Goal: Task Accomplishment & Management: Manage account settings

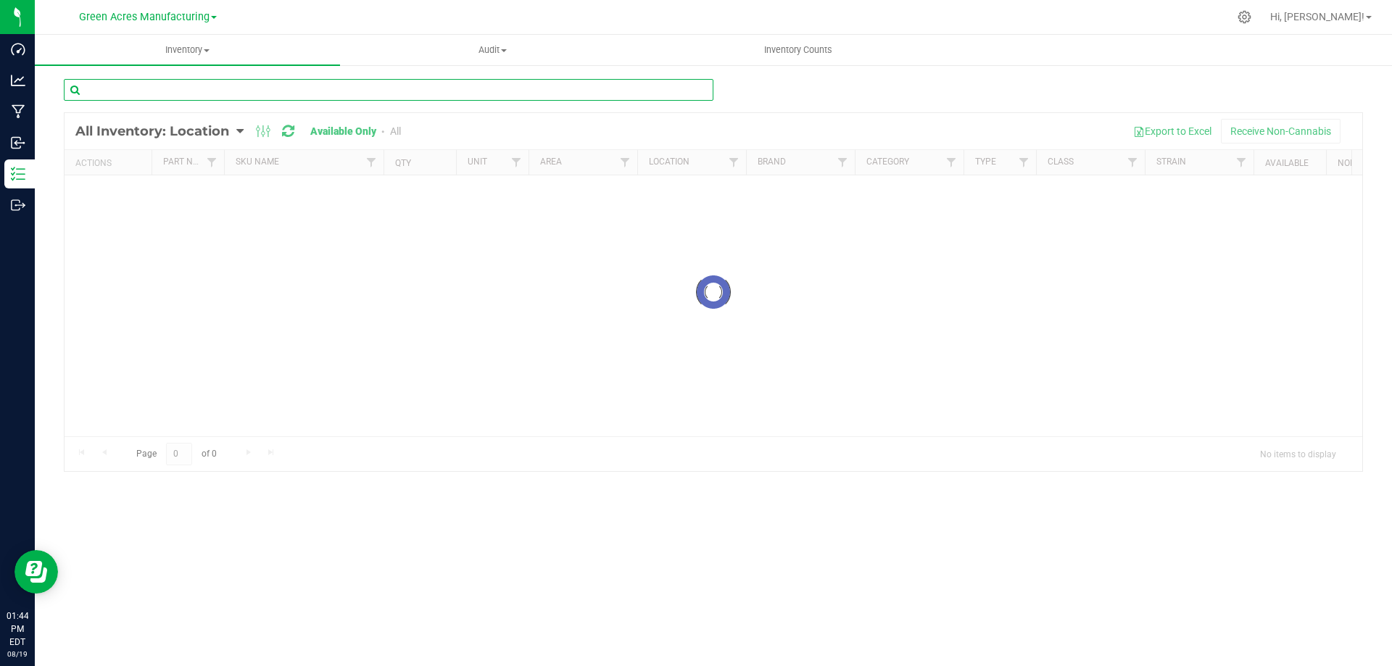
click at [310, 94] on input "text" at bounding box center [388, 90] width 649 height 22
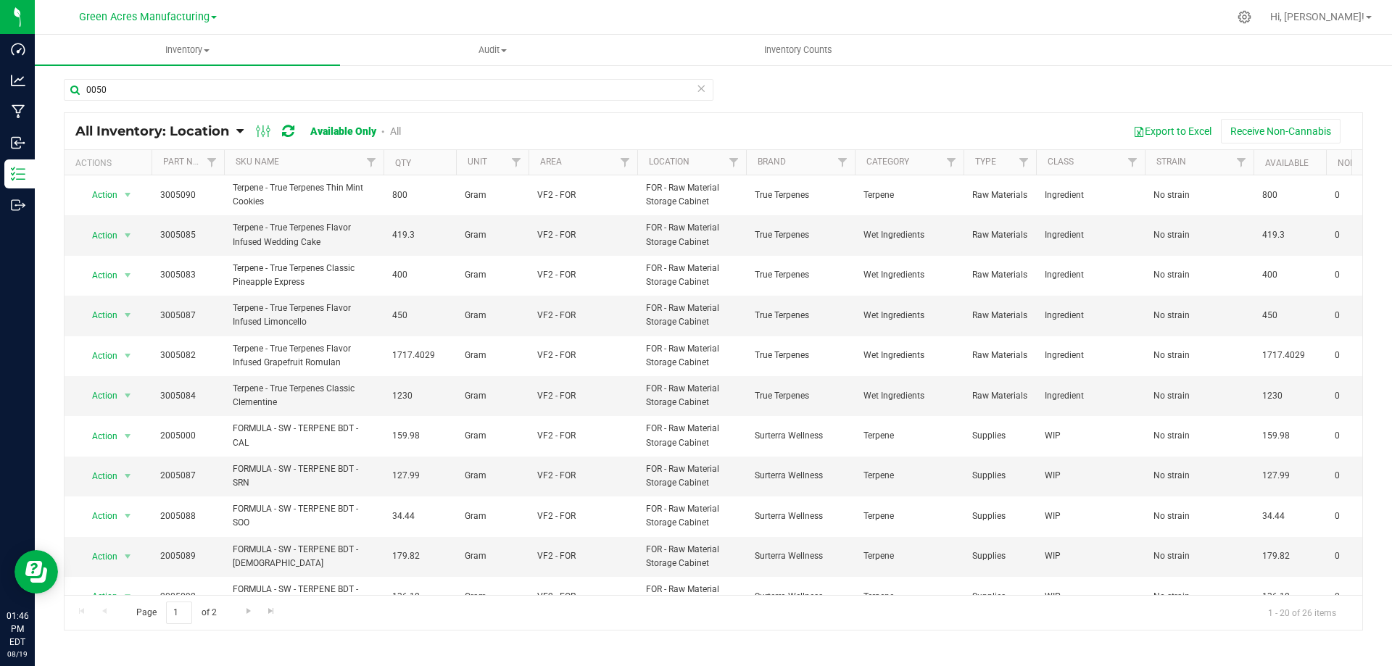
click at [1296, 93] on div "0050" at bounding box center [713, 95] width 1299 height 33
drag, startPoint x: 84, startPoint y: 90, endPoint x: 101, endPoint y: 94, distance: 17.9
click at [85, 90] on input "0050" at bounding box center [388, 90] width 649 height 22
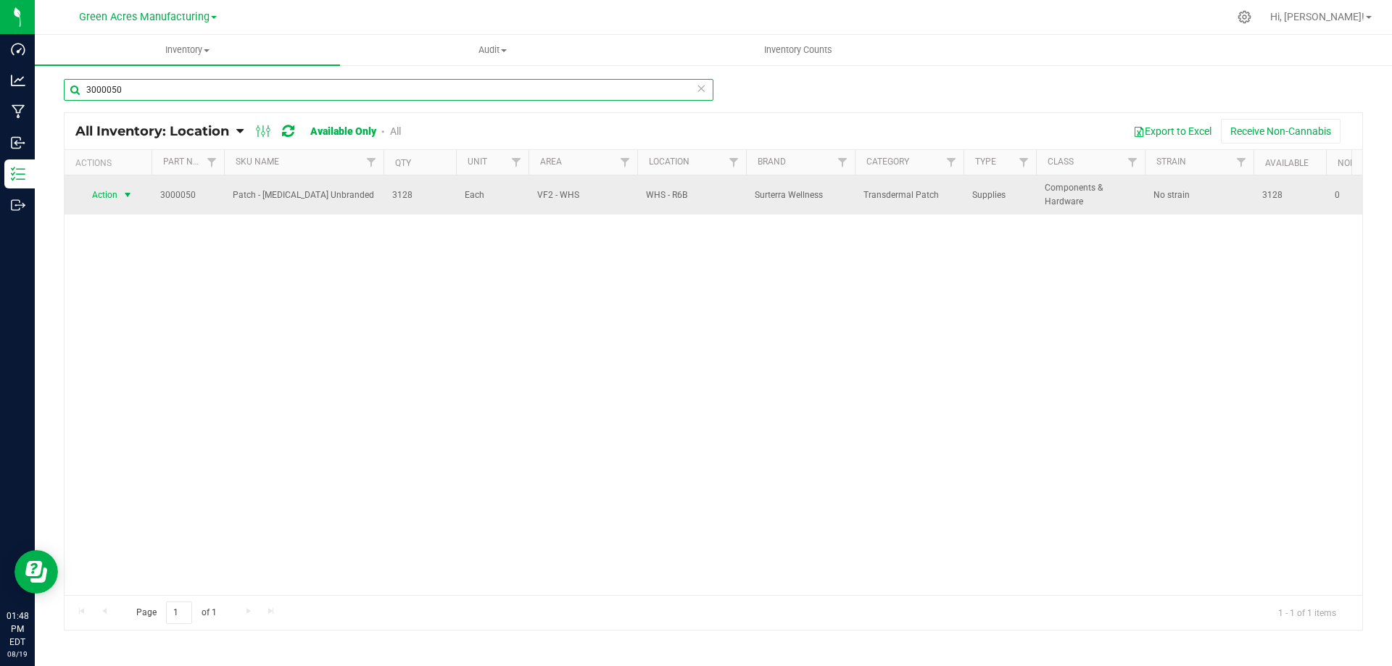
type input "3000050"
click at [122, 194] on span "select" at bounding box center [128, 195] width 12 height 12
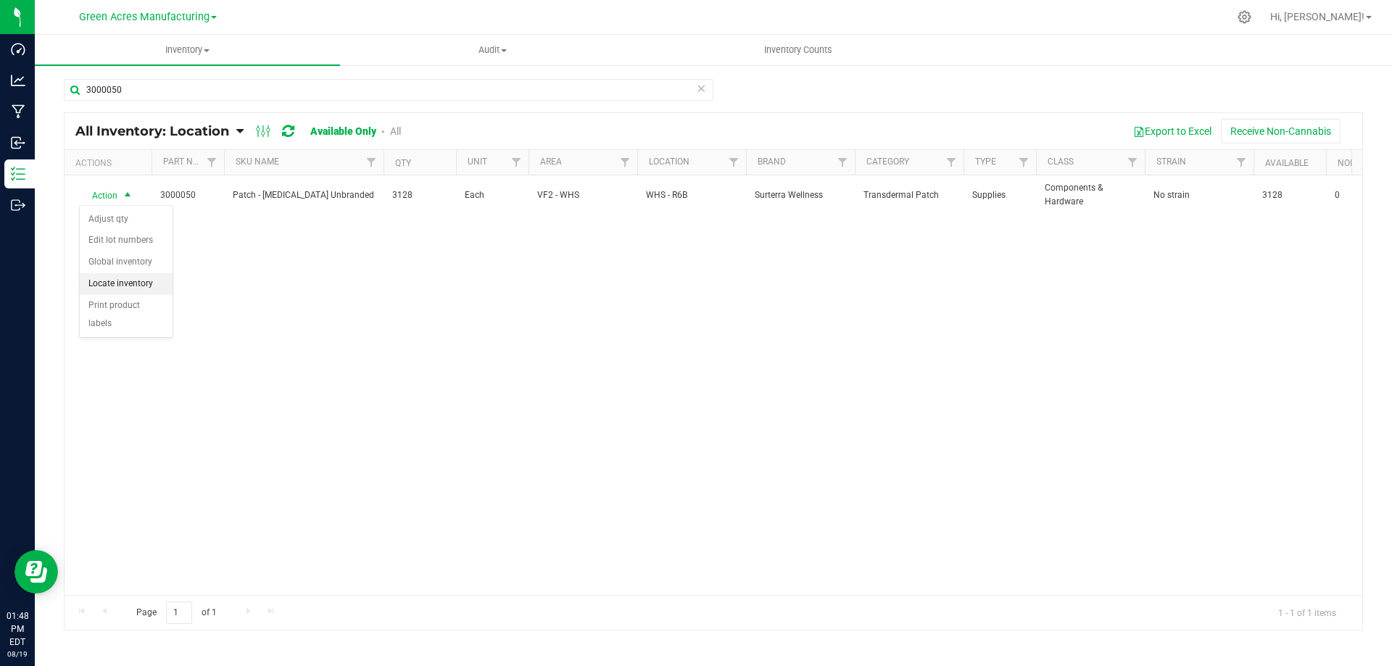
click at [130, 286] on li "Locate inventory" at bounding box center [126, 284] width 93 height 22
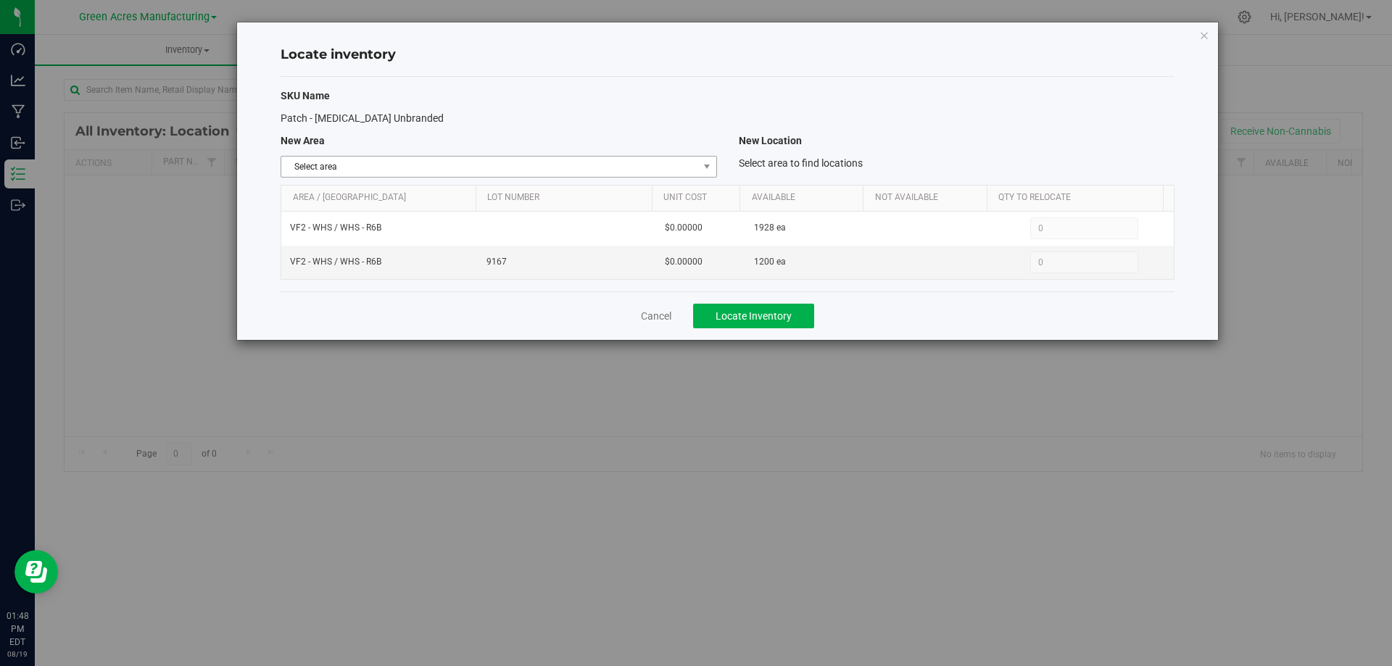
click at [687, 165] on span "Select area" at bounding box center [489, 167] width 416 height 20
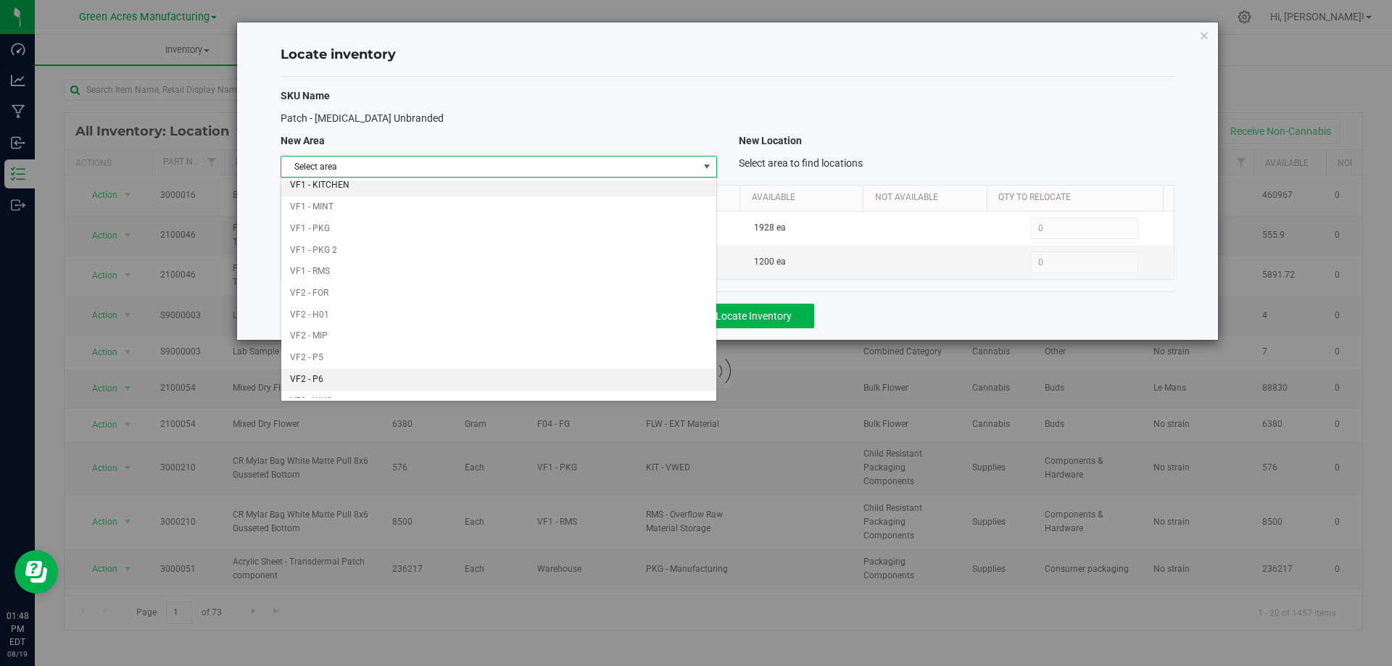
scroll to position [709, 0]
click at [536, 384] on li "Warehouse" at bounding box center [498, 387] width 434 height 22
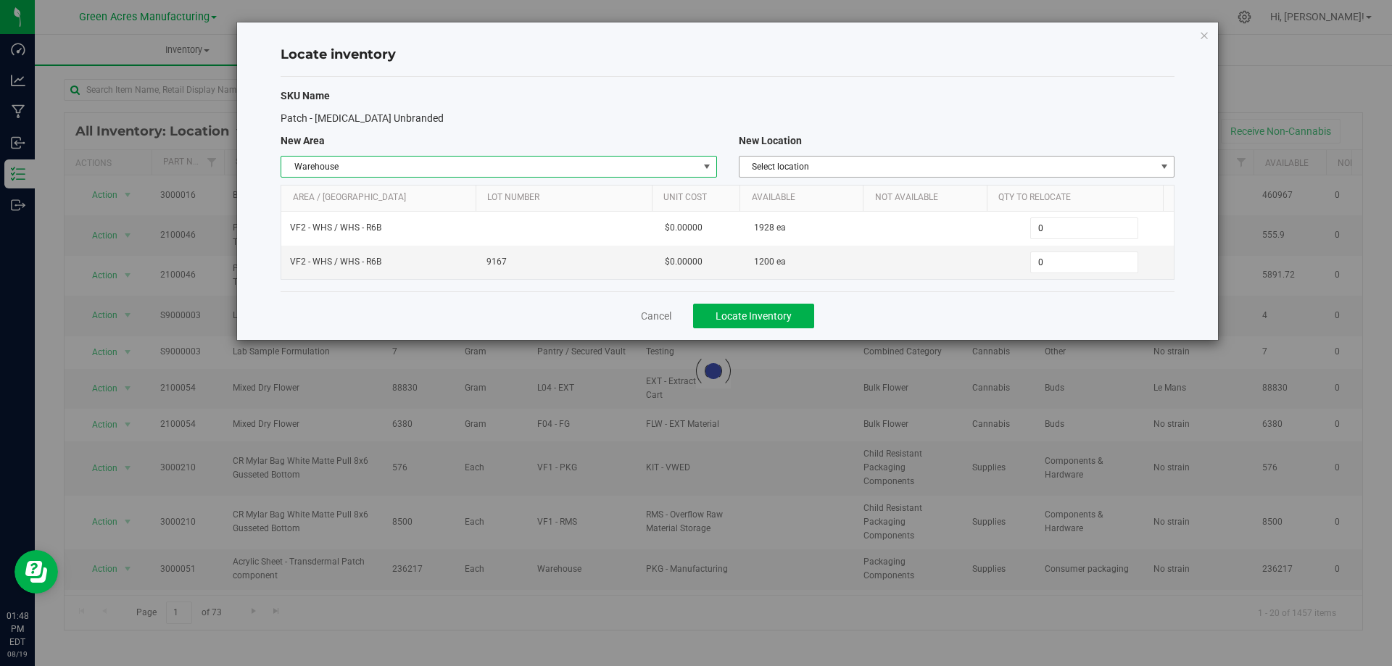
click at [987, 160] on span "Select location" at bounding box center [947, 167] width 416 height 20
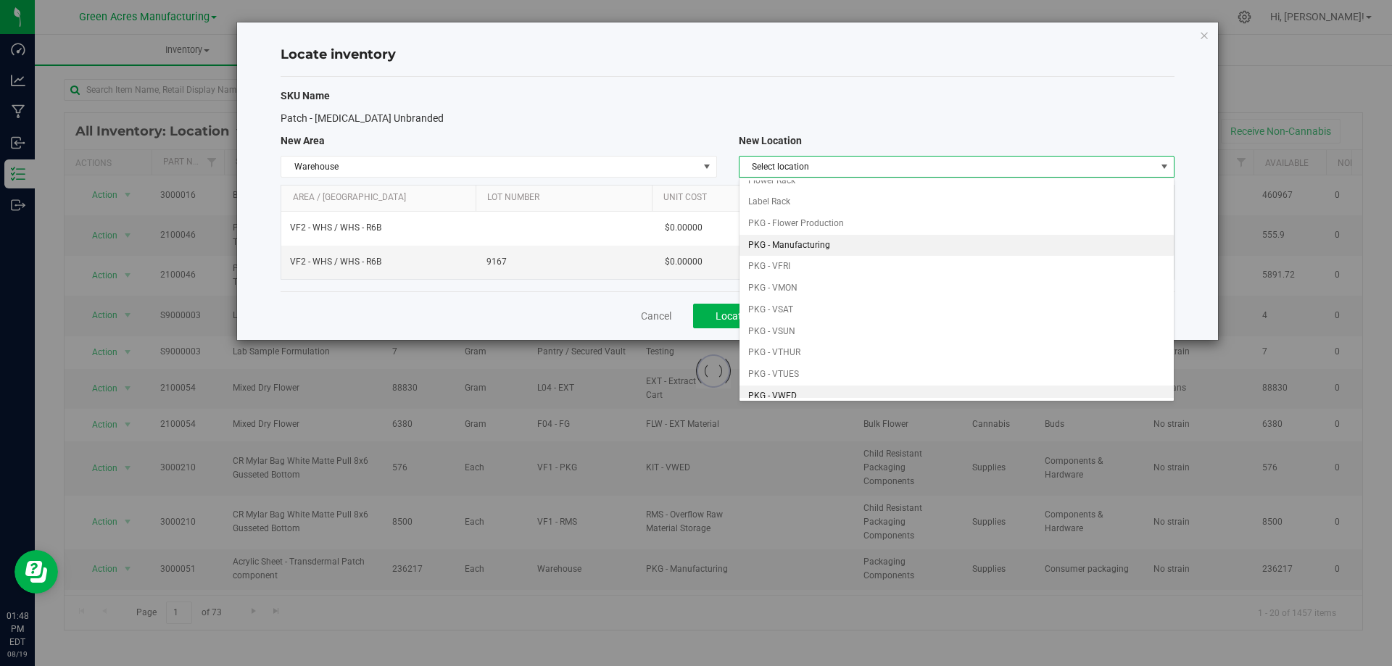
scroll to position [145, 0]
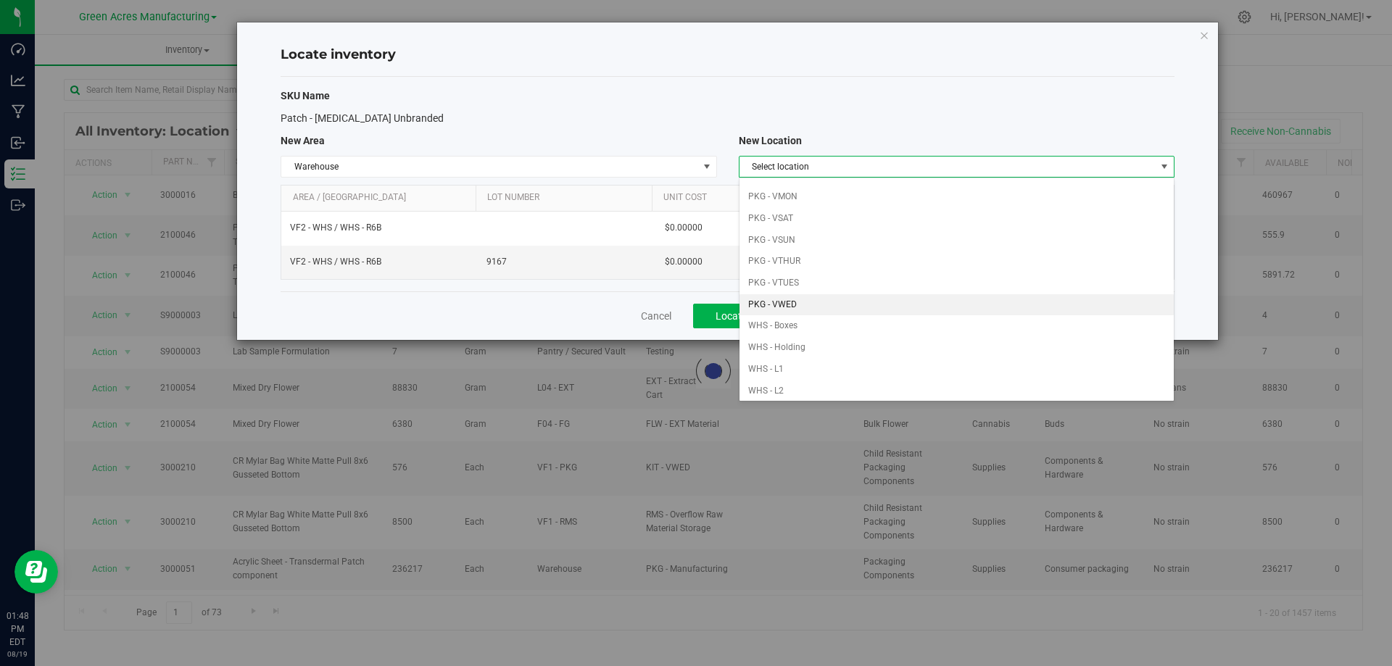
click at [813, 302] on li "PKG - VWED" at bounding box center [956, 305] width 434 height 22
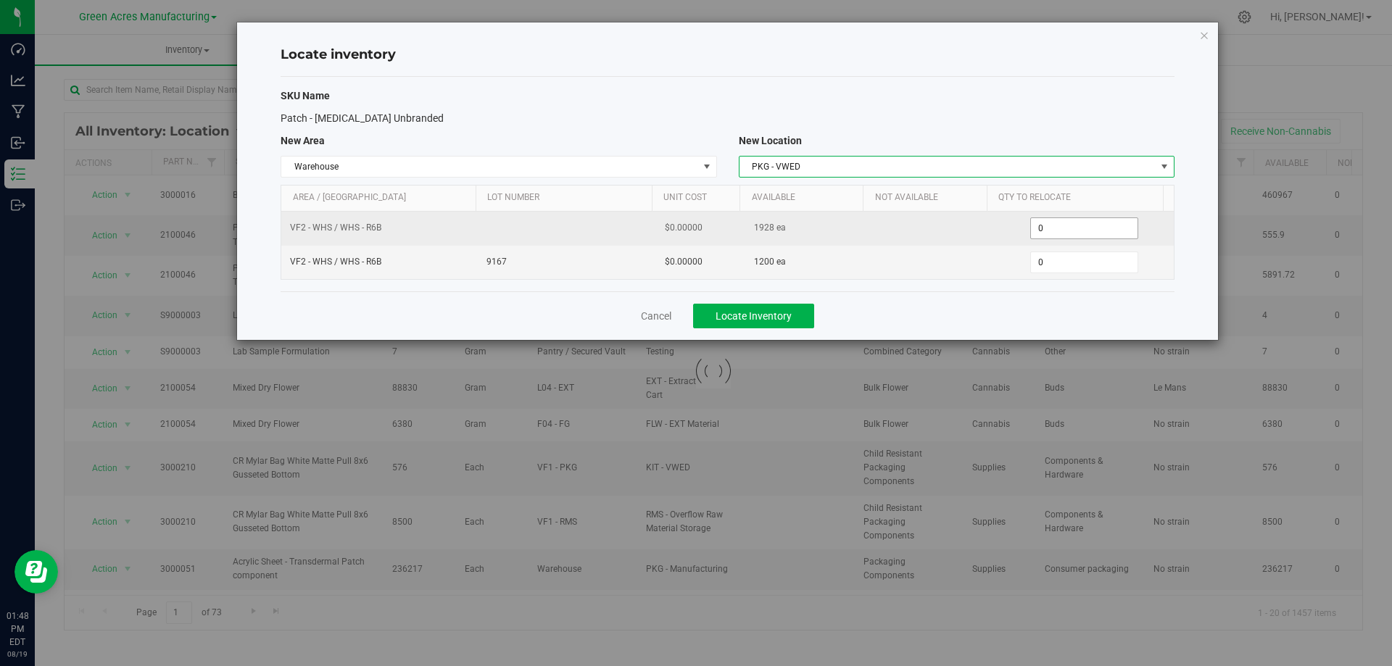
click at [1079, 225] on span "0 0" at bounding box center [1084, 228] width 108 height 22
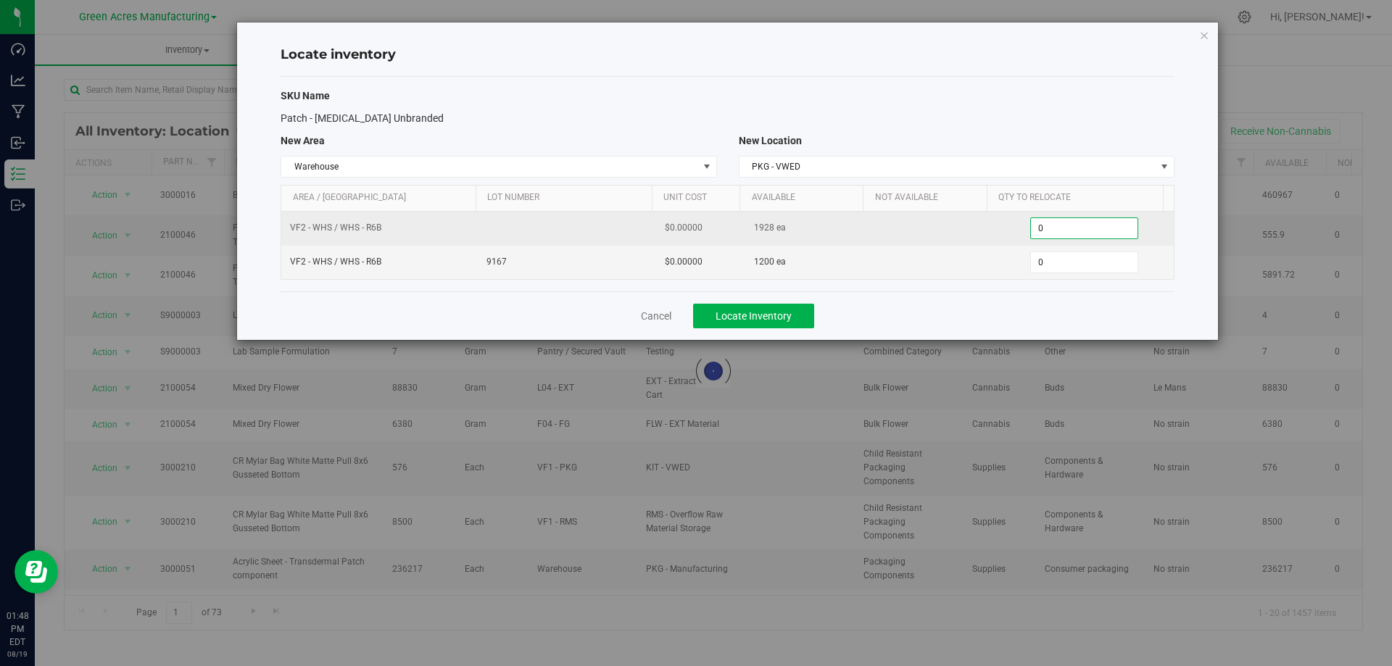
paste input "248"
type input "248"
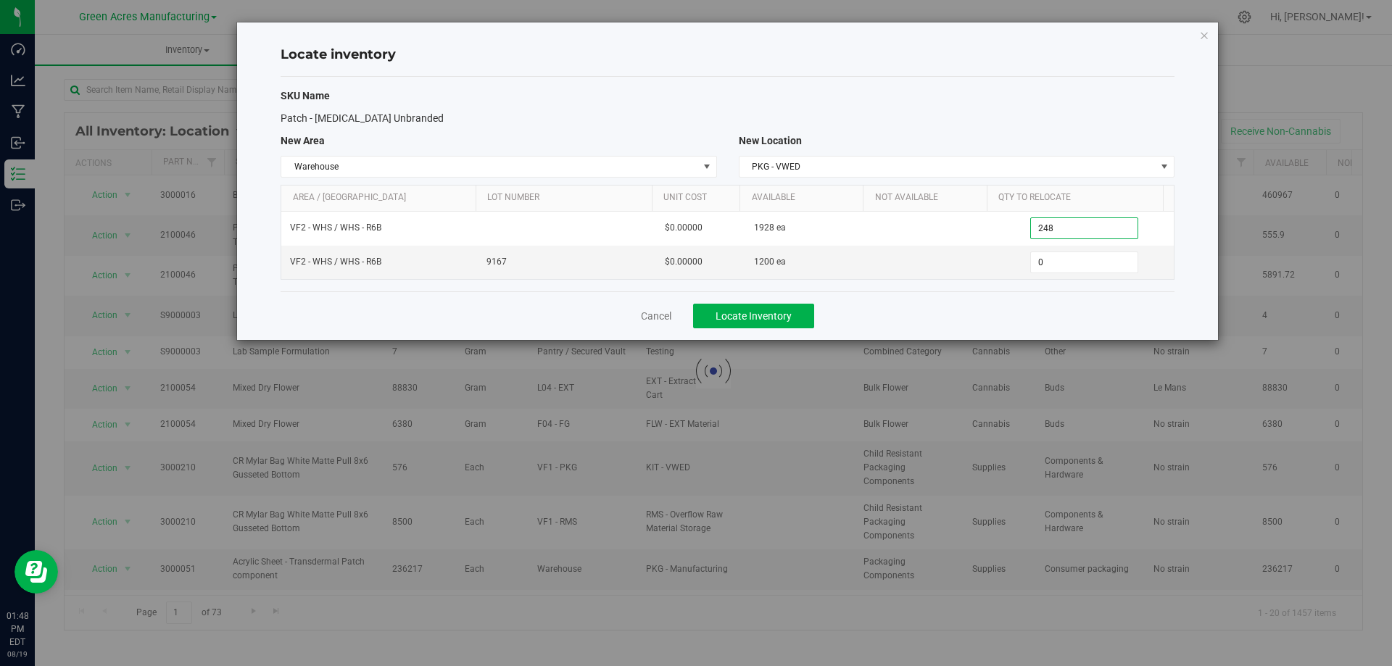
type input "248"
click at [984, 307] on div "Cancel Locate Inventory" at bounding box center [728, 315] width 894 height 49
click at [788, 317] on span "Locate Inventory" at bounding box center [753, 316] width 76 height 12
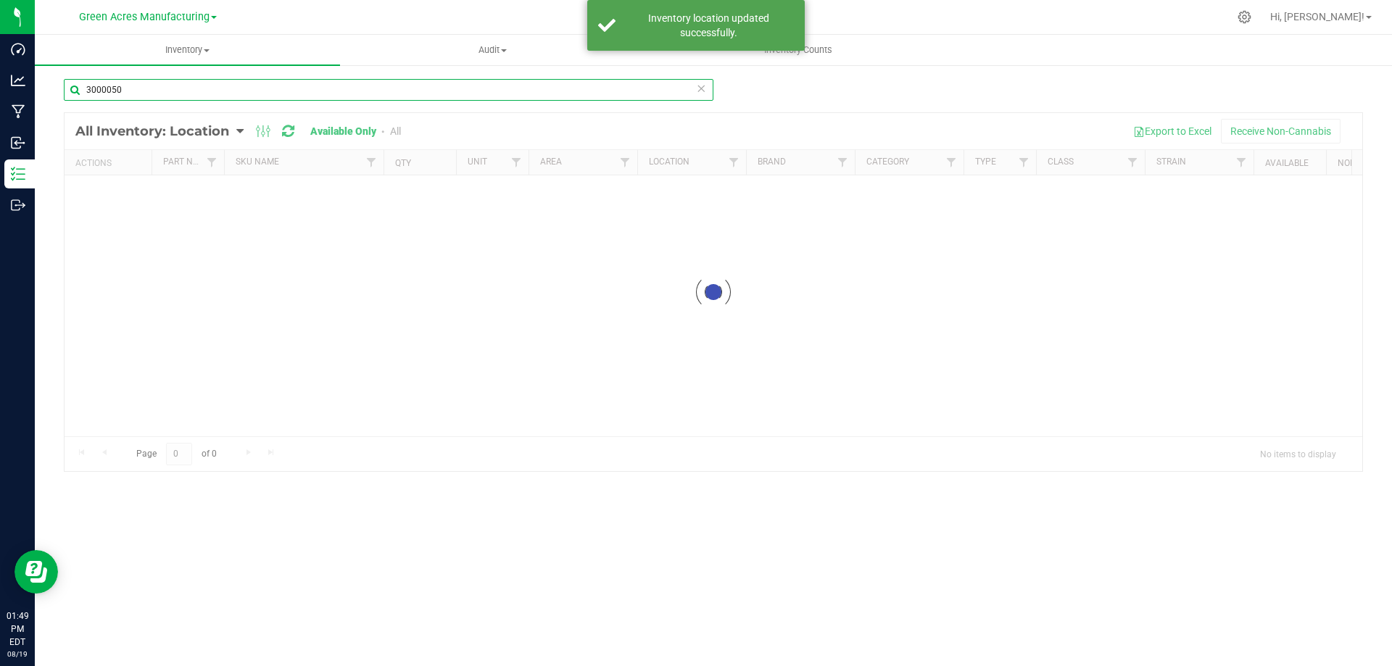
click at [395, 85] on input "3000050" at bounding box center [388, 90] width 649 height 22
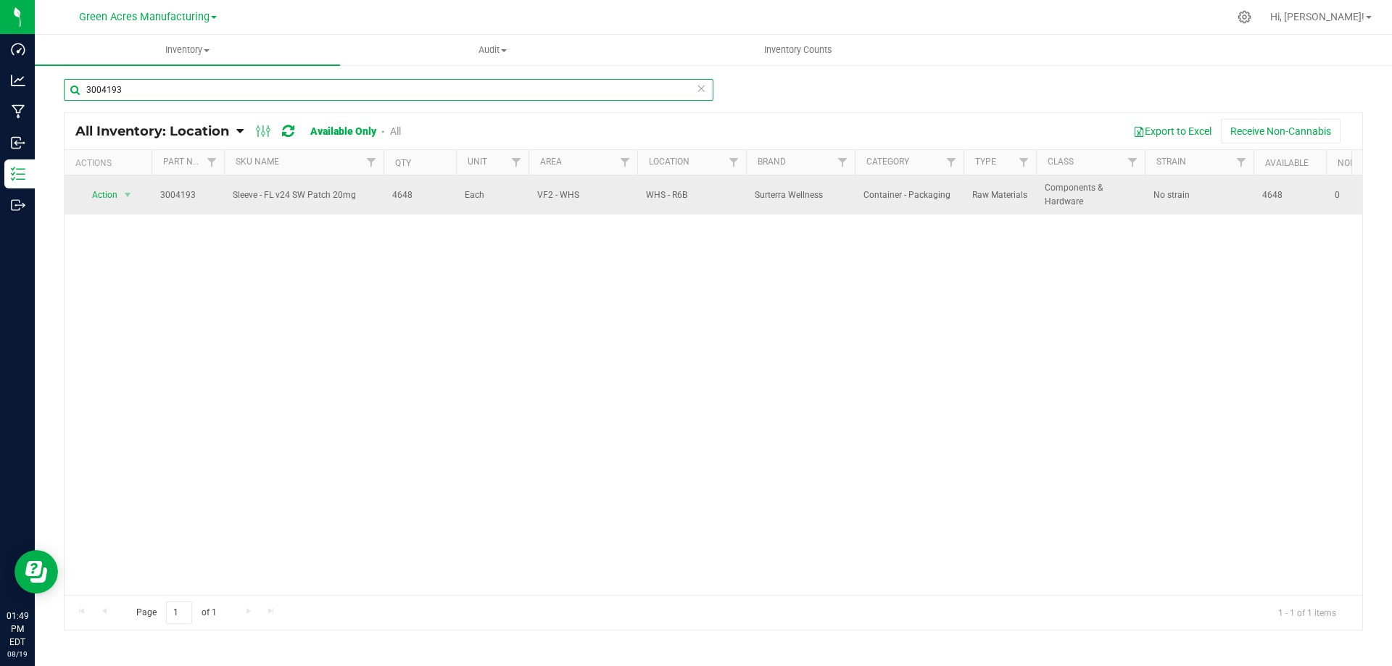
type input "3004193"
click at [396, 190] on span "4648" at bounding box center [419, 195] width 55 height 14
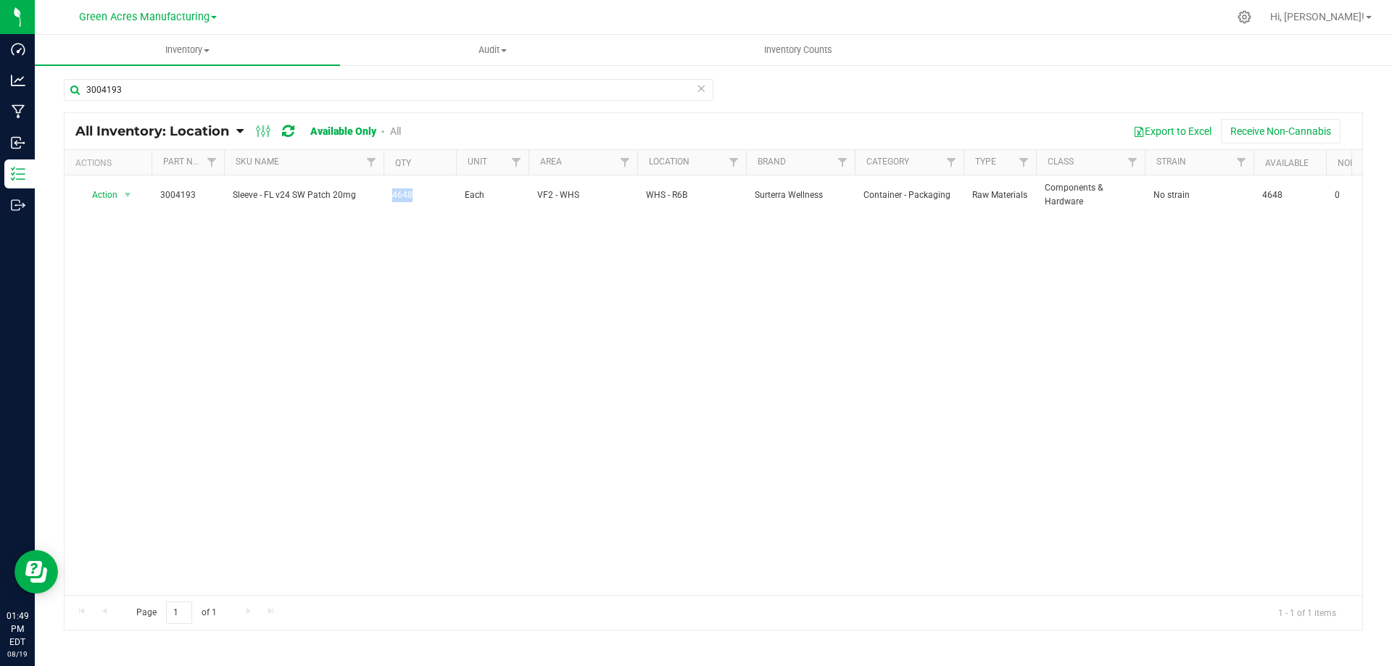
copy span "4648"
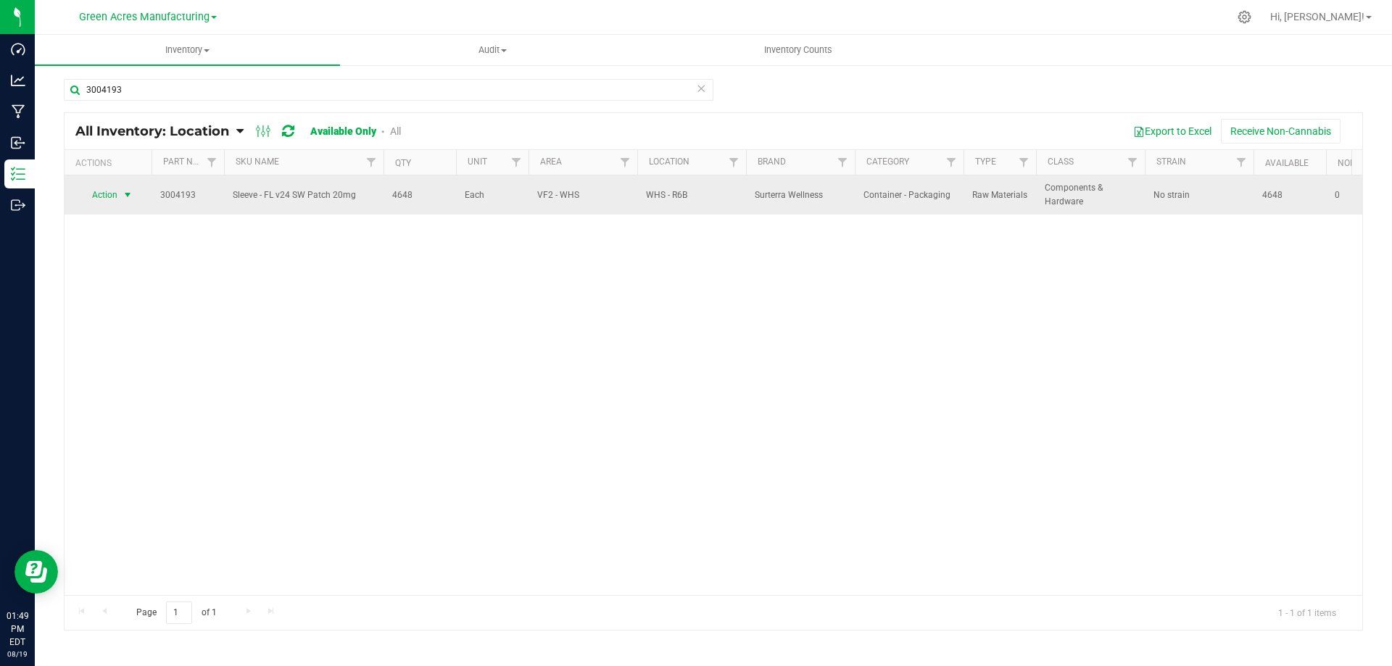
click at [124, 200] on span "select" at bounding box center [128, 195] width 12 height 12
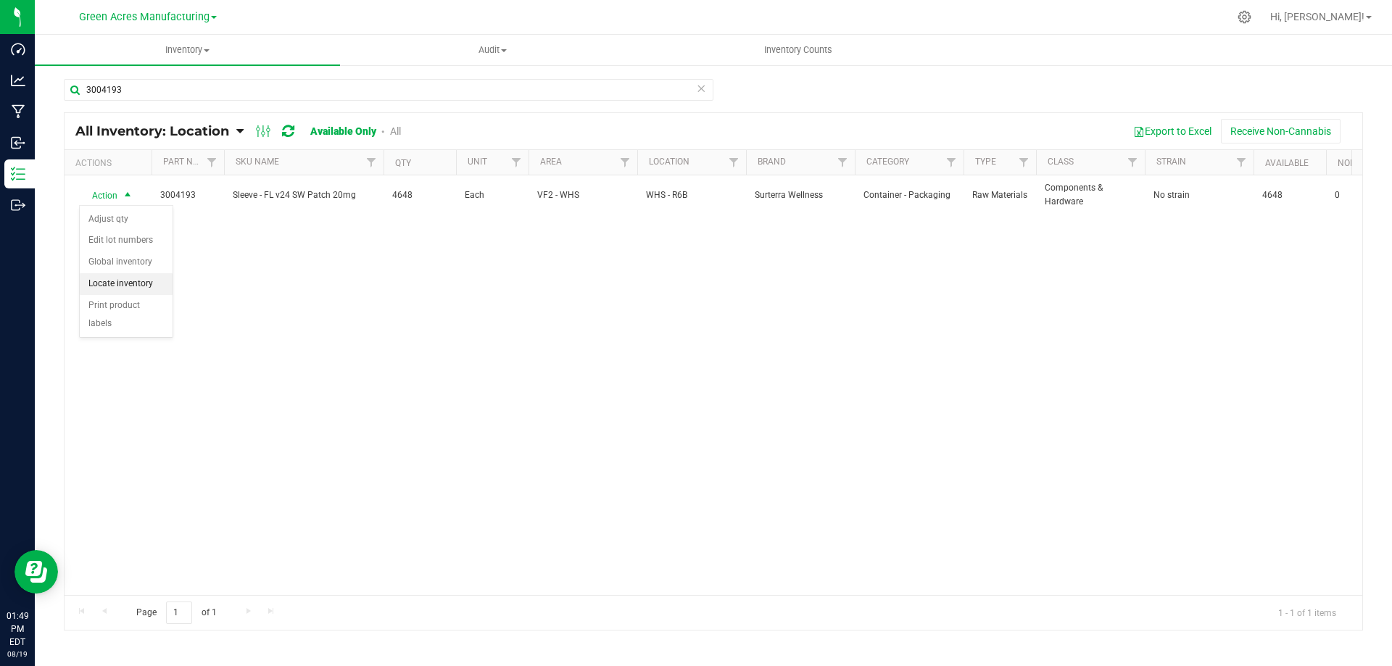
click at [121, 275] on li "Locate inventory" at bounding box center [126, 284] width 93 height 22
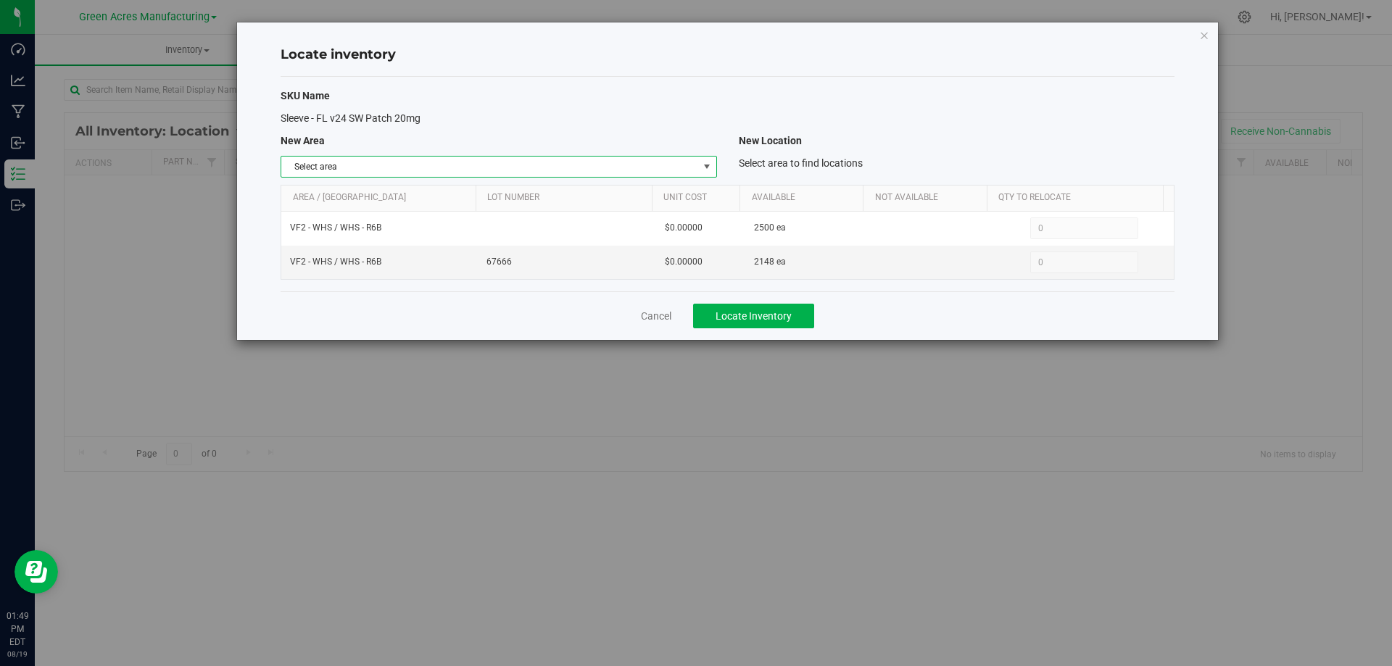
click at [707, 163] on span "select" at bounding box center [707, 167] width 12 height 12
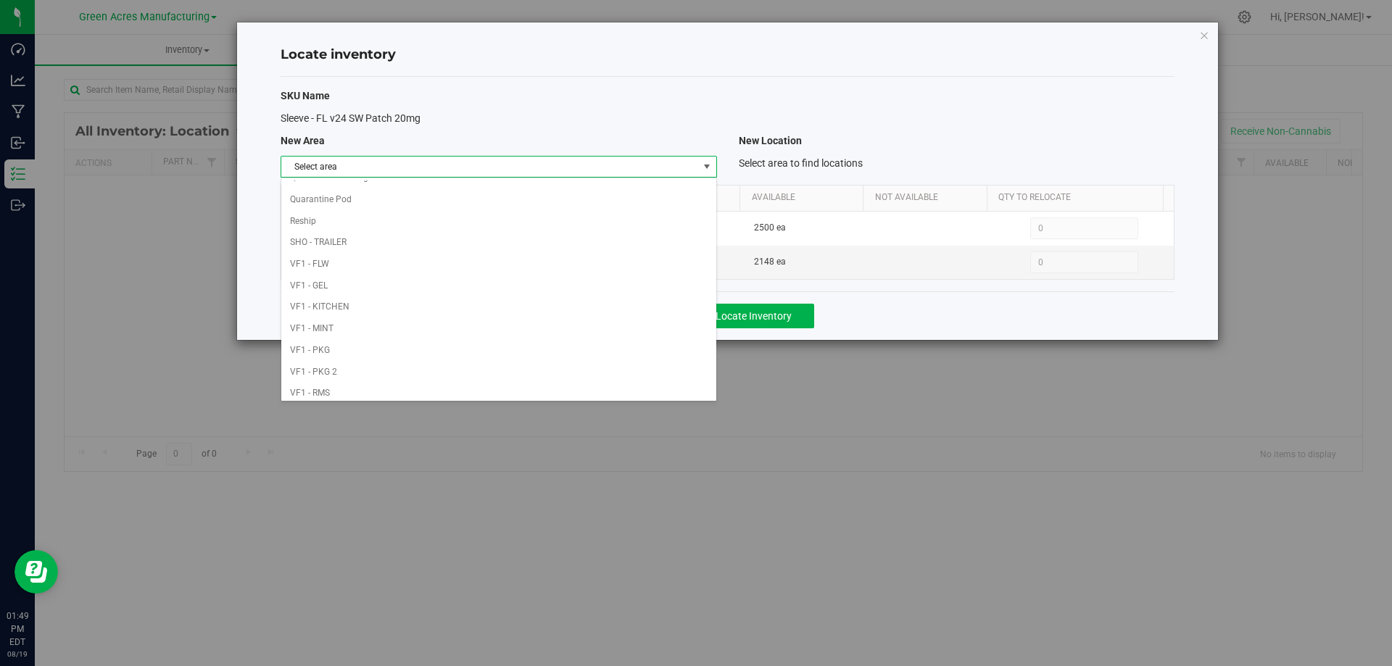
scroll to position [709, 0]
click at [477, 183] on li "VF1 - PKG" at bounding box center [498, 194] width 434 height 22
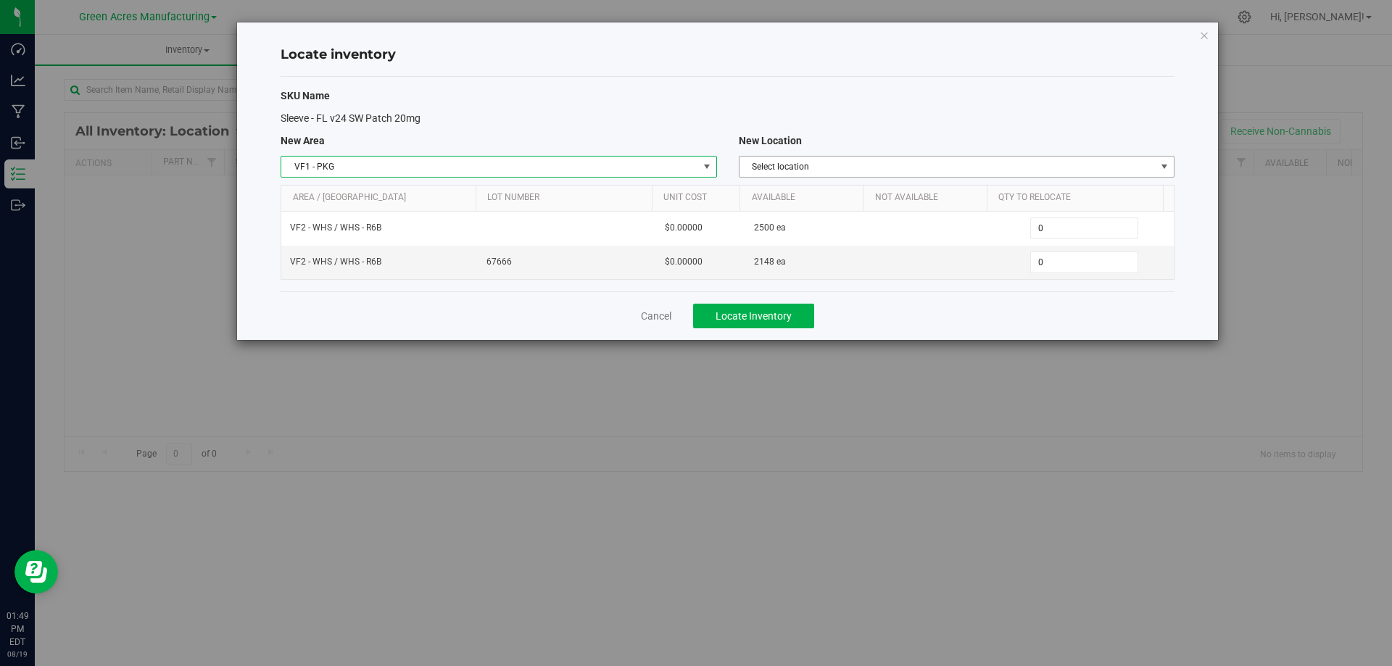
click at [961, 158] on span "Select location" at bounding box center [947, 167] width 416 height 20
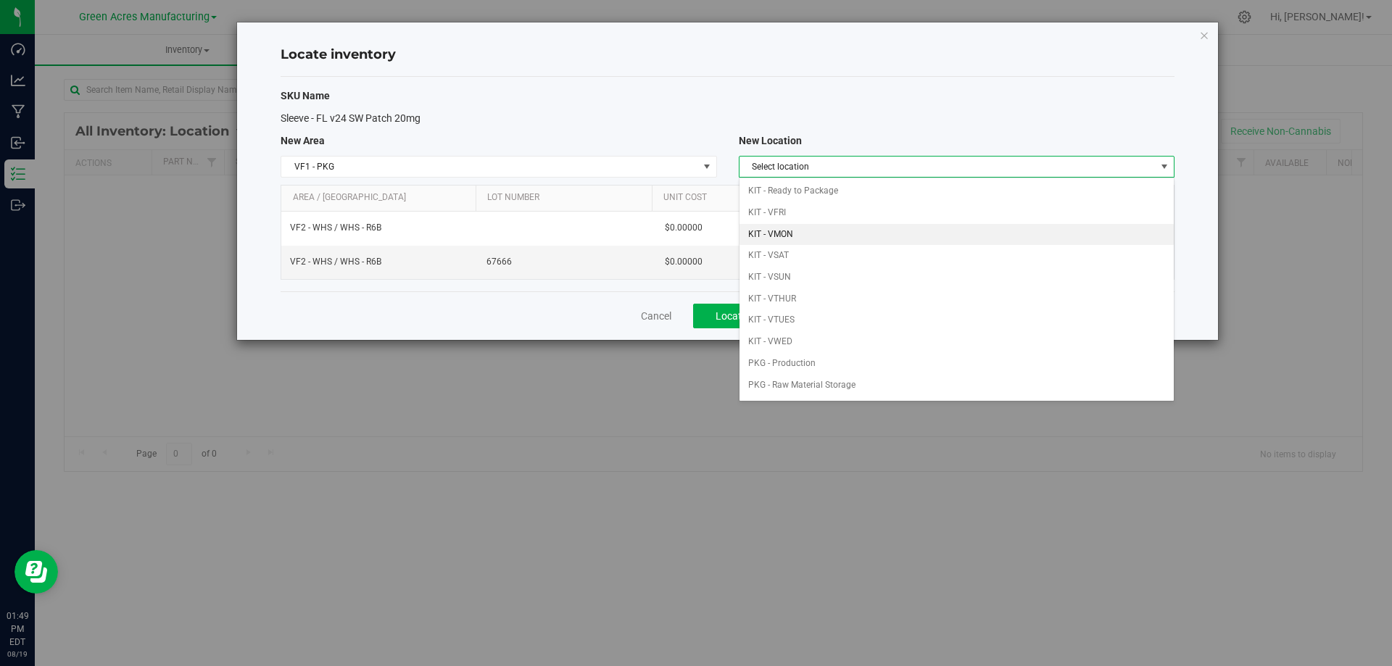
scroll to position [41, 0]
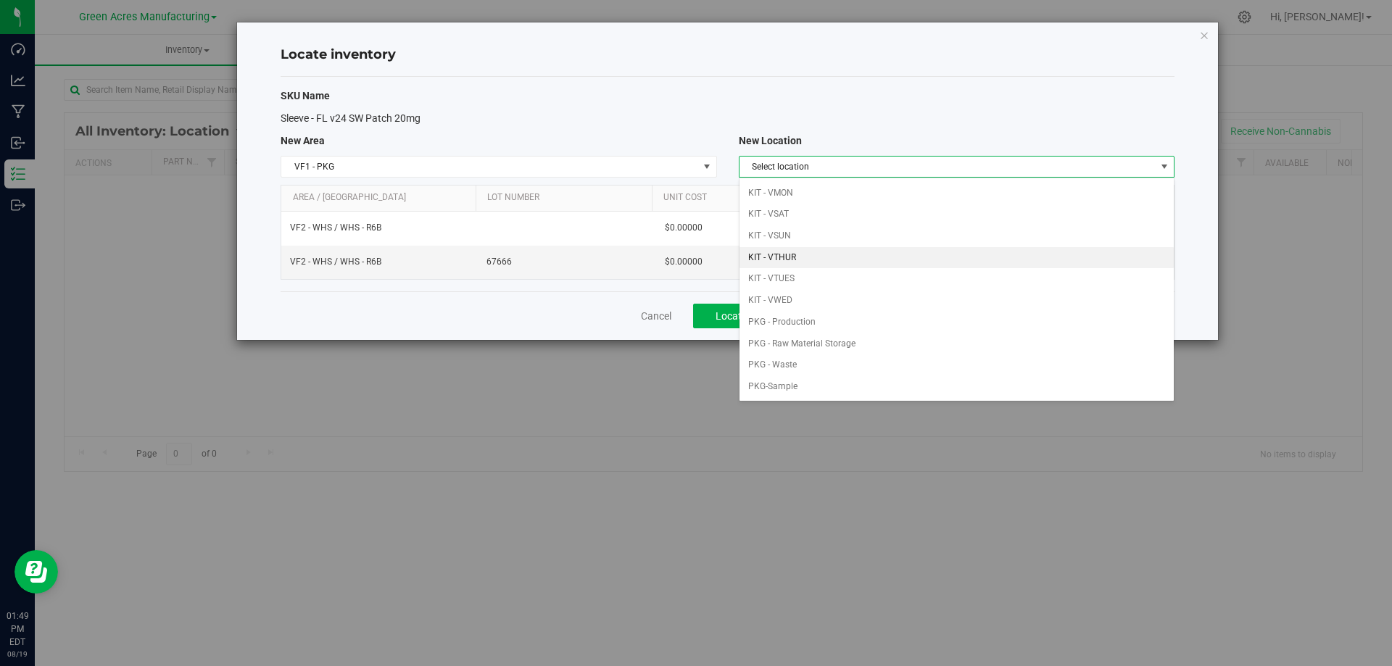
click at [873, 251] on li "KIT - VTHUR" at bounding box center [956, 258] width 434 height 22
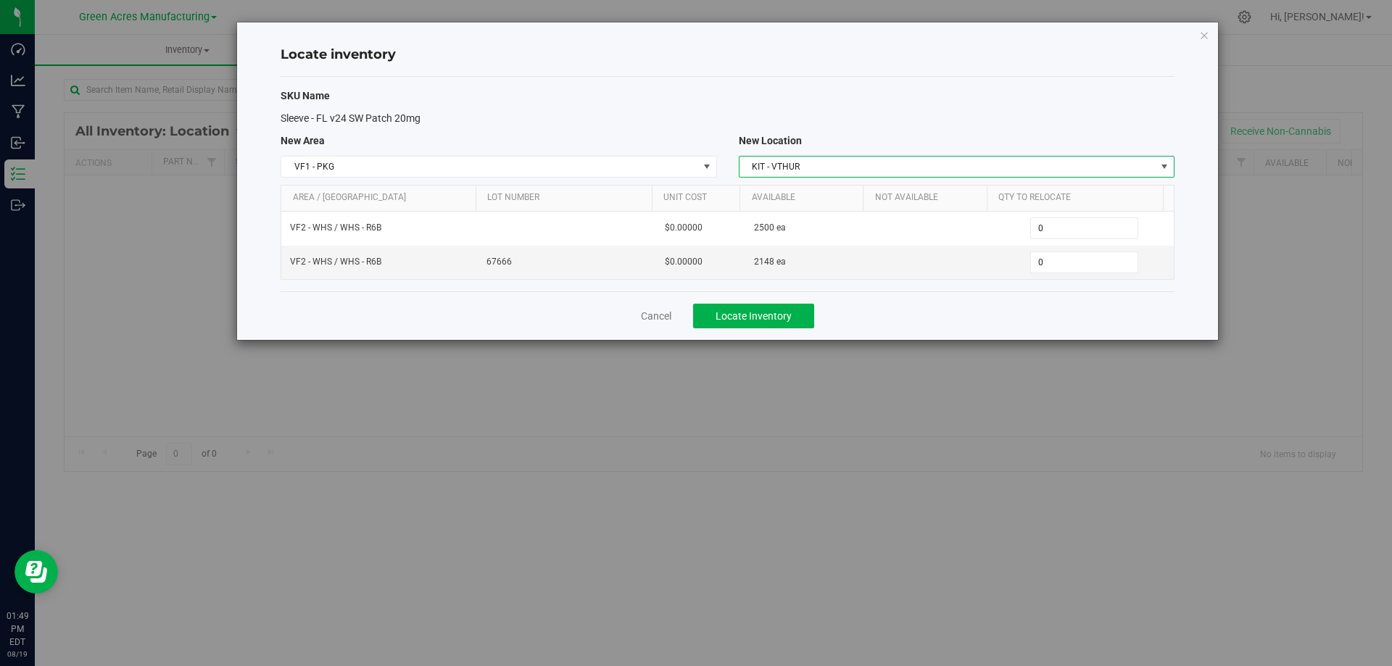
click at [1026, 167] on span "KIT - VTHUR" at bounding box center [947, 167] width 416 height 20
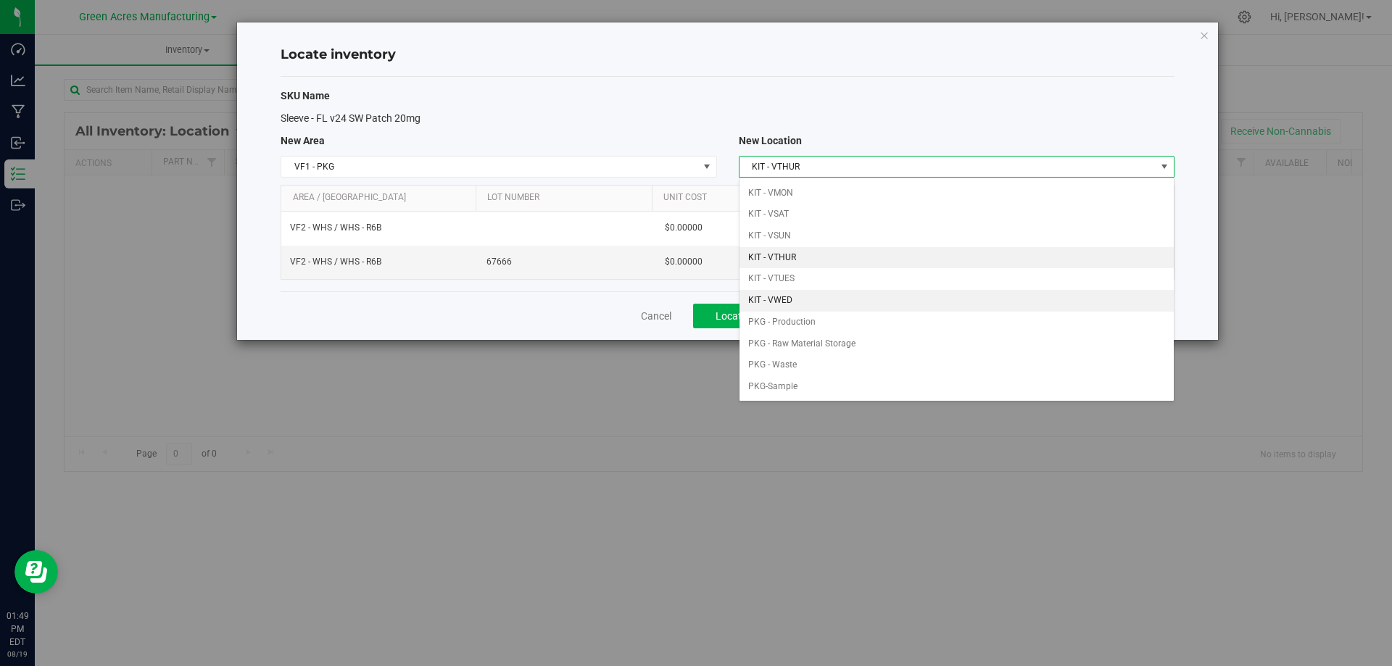
click at [818, 290] on li "KIT - VWED" at bounding box center [956, 301] width 434 height 22
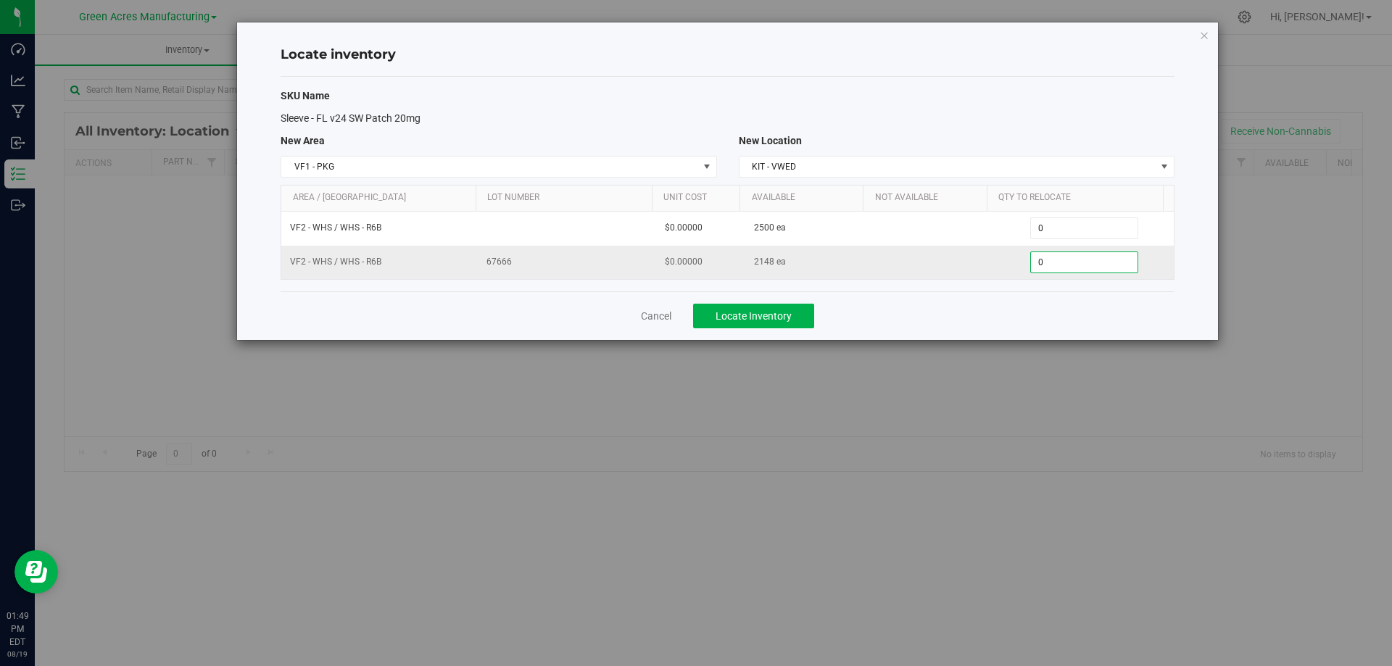
click at [1047, 263] on span "0 0" at bounding box center [1084, 263] width 108 height 22
click at [1047, 263] on input "0" at bounding box center [1084, 262] width 107 height 20
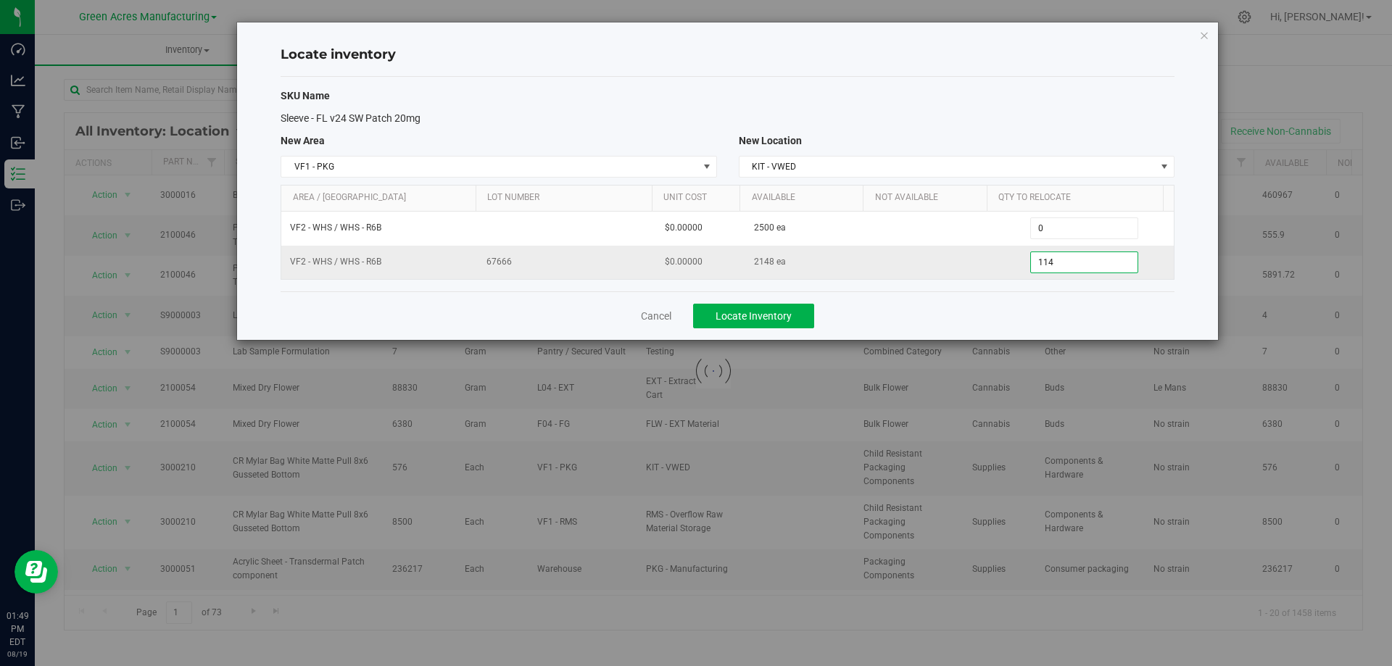
type input "1148"
type input "1,148"
drag, startPoint x: 1037, startPoint y: 308, endPoint x: 1019, endPoint y: 306, distance: 18.3
click at [1037, 308] on div "Cancel Locate Inventory" at bounding box center [728, 315] width 894 height 49
click at [788, 319] on span "Locate Inventory" at bounding box center [753, 316] width 76 height 12
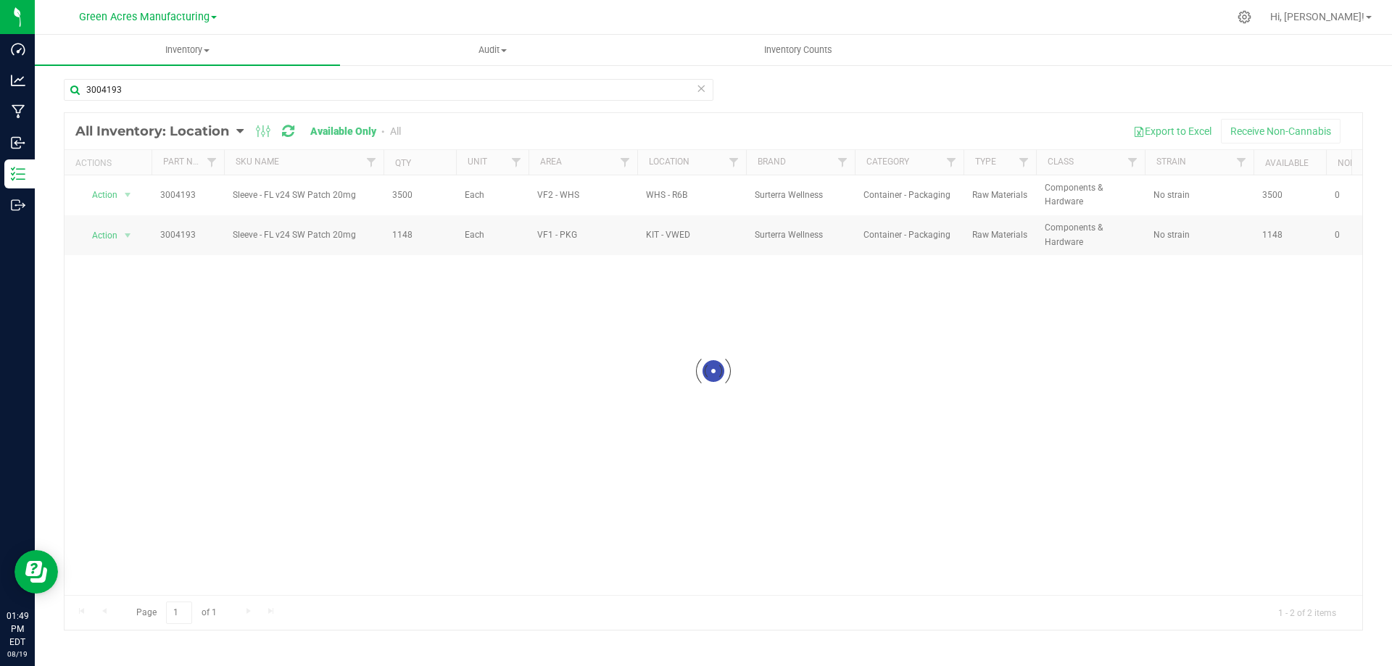
click at [125, 194] on div at bounding box center [713, 371] width 1297 height 517
click at [125, 194] on span "select" at bounding box center [128, 195] width 12 height 12
click at [140, 230] on li "Edit lot numbers" at bounding box center [126, 241] width 93 height 22
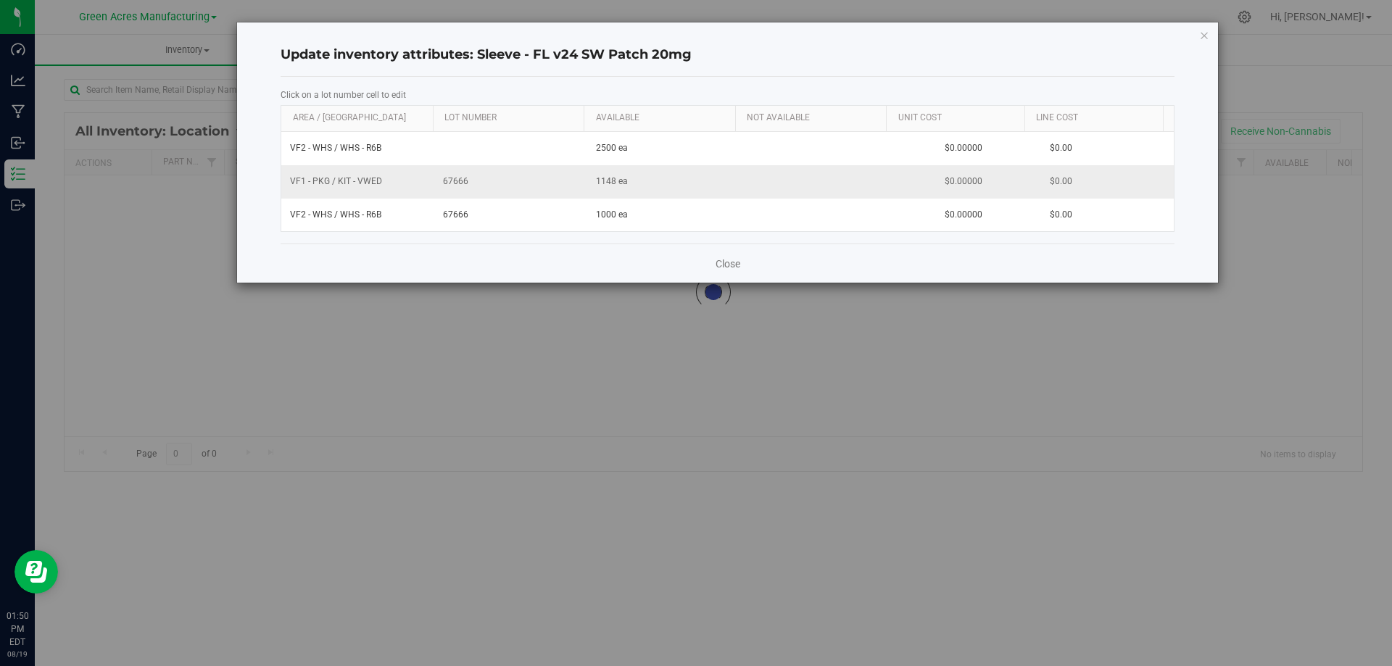
click at [458, 171] on td "67666" at bounding box center [510, 181] width 153 height 33
click at [462, 181] on input "67666" at bounding box center [508, 181] width 138 height 22
click at [531, 267] on div "Close" at bounding box center [728, 263] width 894 height 39
click at [723, 262] on link "Close" at bounding box center [727, 264] width 25 height 14
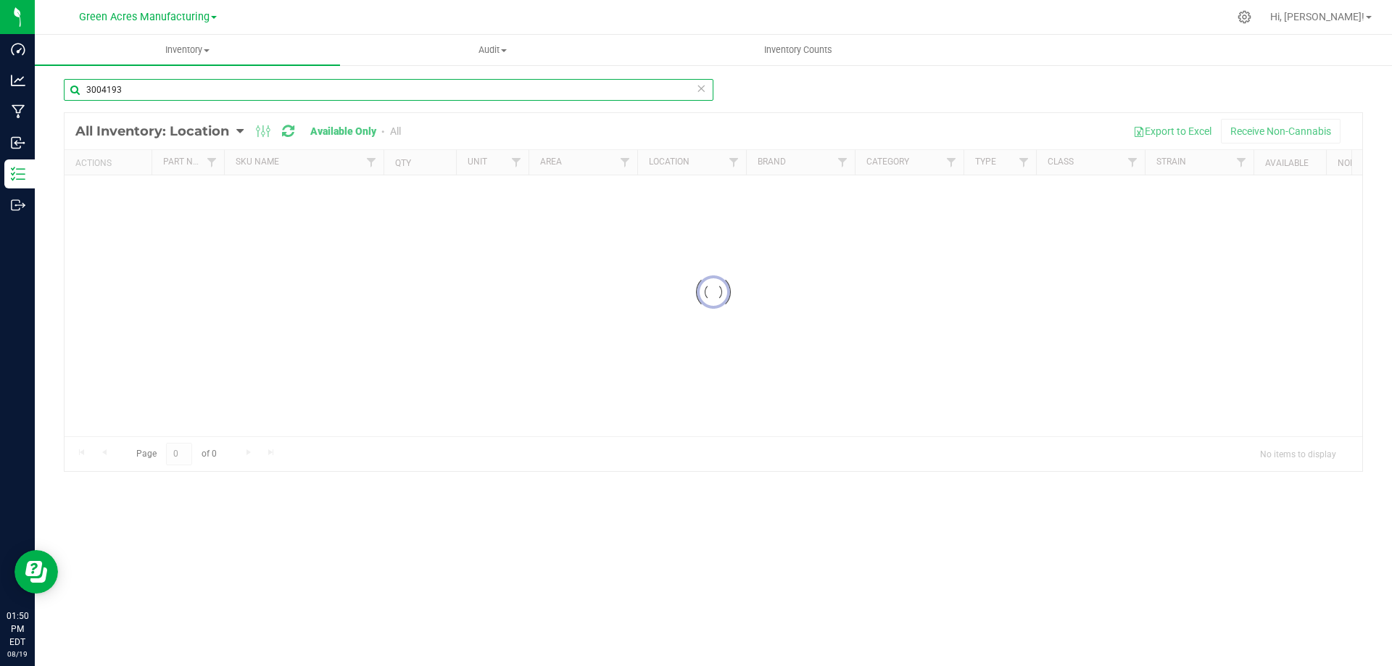
click at [249, 90] on input "3004193" at bounding box center [388, 90] width 649 height 22
click at [131, 79] on input "3004193" at bounding box center [388, 90] width 649 height 22
drag, startPoint x: 179, startPoint y: 80, endPoint x: 353, endPoint y: 53, distance: 176.0
click at [351, 54] on inventory "Inventory All packages All inventory Waste log Create inventory Audit Inventory…" at bounding box center [713, 276] width 1357 height 482
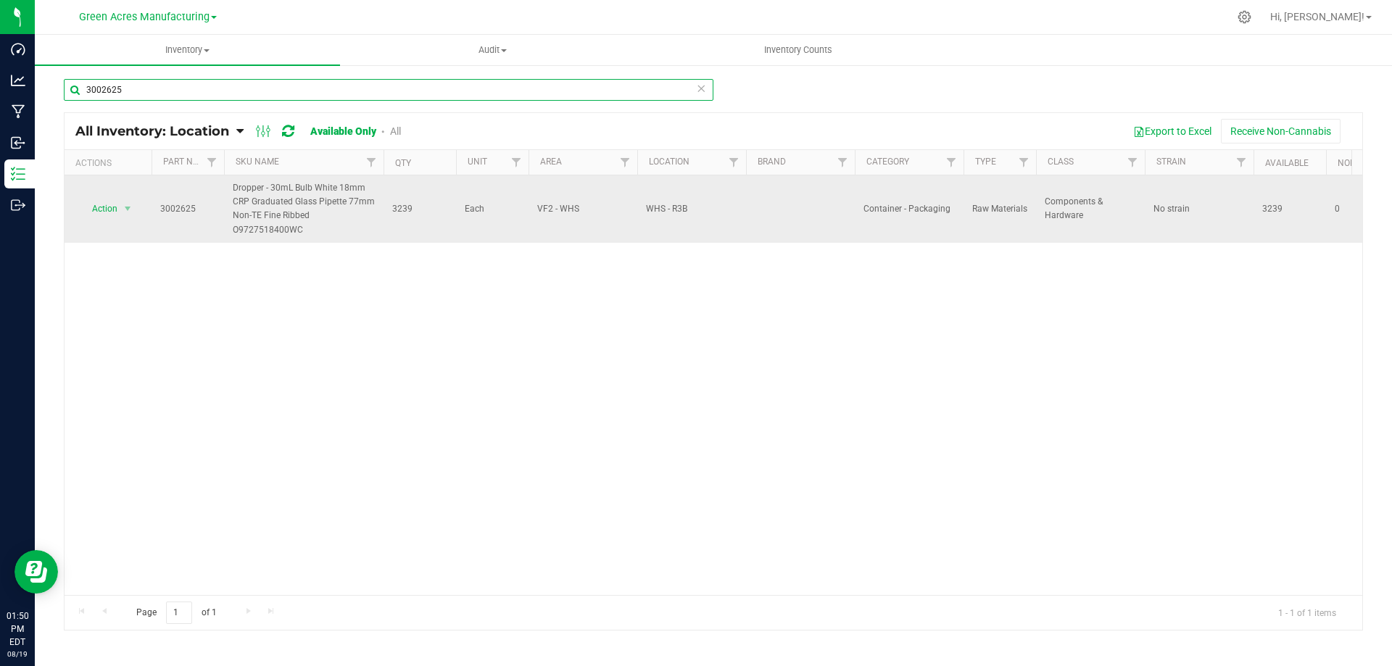
type input "3002625"
click at [403, 210] on span "3239" at bounding box center [419, 209] width 55 height 14
copy span "3239"
click at [111, 216] on span "Action" at bounding box center [98, 209] width 39 height 20
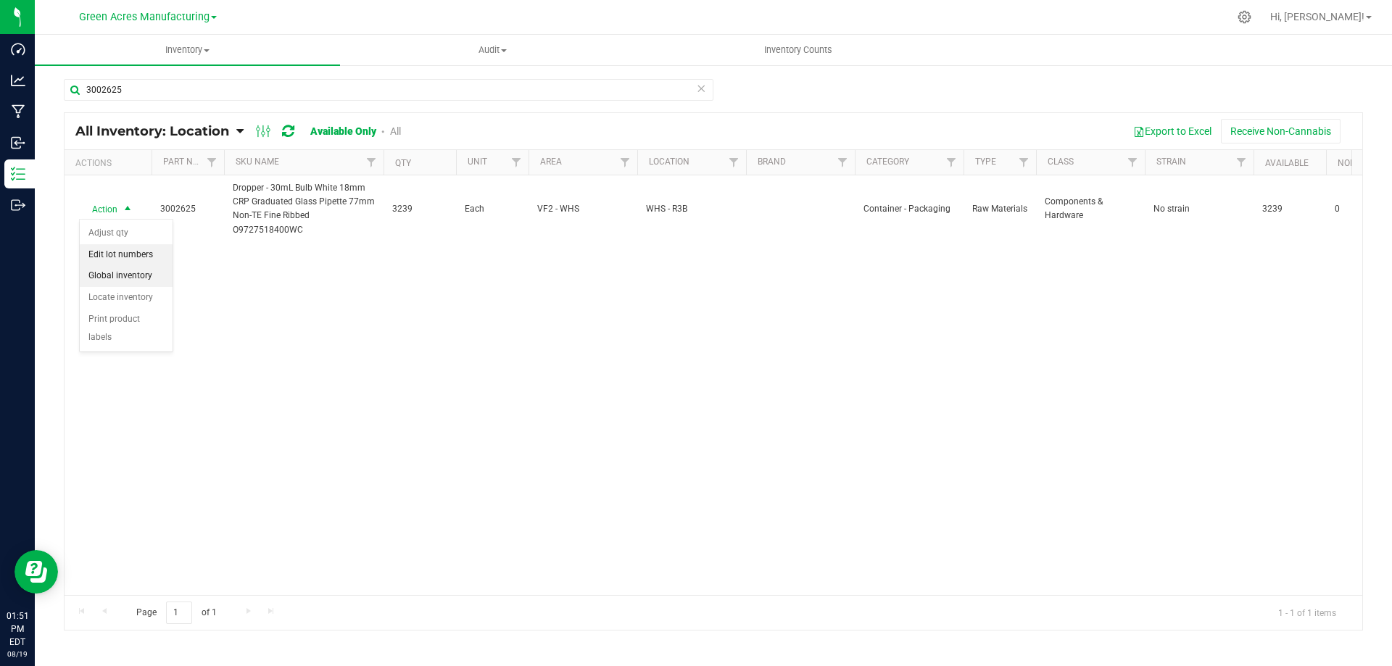
click at [131, 233] on li "Adjust qty" at bounding box center [126, 234] width 93 height 22
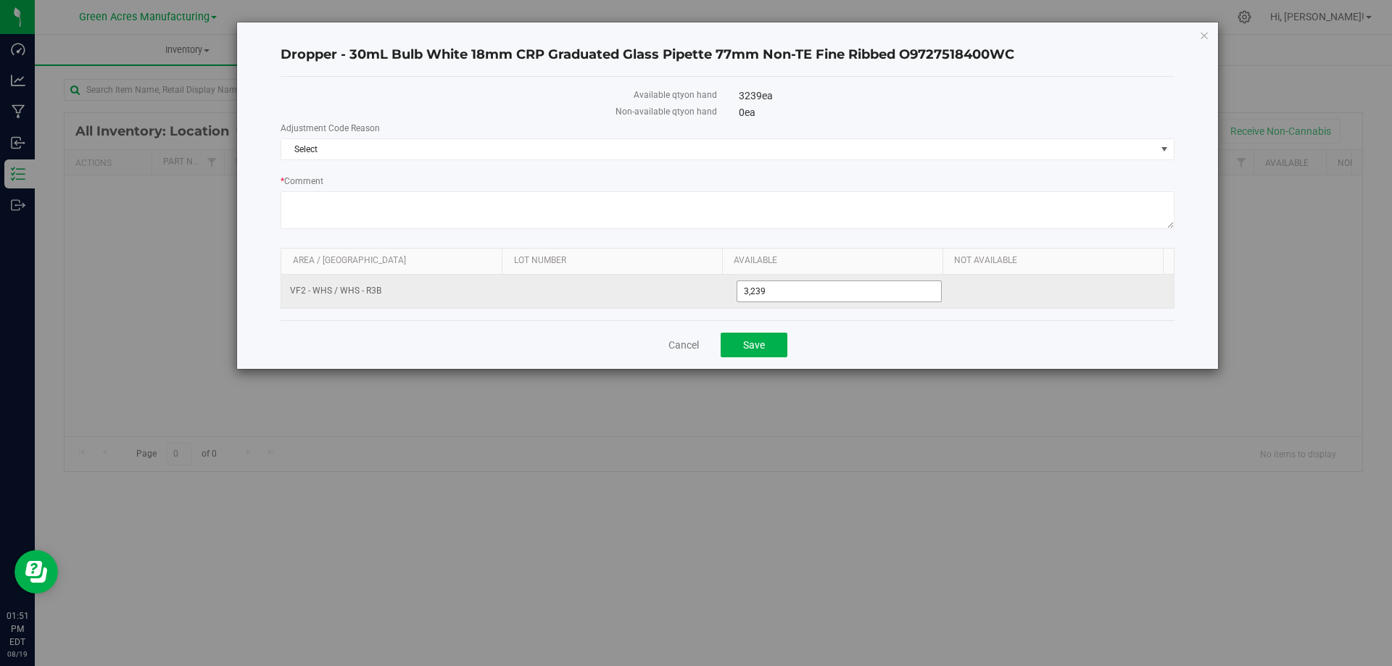
click at [787, 295] on span "3,239 3239" at bounding box center [839, 292] width 206 height 22
click at [787, 295] on input "3239" at bounding box center [839, 291] width 204 height 20
paste input "360"
type input "3360"
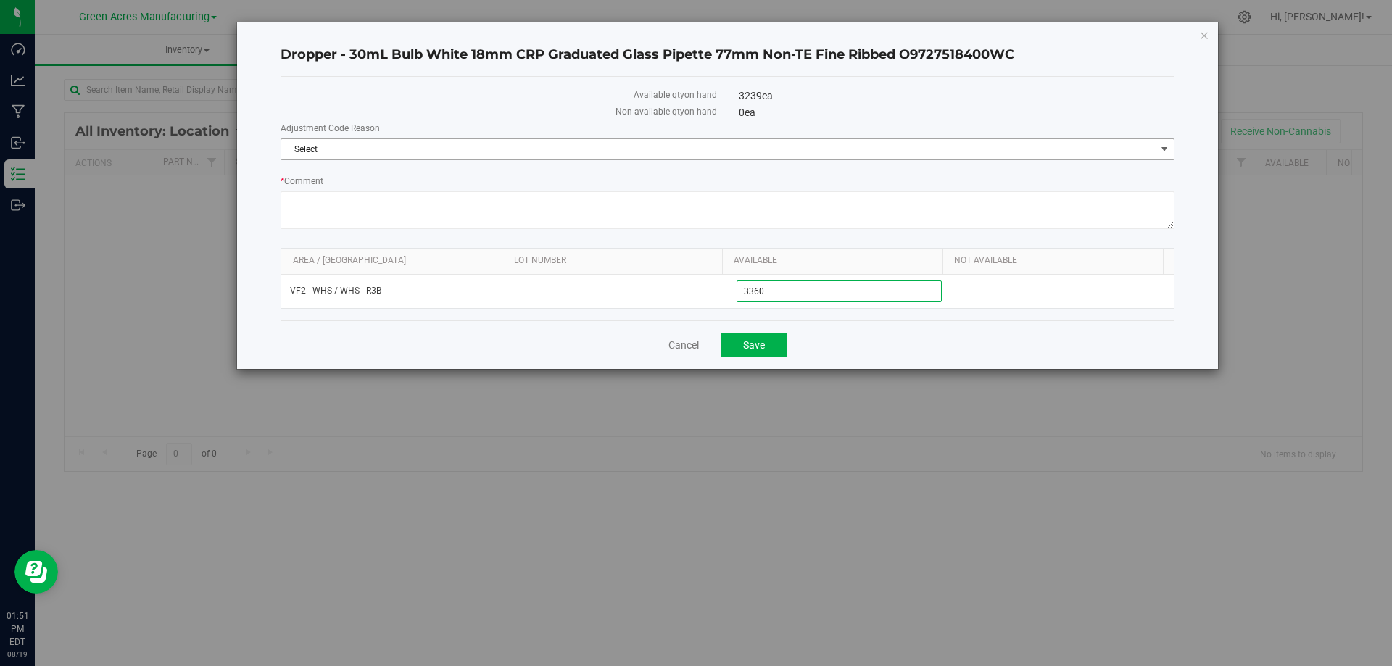
type input "3,360"
click at [871, 148] on span "Select" at bounding box center [718, 149] width 874 height 20
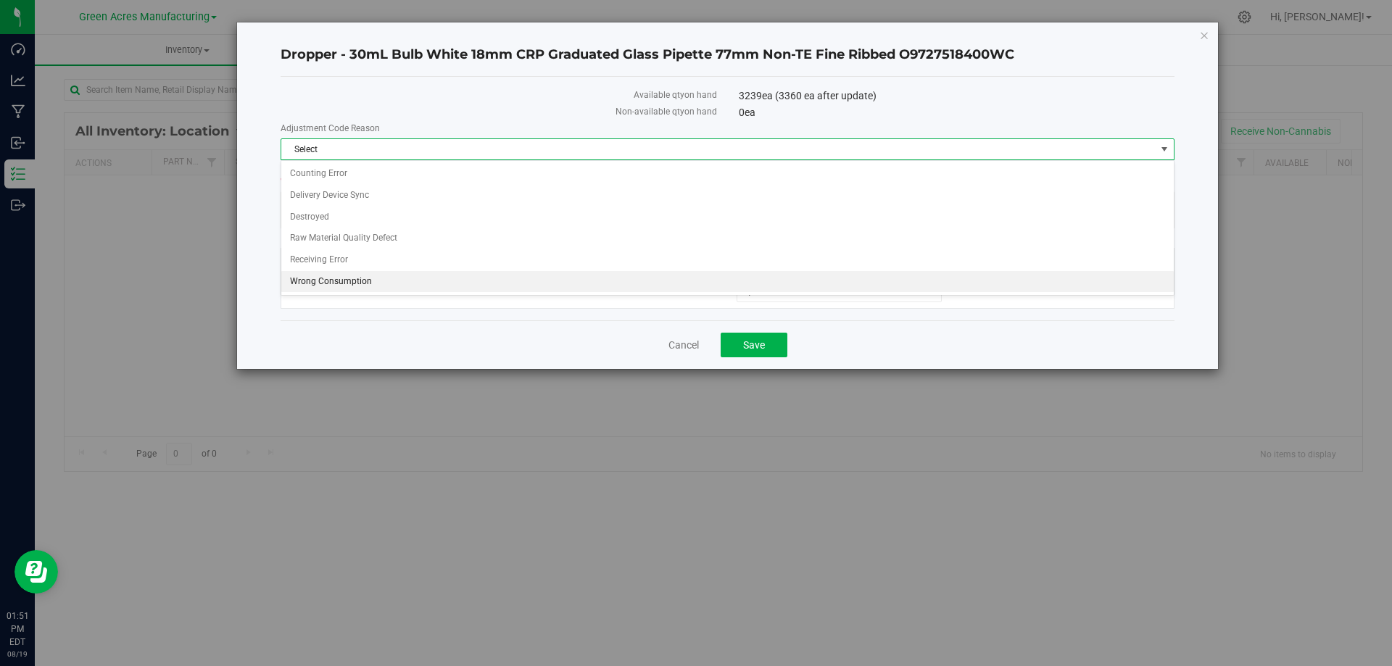
click at [473, 282] on li "Wrong Consumption" at bounding box center [727, 282] width 892 height 22
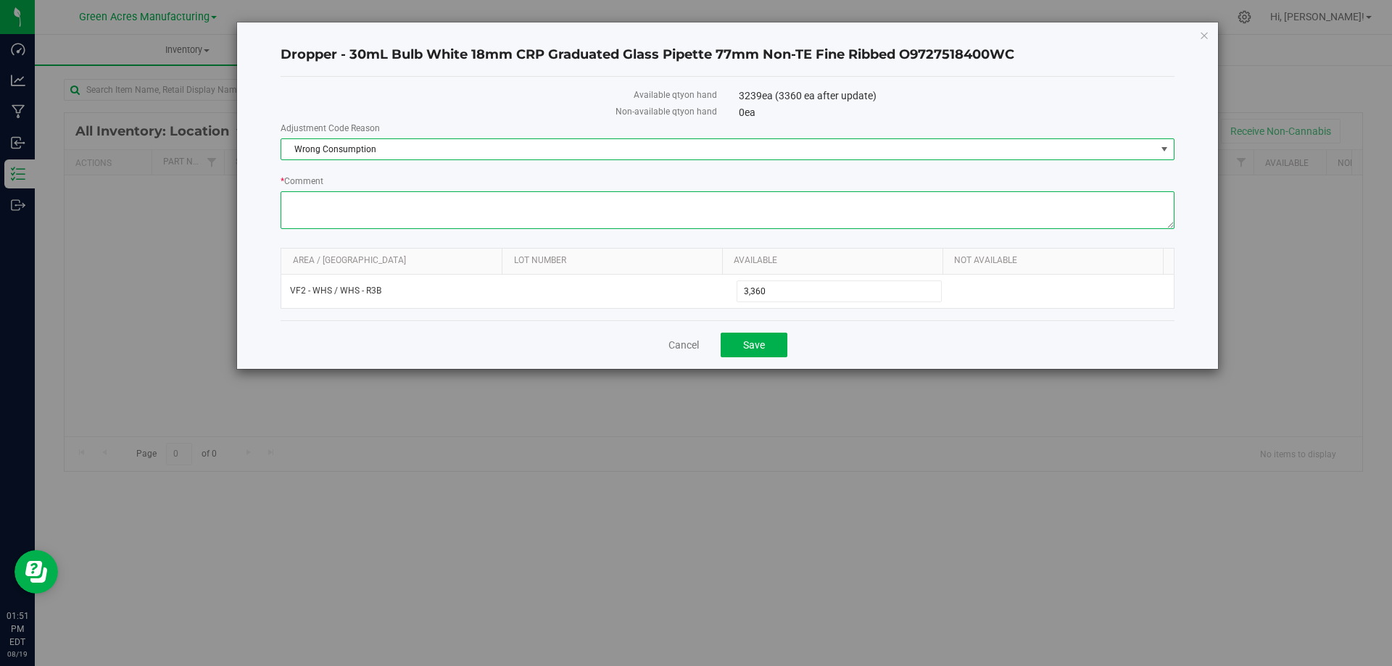
click at [574, 210] on textarea "* Comment" at bounding box center [728, 210] width 894 height 38
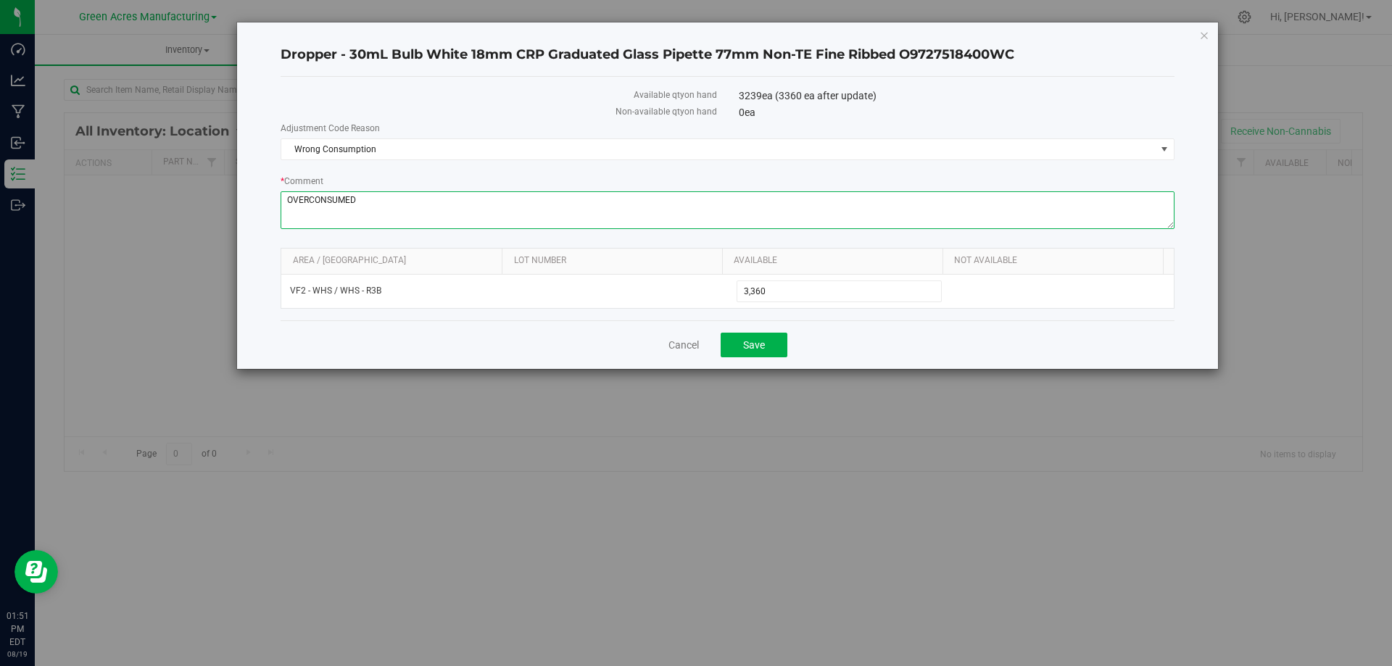
type textarea "OVERCONSUMED"
drag, startPoint x: 862, startPoint y: 361, endPoint x: 813, endPoint y: 357, distance: 49.5
click at [861, 362] on div "Cancel Save" at bounding box center [728, 344] width 894 height 49
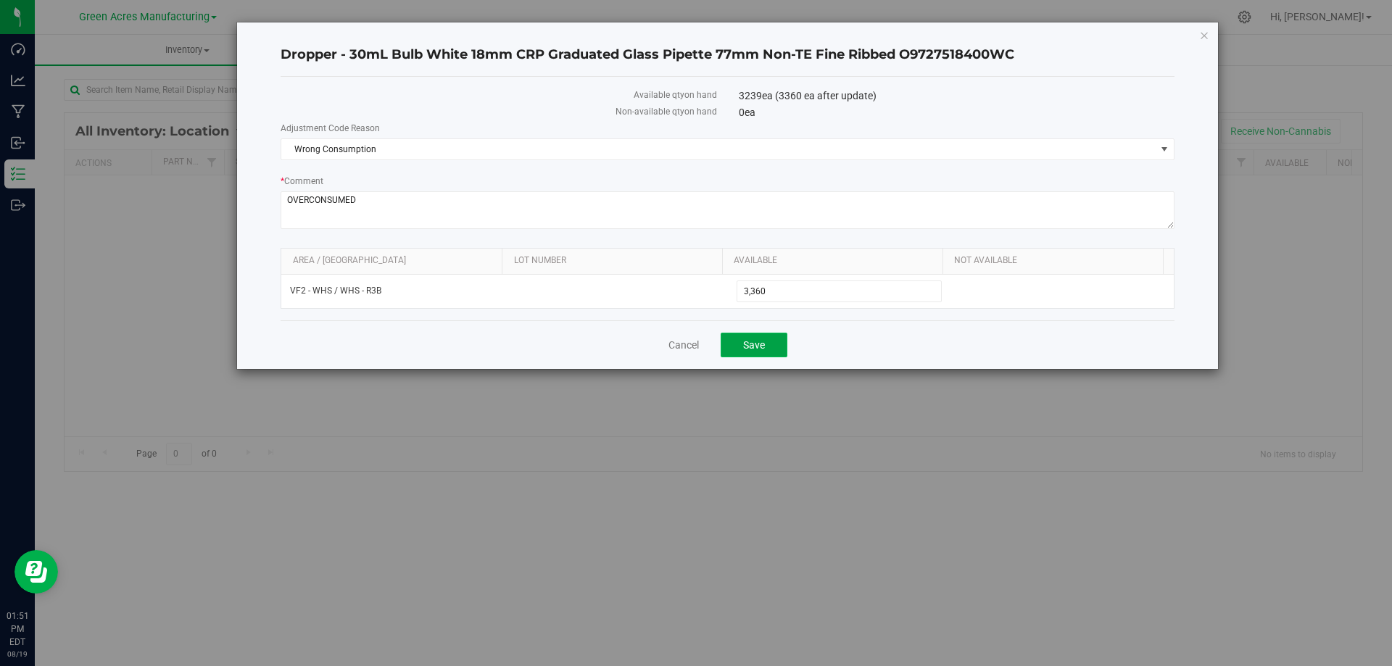
click at [771, 345] on button "Save" at bounding box center [753, 345] width 67 height 25
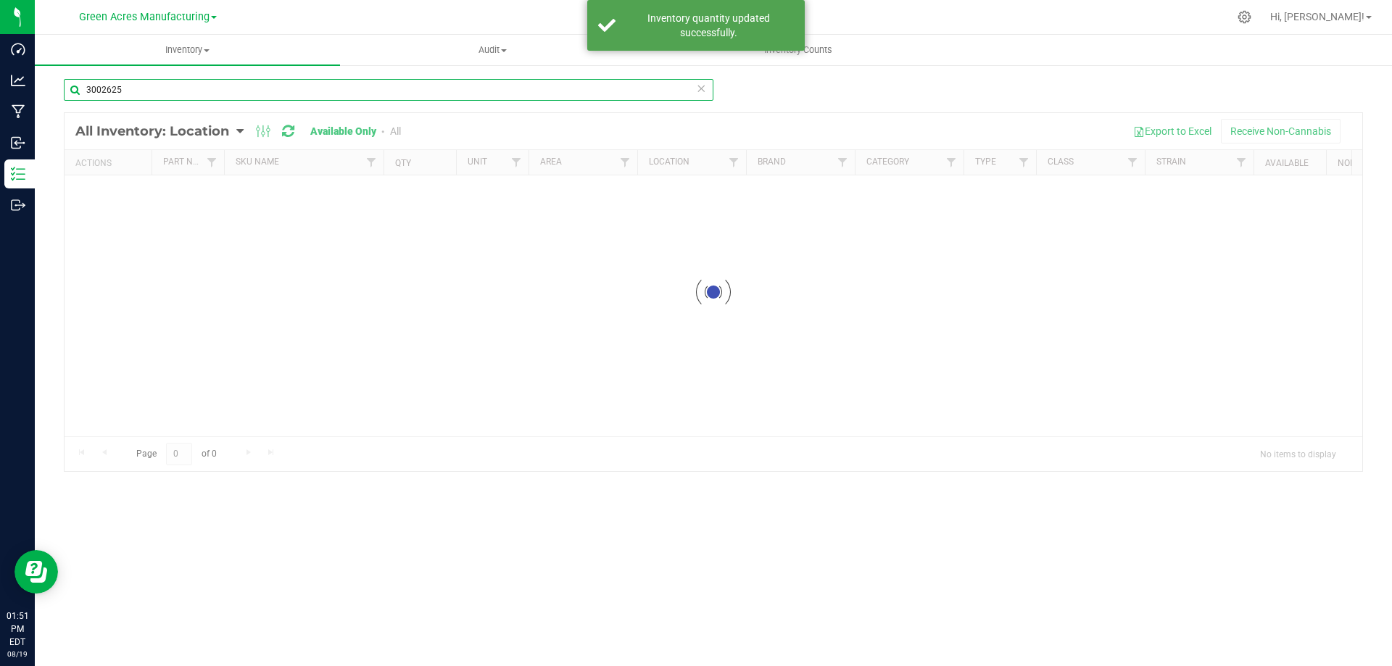
click at [334, 94] on input "3002625" at bounding box center [388, 90] width 649 height 22
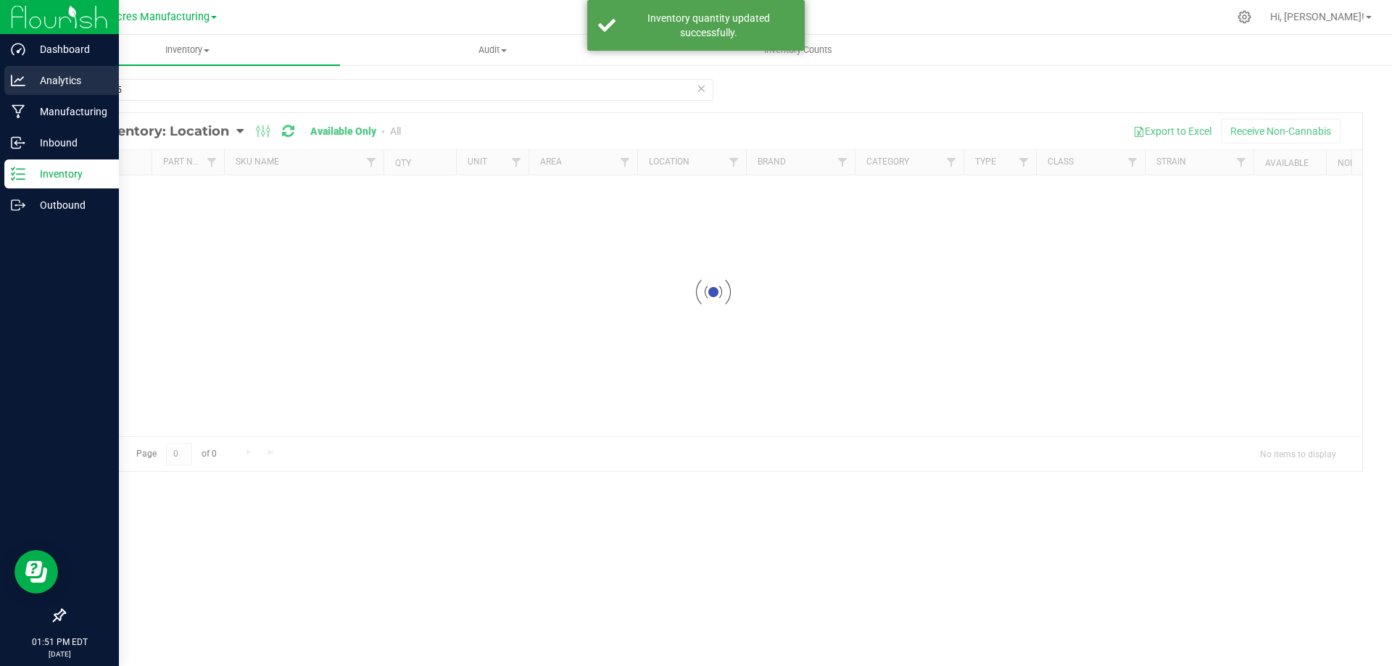
click at [36, 88] on p "Analytics" at bounding box center [68, 80] width 87 height 17
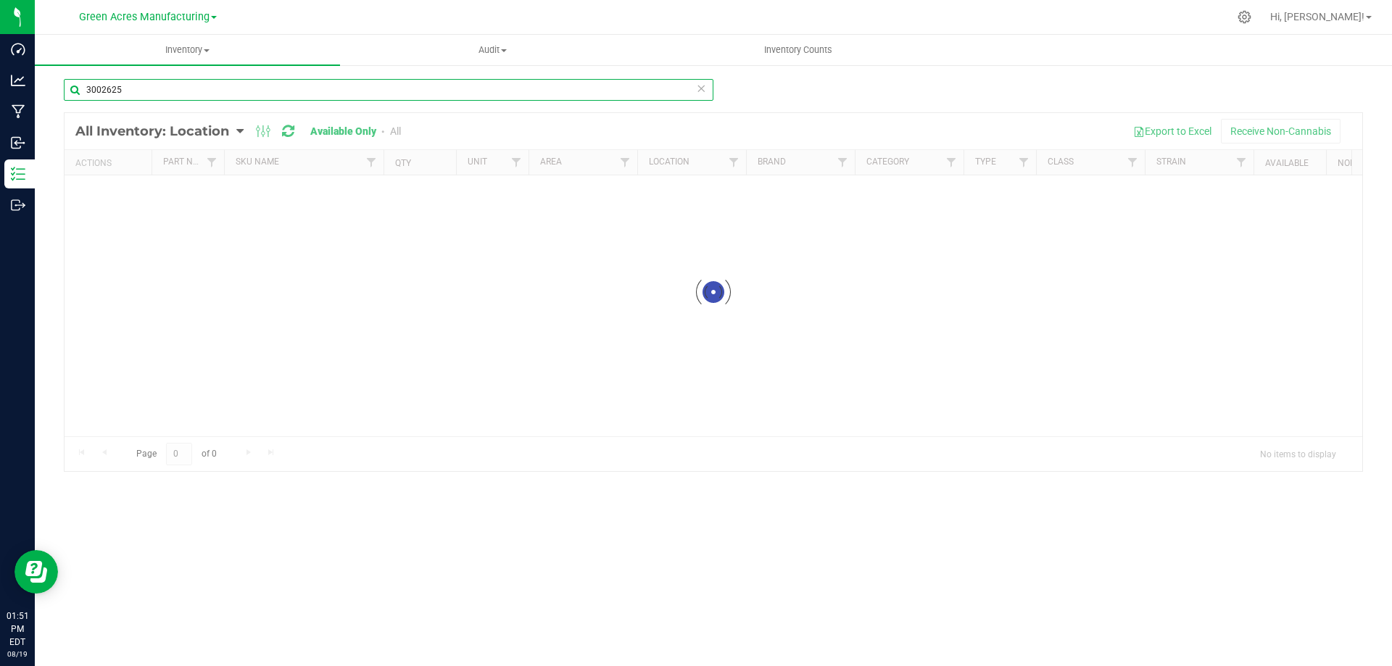
drag, startPoint x: 154, startPoint y: 87, endPoint x: 106, endPoint y: 93, distance: 48.2
click at [101, 93] on input "3002625" at bounding box center [388, 90] width 649 height 22
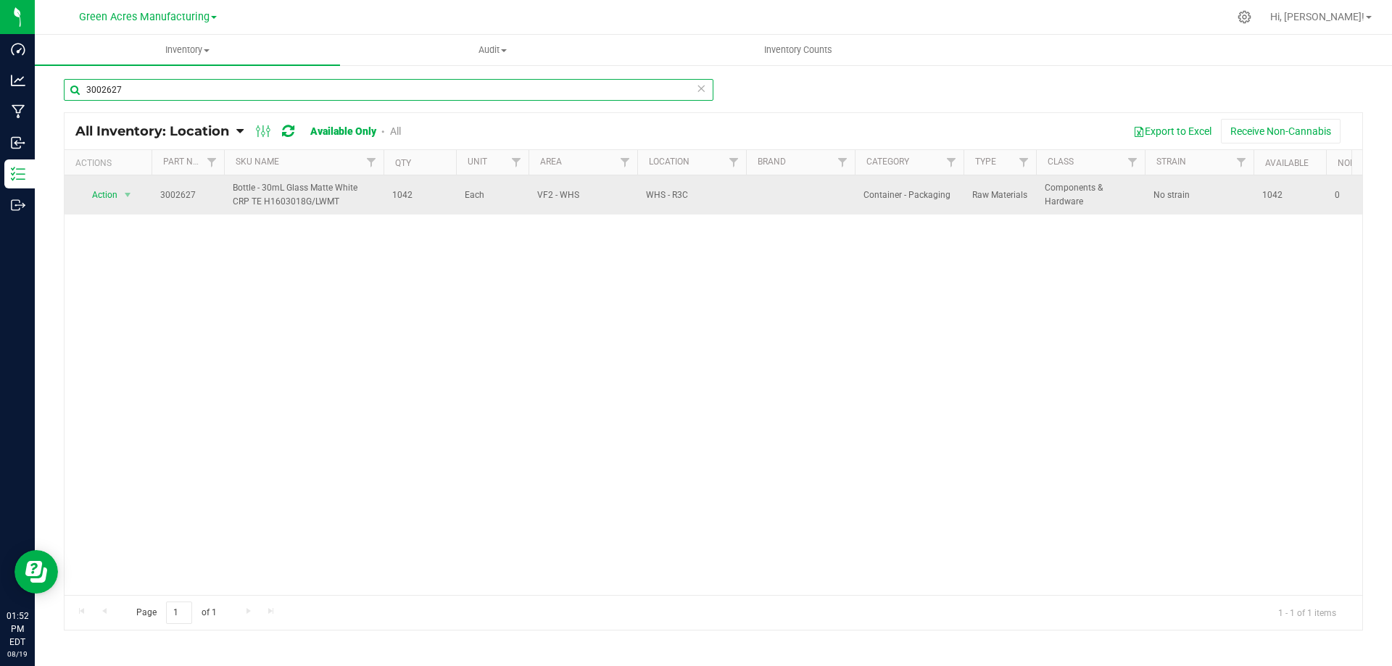
type input "3002627"
click at [398, 196] on span "1042" at bounding box center [419, 195] width 55 height 14
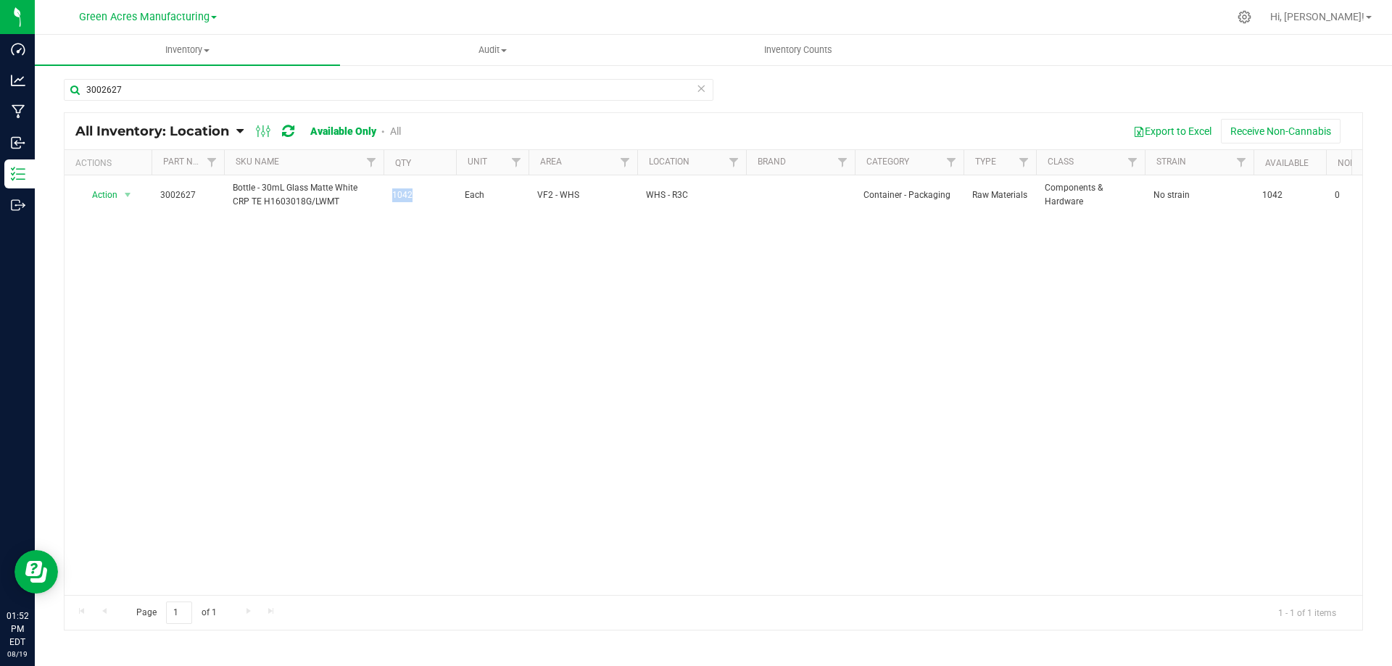
copy span "1042"
drag, startPoint x: 659, startPoint y: 305, endPoint x: 278, endPoint y: 223, distance: 389.3
click at [654, 303] on div "Action Action Adjust qty Edit lot numbers Global inventory Locate inventory Pri…" at bounding box center [713, 385] width 1297 height 420
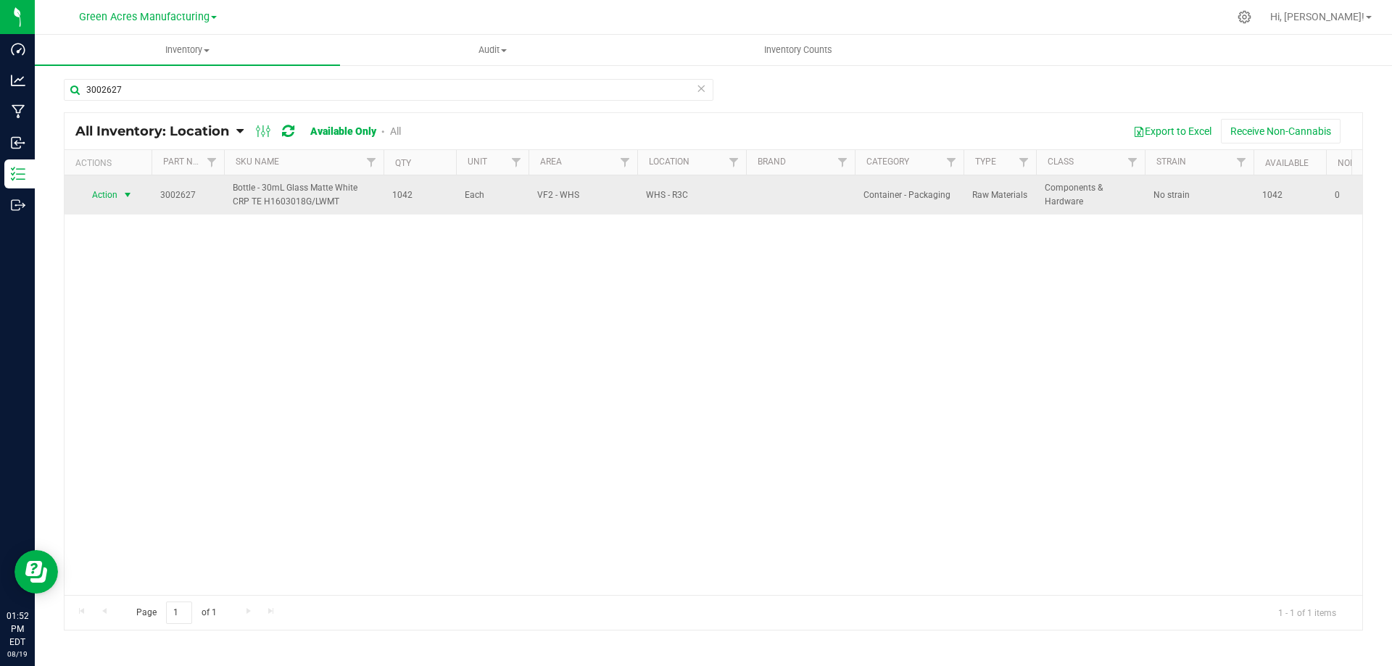
click at [110, 188] on span "Action" at bounding box center [98, 195] width 39 height 20
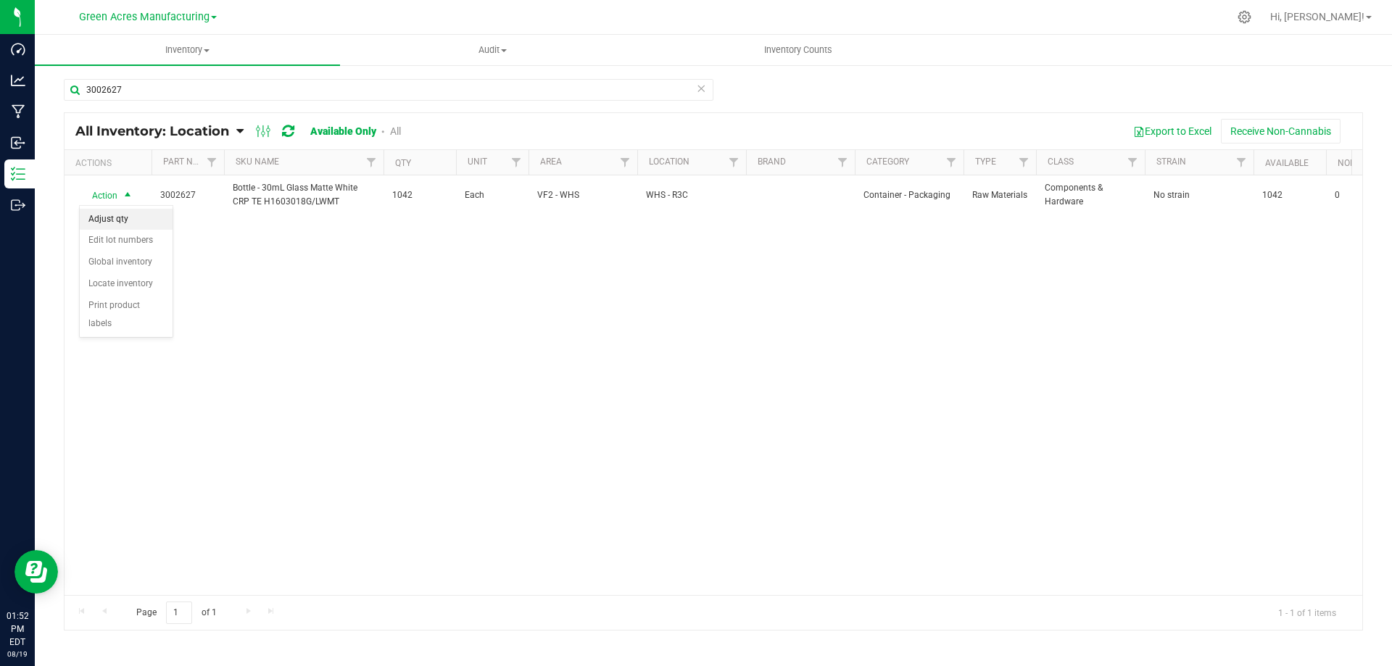
click at [130, 214] on li "Adjust qty" at bounding box center [126, 220] width 93 height 22
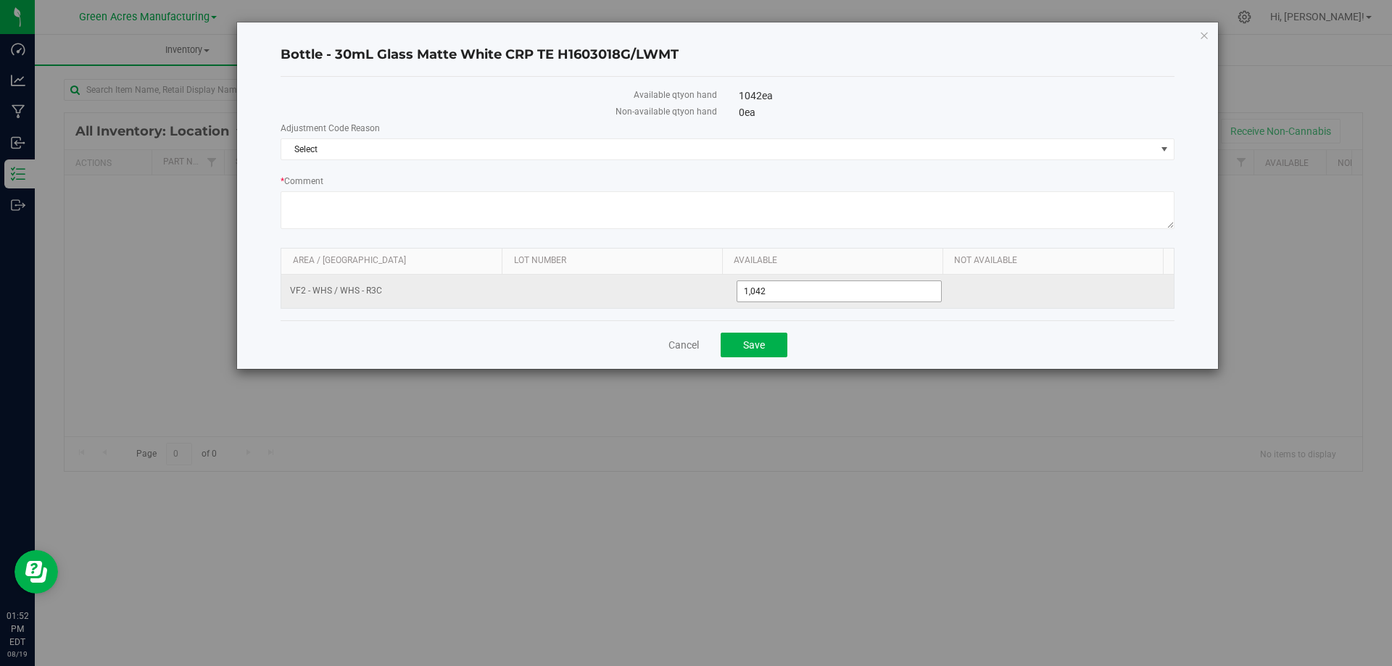
click at [861, 286] on span "1,042 1042" at bounding box center [839, 292] width 206 height 22
click at [861, 286] on input "1042" at bounding box center [839, 291] width 204 height 20
paste input "320"
type input "1320"
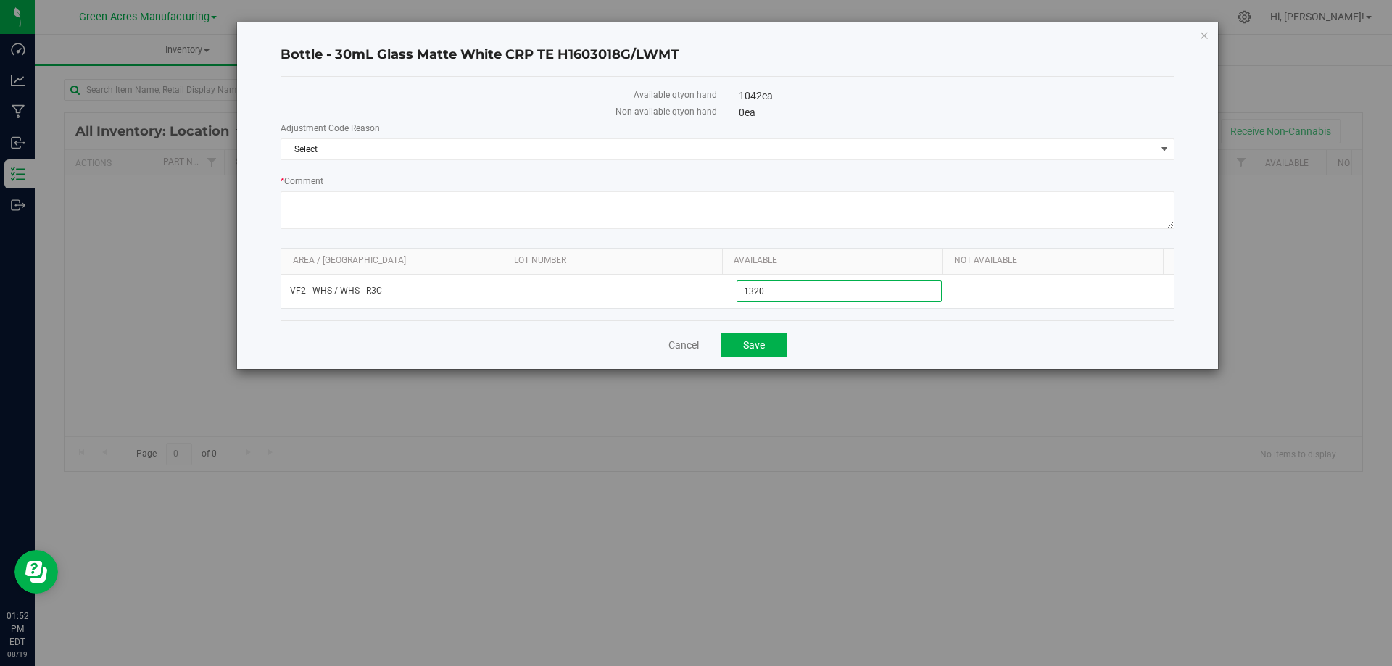
type input "1,320"
click at [871, 329] on div "Cancel Save" at bounding box center [728, 344] width 894 height 49
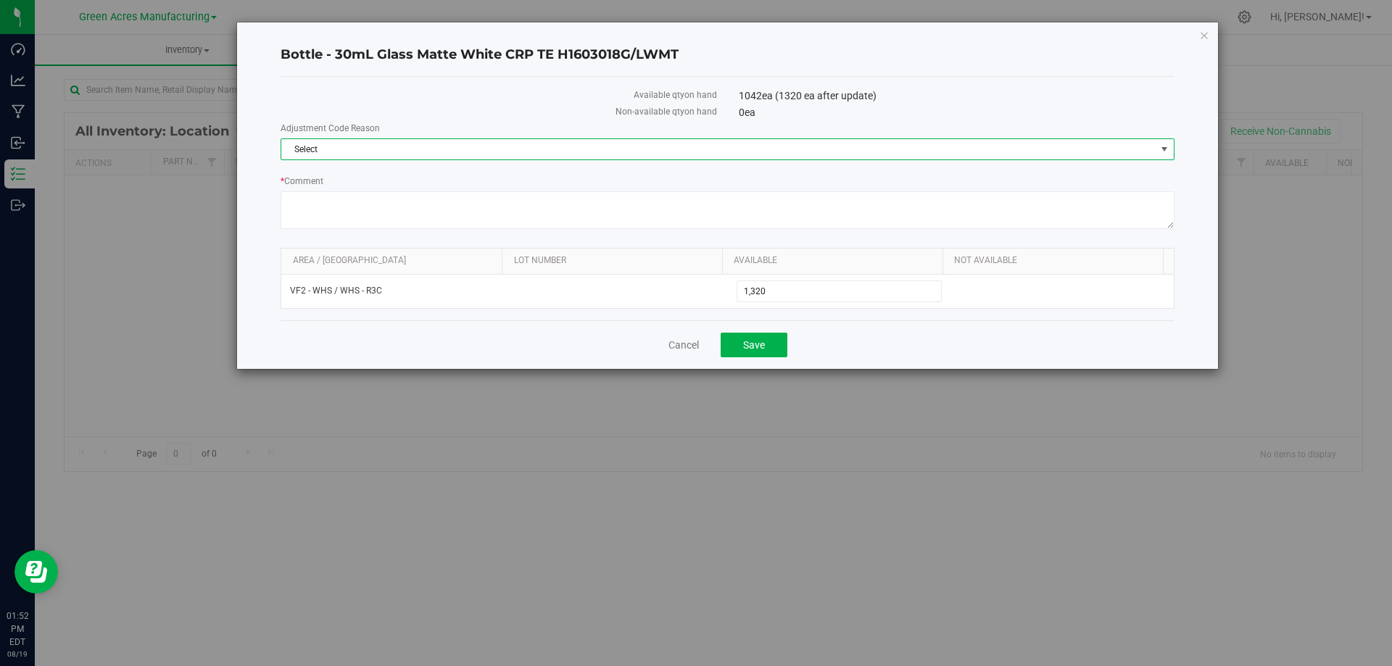
click at [691, 150] on span "Select" at bounding box center [718, 149] width 874 height 20
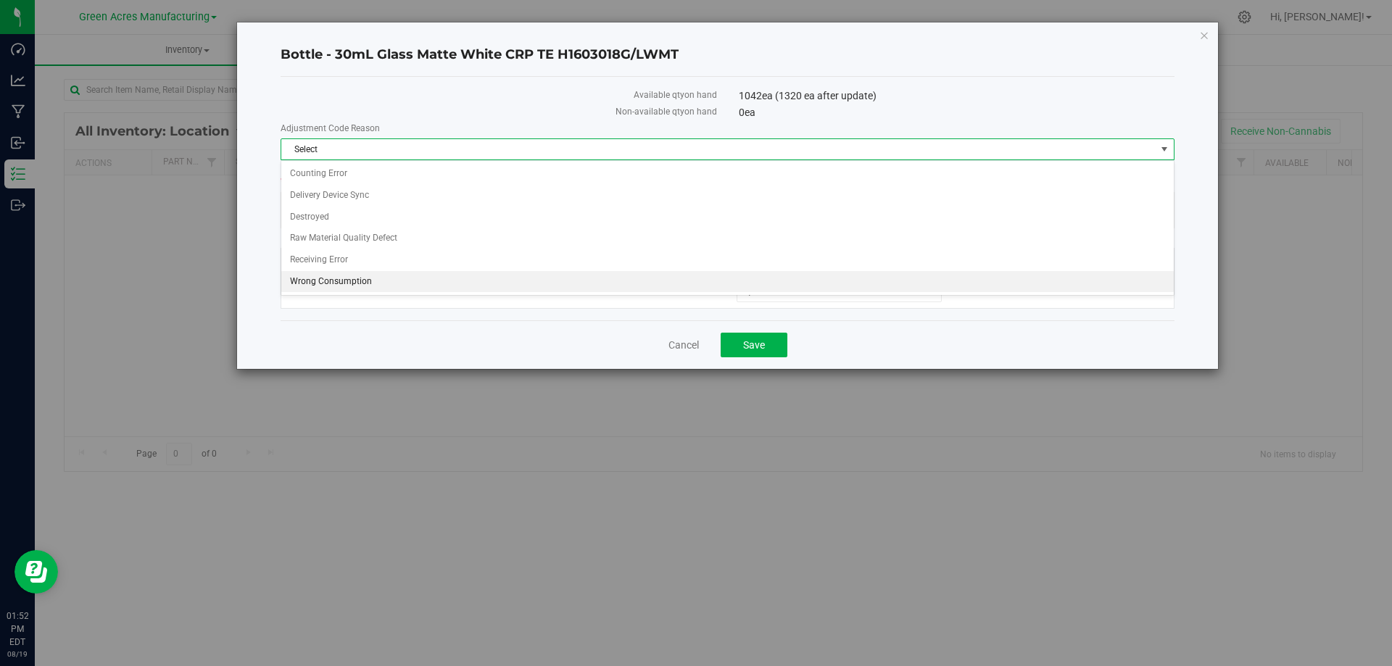
click at [369, 279] on li "Wrong Consumption" at bounding box center [727, 282] width 892 height 22
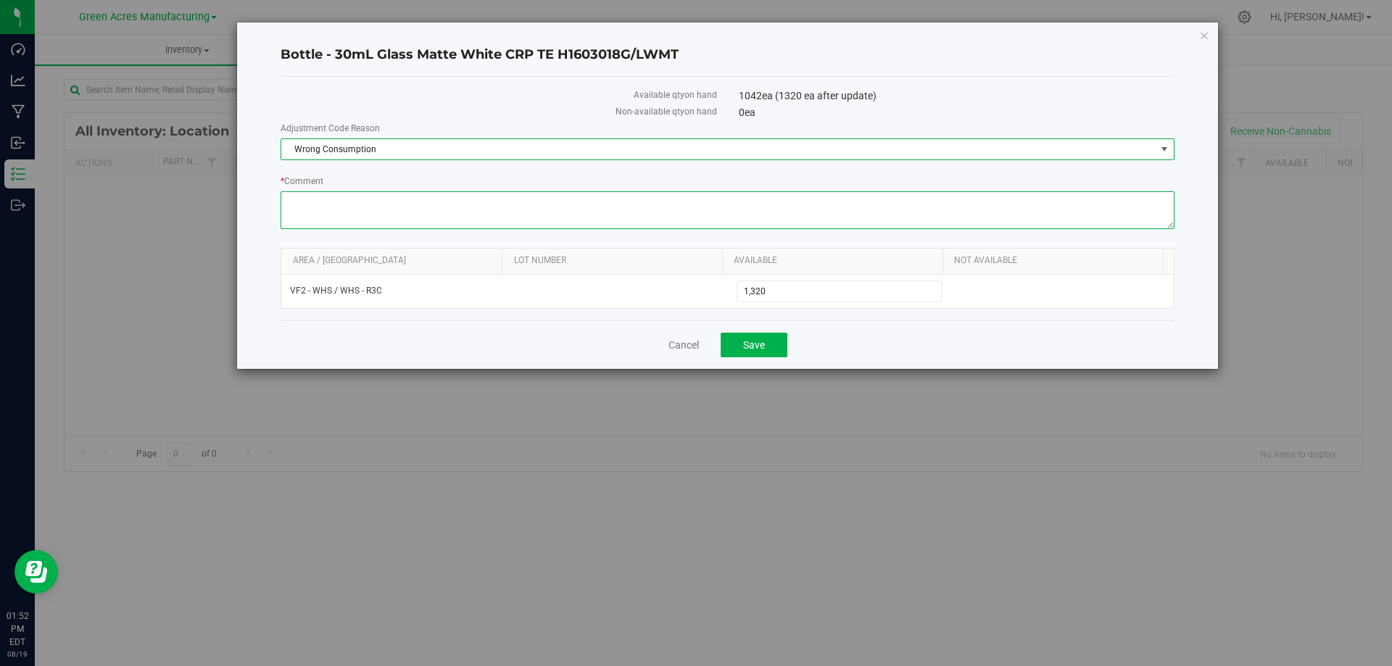
click at [546, 219] on textarea "* Comment" at bounding box center [728, 210] width 894 height 38
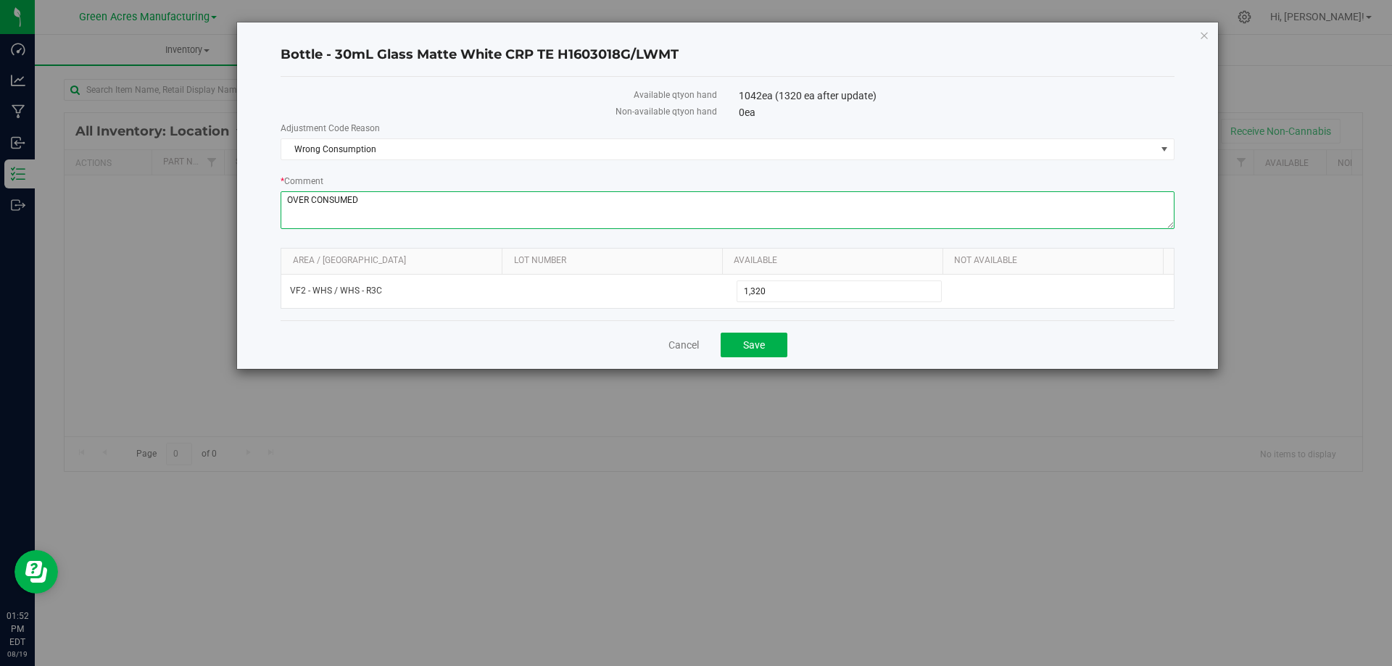
type textarea "OVER CONSUMED"
click at [942, 338] on div "Cancel Save" at bounding box center [728, 344] width 894 height 49
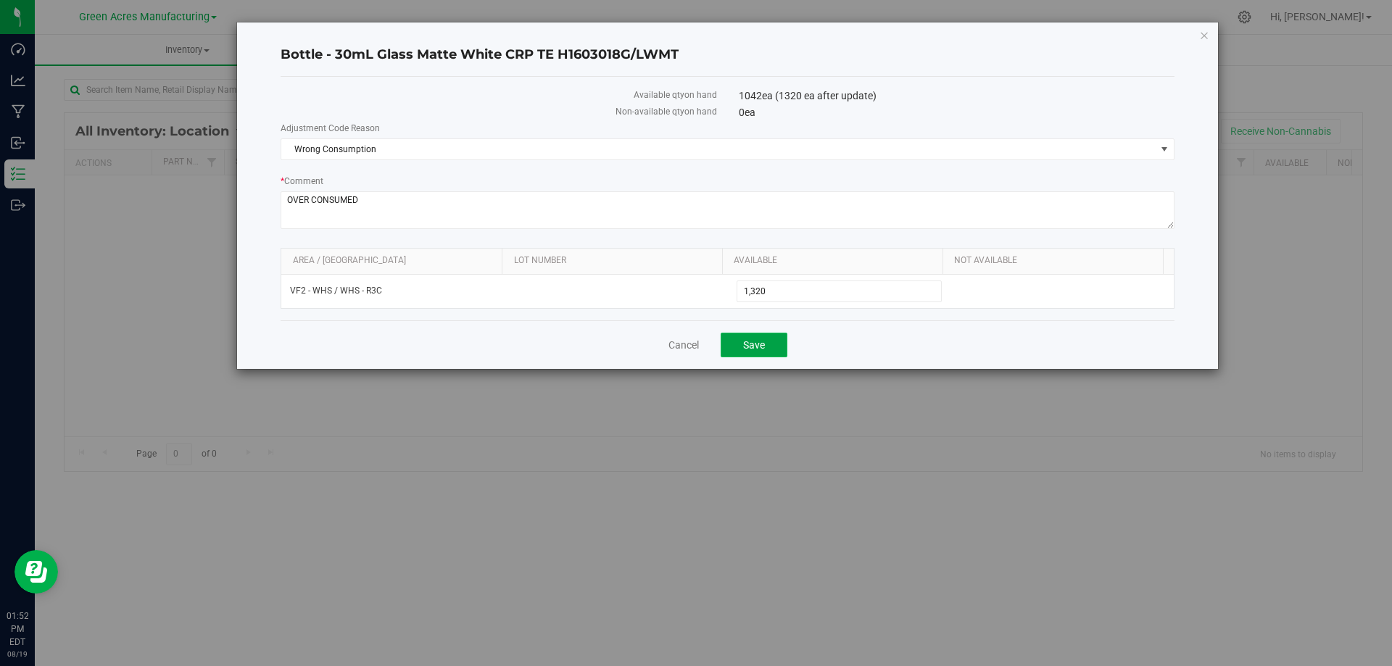
click at [777, 344] on button "Save" at bounding box center [753, 345] width 67 height 25
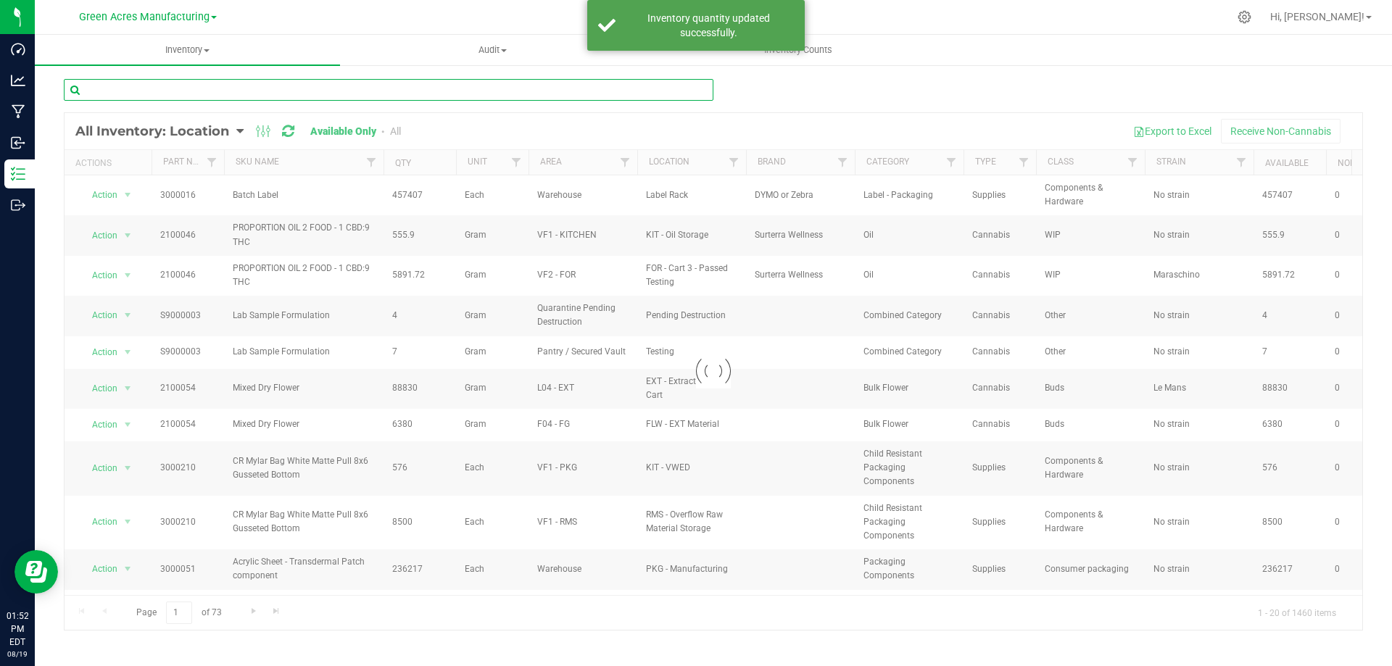
click at [203, 87] on input "text" at bounding box center [388, 90] width 649 height 22
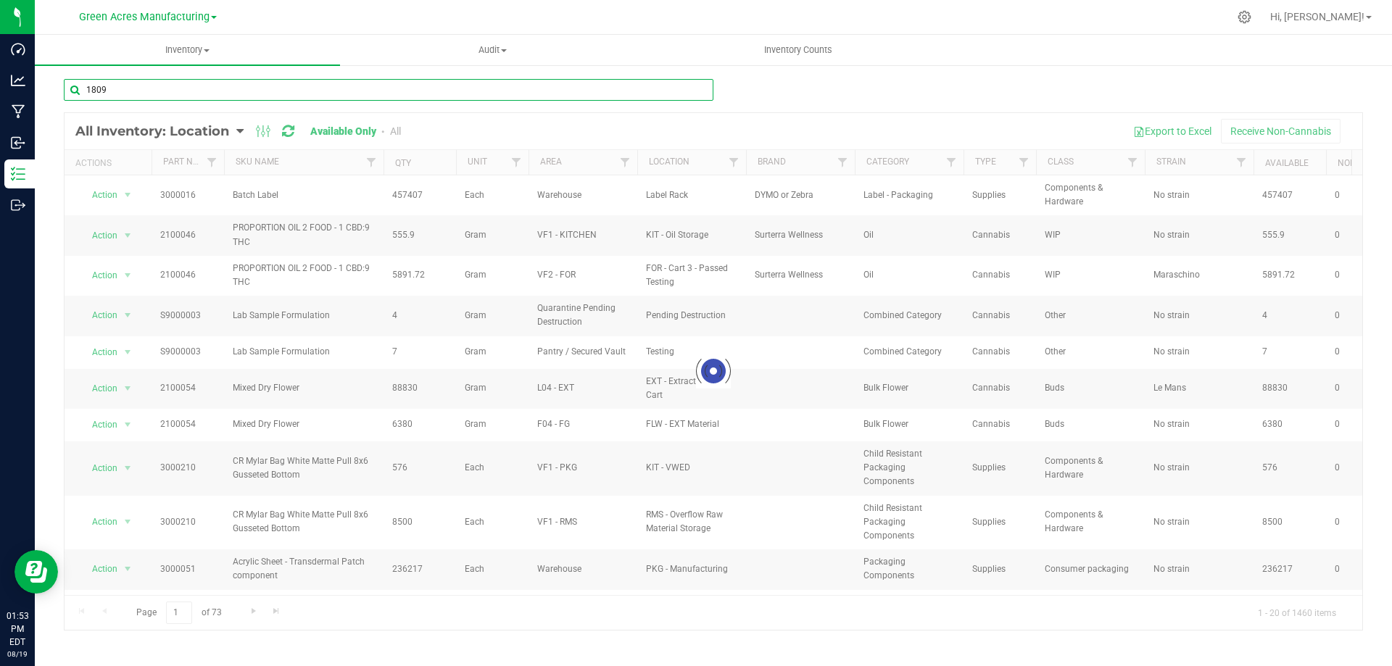
type input "1809"
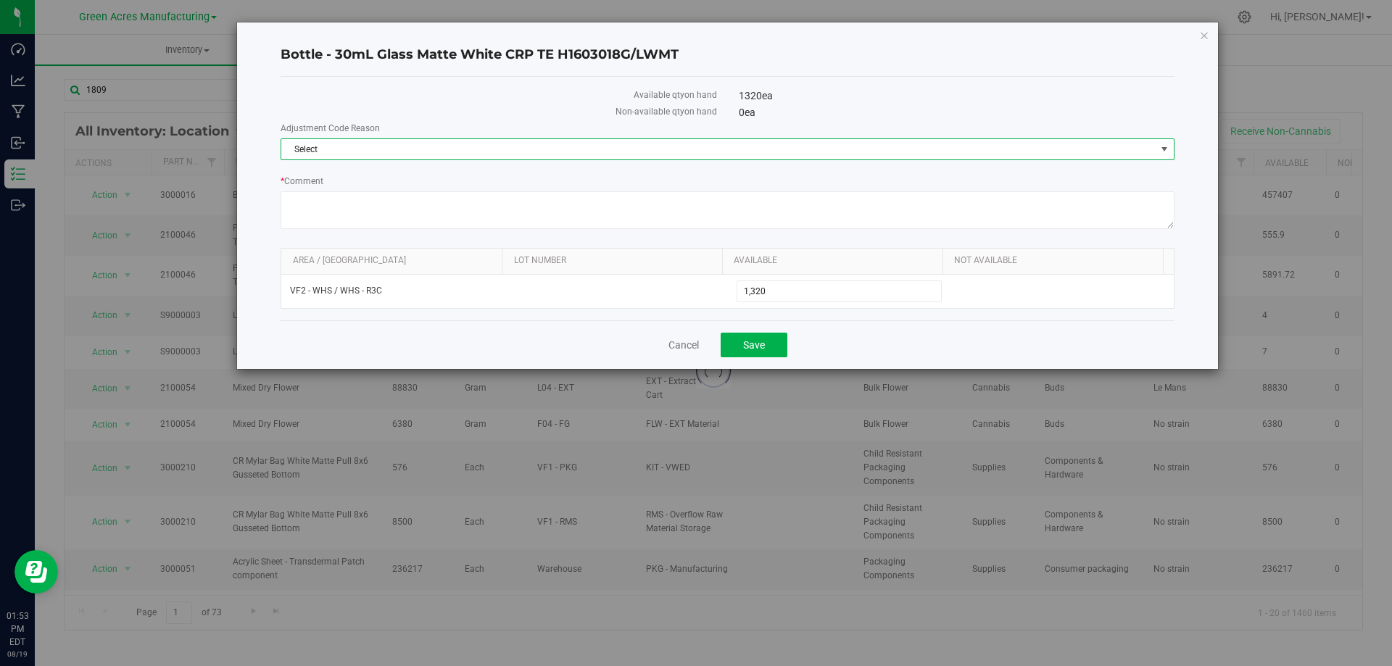
click at [860, 154] on span "Select" at bounding box center [718, 149] width 874 height 20
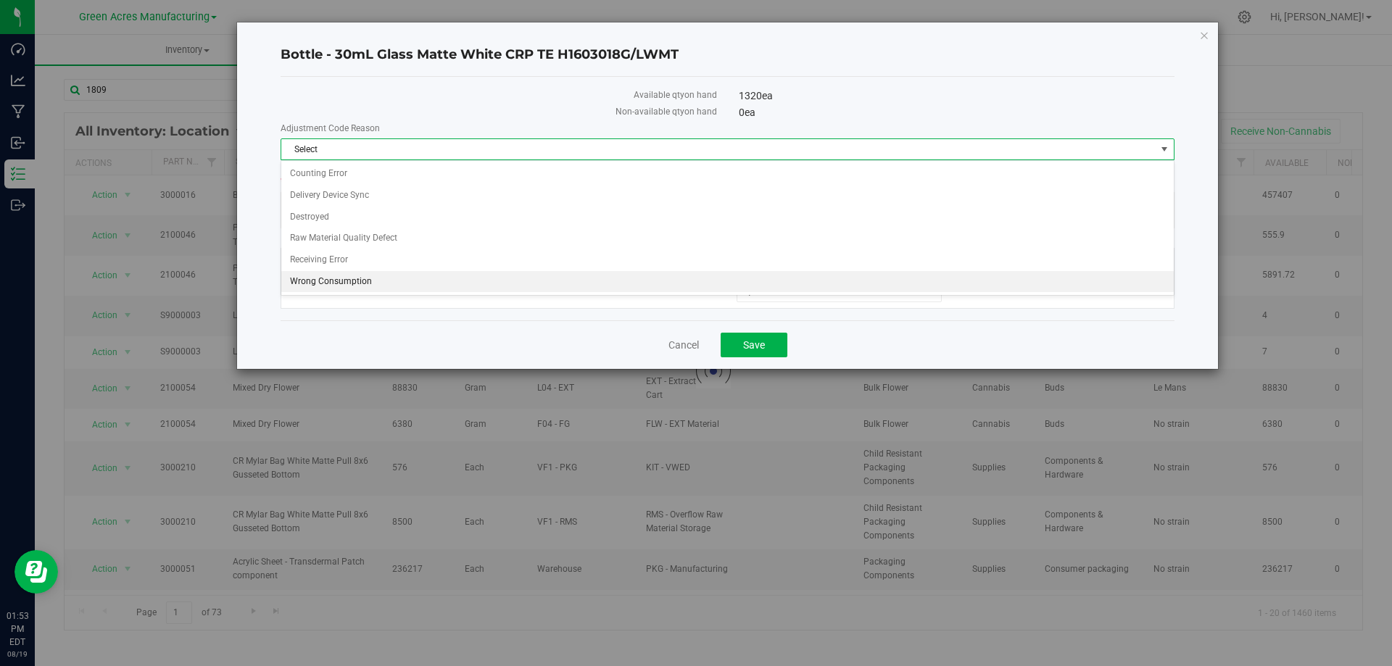
click at [450, 272] on li "Wrong Consumption" at bounding box center [727, 282] width 892 height 22
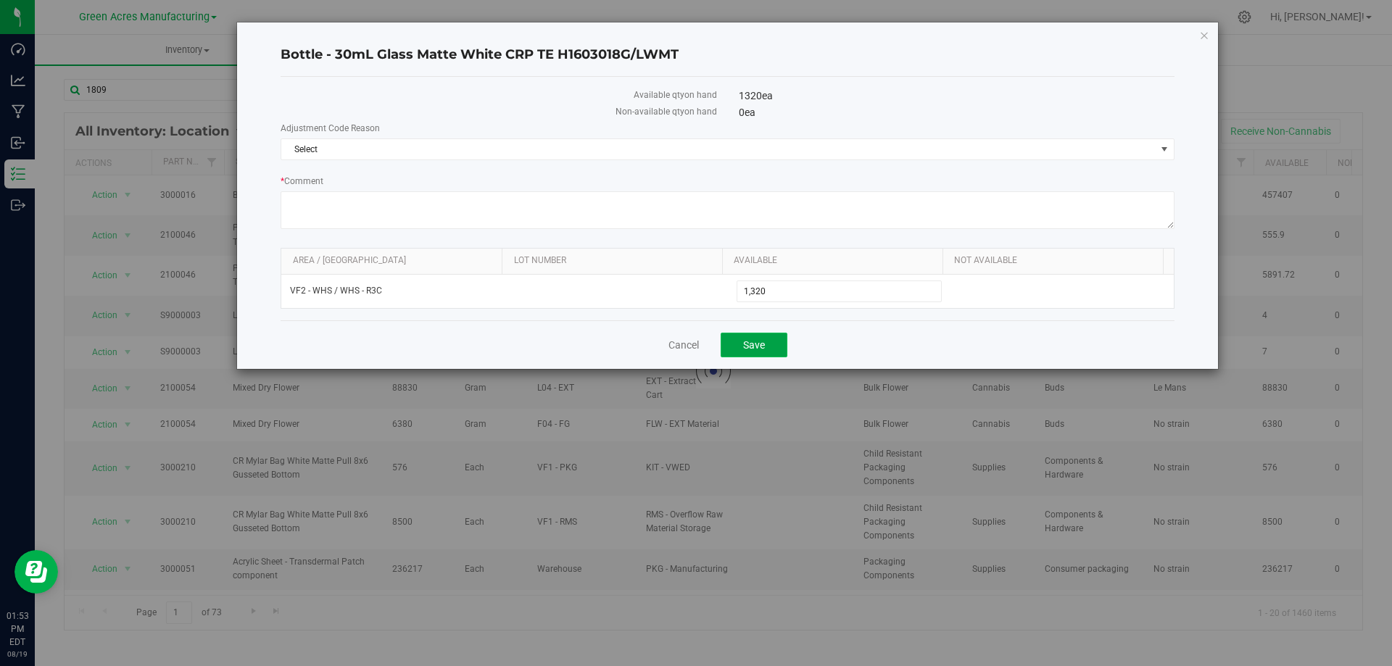
click at [760, 333] on button "Save" at bounding box center [753, 345] width 67 height 25
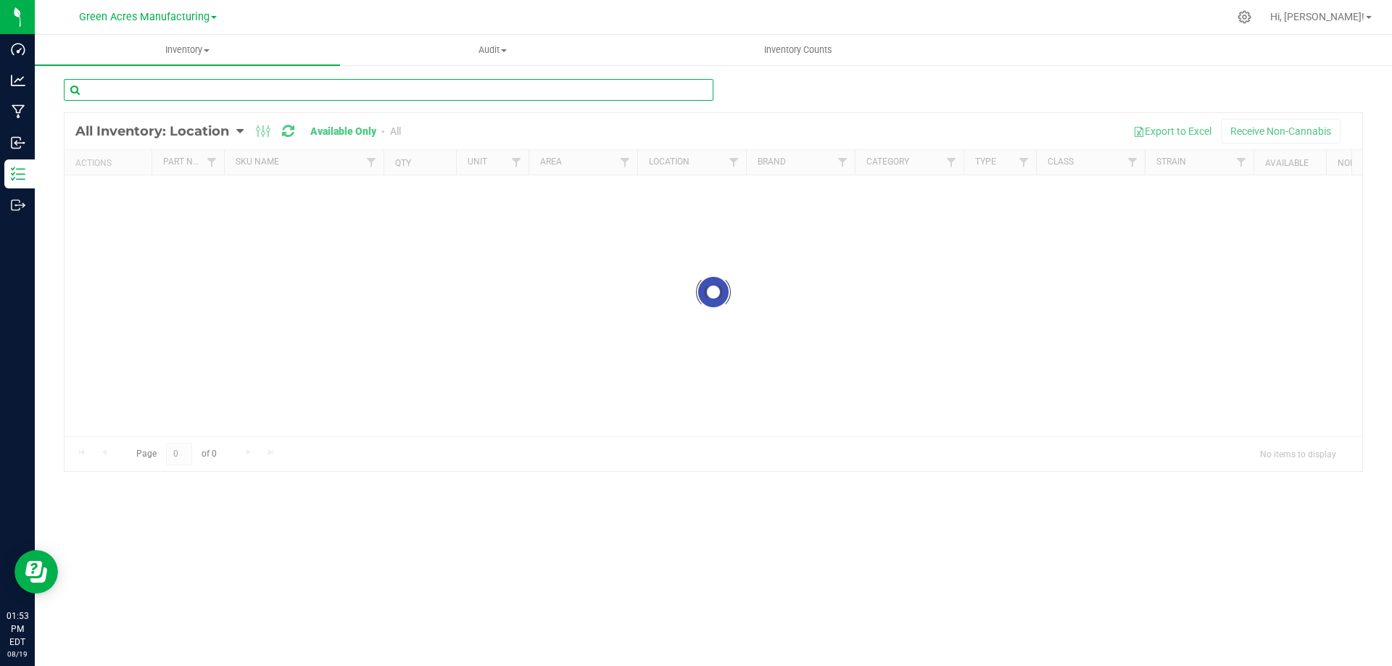
click at [276, 88] on input "text" at bounding box center [388, 90] width 649 height 22
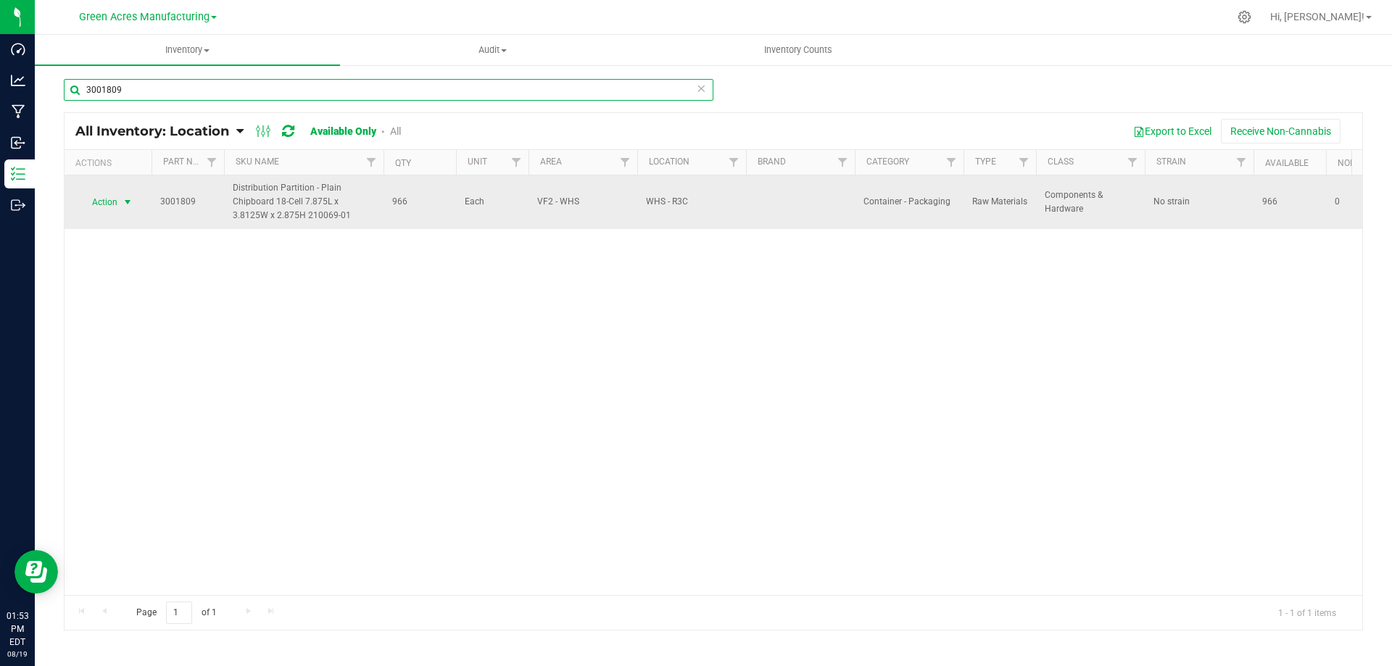
type input "3001809"
drag, startPoint x: 123, startPoint y: 202, endPoint x: 161, endPoint y: 332, distance: 135.1
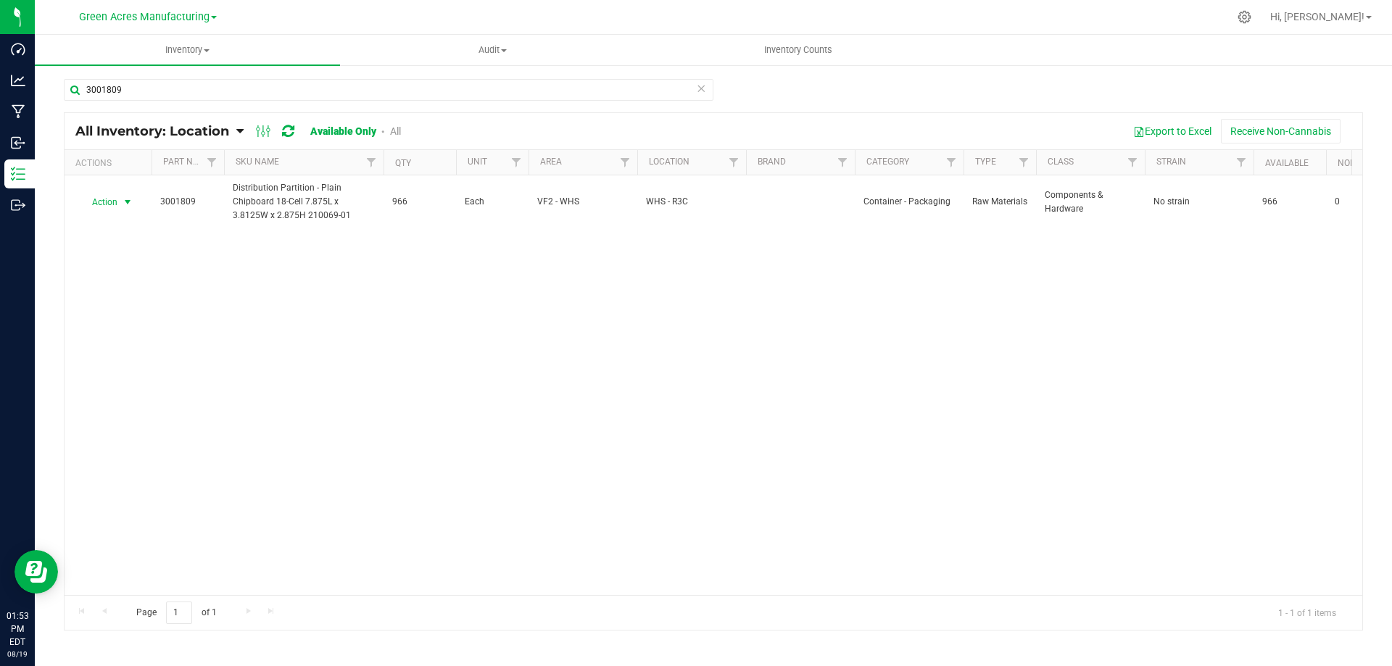
click at [124, 202] on span "select" at bounding box center [128, 202] width 12 height 12
click at [144, 291] on li "Locate inventory" at bounding box center [126, 291] width 93 height 22
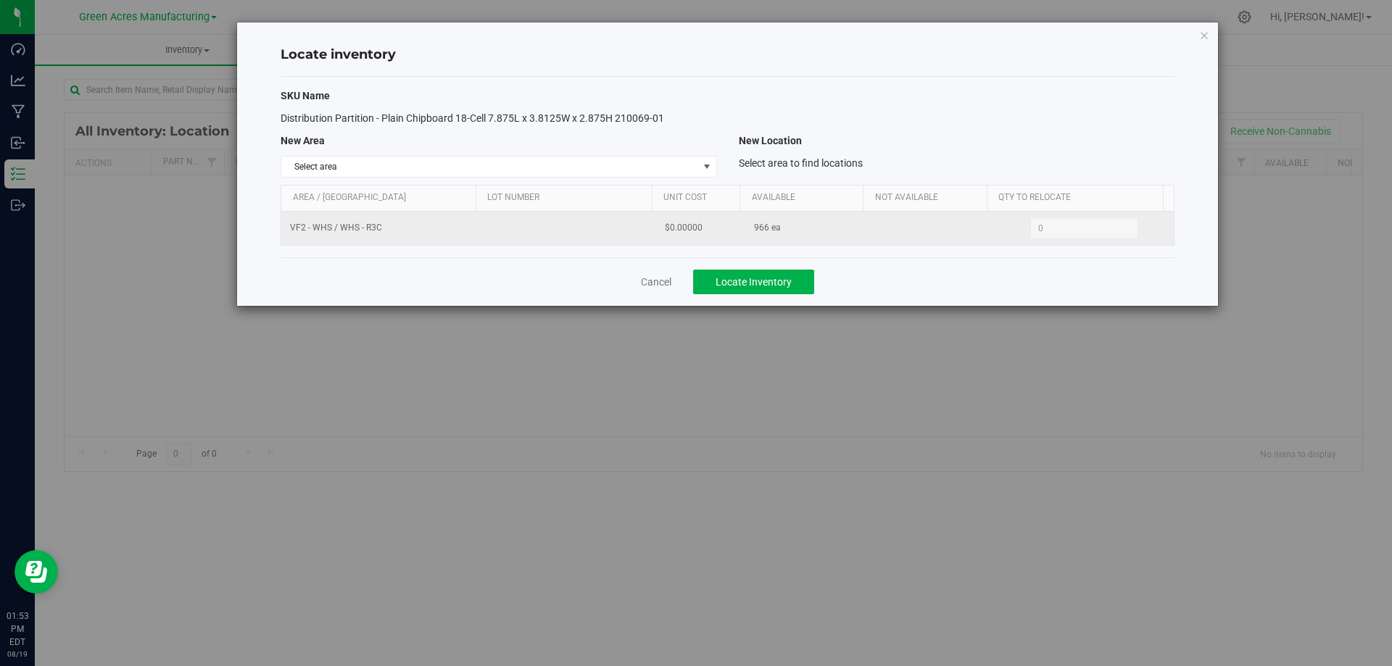
click at [755, 227] on span "966 ea" at bounding box center [767, 228] width 27 height 14
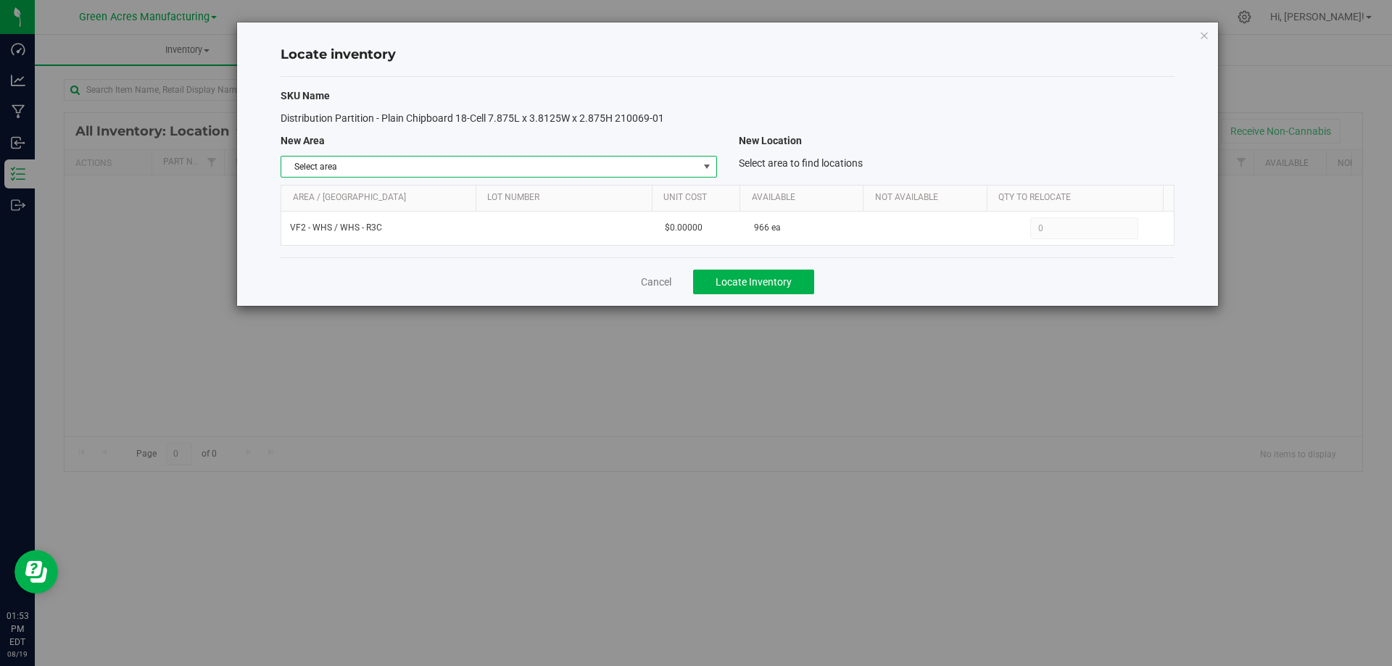
click at [701, 162] on span "select" at bounding box center [707, 167] width 12 height 12
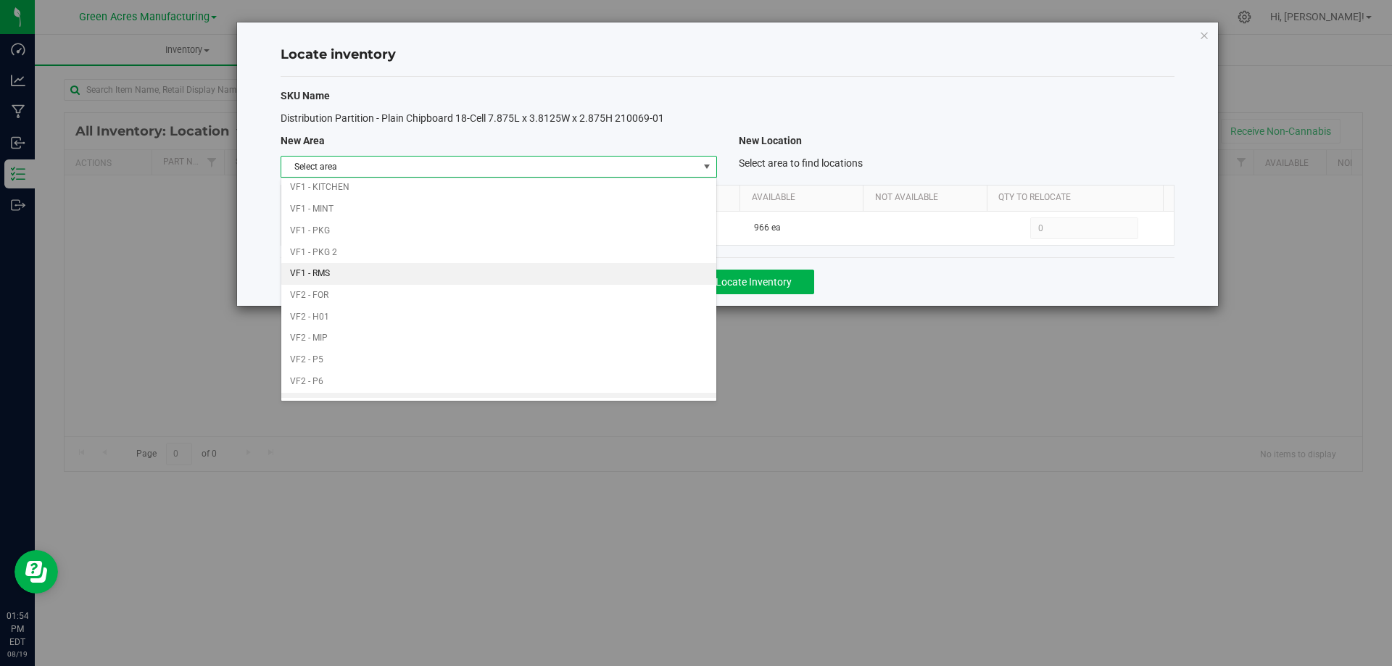
scroll to position [709, 0]
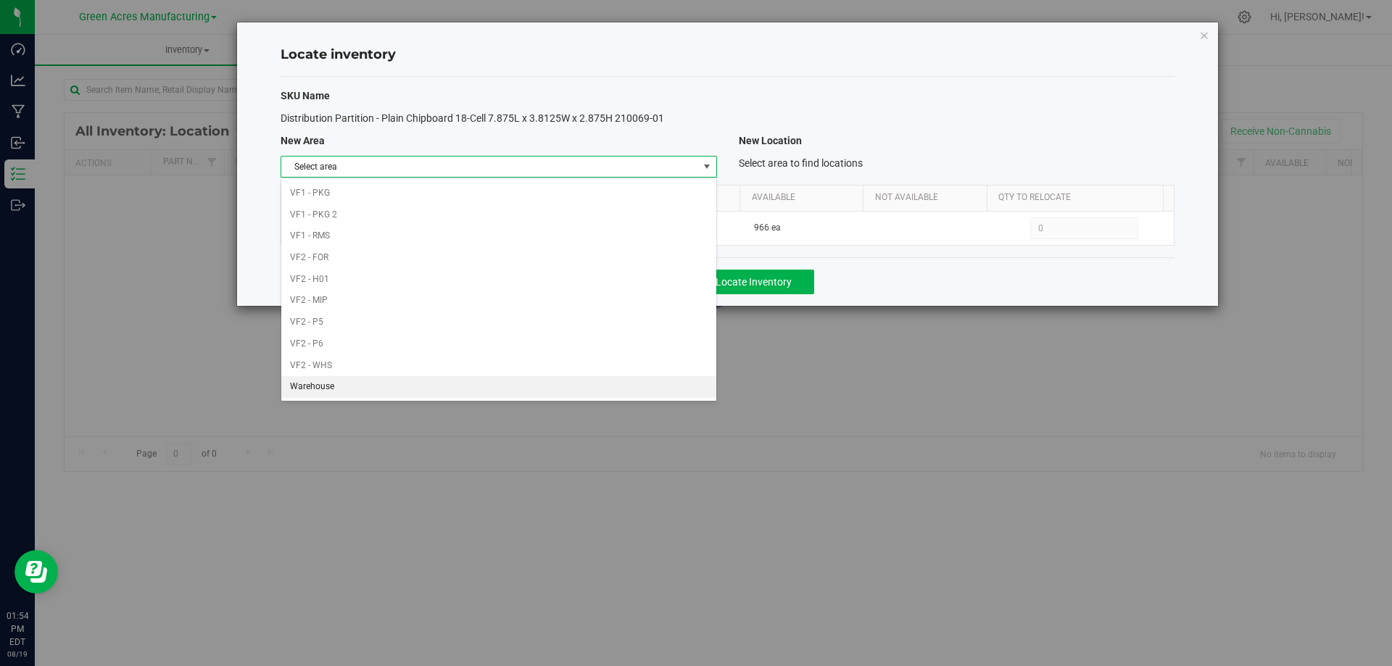
click at [609, 391] on li "Warehouse" at bounding box center [498, 387] width 434 height 22
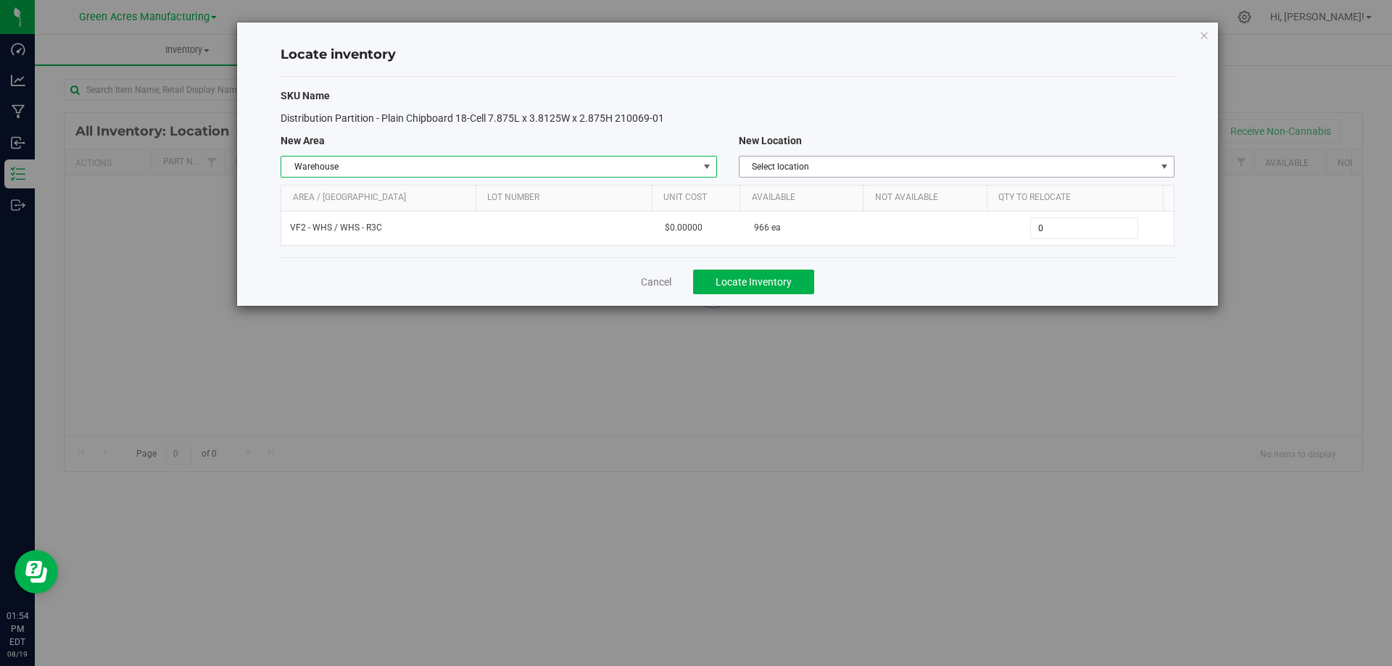
click at [1013, 170] on span "Select location" at bounding box center [947, 167] width 416 height 20
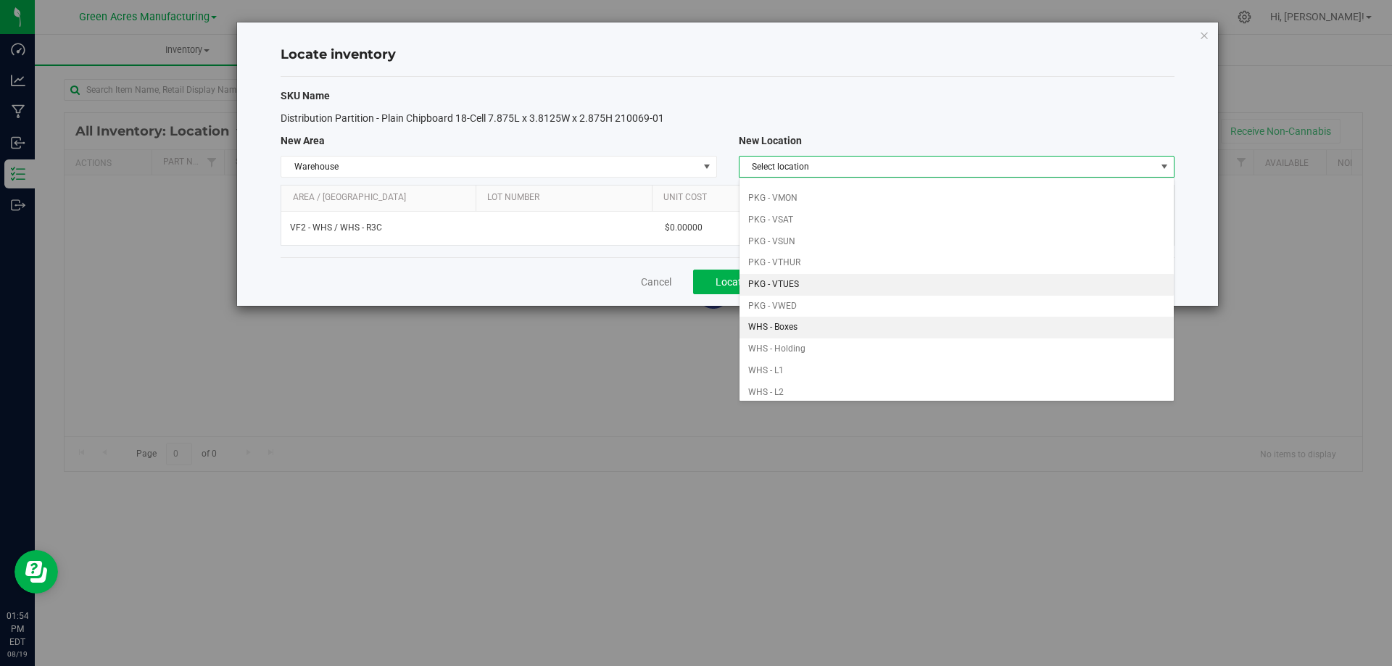
scroll to position [145, 0]
click at [825, 282] on li "PKG - VTUES" at bounding box center [956, 284] width 434 height 22
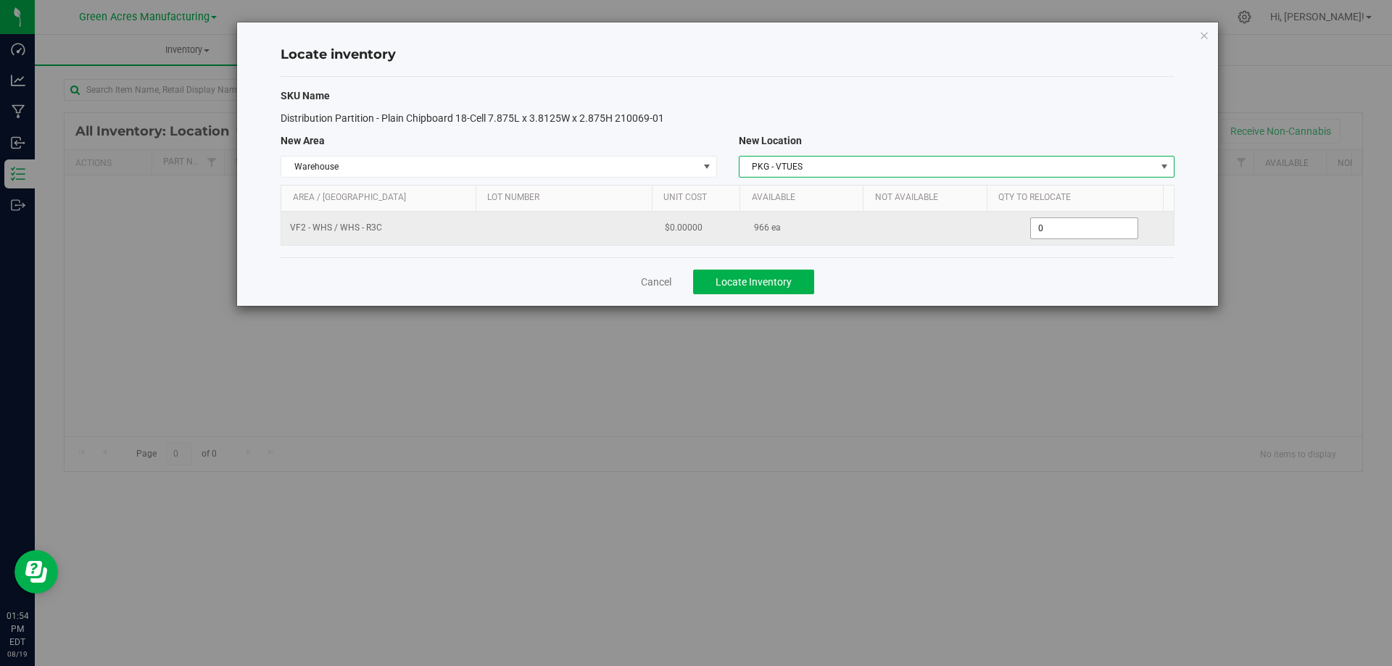
click at [1071, 222] on span "0 0" at bounding box center [1084, 228] width 108 height 22
click at [0, 0] on input "0" at bounding box center [0, 0] width 0 height 0
type input "366"
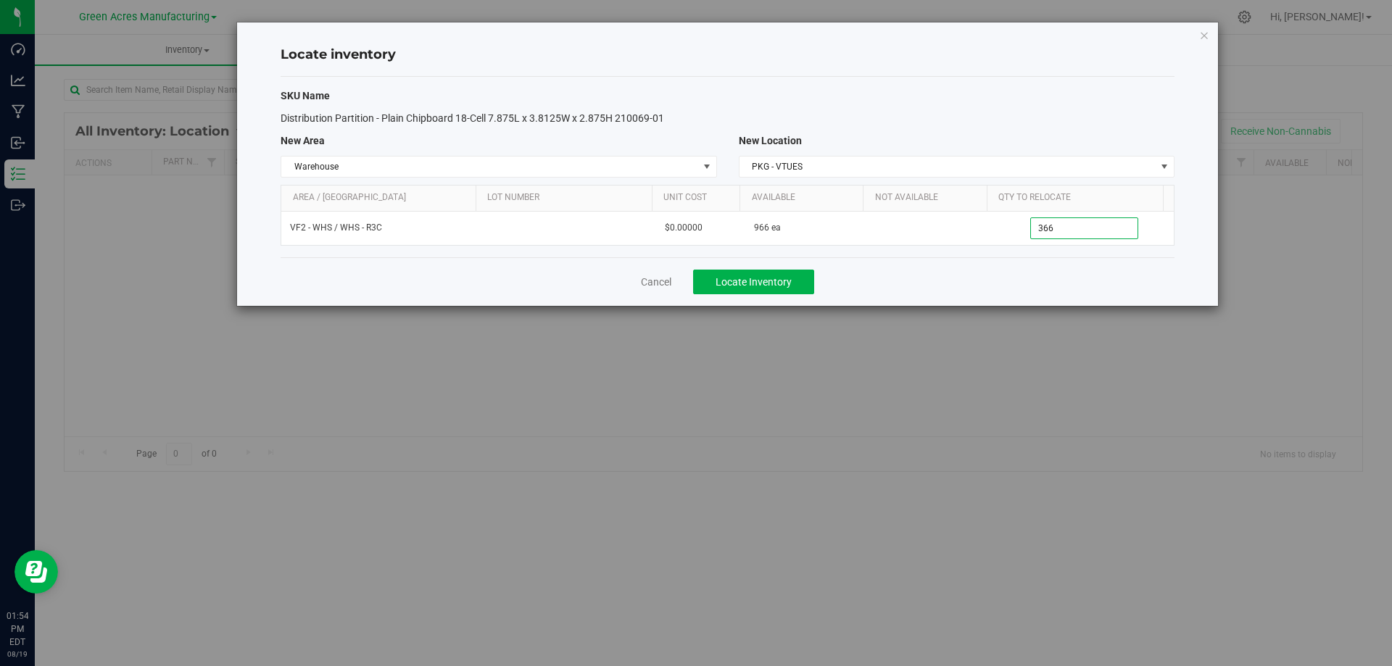
type input "366"
click at [1007, 278] on div "Cancel Locate Inventory" at bounding box center [728, 281] width 894 height 49
click at [770, 286] on span "Locate Inventory" at bounding box center [753, 282] width 76 height 12
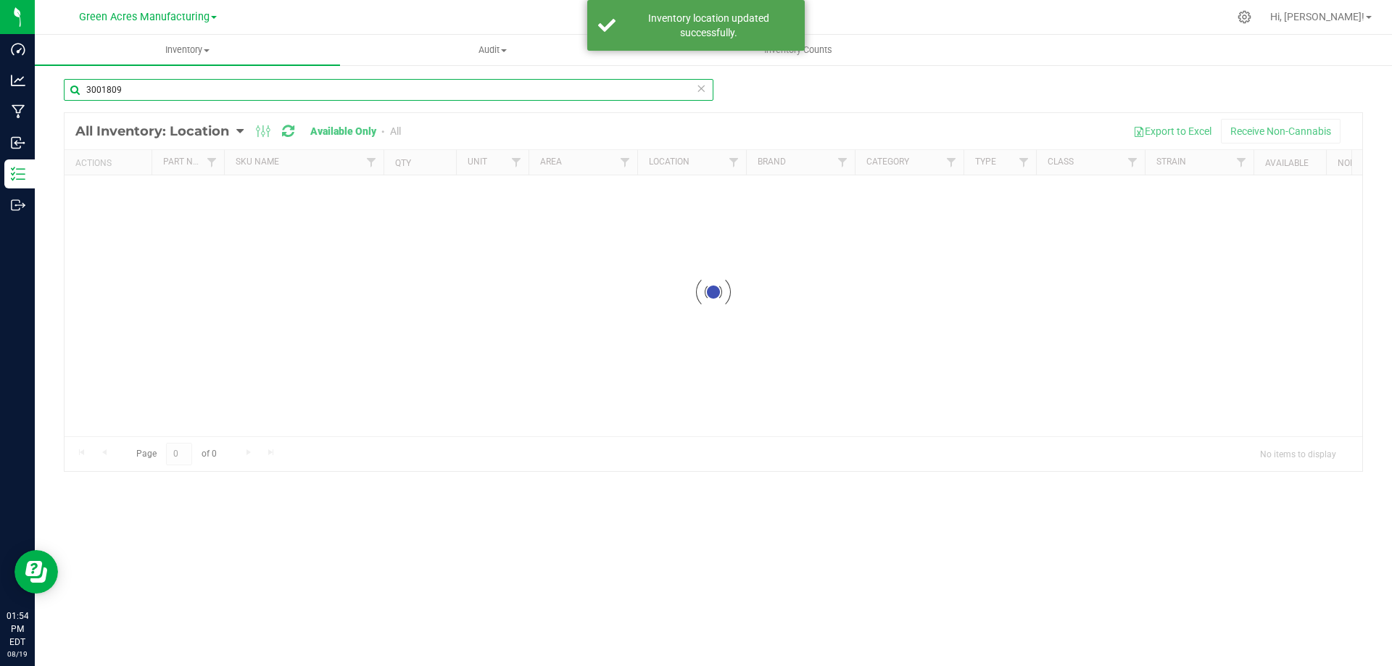
click at [260, 87] on input "3001809" at bounding box center [388, 90] width 649 height 22
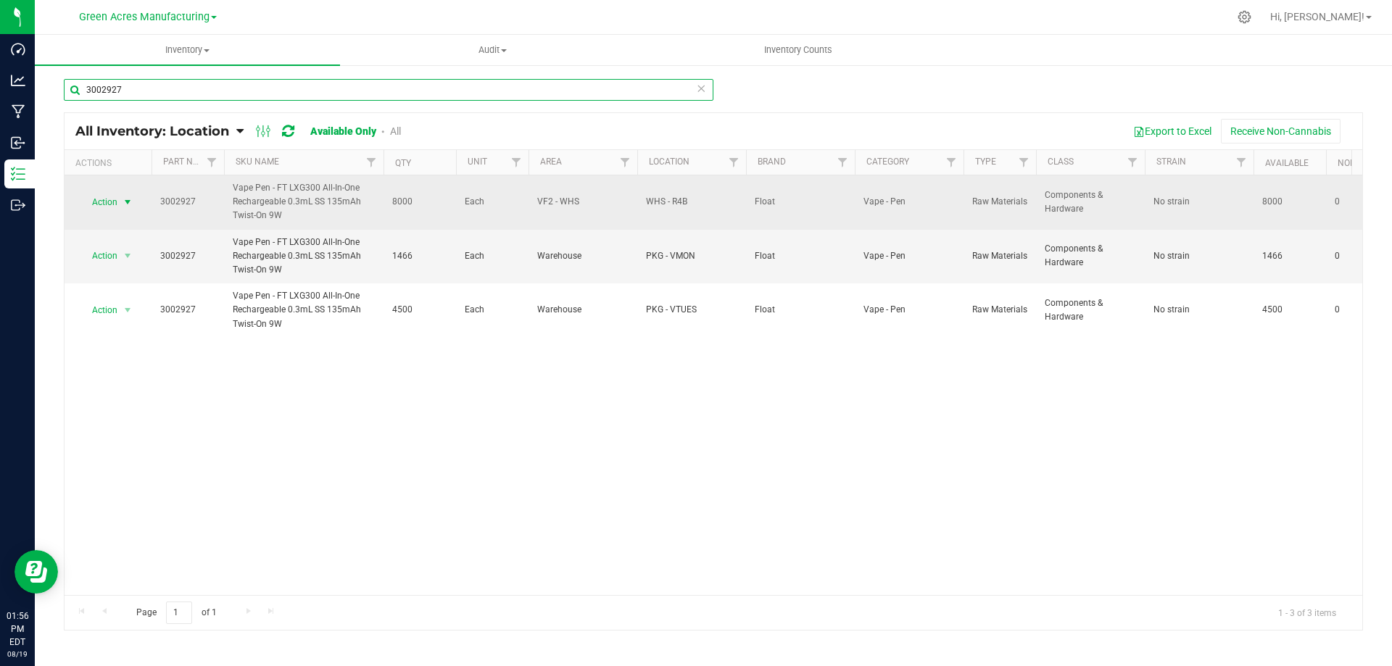
type input "3002927"
click at [123, 202] on span "select" at bounding box center [128, 202] width 12 height 12
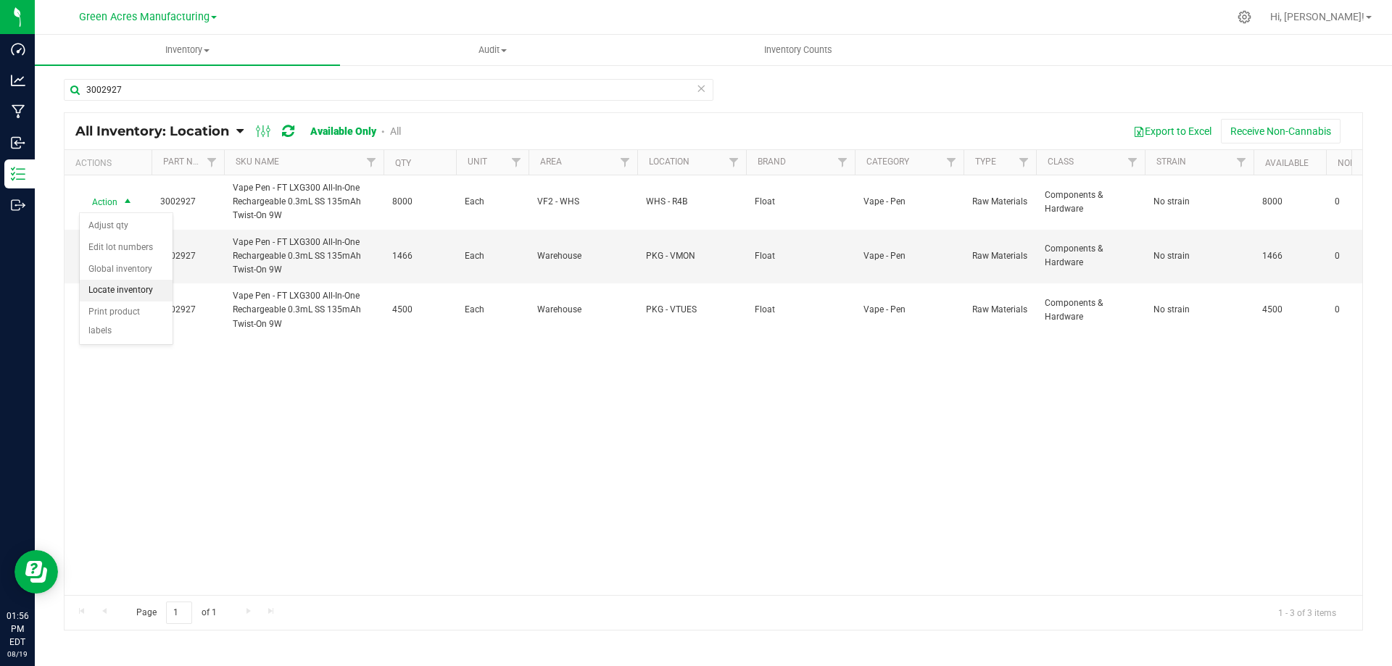
click at [146, 294] on li "Locate inventory" at bounding box center [126, 291] width 93 height 22
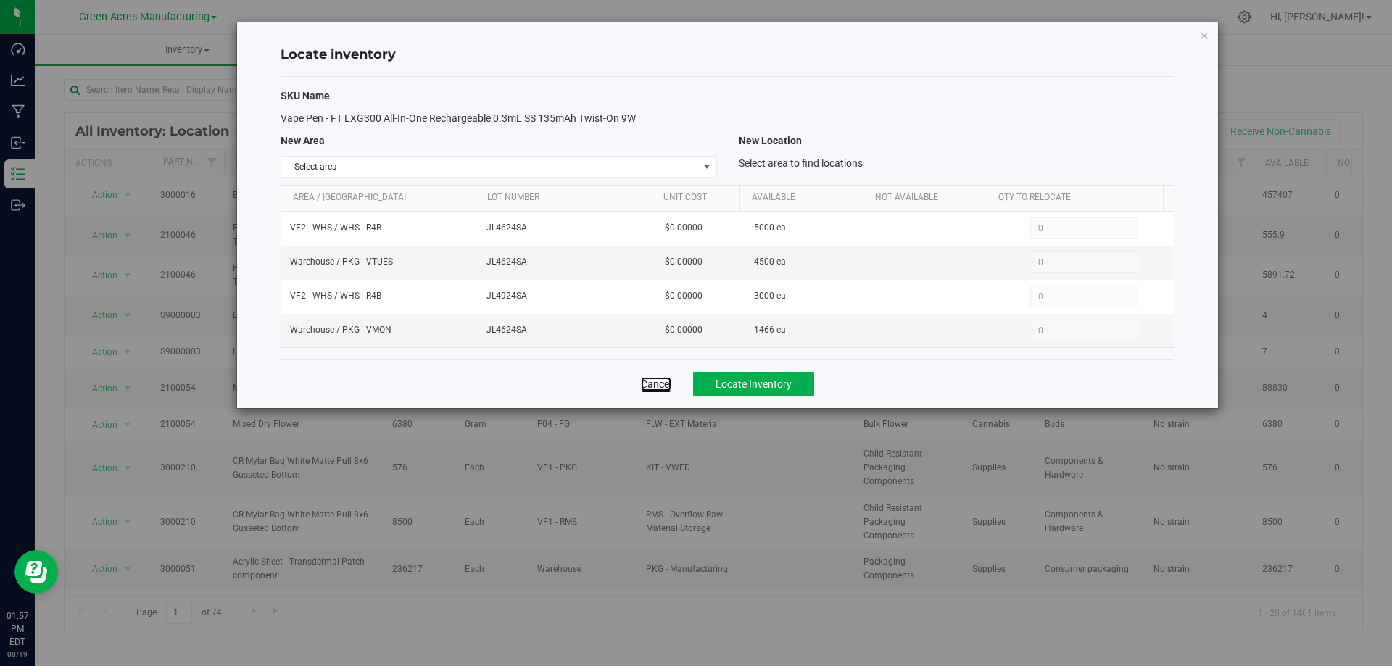
click at [661, 383] on link "Cancel" at bounding box center [656, 384] width 30 height 14
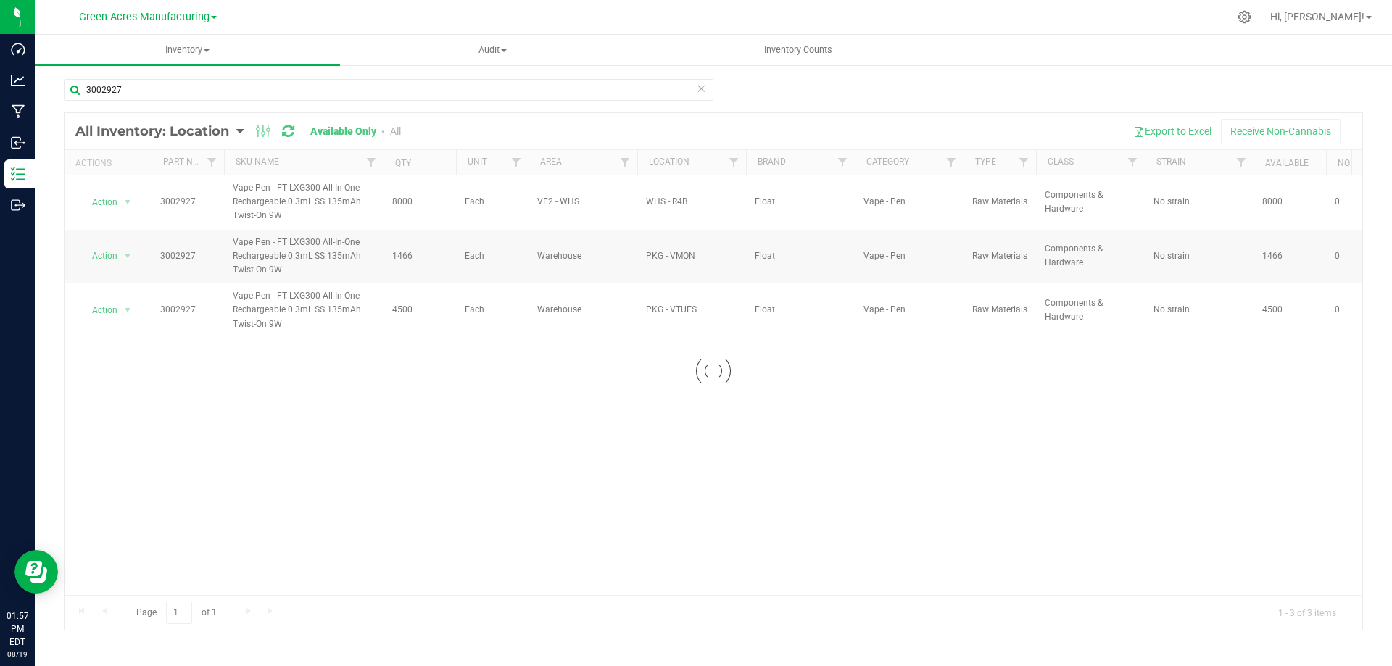
click at [128, 202] on div at bounding box center [713, 371] width 1297 height 517
click at [128, 202] on span "select" at bounding box center [128, 202] width 12 height 12
click at [160, 286] on li "Locate inventory" at bounding box center [126, 291] width 93 height 22
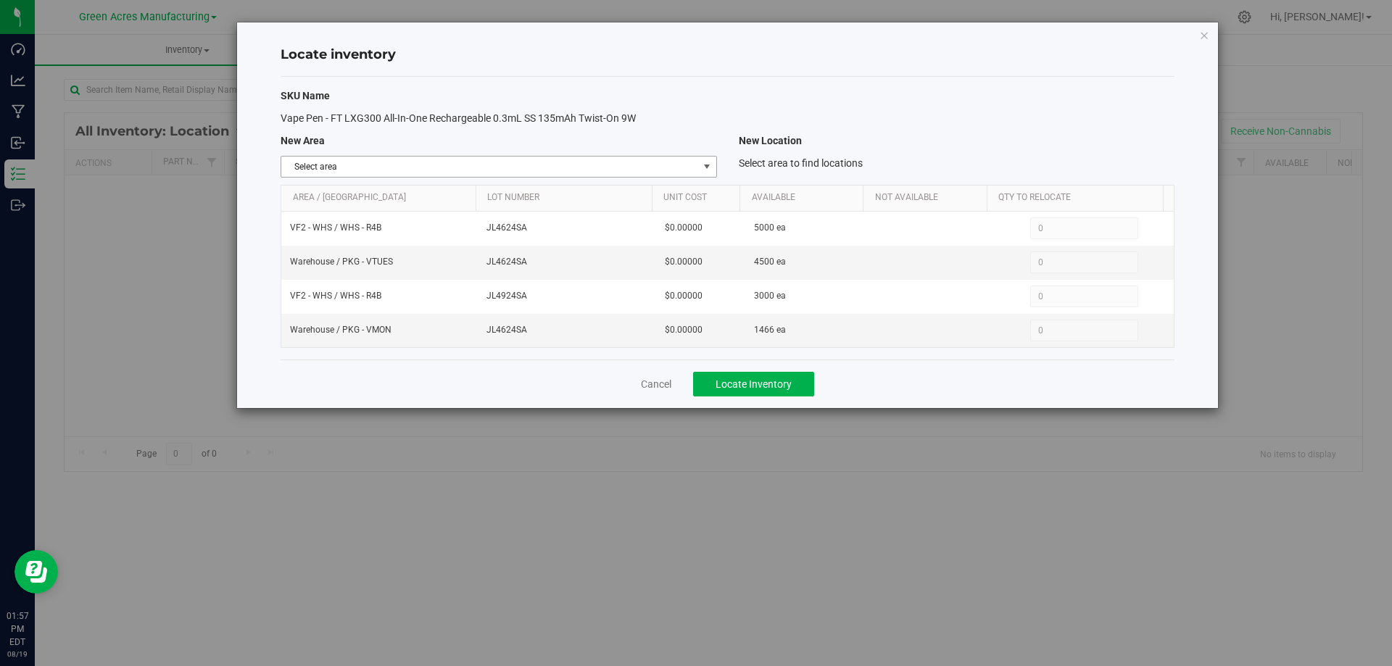
click at [710, 163] on span "select" at bounding box center [707, 167] width 12 height 12
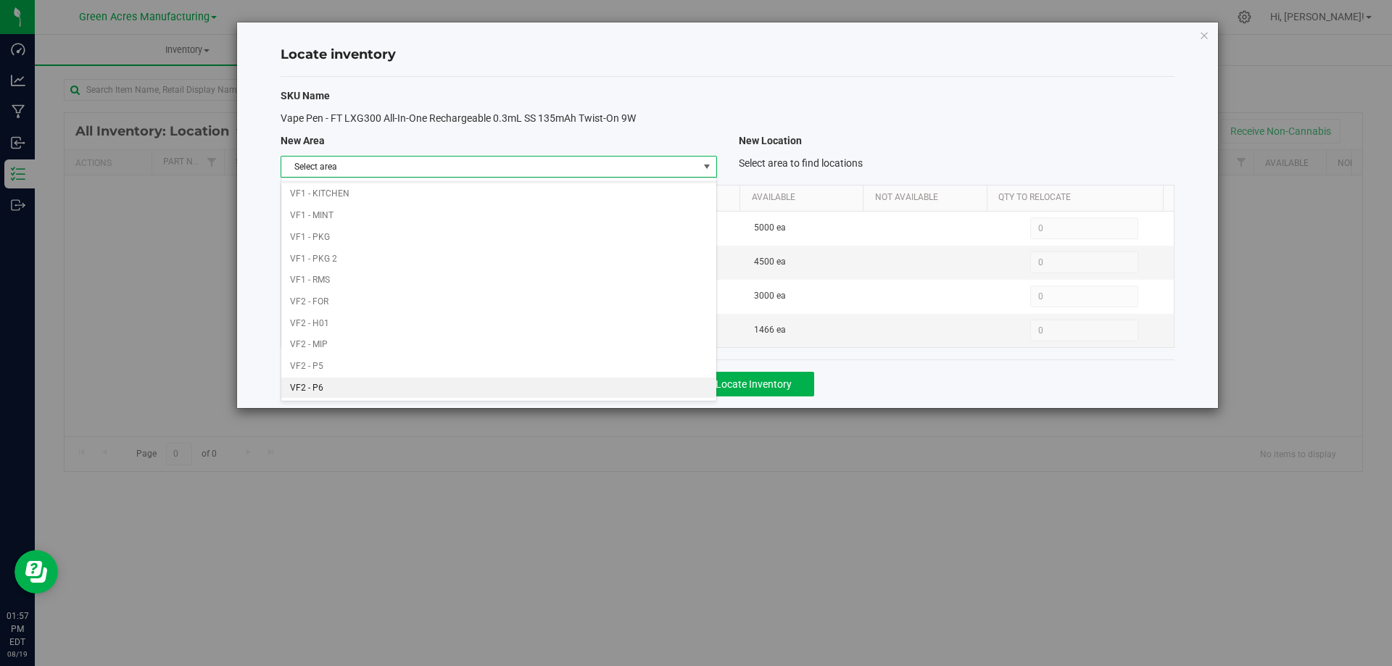
scroll to position [709, 0]
click at [546, 370] on li "VF2 - WHS" at bounding box center [498, 366] width 434 height 22
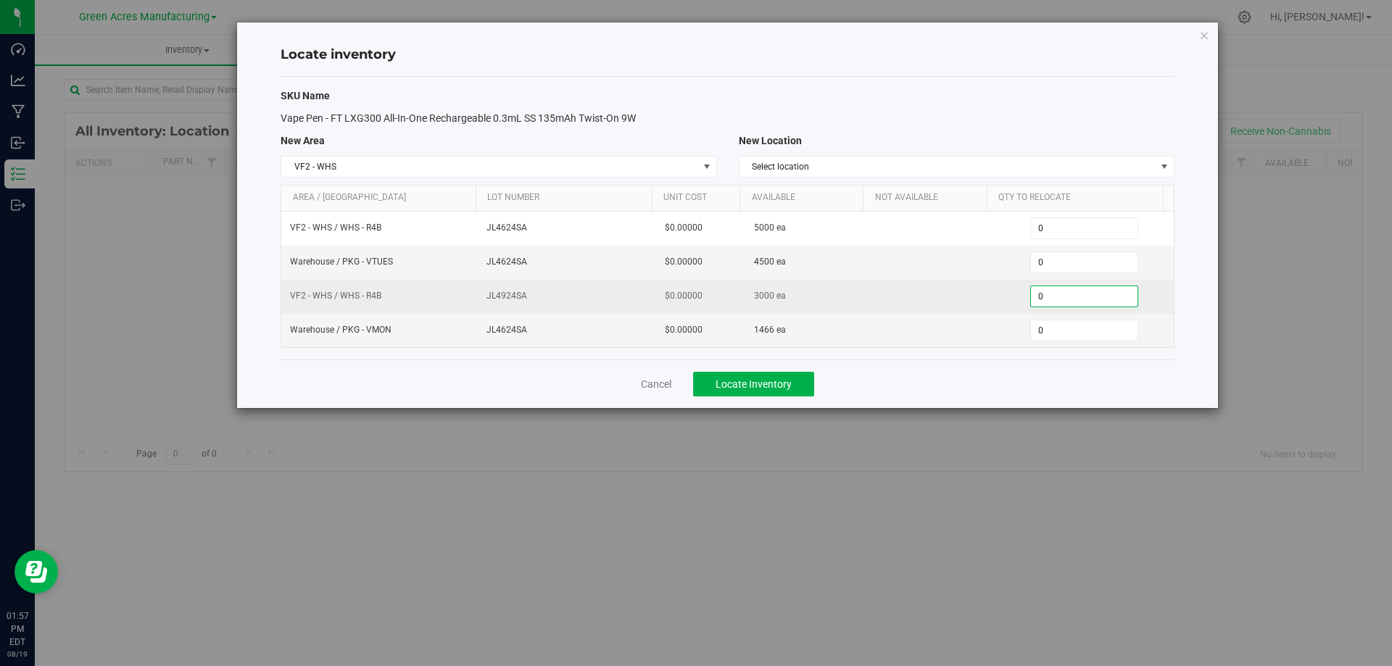
click at [1054, 298] on span "0 0" at bounding box center [1084, 297] width 108 height 22
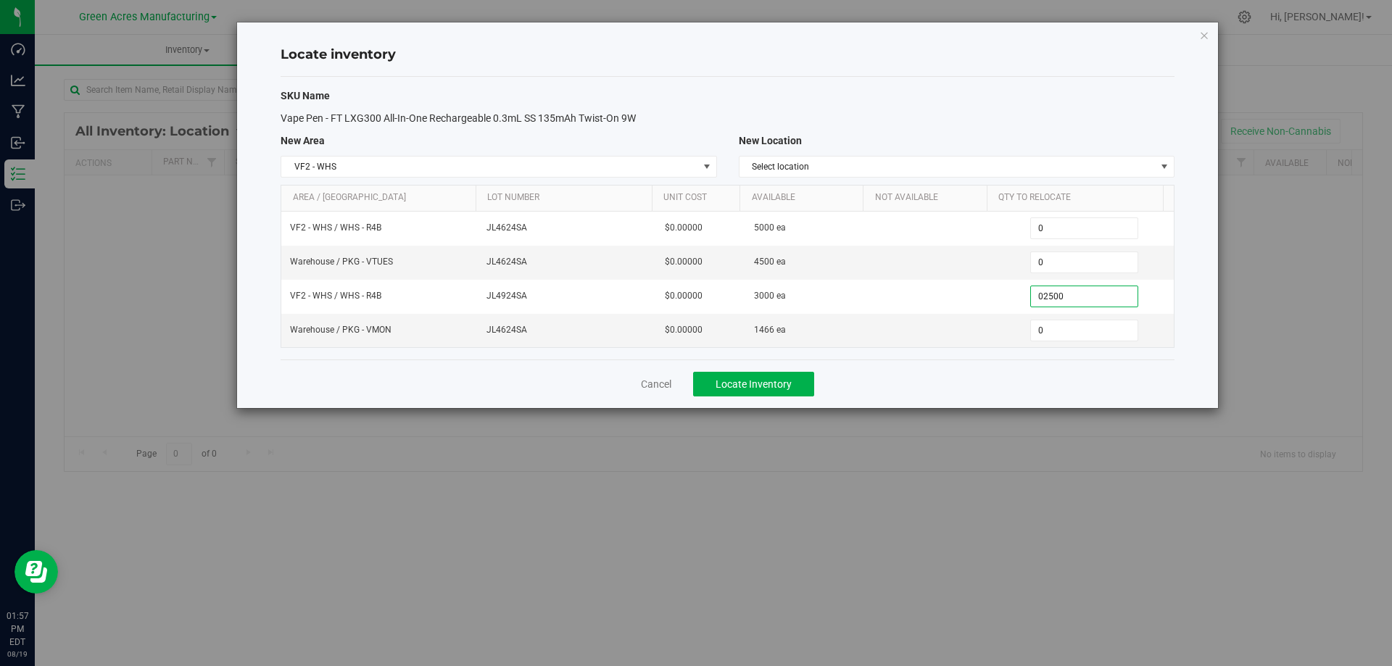
type input "02500"
type input "2,500"
type input "2500"
click at [918, 397] on div "Cancel Locate Inventory" at bounding box center [728, 384] width 894 height 49
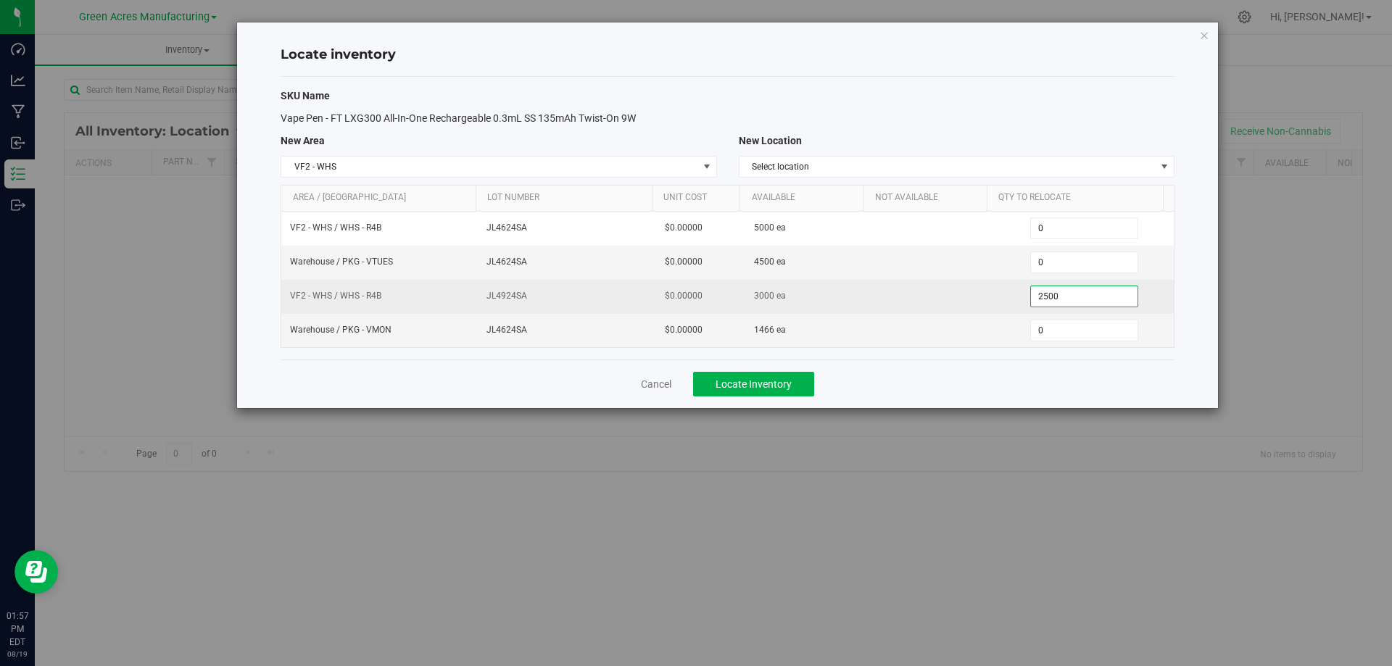
click at [1107, 296] on span "2,500 2500" at bounding box center [1084, 297] width 108 height 22
click at [1107, 295] on input "2500" at bounding box center [1084, 296] width 107 height 20
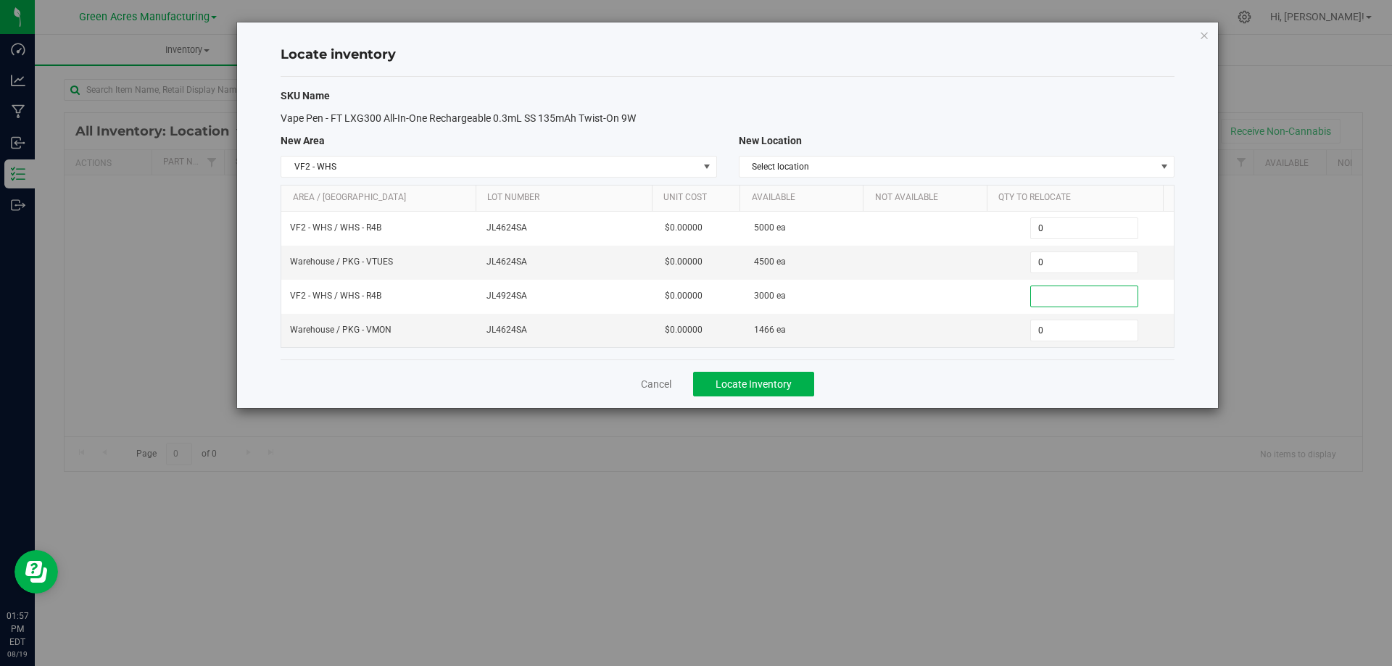
click at [1023, 374] on div "Cancel Locate Inventory" at bounding box center [728, 384] width 894 height 49
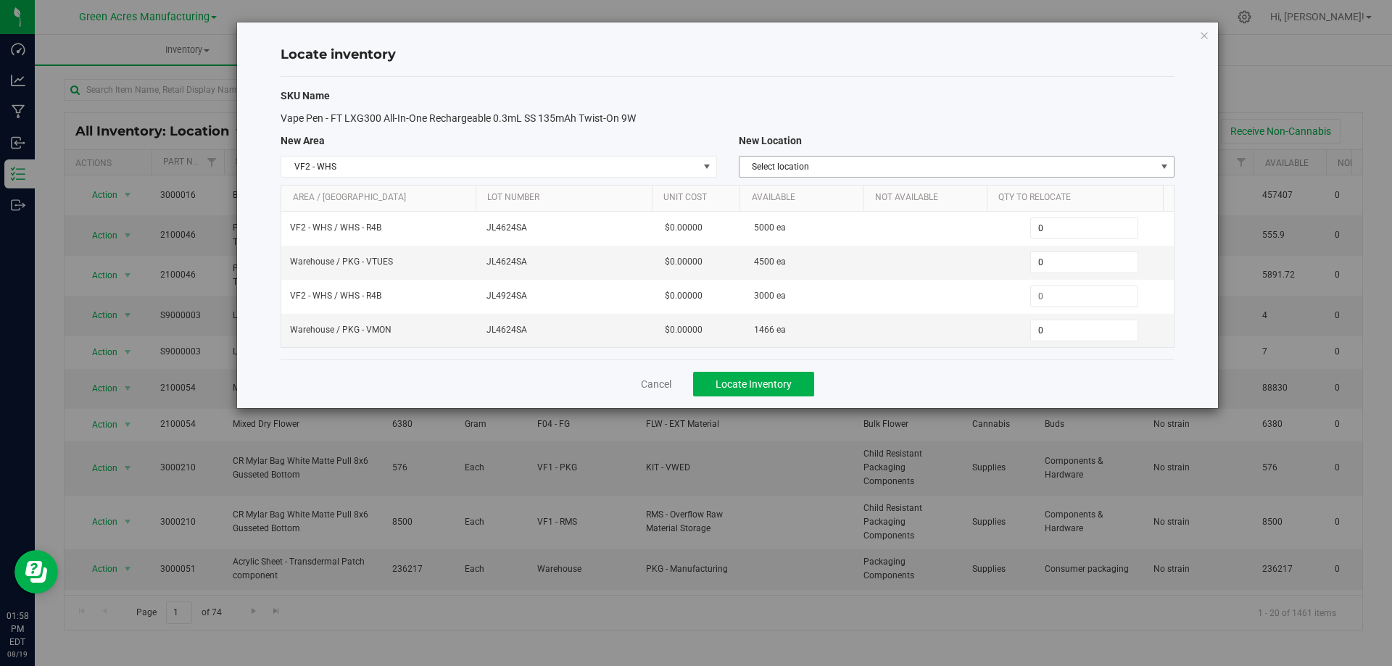
click at [1105, 173] on span "Select location" at bounding box center [947, 167] width 416 height 20
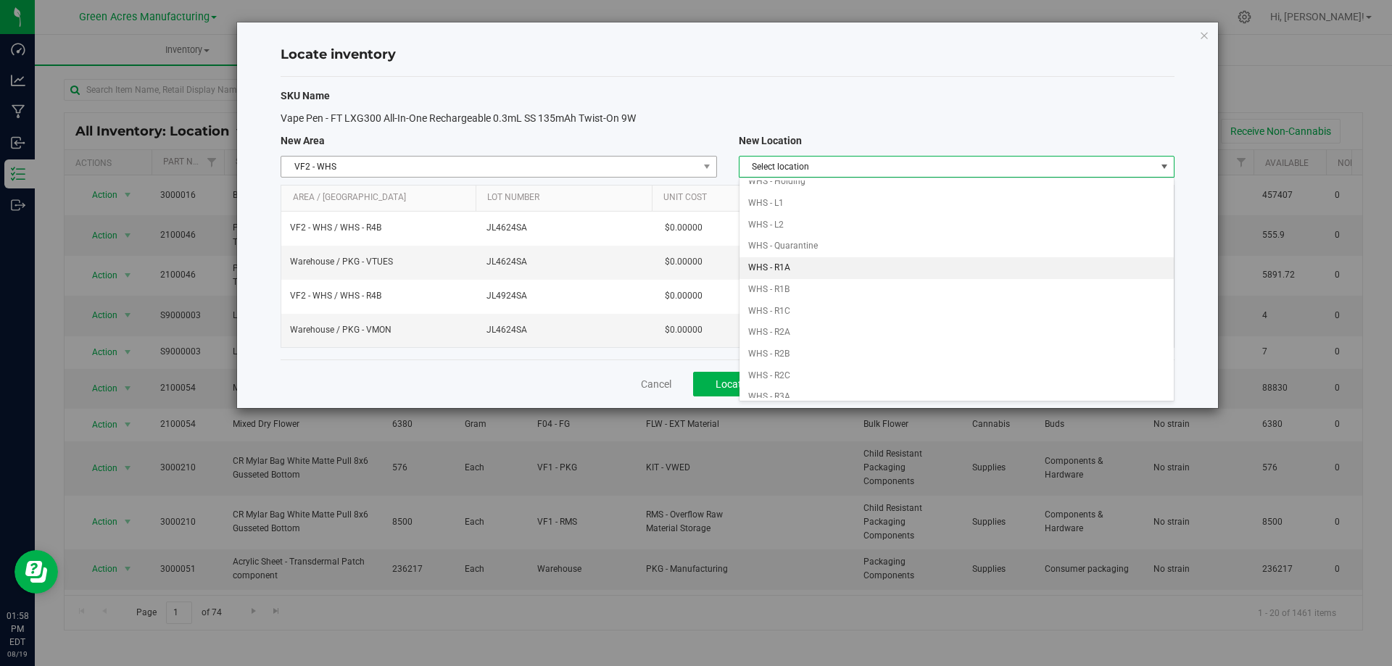
scroll to position [0, 0]
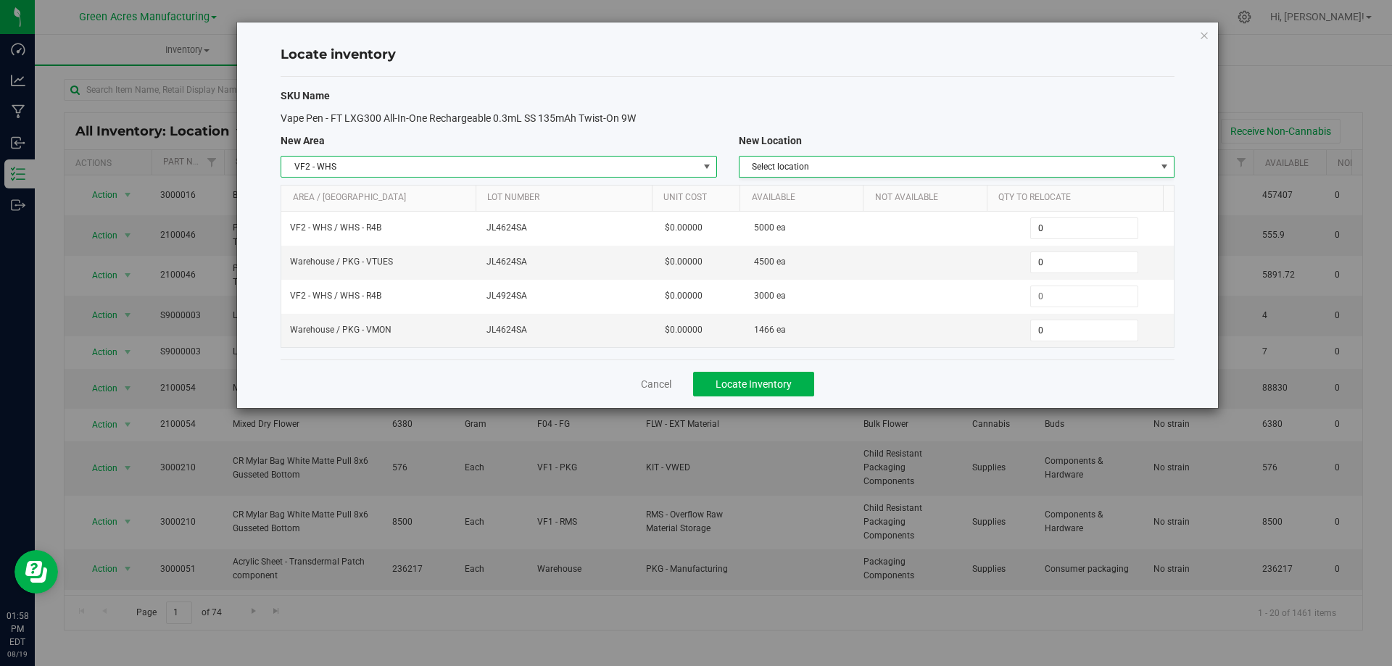
click at [643, 157] on span "VF2 - WHS" at bounding box center [489, 167] width 416 height 20
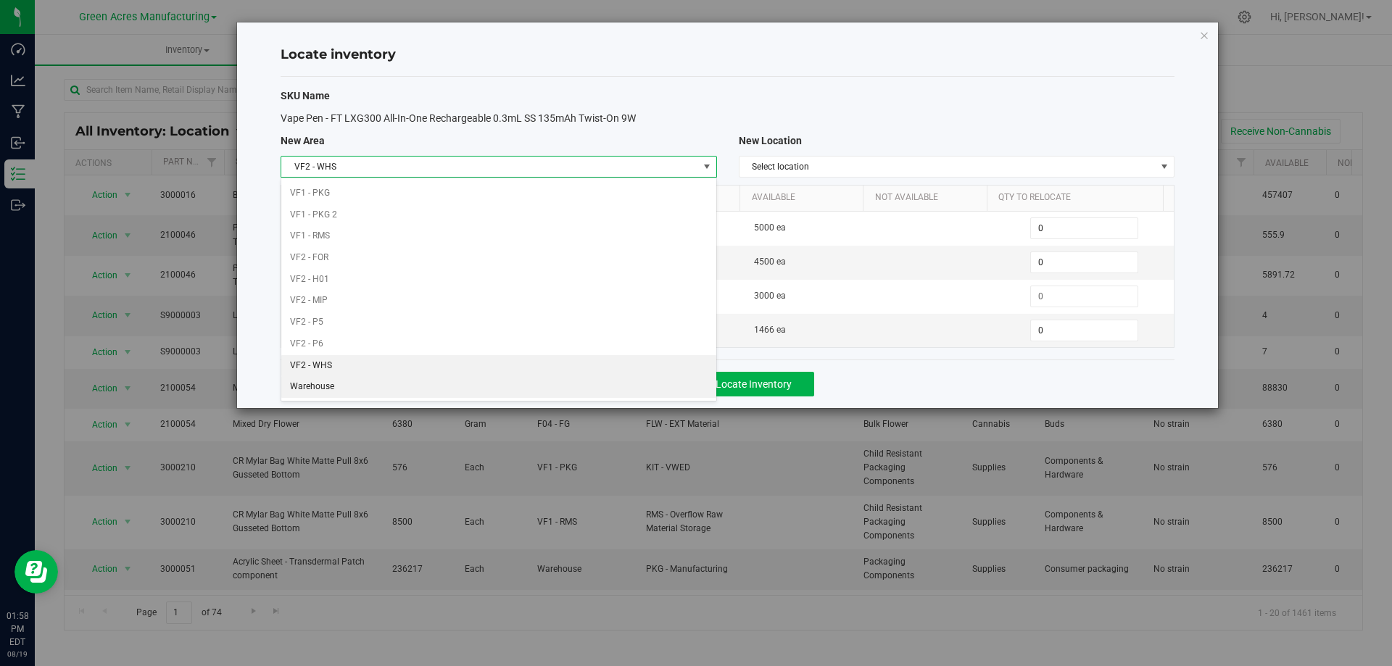
click at [499, 391] on li "Warehouse" at bounding box center [498, 387] width 434 height 22
type input "0"
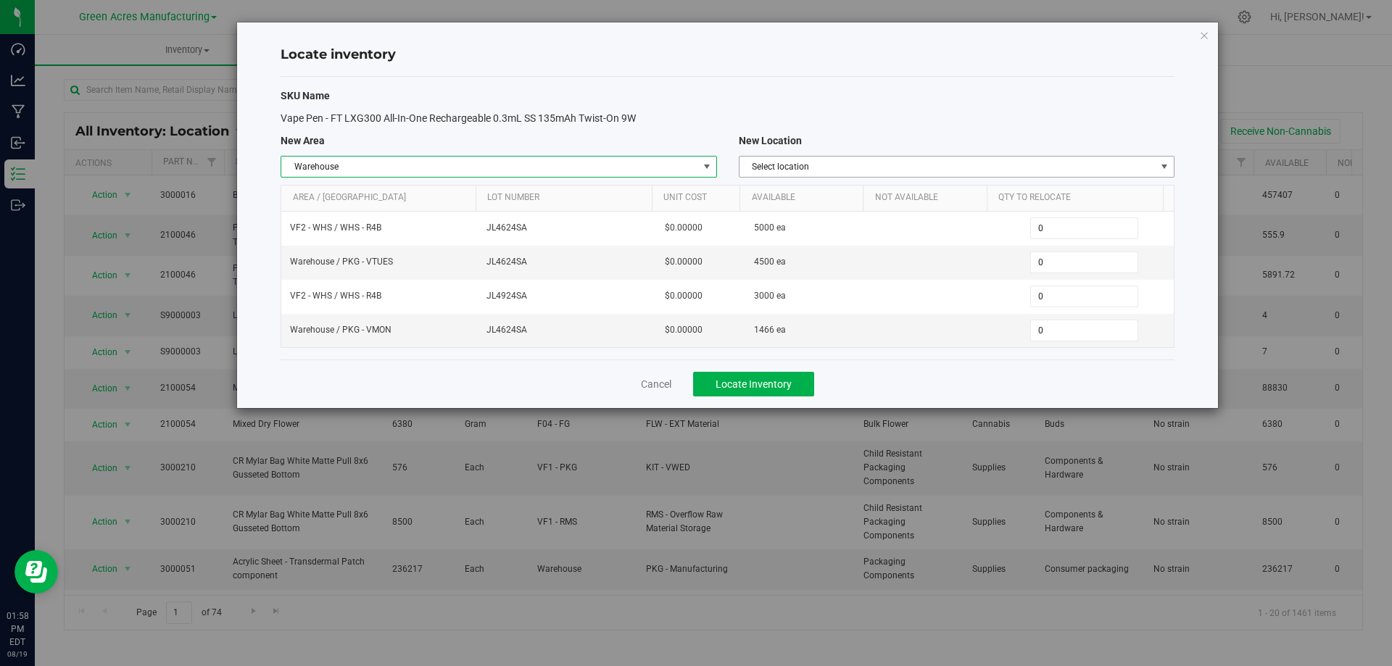
click at [994, 167] on span "Select location" at bounding box center [947, 167] width 416 height 20
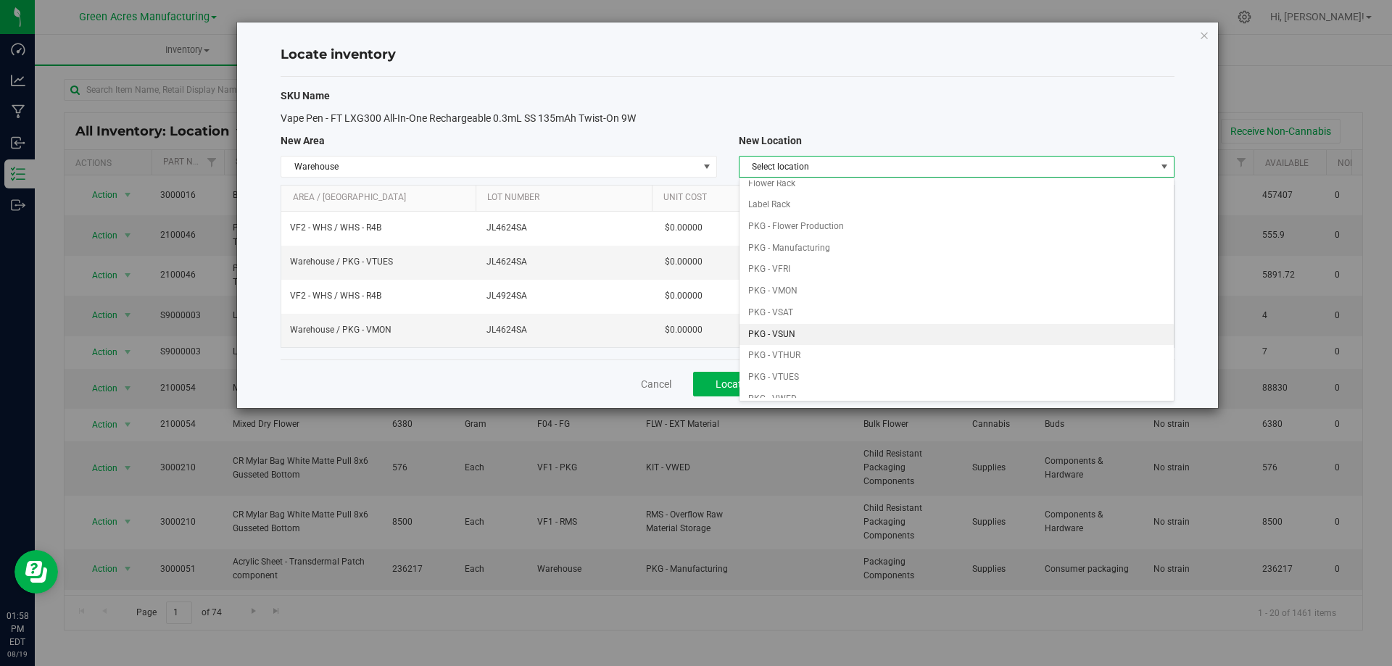
scroll to position [72, 0]
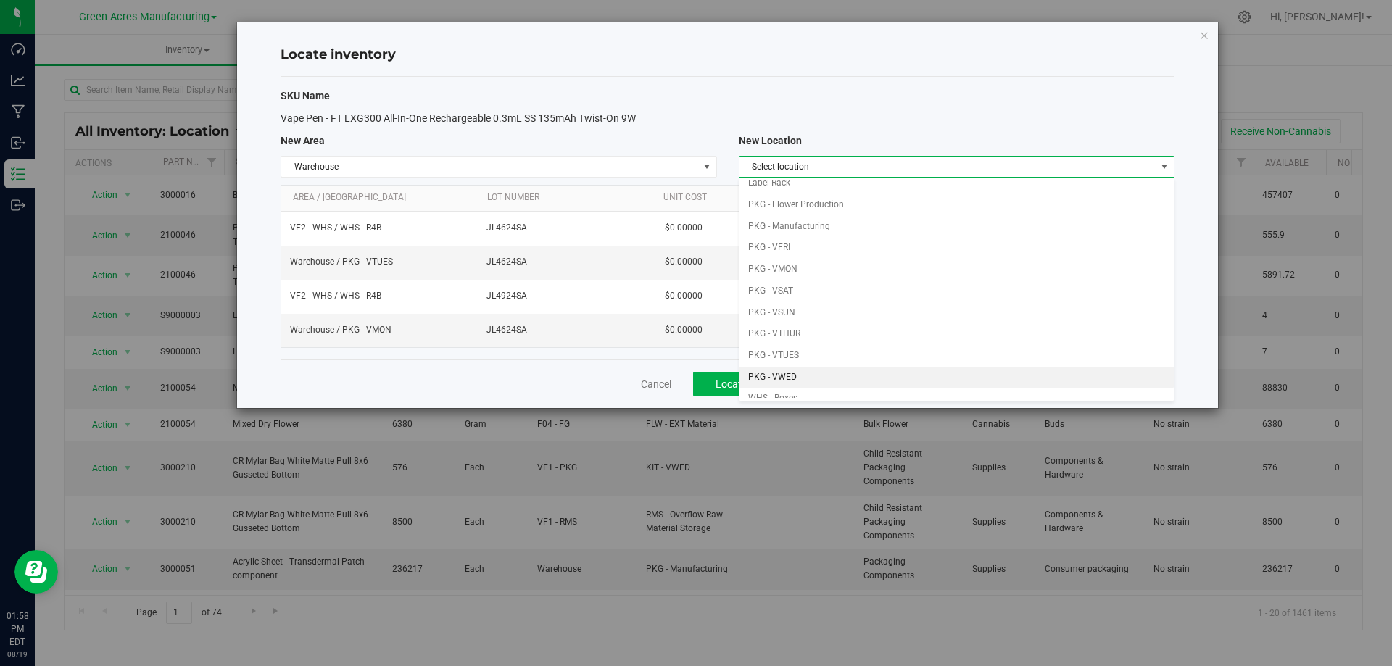
click at [839, 375] on li "PKG - VWED" at bounding box center [956, 378] width 434 height 22
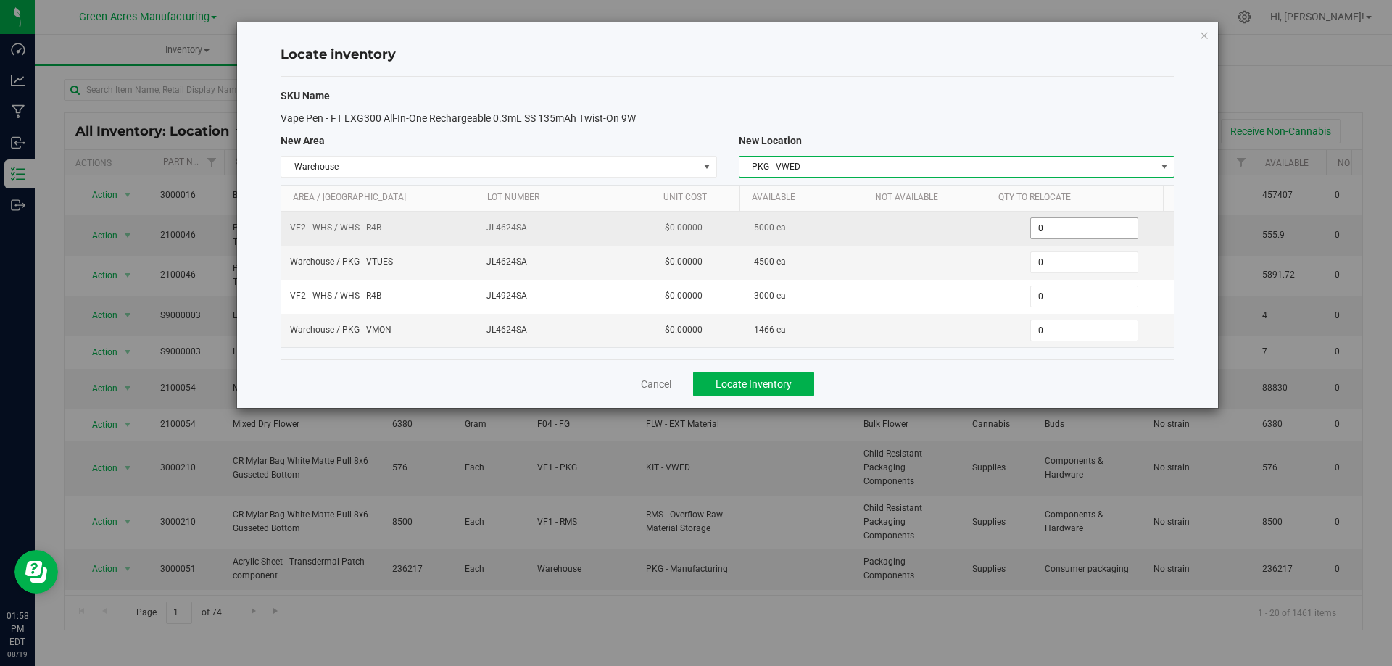
click at [1059, 225] on span "0 0" at bounding box center [1084, 228] width 108 height 22
click at [1060, 225] on input "0" at bounding box center [1084, 228] width 107 height 20
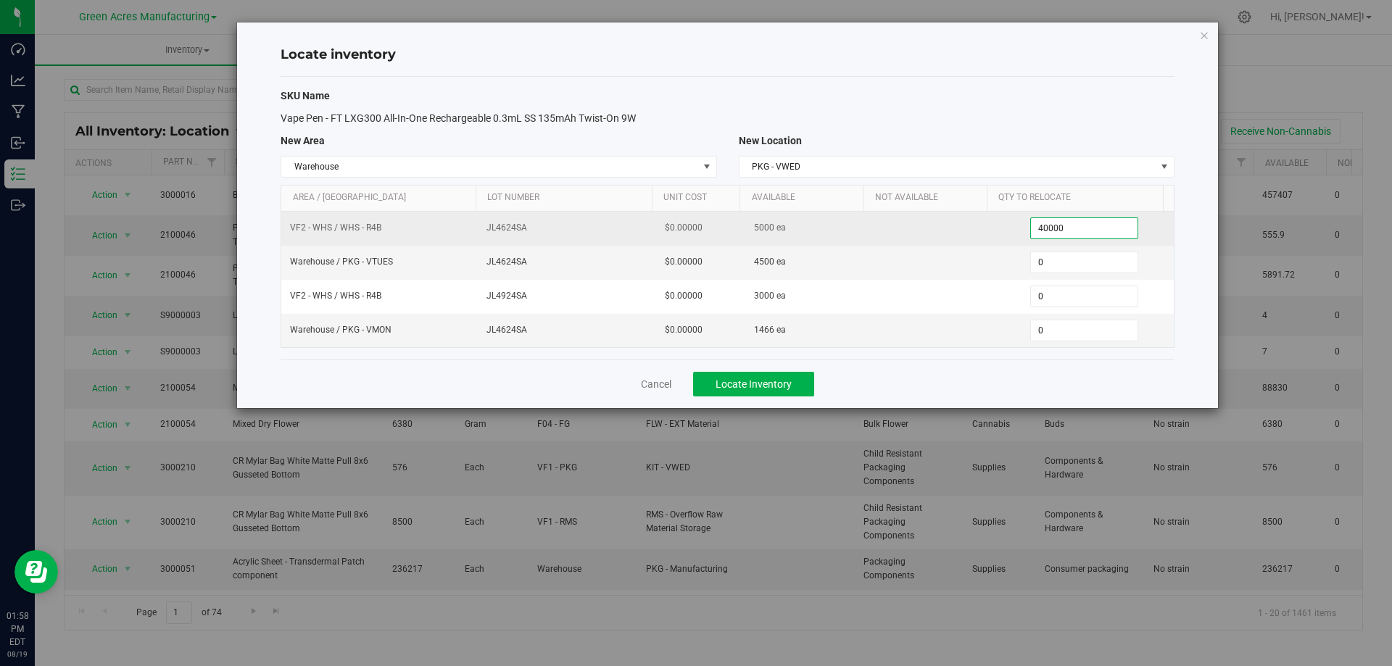
type input "4000"
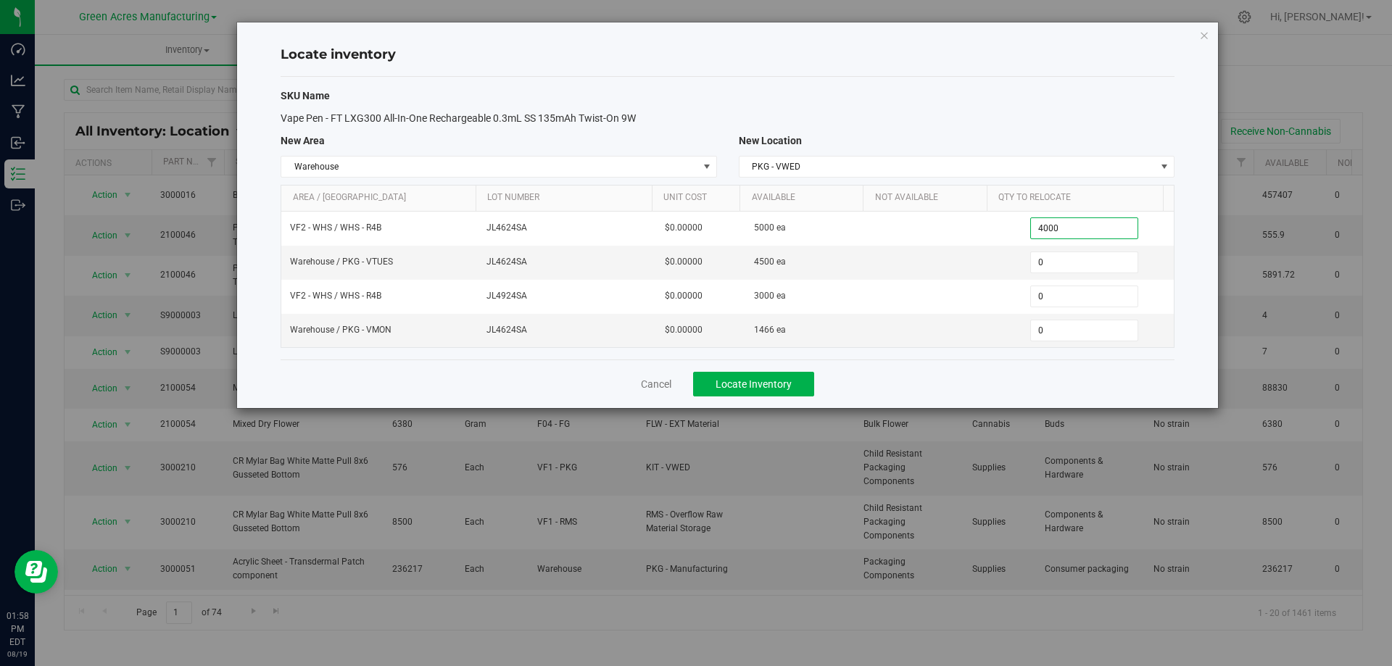
type input "4,000"
click at [915, 384] on div "Cancel Locate Inventory" at bounding box center [728, 384] width 894 height 49
click at [776, 383] on span "Locate Inventory" at bounding box center [753, 384] width 76 height 12
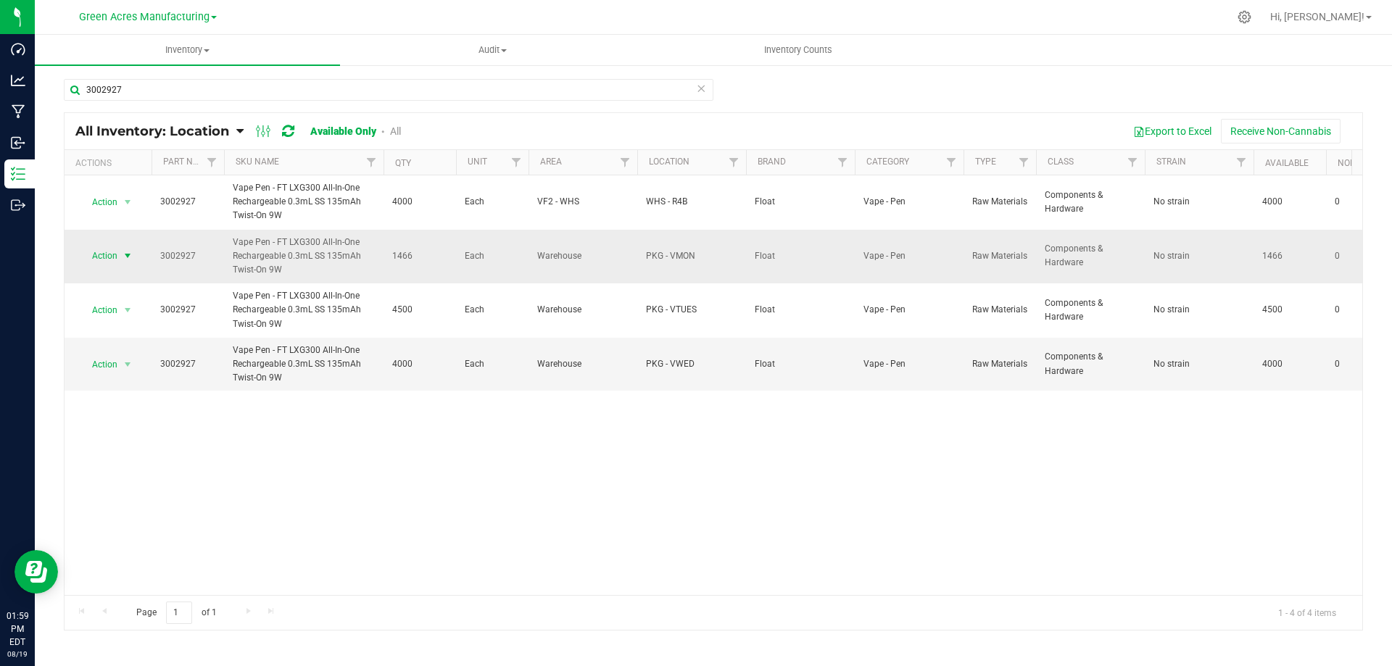
click at [126, 254] on span "select" at bounding box center [128, 256] width 12 height 12
click at [146, 297] on li "Edit lot numbers" at bounding box center [126, 302] width 93 height 22
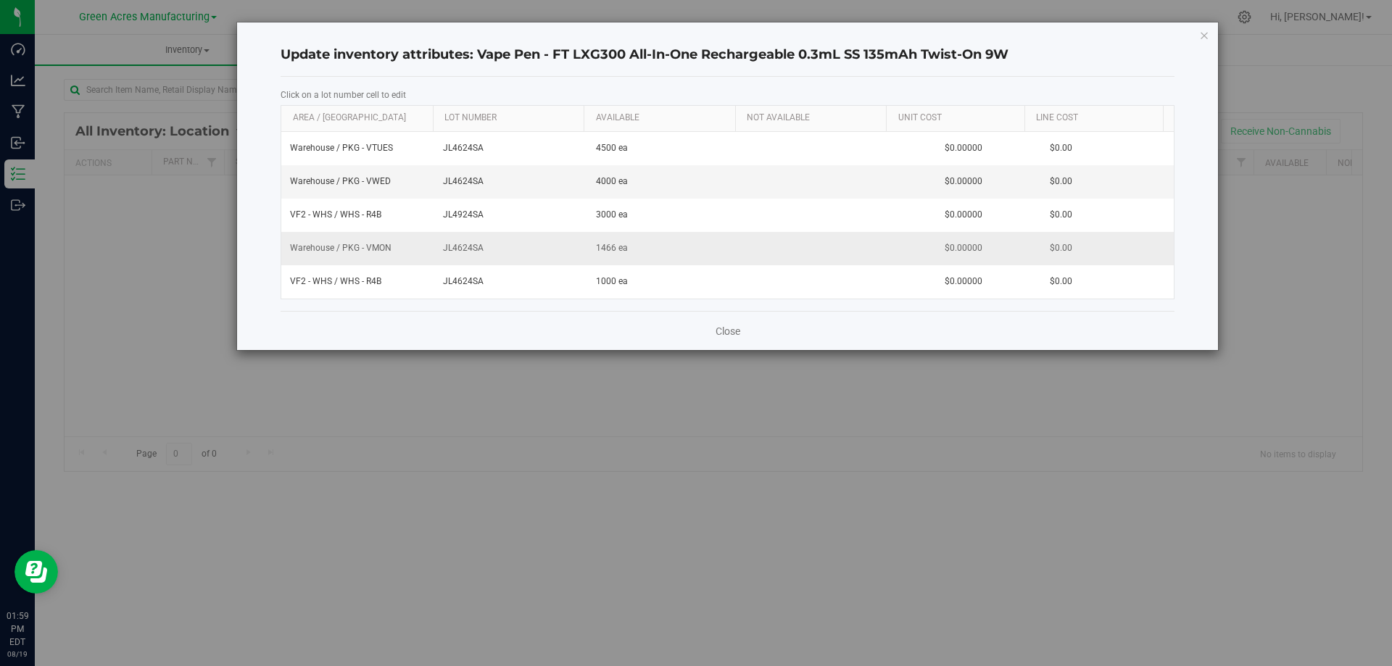
click at [461, 245] on span "JL4624SA" at bounding box center [511, 248] width 136 height 14
click at [465, 248] on input "JL4624SA" at bounding box center [508, 248] width 138 height 22
drag, startPoint x: 482, startPoint y: 250, endPoint x: 460, endPoint y: 249, distance: 21.8
click at [459, 249] on input "JL4624SA" at bounding box center [508, 248] width 138 height 22
type input "JL4424SA"
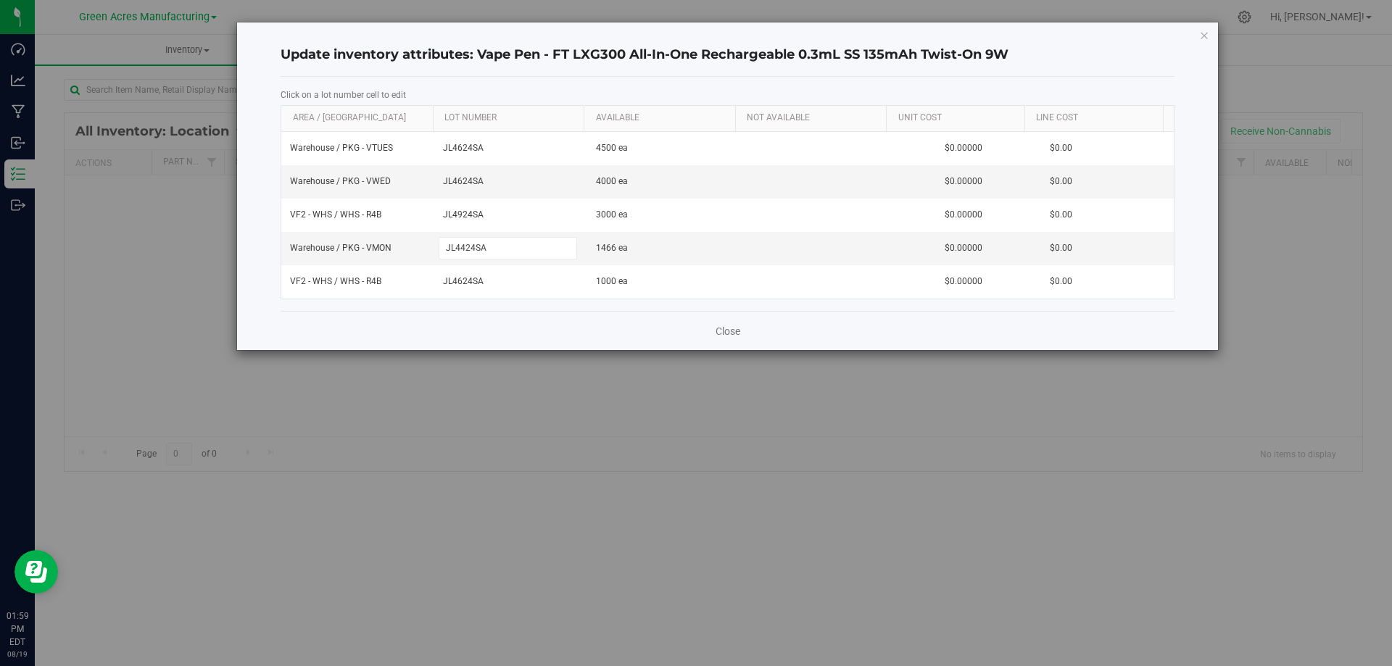
click at [529, 331] on div "Close" at bounding box center [728, 330] width 894 height 39
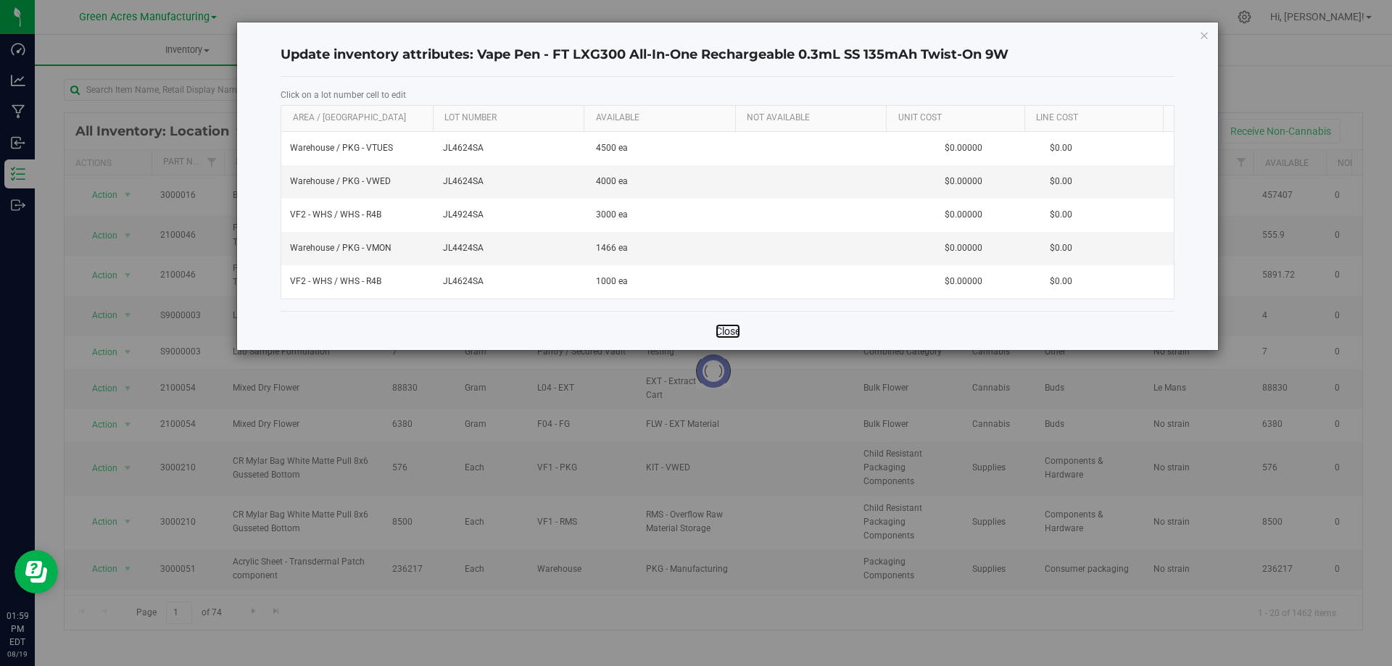
click at [732, 330] on link "Close" at bounding box center [727, 331] width 25 height 14
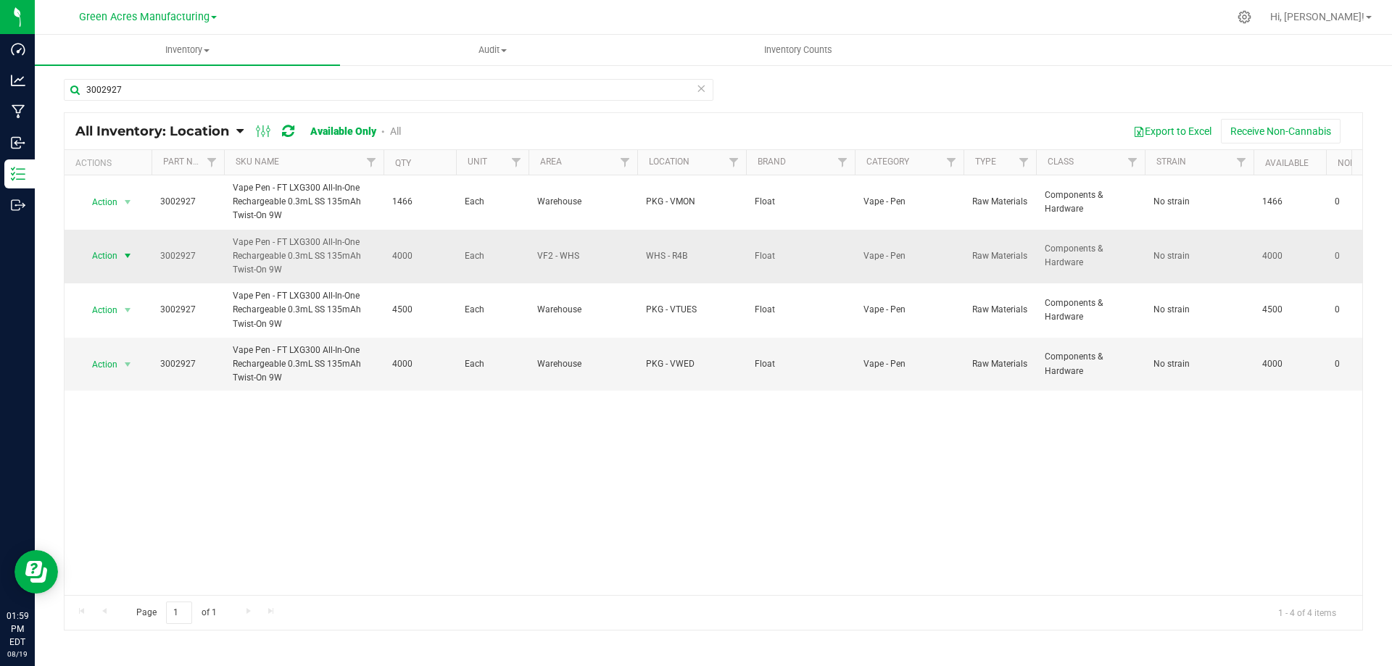
click at [121, 253] on span "select" at bounding box center [128, 256] width 18 height 20
click at [110, 349] on li "Locate inventory" at bounding box center [126, 345] width 93 height 22
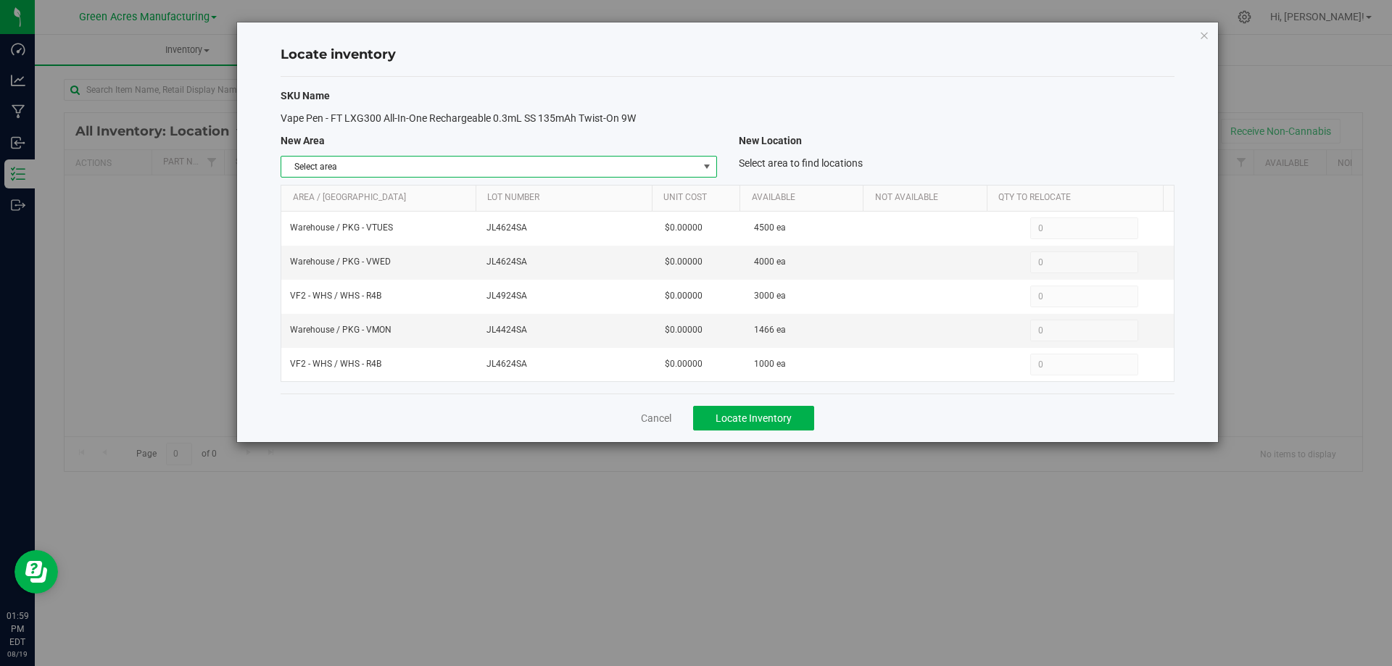
click at [697, 161] on span "Select area" at bounding box center [489, 167] width 416 height 20
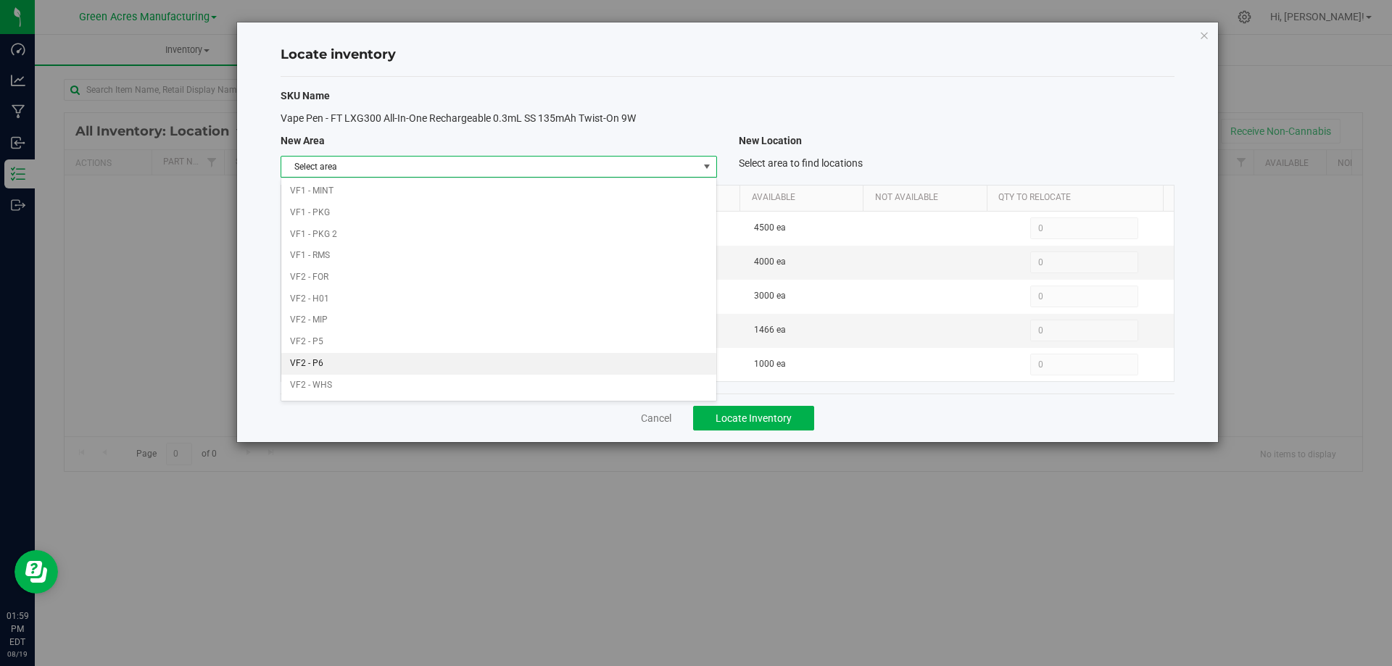
scroll to position [709, 0]
click at [523, 371] on li "VF2 - WHS" at bounding box center [498, 366] width 434 height 22
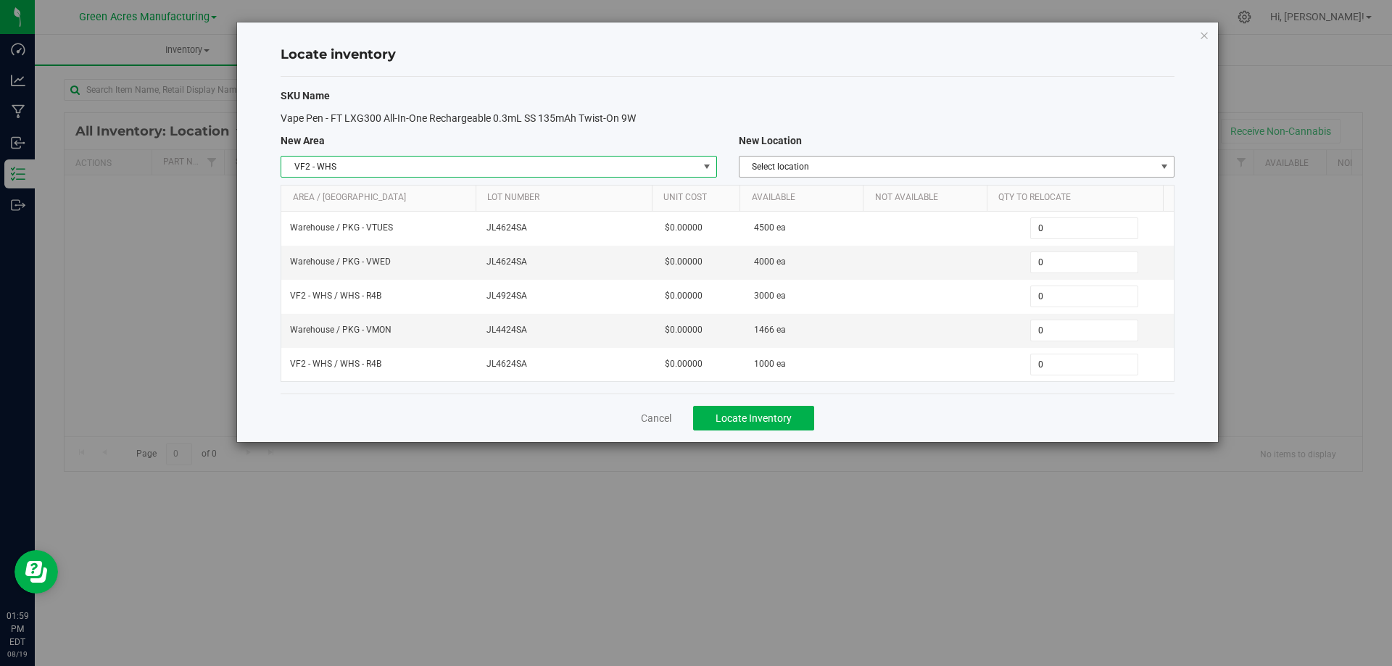
click at [915, 167] on span "Select location" at bounding box center [947, 167] width 416 height 20
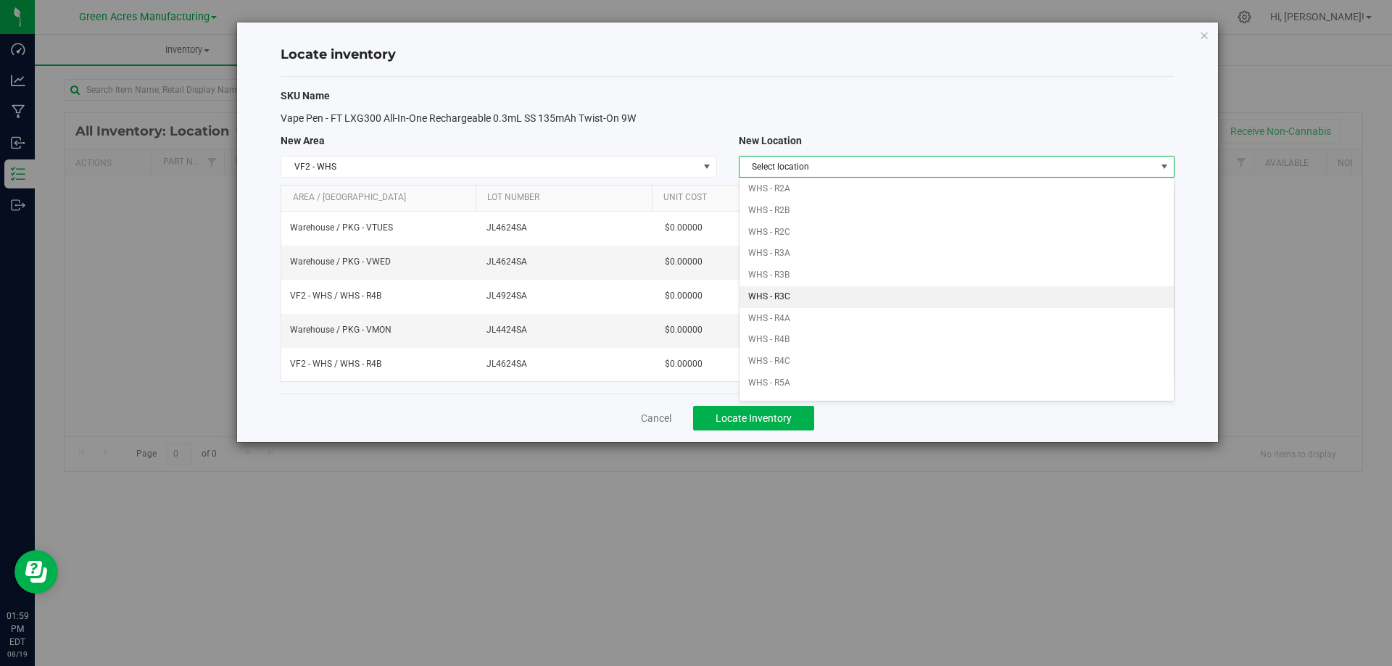
scroll to position [290, 0]
click at [862, 267] on li "WHS - R4B" at bounding box center [956, 268] width 434 height 22
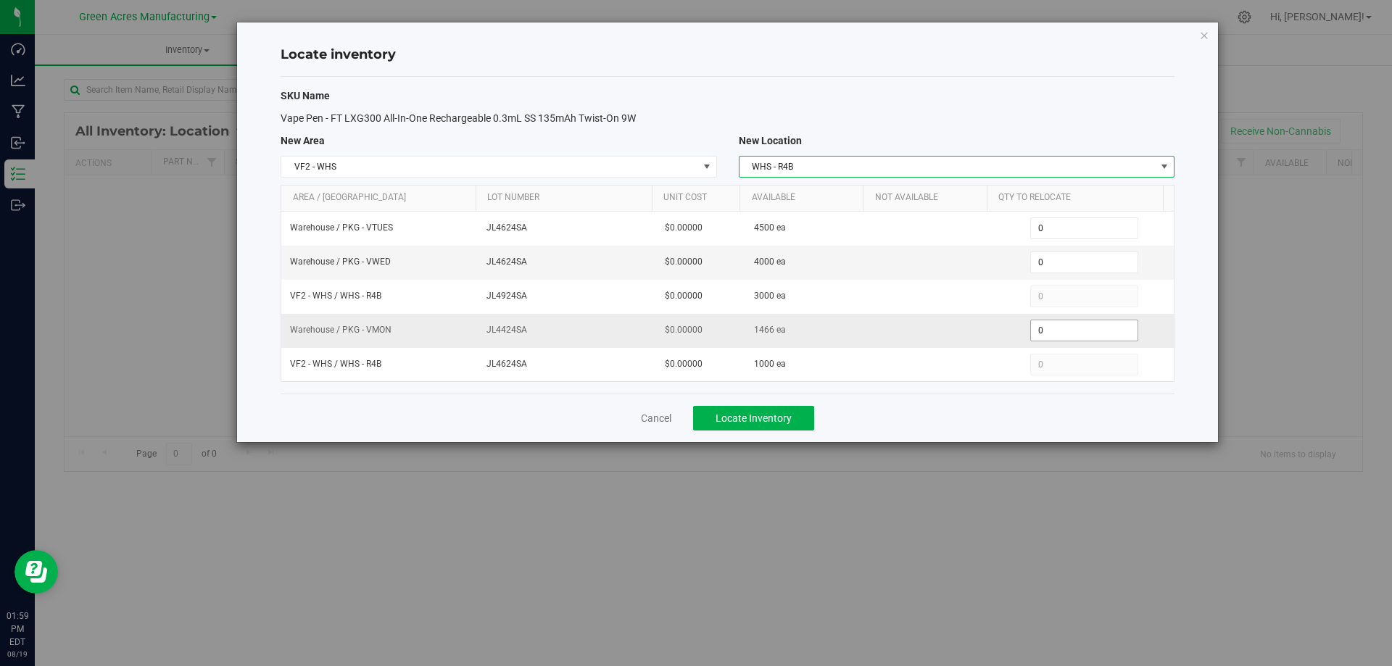
click at [1060, 328] on span "0 0" at bounding box center [1084, 331] width 108 height 22
click at [1060, 328] on input "0" at bounding box center [1084, 330] width 107 height 20
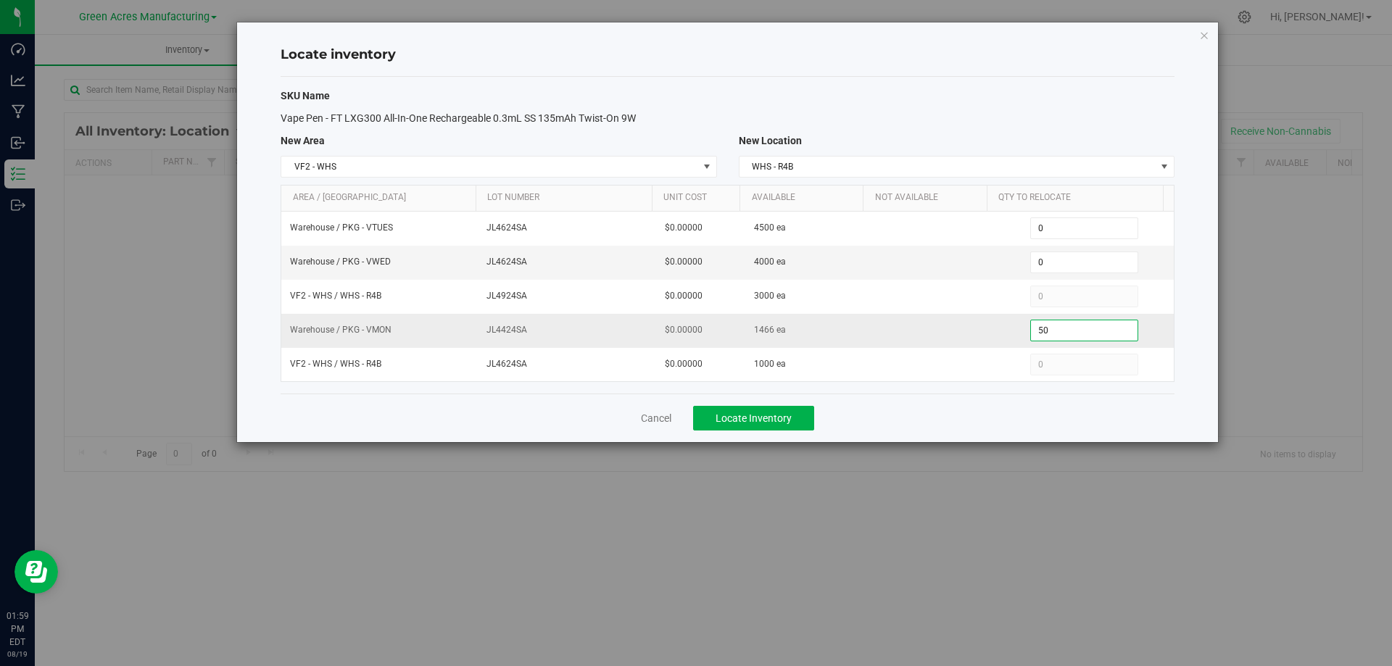
type input "500"
click at [936, 410] on div "Cancel Locate Inventory" at bounding box center [728, 418] width 894 height 49
click at [790, 410] on button "Locate Inventory" at bounding box center [753, 418] width 121 height 25
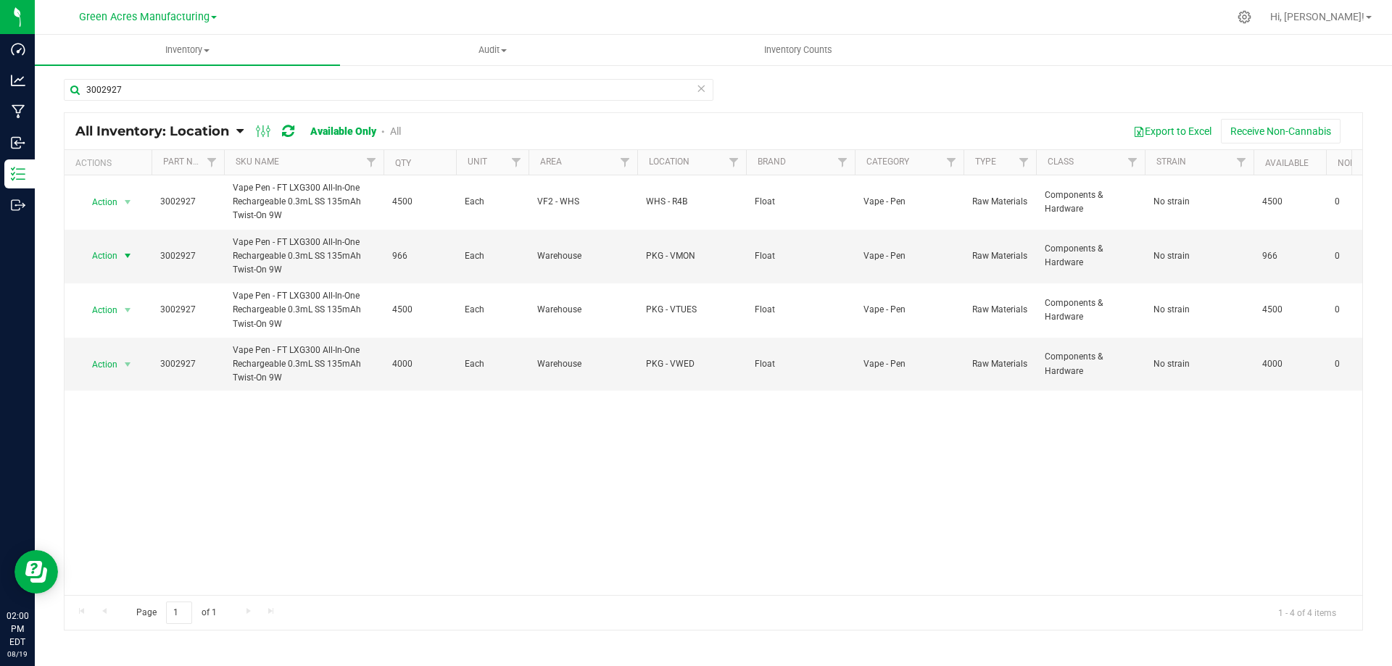
click at [126, 257] on span "select" at bounding box center [128, 256] width 12 height 12
click at [151, 340] on li "Locate inventory" at bounding box center [126, 345] width 93 height 22
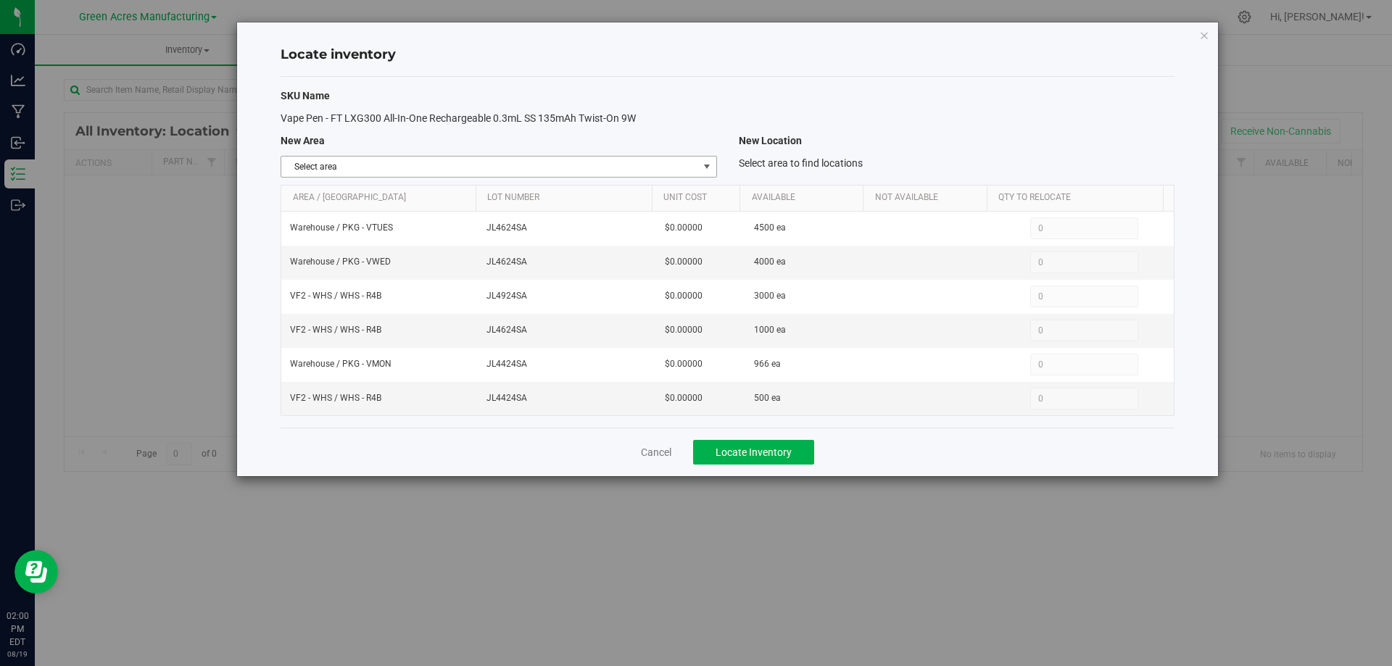
click at [707, 170] on span "select" at bounding box center [707, 167] width 12 height 12
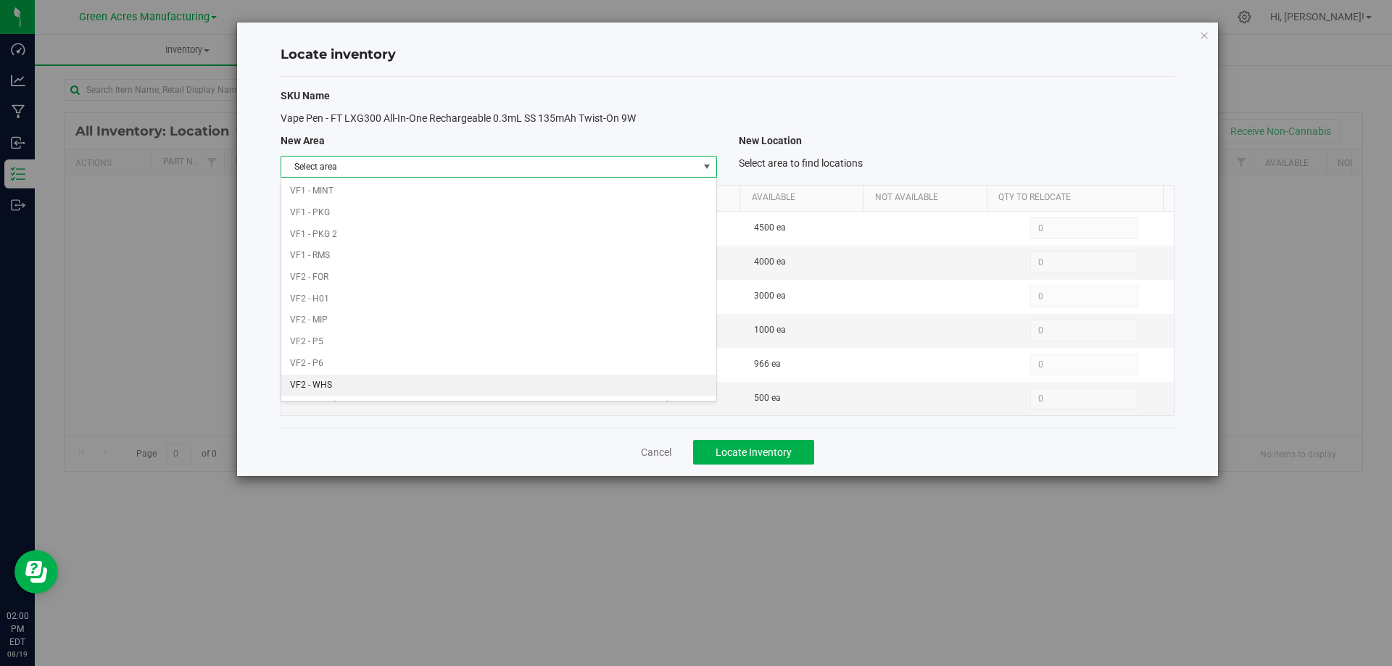
scroll to position [709, 0]
click at [518, 389] on li "Warehouse" at bounding box center [498, 387] width 434 height 22
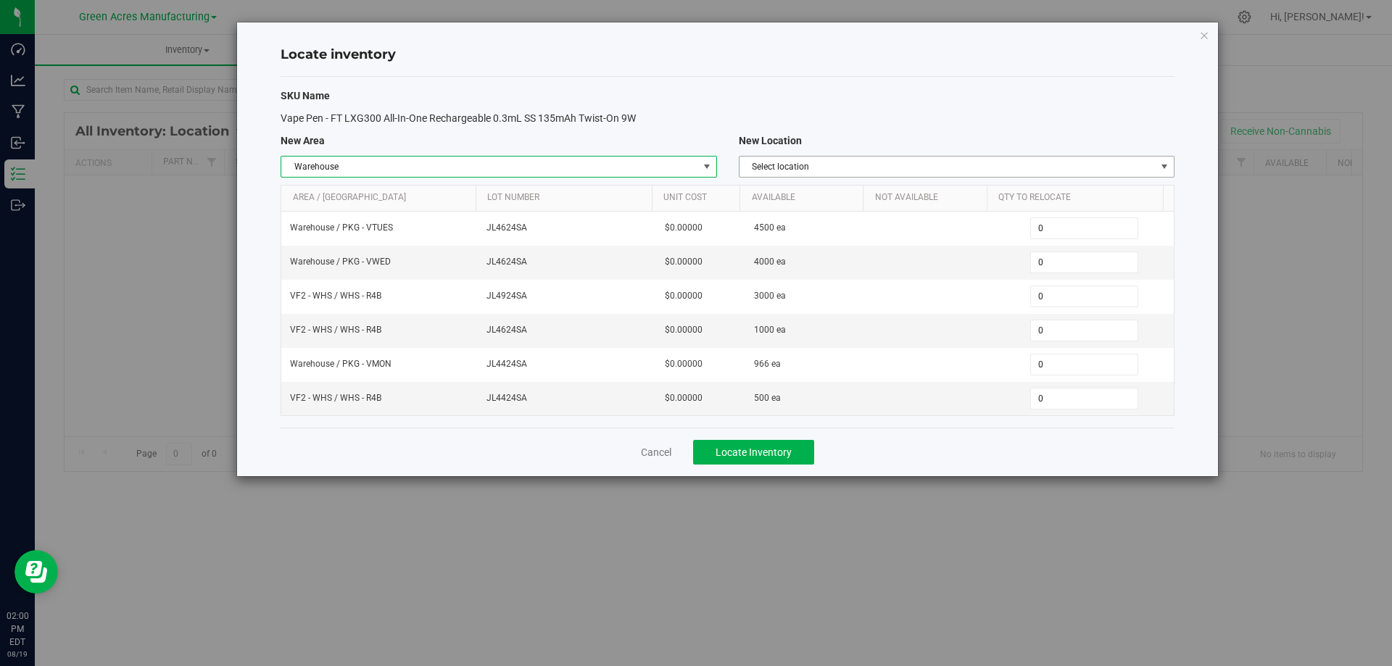
click at [986, 166] on span "Select location" at bounding box center [947, 167] width 416 height 20
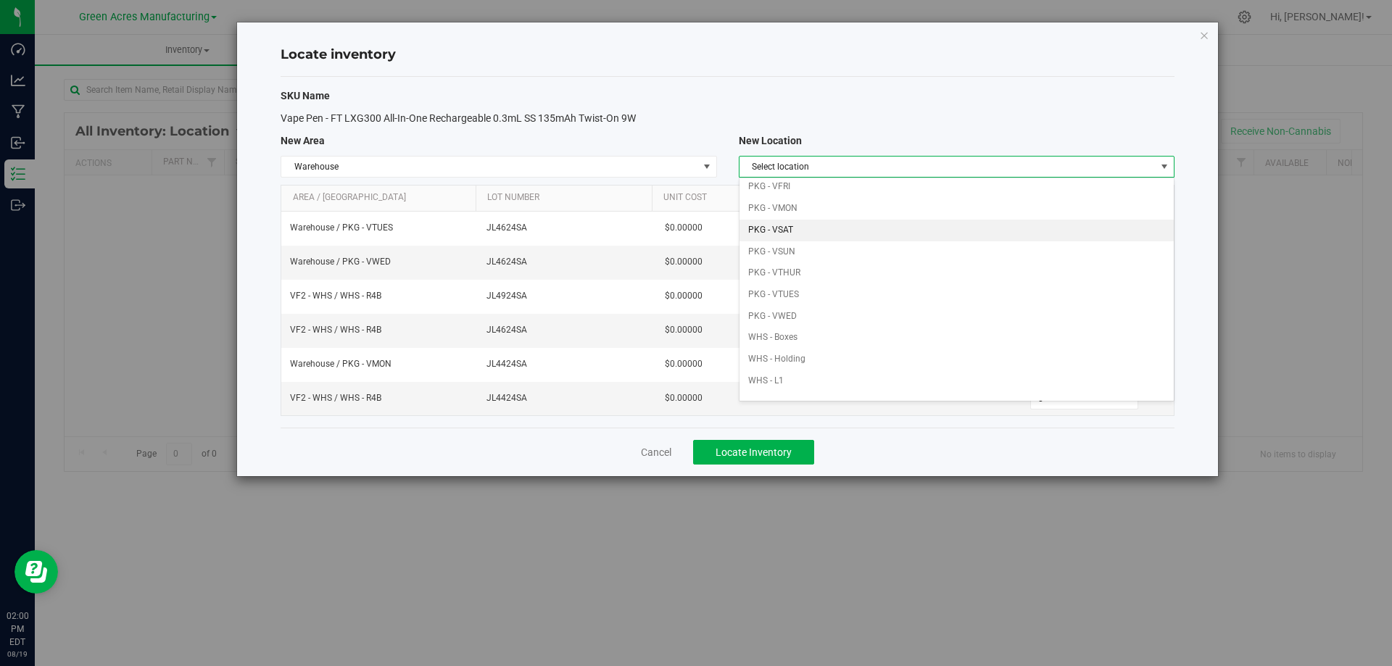
scroll to position [145, 0]
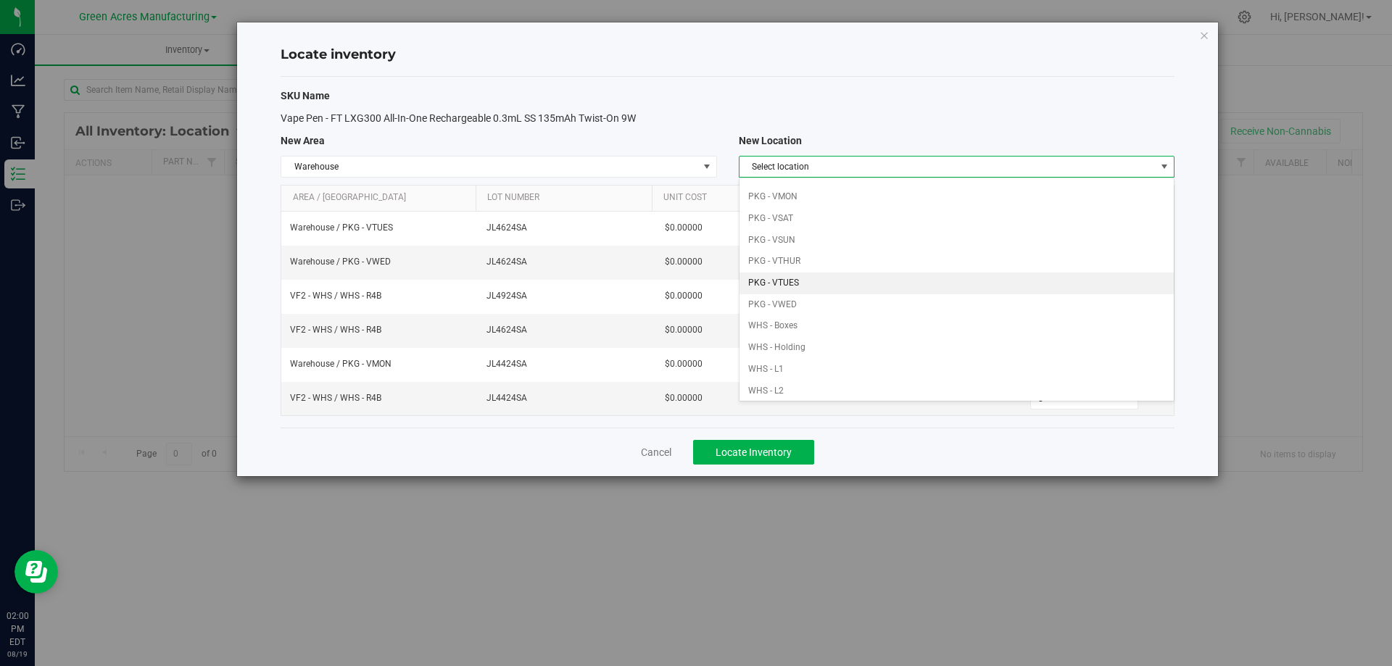
click at [837, 286] on li "PKG - VTUES" at bounding box center [956, 284] width 434 height 22
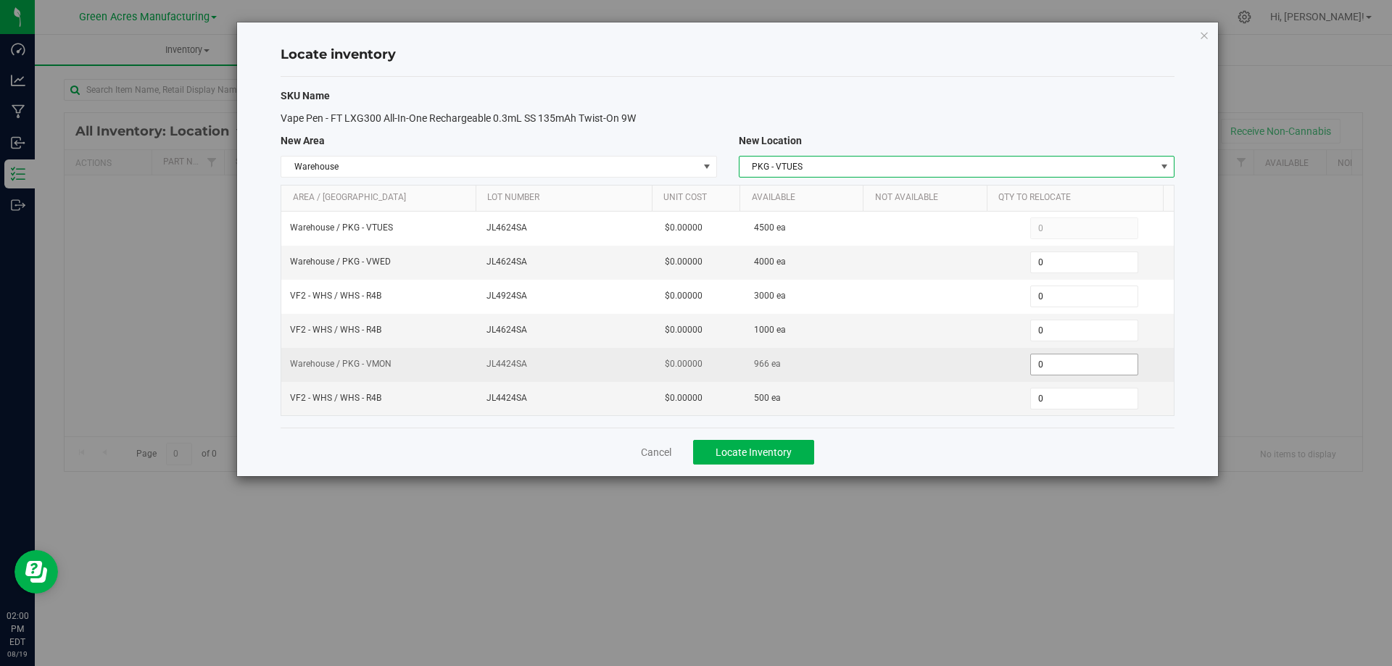
click at [1050, 363] on span "0 0" at bounding box center [1084, 365] width 108 height 22
drag, startPoint x: 1050, startPoint y: 363, endPoint x: 1034, endPoint y: 355, distance: 17.8
click at [1050, 362] on input "0" at bounding box center [1084, 364] width 107 height 20
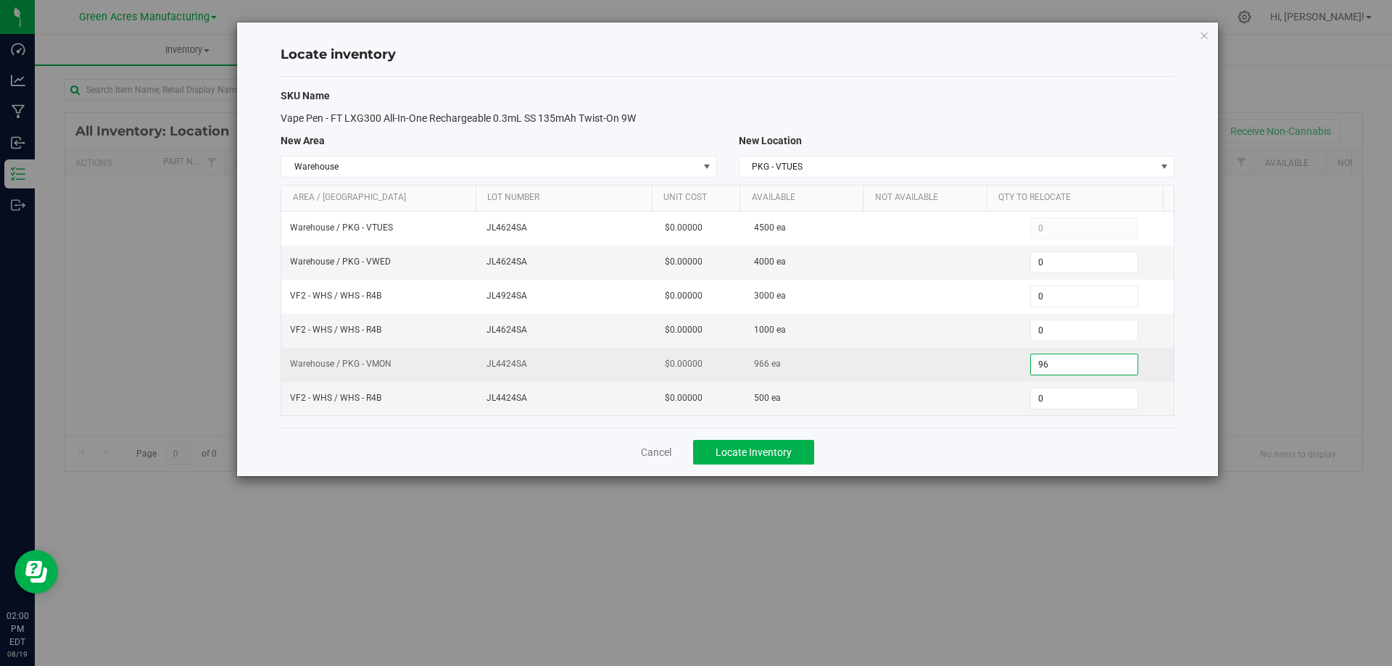
type input "966"
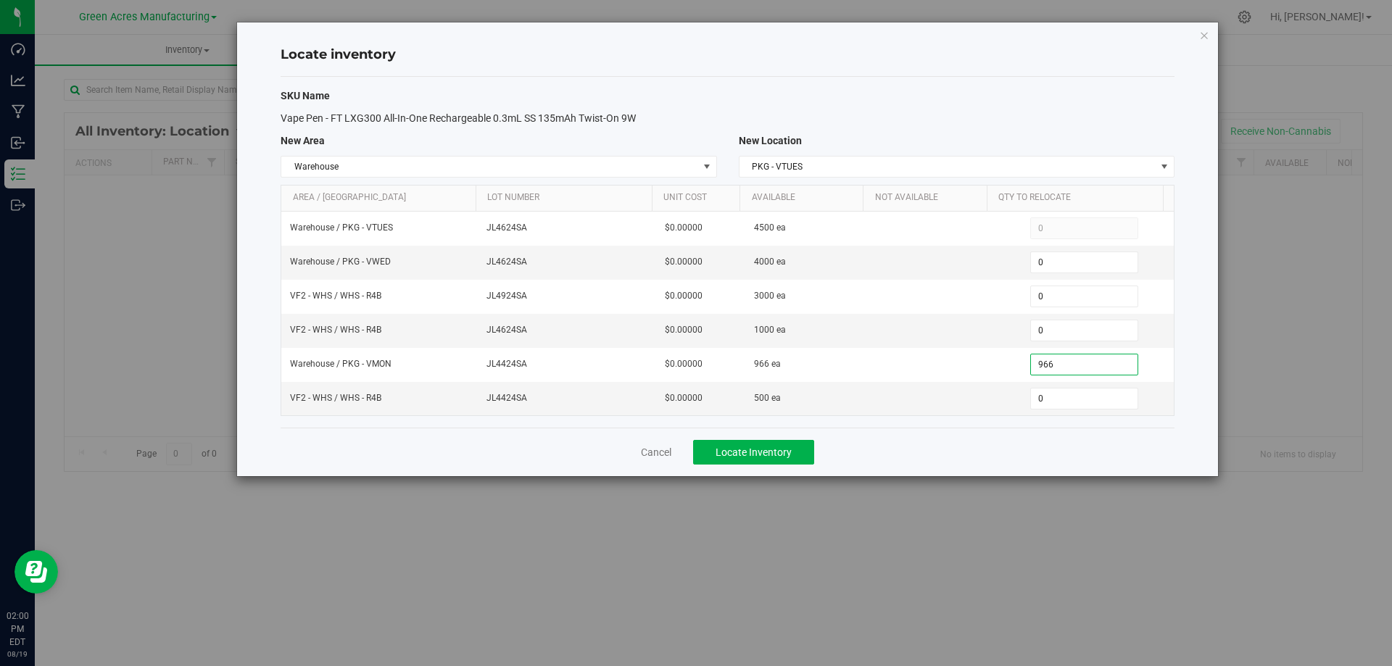
click at [921, 465] on div "Cancel Locate Inventory" at bounding box center [728, 452] width 894 height 49
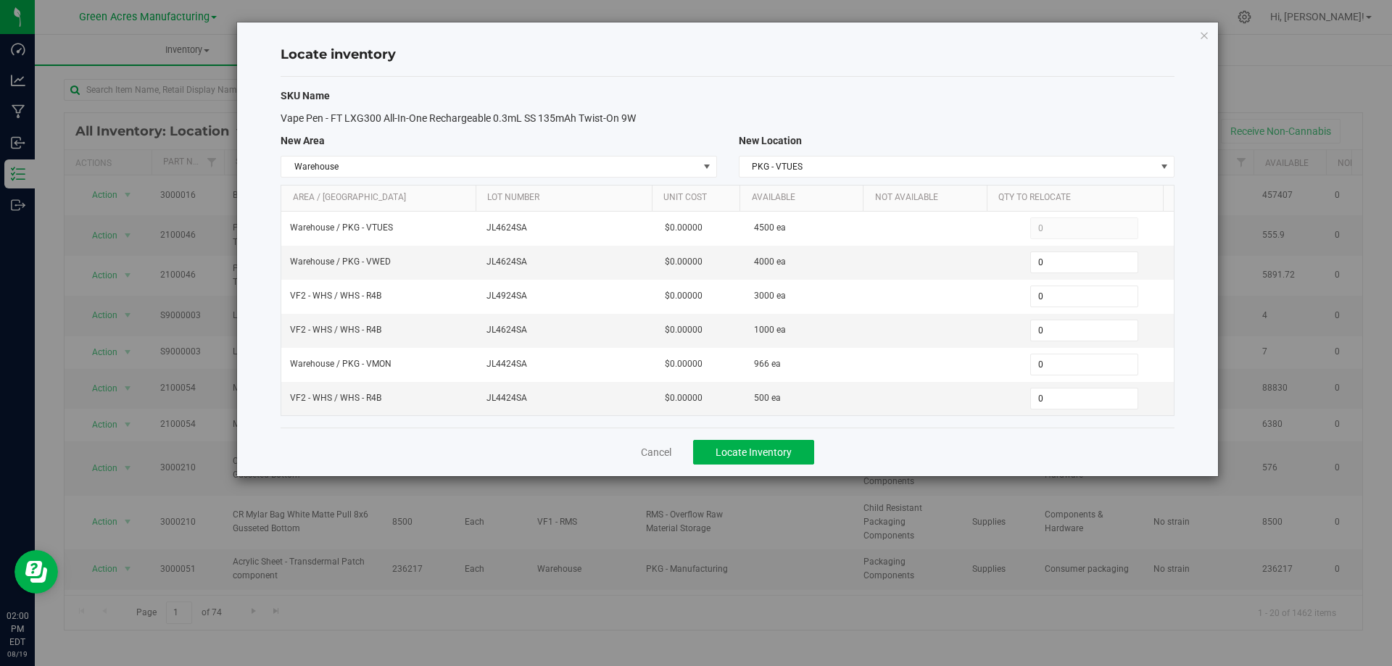
type input "966"
click at [762, 444] on button "Locate Inventory" at bounding box center [753, 452] width 121 height 25
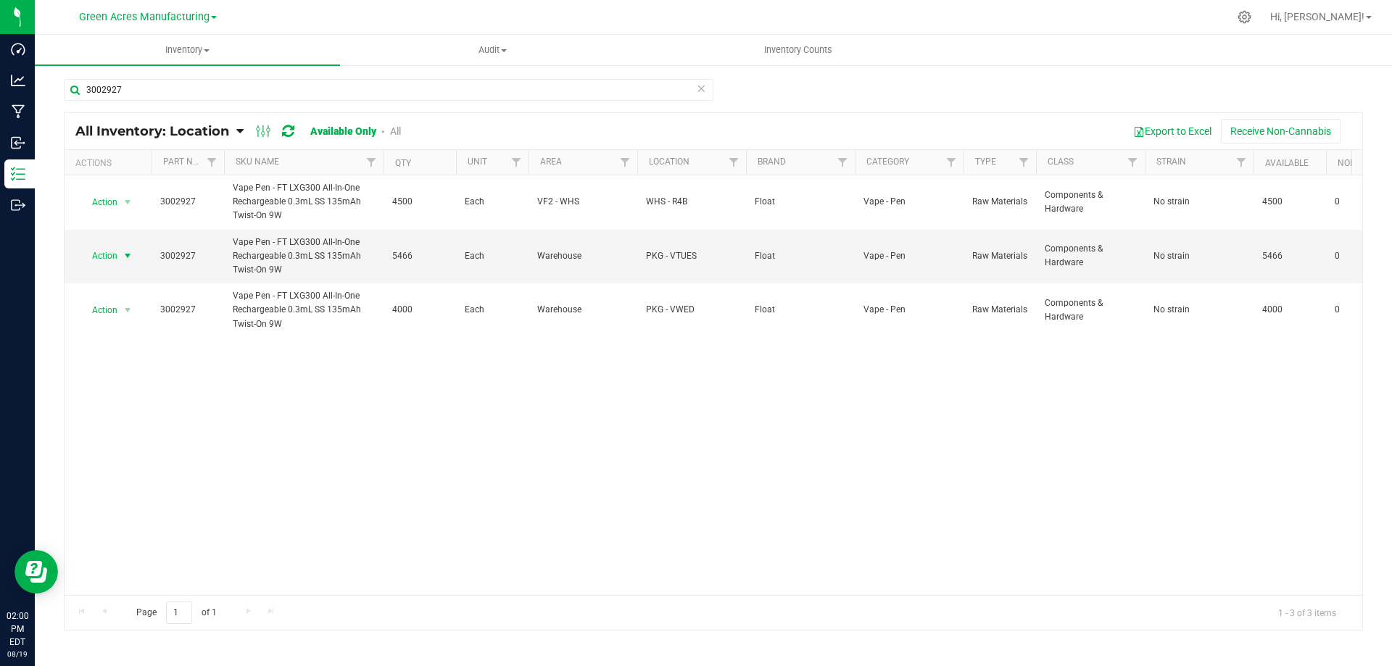
click at [122, 256] on span "select" at bounding box center [128, 256] width 12 height 12
click at [138, 293] on li "Edit lot numbers" at bounding box center [126, 302] width 93 height 22
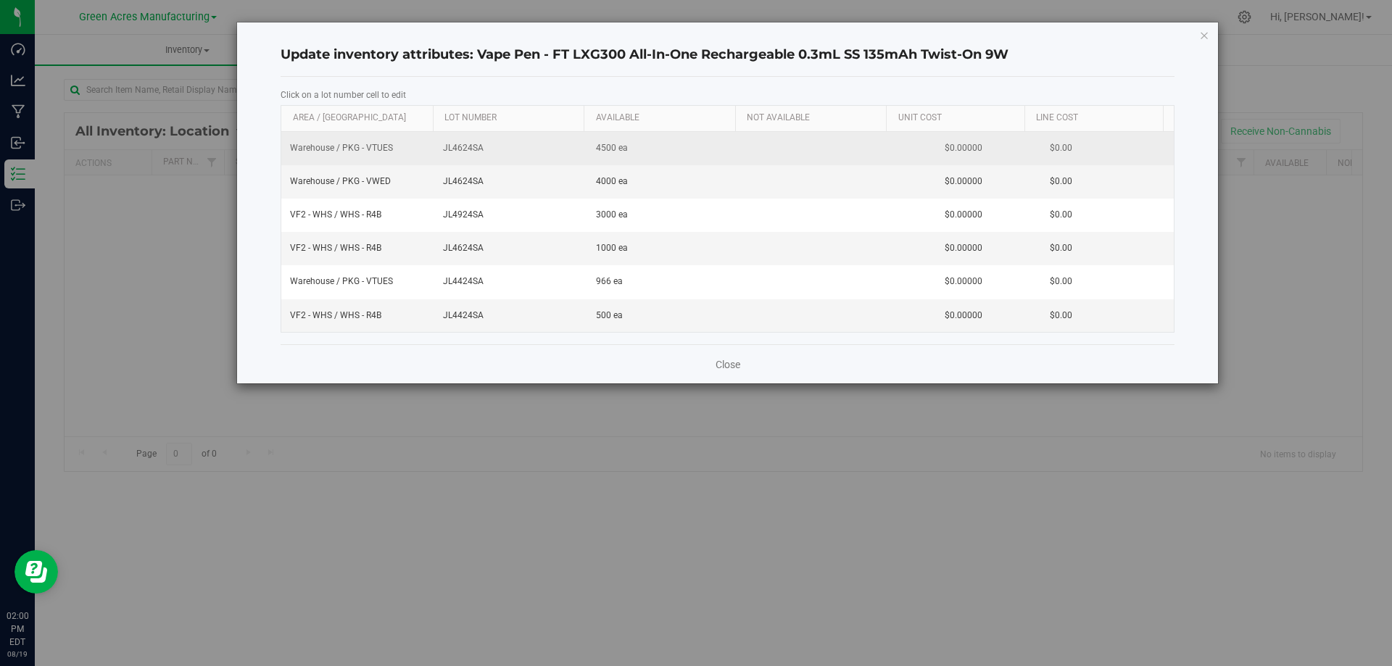
click at [462, 149] on span "JL4624SA" at bounding box center [511, 148] width 136 height 14
click at [462, 149] on input "JL4624SA" at bounding box center [508, 148] width 138 height 22
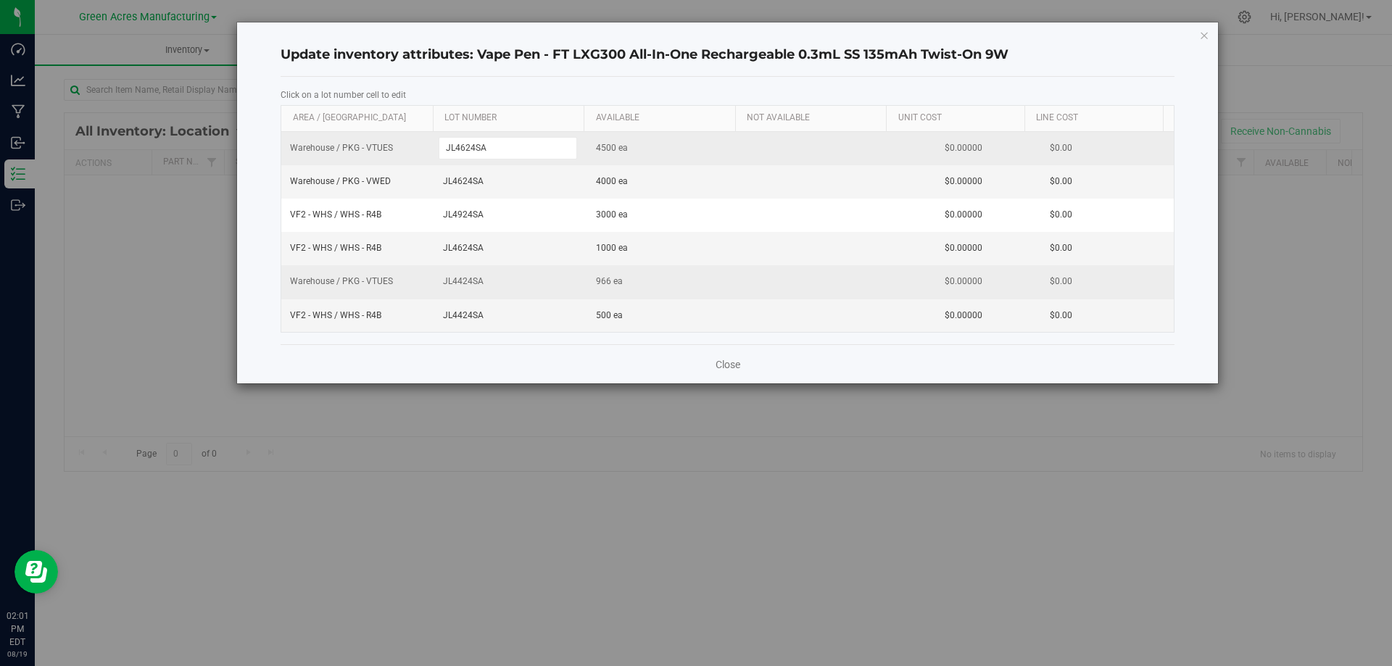
click at [463, 281] on span "JL4424SA" at bounding box center [511, 282] width 136 height 14
click at [463, 281] on input "JL4424SA" at bounding box center [508, 281] width 138 height 22
type input "JL4624SA"
click at [491, 358] on div "Close" at bounding box center [728, 363] width 894 height 39
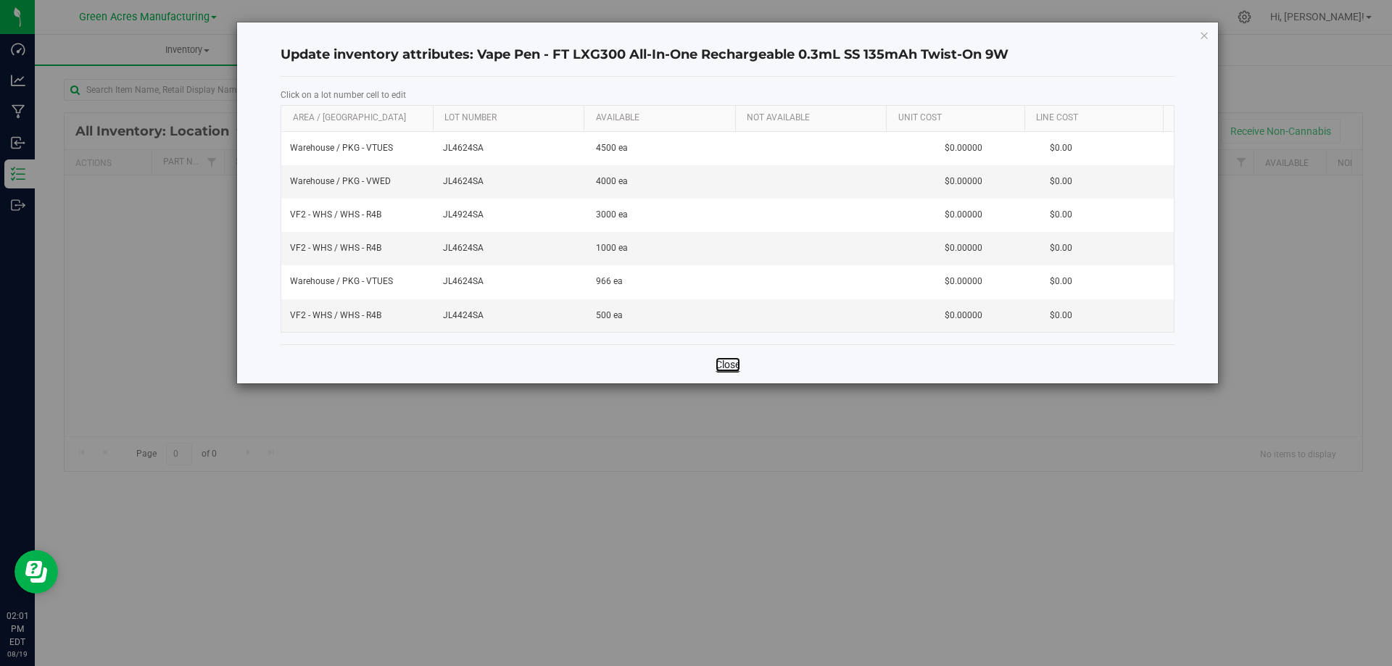
click at [729, 365] on link "Close" at bounding box center [727, 364] width 25 height 14
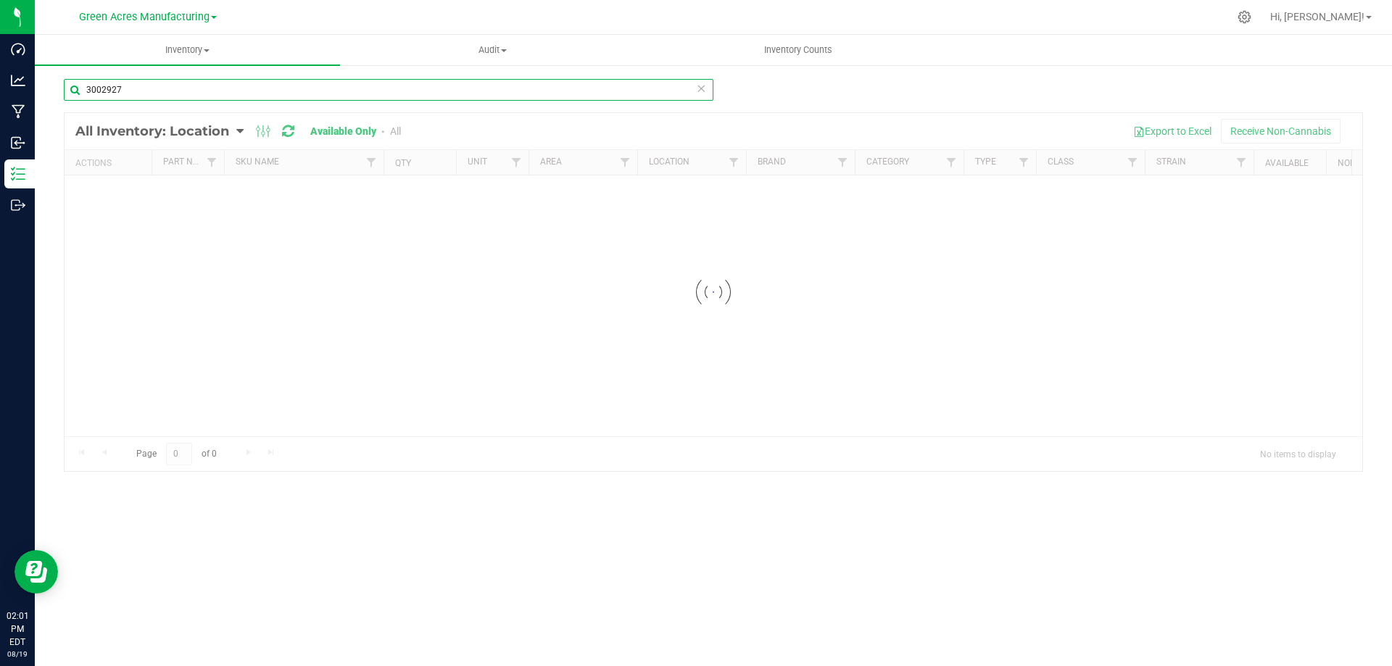
click at [184, 90] on input "3002927" at bounding box center [388, 90] width 649 height 22
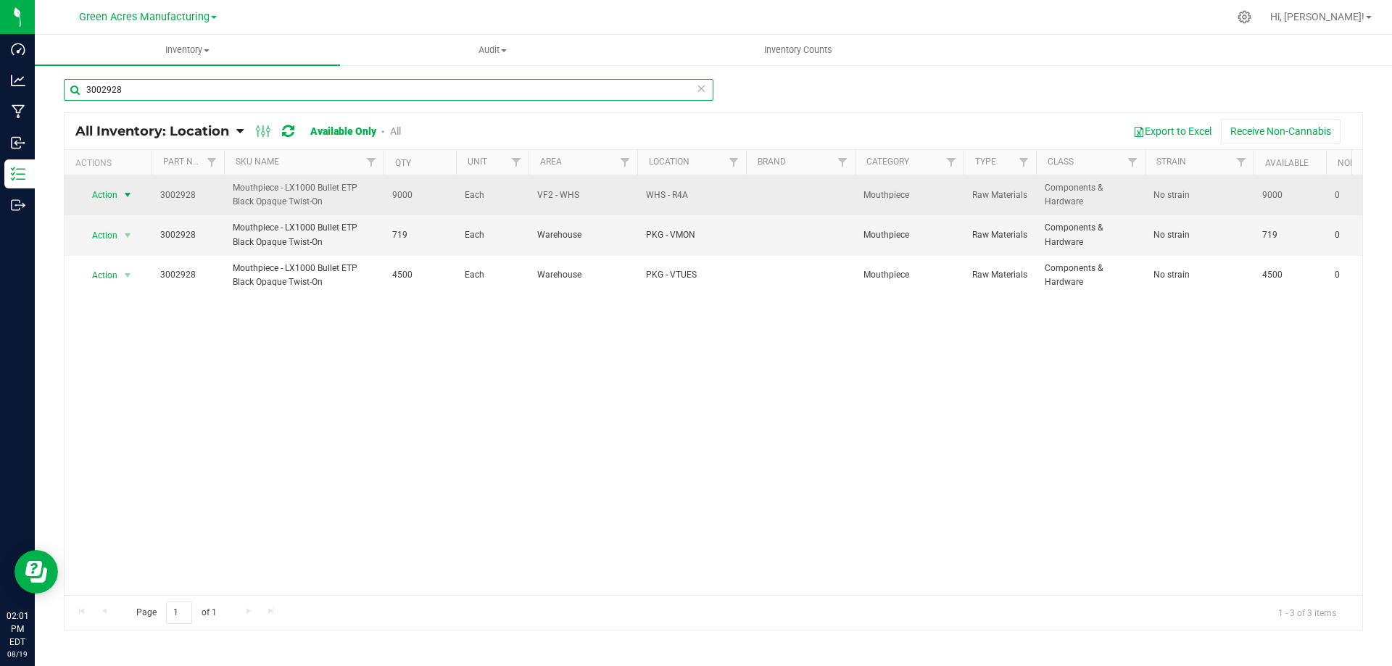
type input "3002928"
click at [127, 188] on span "select" at bounding box center [128, 195] width 18 height 20
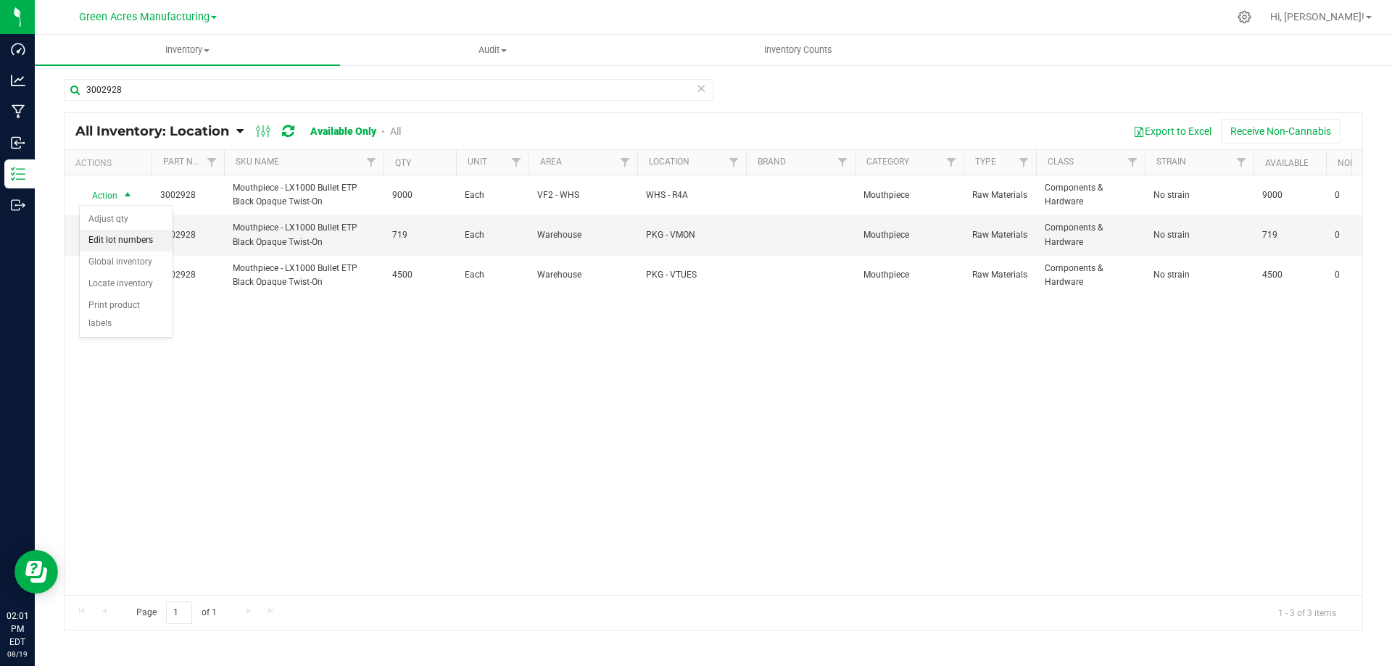
click at [155, 240] on li "Edit lot numbers" at bounding box center [126, 241] width 93 height 22
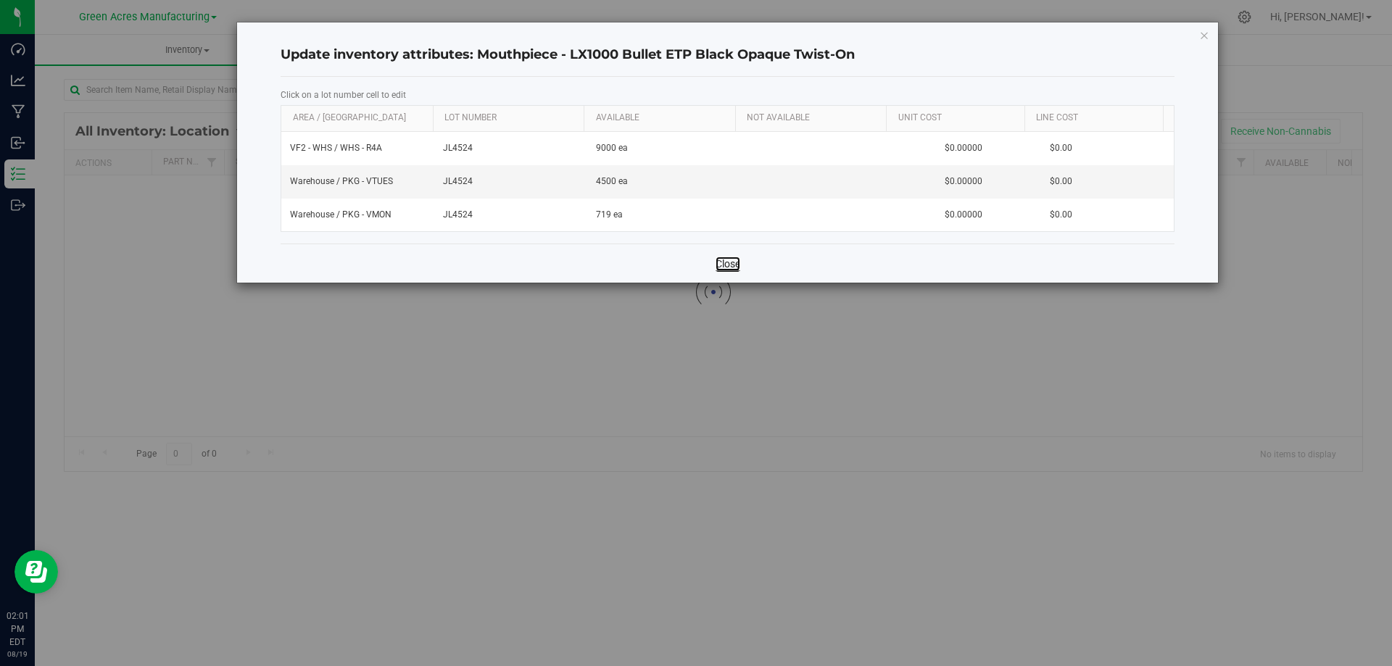
click at [725, 265] on link "Close" at bounding box center [727, 264] width 25 height 14
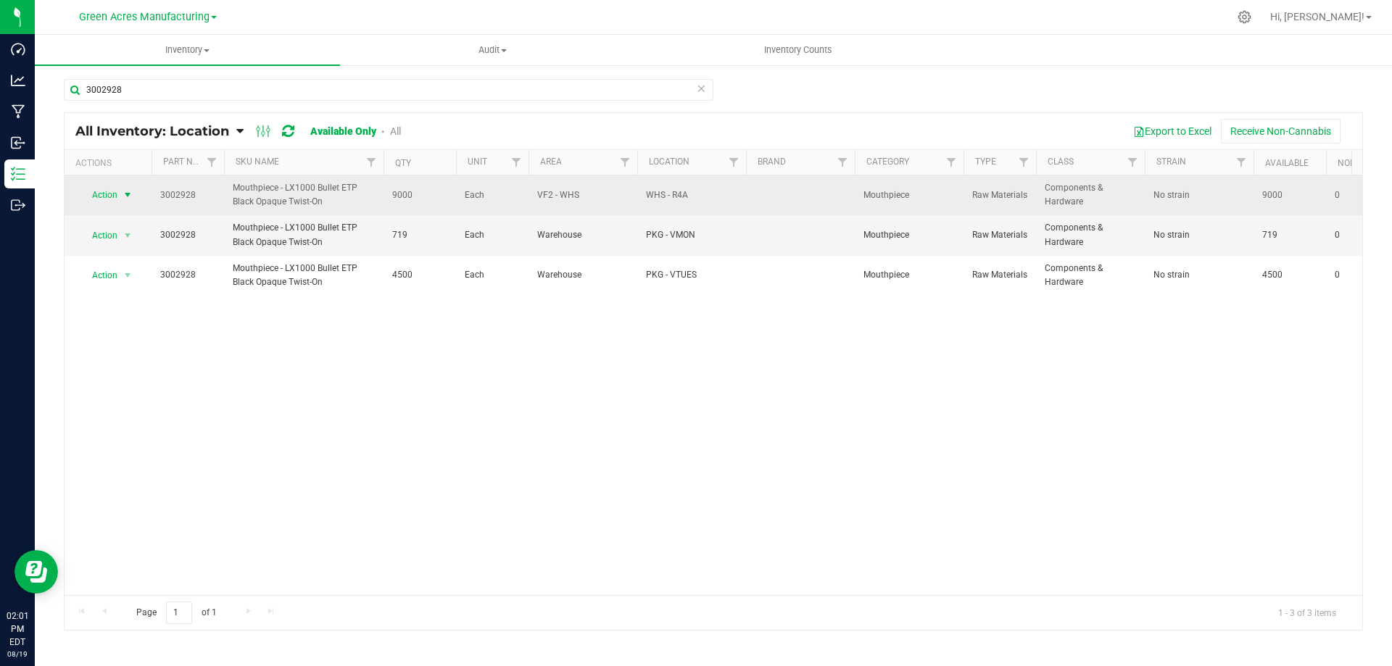
click at [127, 196] on span "select" at bounding box center [128, 195] width 12 height 12
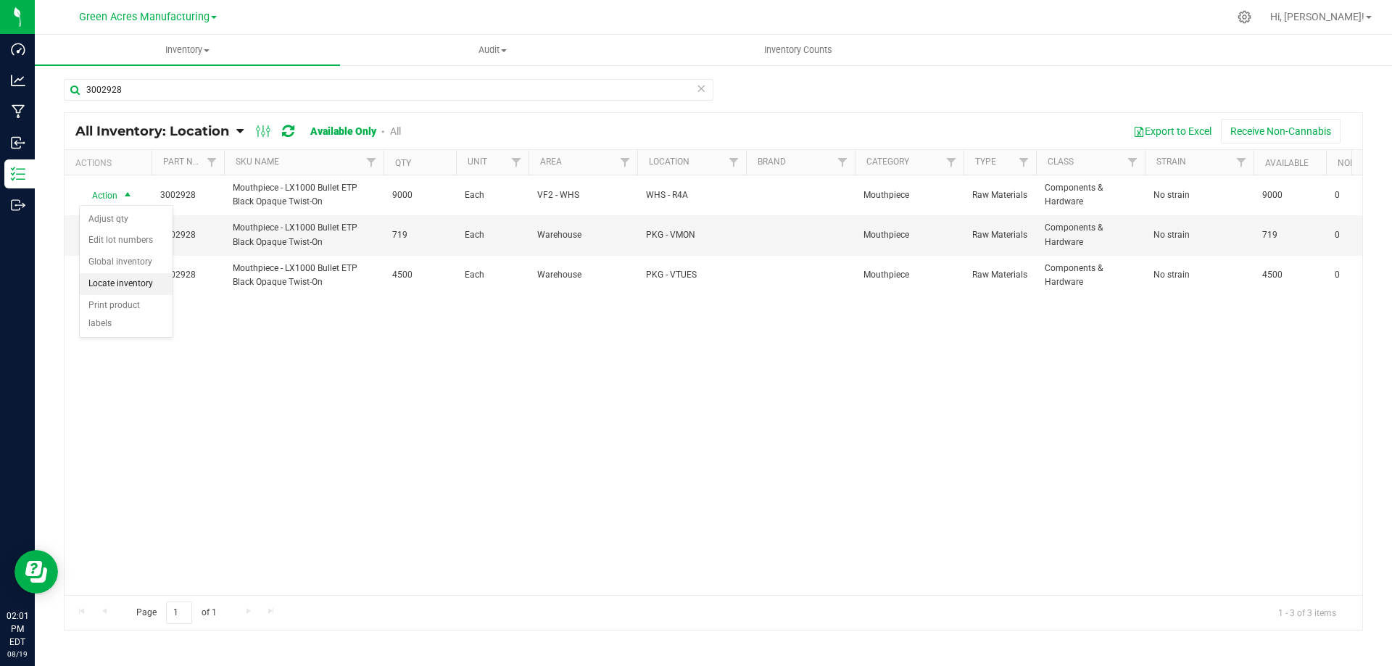
click at [116, 277] on li "Locate inventory" at bounding box center [126, 284] width 93 height 22
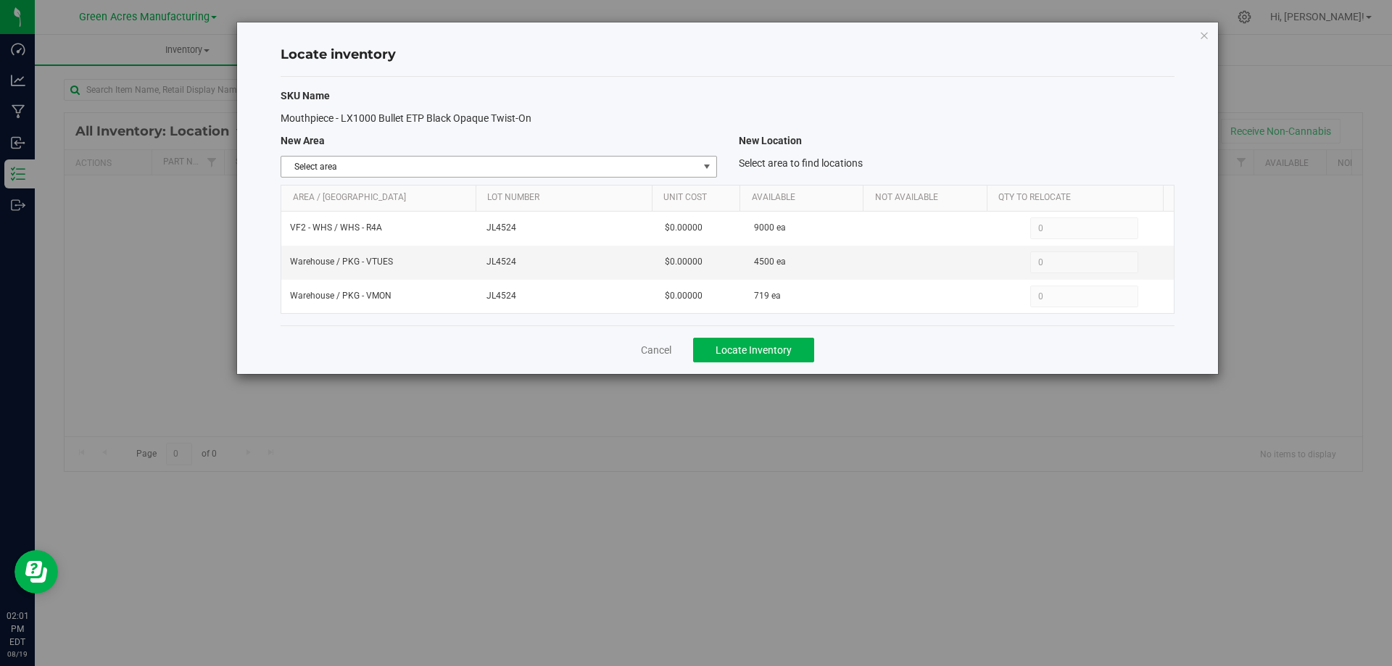
click at [704, 167] on span "select" at bounding box center [707, 167] width 12 height 12
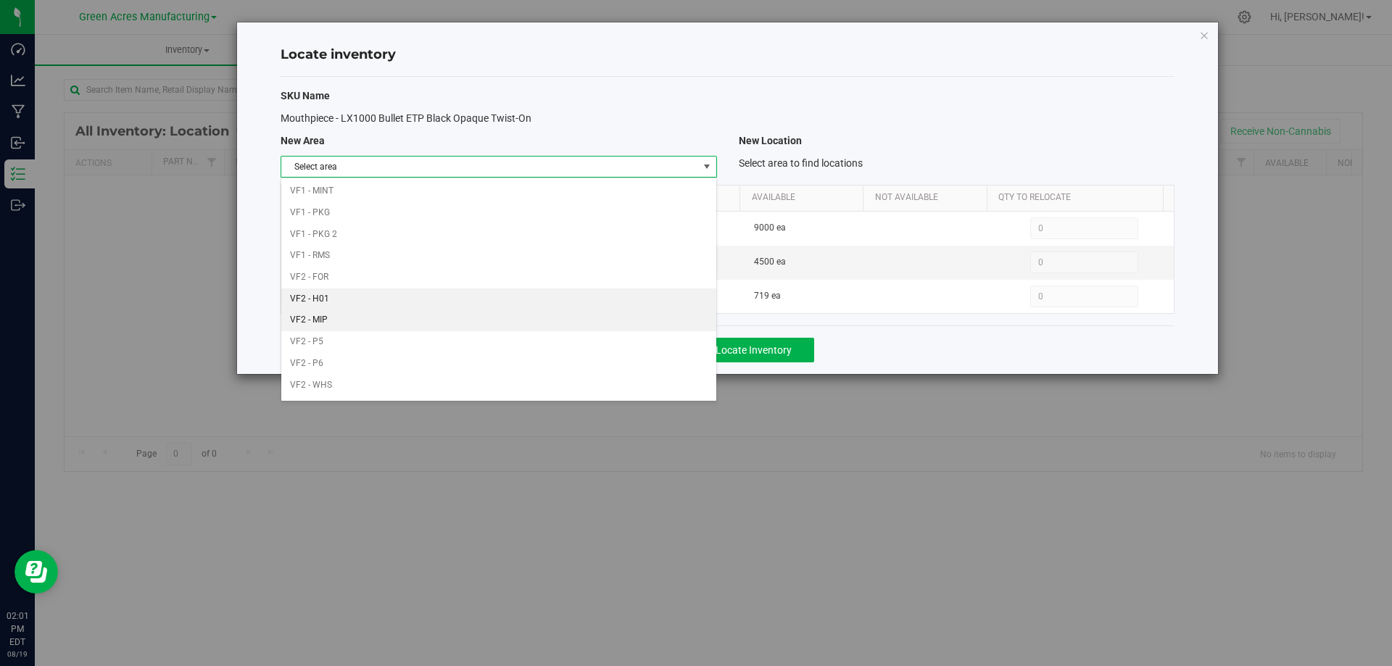
scroll to position [709, 0]
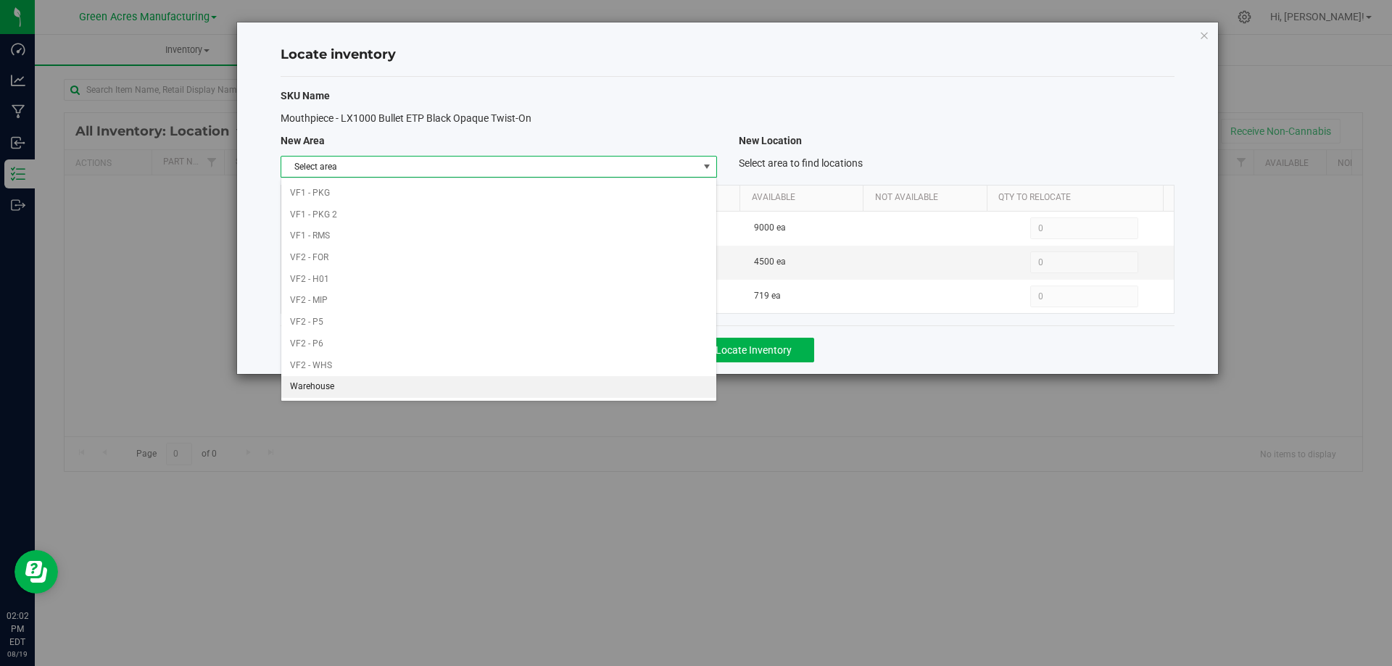
click at [565, 389] on li "Warehouse" at bounding box center [498, 387] width 434 height 22
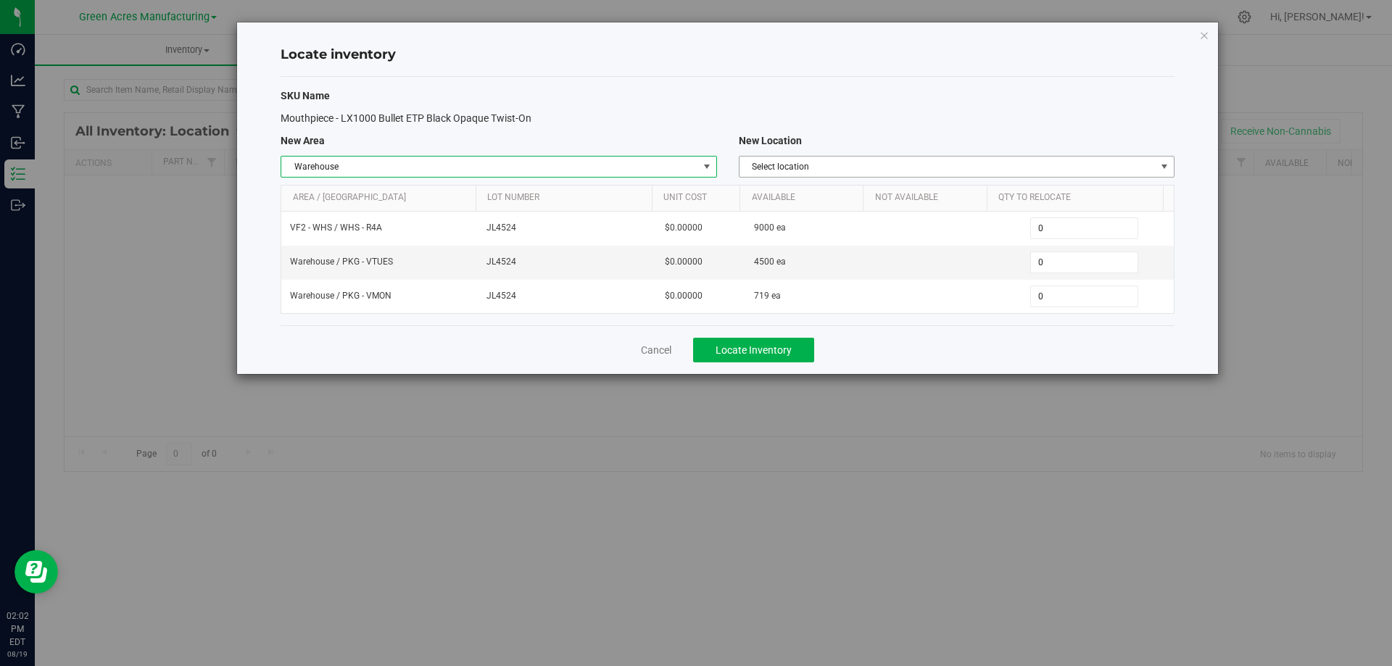
click at [1147, 164] on span "Select location" at bounding box center [947, 167] width 416 height 20
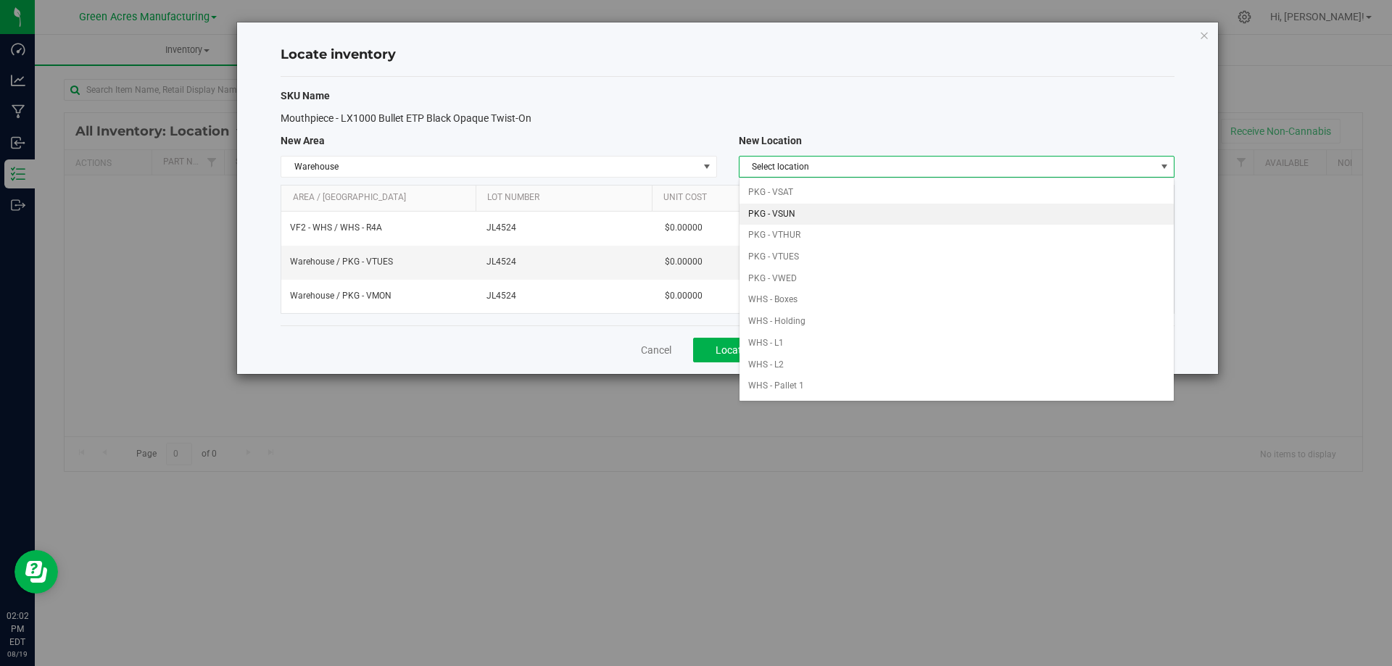
scroll to position [145, 0]
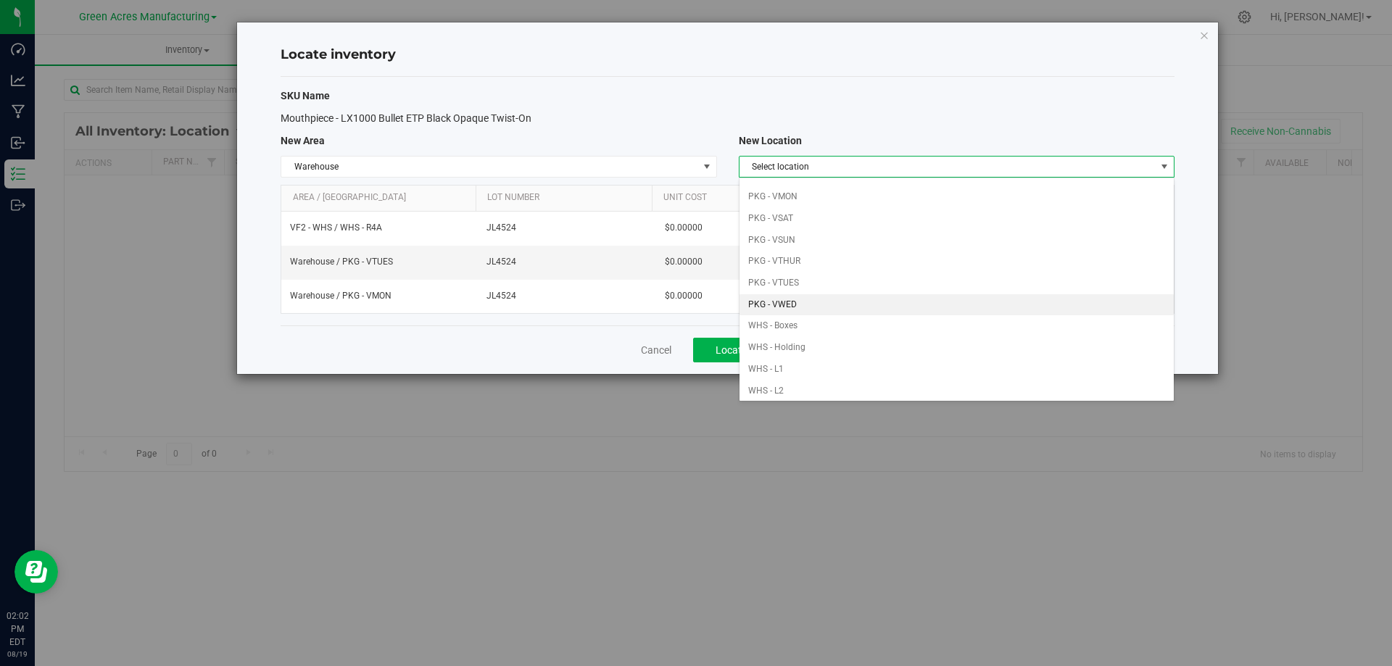
drag, startPoint x: 829, startPoint y: 302, endPoint x: 842, endPoint y: 283, distance: 22.9
click at [829, 301] on li "PKG - VWED" at bounding box center [956, 305] width 434 height 22
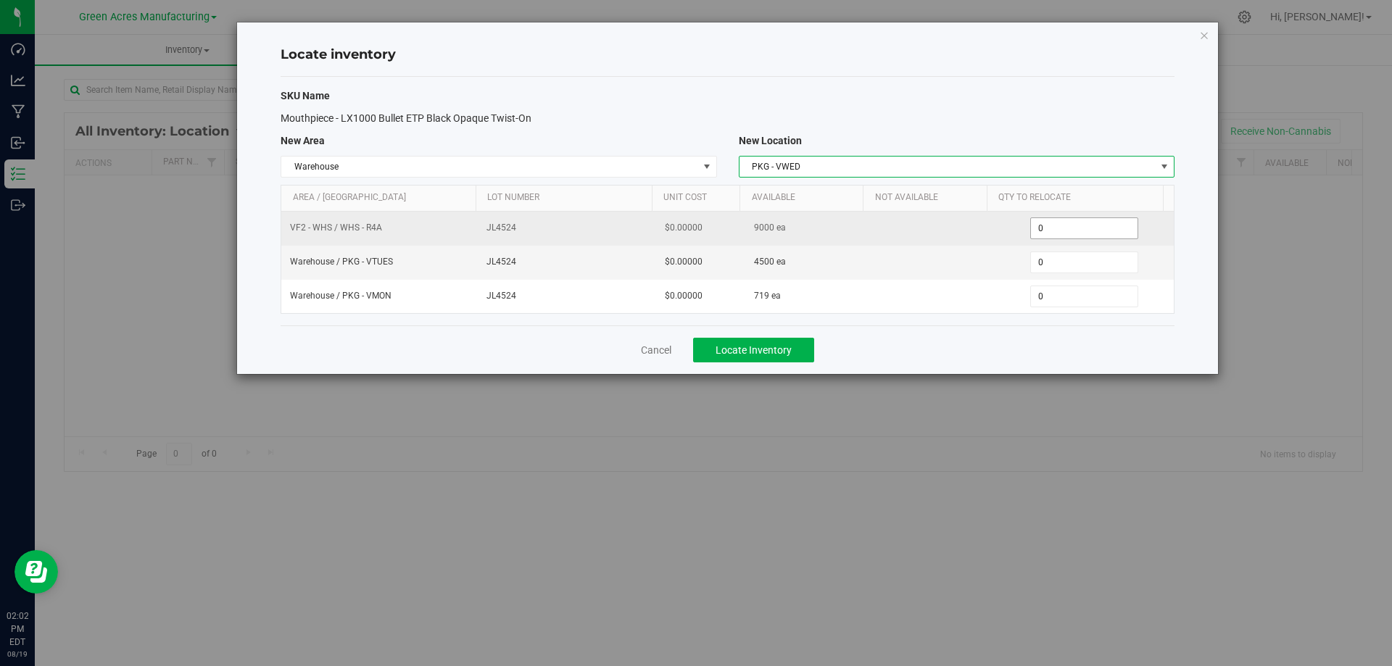
click at [1058, 227] on span "0 0" at bounding box center [1084, 228] width 108 height 22
click at [1058, 227] on input "0" at bounding box center [1084, 228] width 107 height 20
type input "4000"
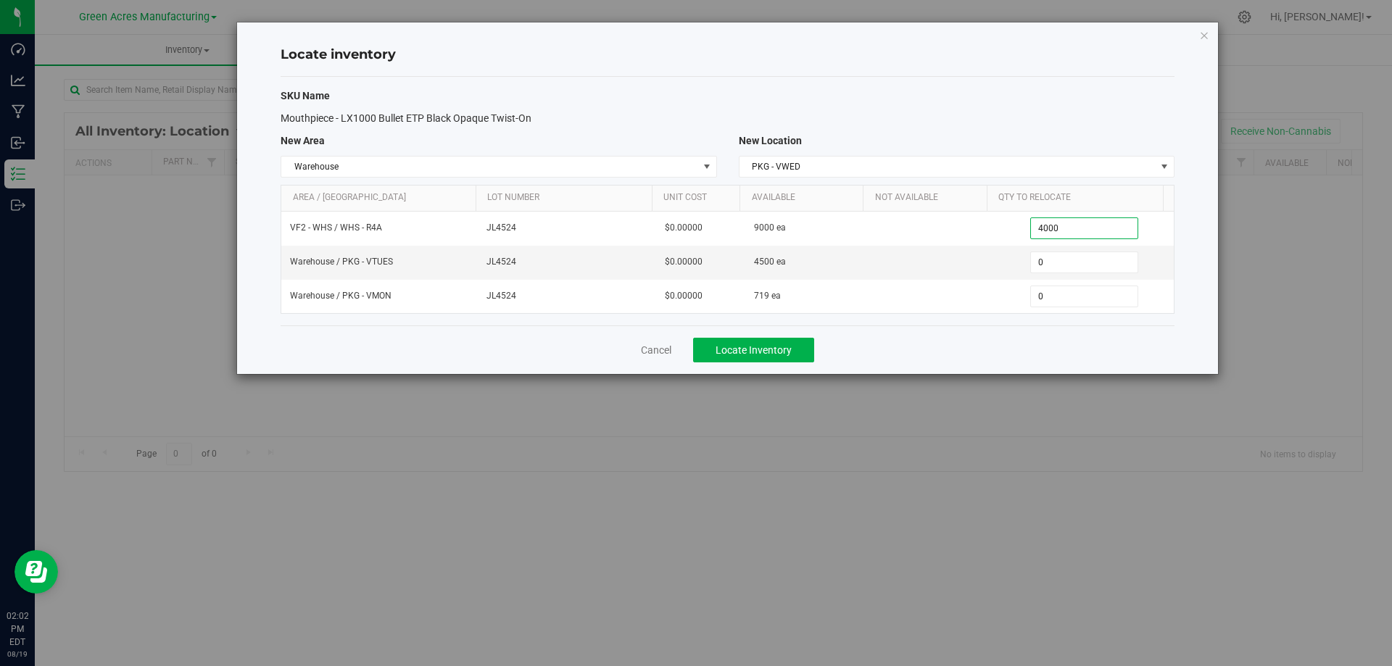
type input "4,000"
click at [1069, 358] on div "Cancel Locate Inventory" at bounding box center [728, 349] width 894 height 49
click at [797, 350] on button "Locate Inventory" at bounding box center [753, 350] width 121 height 25
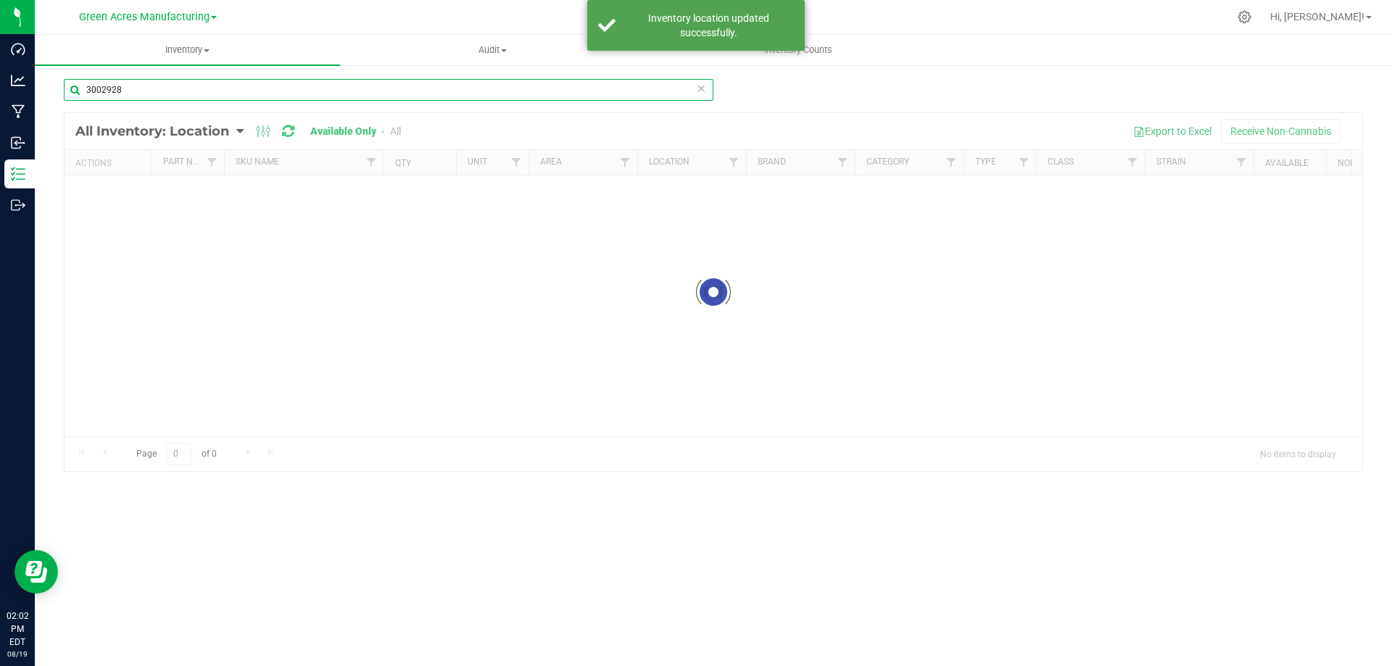
click at [370, 86] on input "3002928" at bounding box center [388, 90] width 649 height 22
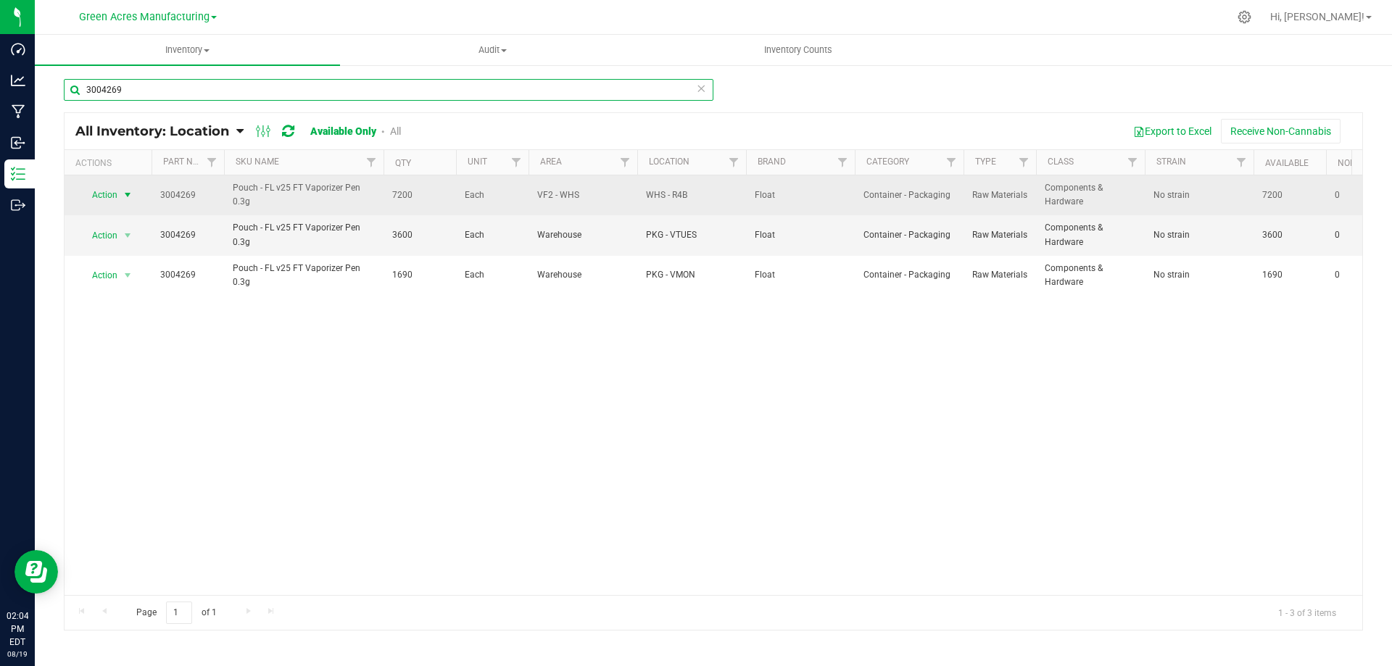
type input "3004269"
click at [126, 199] on span "select" at bounding box center [128, 195] width 12 height 12
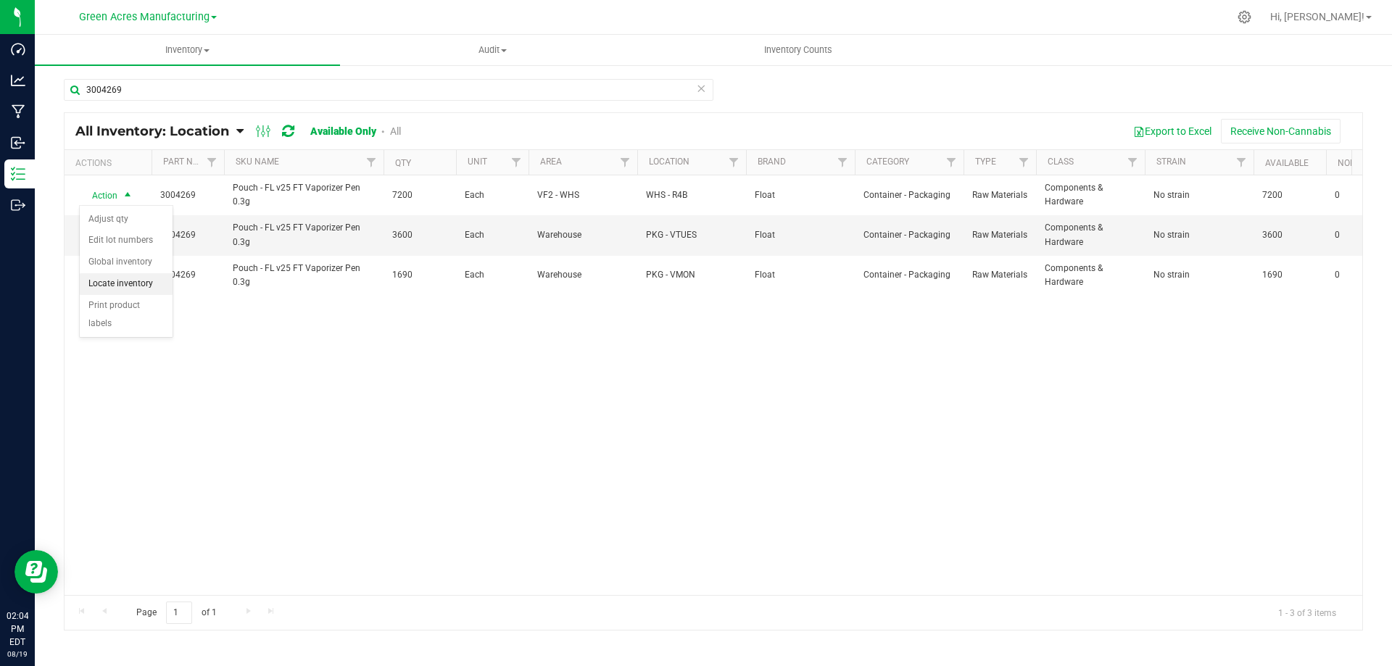
click at [142, 284] on li "Locate inventory" at bounding box center [126, 284] width 93 height 22
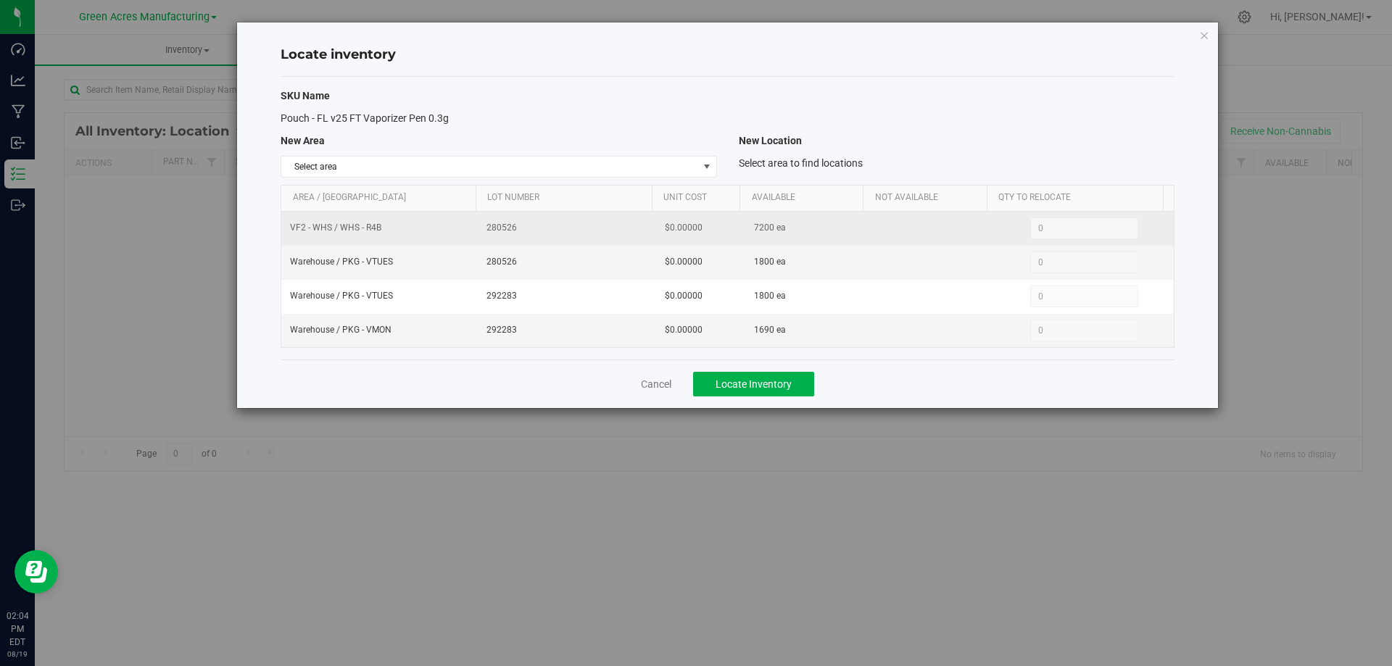
click at [759, 227] on span "7200 ea" at bounding box center [770, 228] width 32 height 14
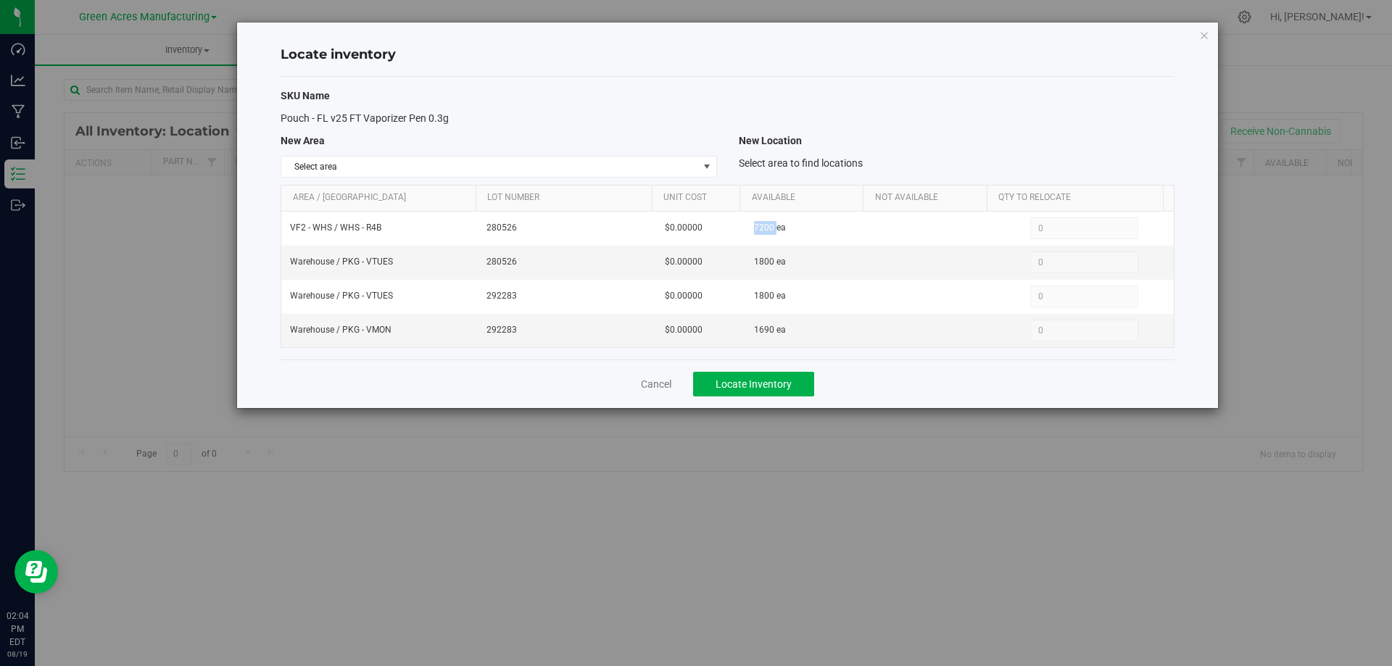
copy span "7200"
click at [644, 170] on span "Select area" at bounding box center [489, 167] width 416 height 20
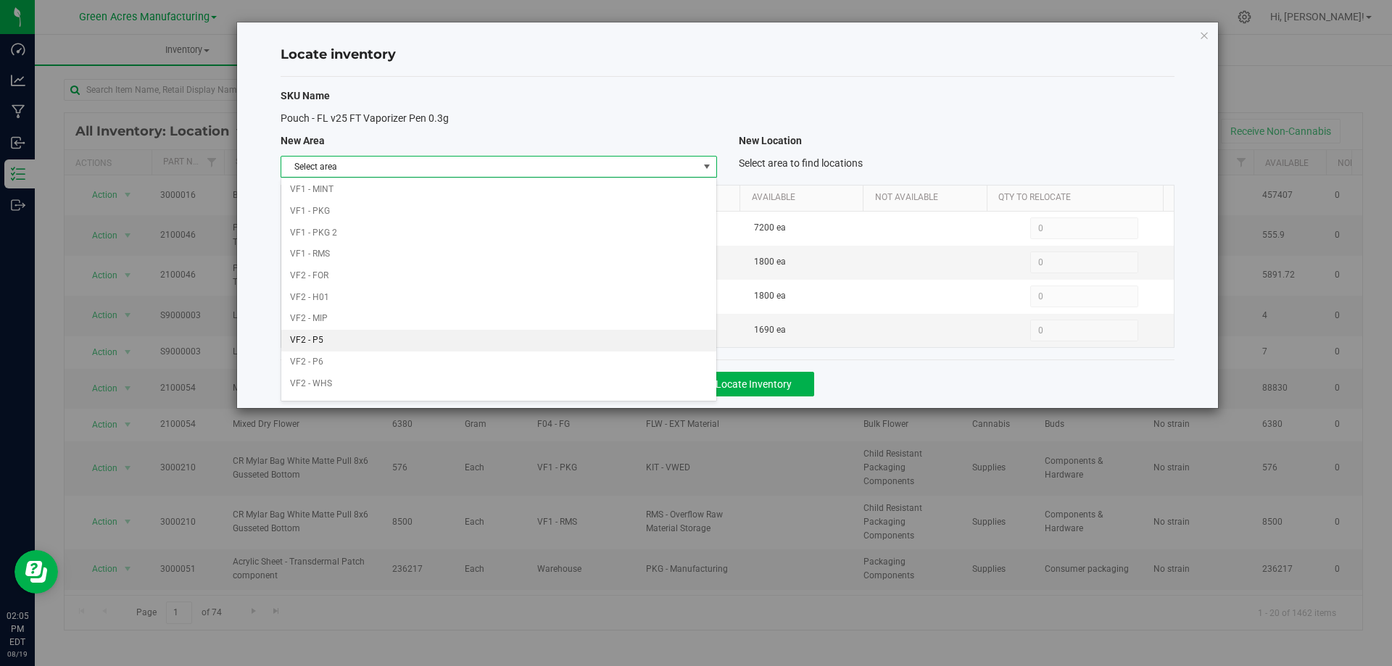
scroll to position [709, 0]
click at [549, 389] on li "Warehouse" at bounding box center [498, 387] width 434 height 22
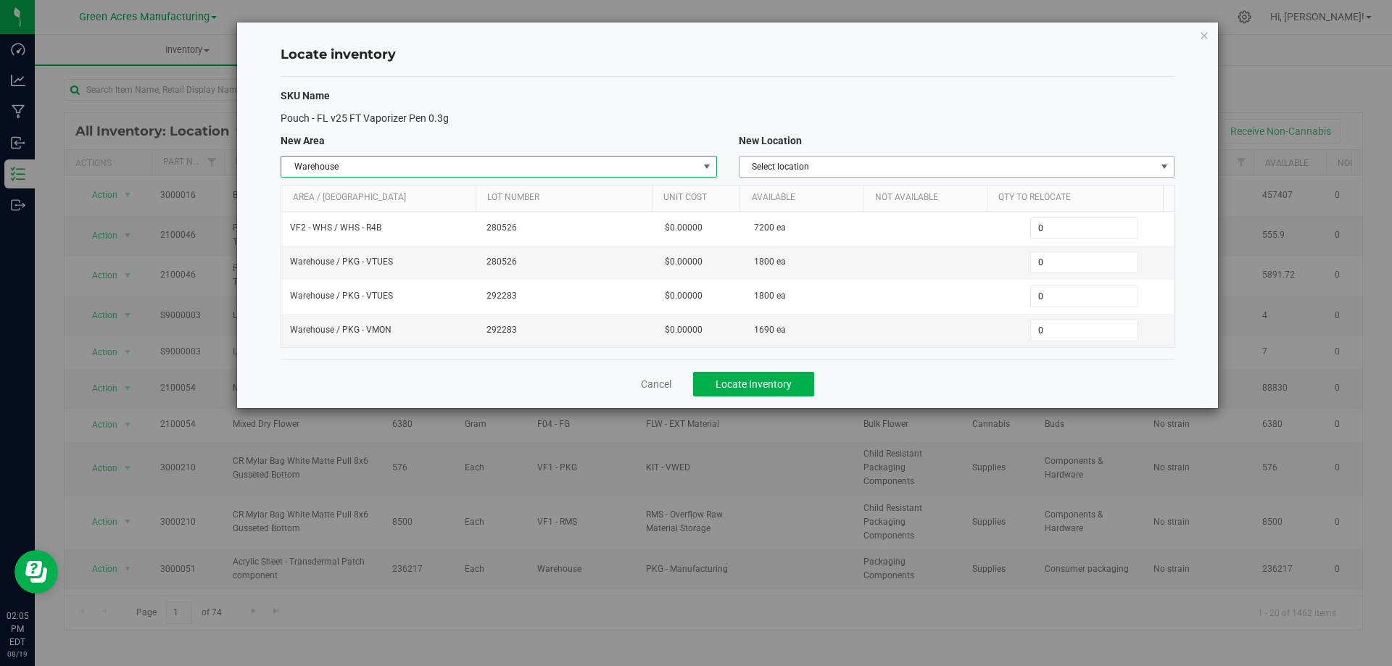
click at [1127, 173] on span "Select location" at bounding box center [947, 167] width 416 height 20
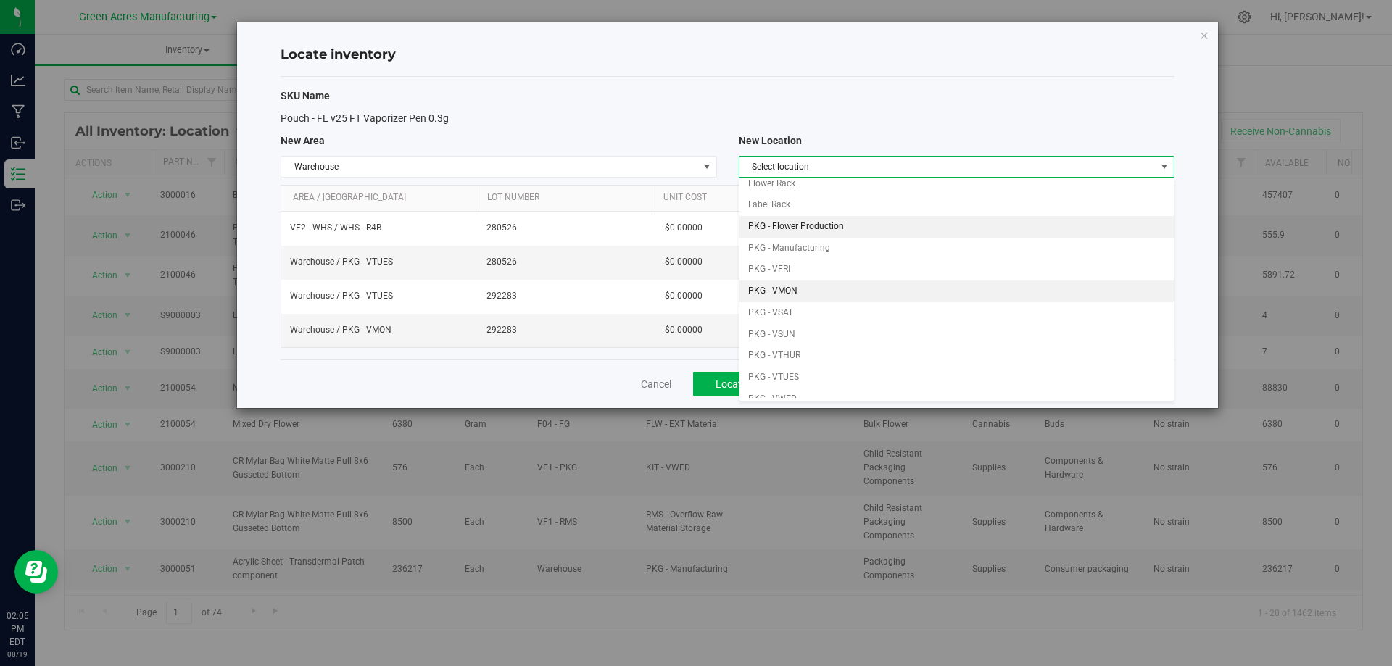
scroll to position [72, 0]
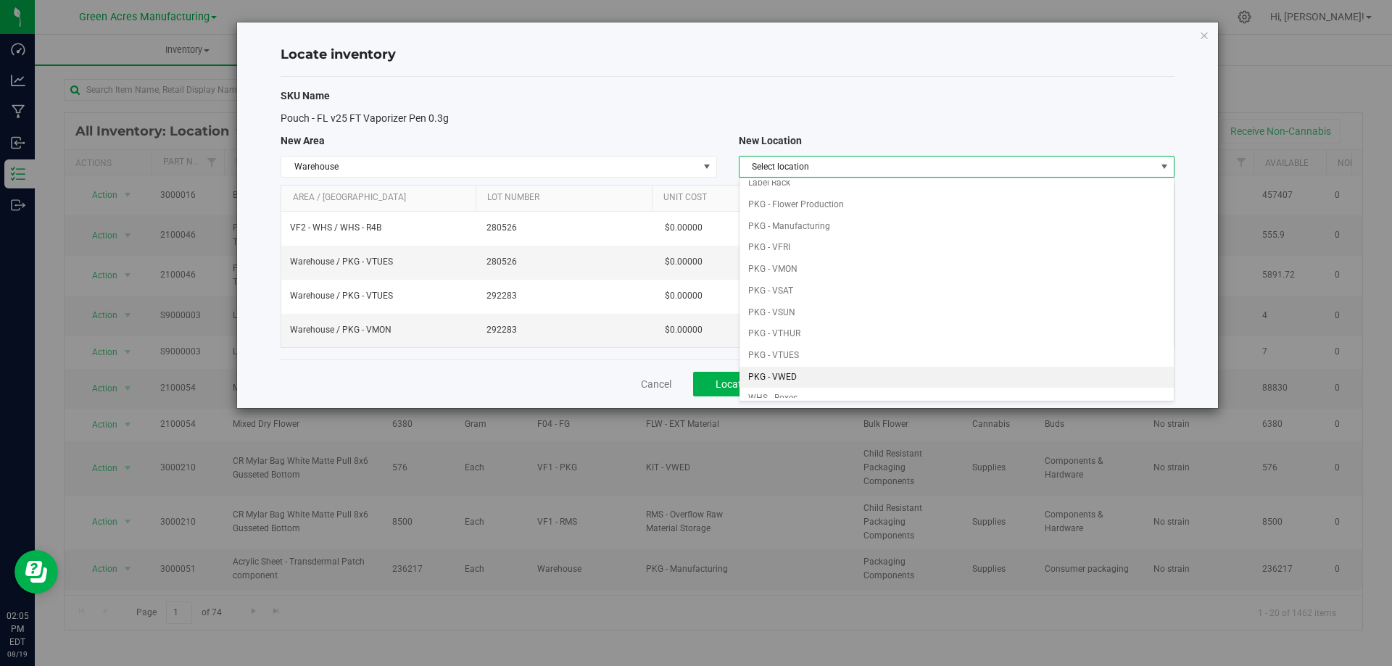
click at [815, 371] on li "PKG - VWED" at bounding box center [956, 378] width 434 height 22
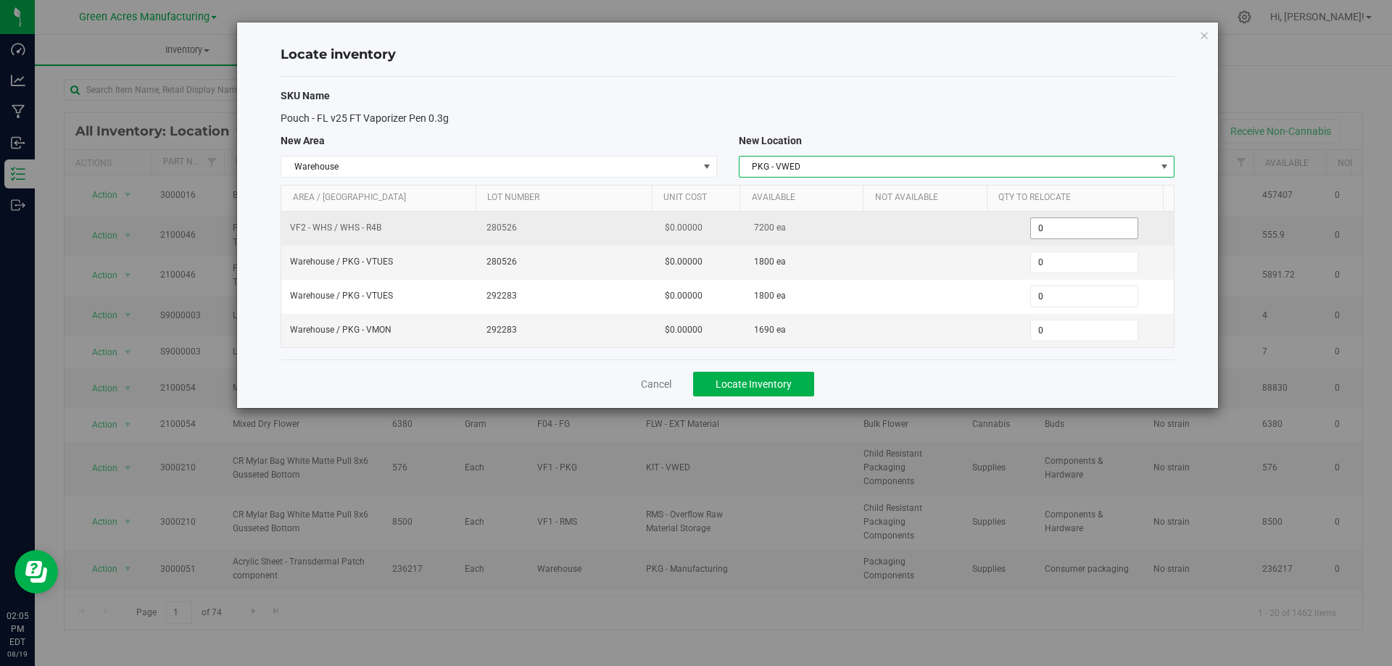
click at [1065, 228] on span "0 0" at bounding box center [1084, 228] width 108 height 22
click at [1065, 228] on input "0" at bounding box center [1084, 228] width 107 height 20
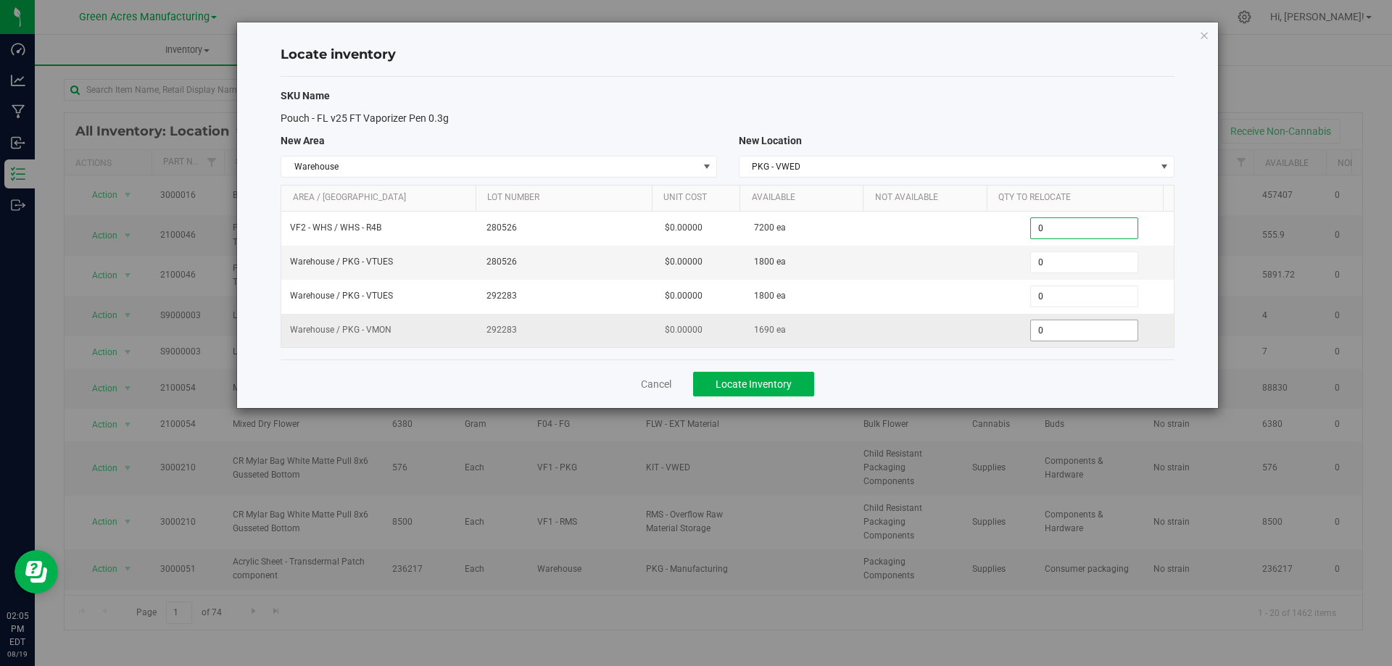
paste input "540"
type input "5400"
type input "5,400"
click at [968, 386] on div "Cancel Locate Inventory" at bounding box center [728, 384] width 894 height 49
click at [790, 378] on span "Locate Inventory" at bounding box center [753, 384] width 76 height 12
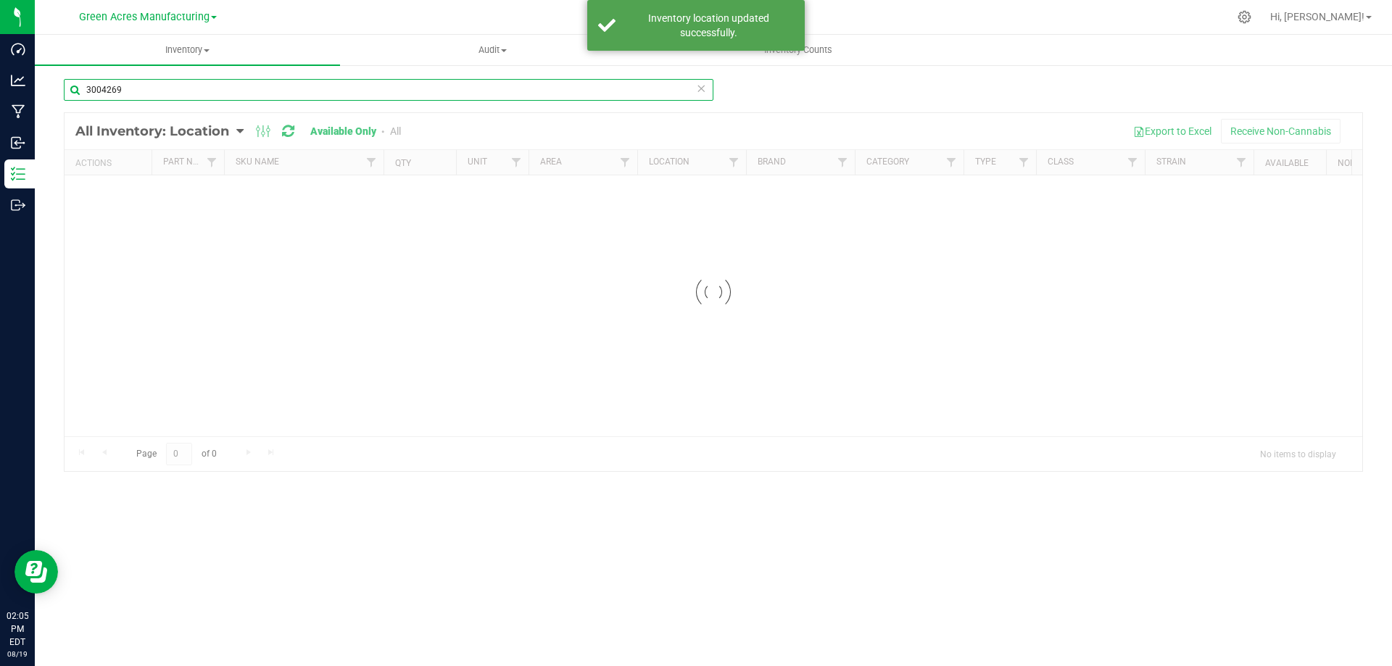
click at [252, 95] on input "3004269" at bounding box center [388, 90] width 649 height 22
click at [253, 95] on input "3004269" at bounding box center [388, 90] width 649 height 22
click at [254, 95] on input "3004269" at bounding box center [388, 90] width 649 height 22
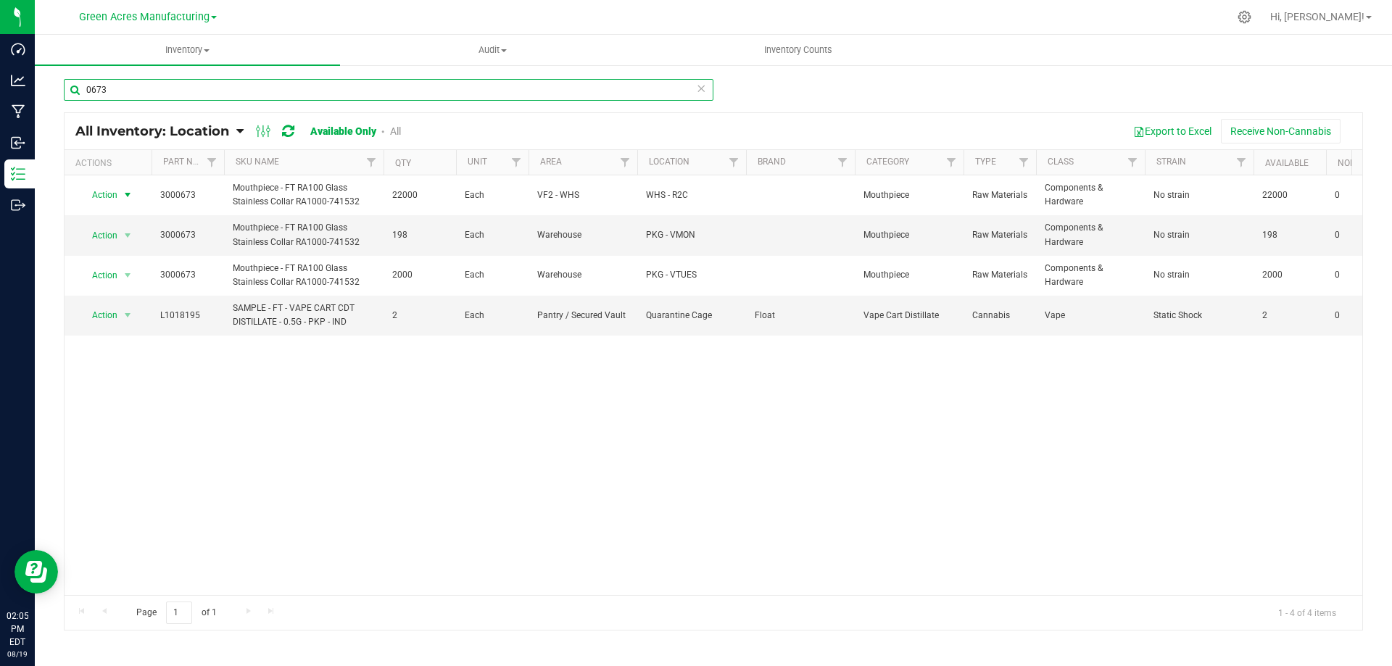
type input "0673"
click at [125, 195] on span "select" at bounding box center [128, 195] width 12 height 12
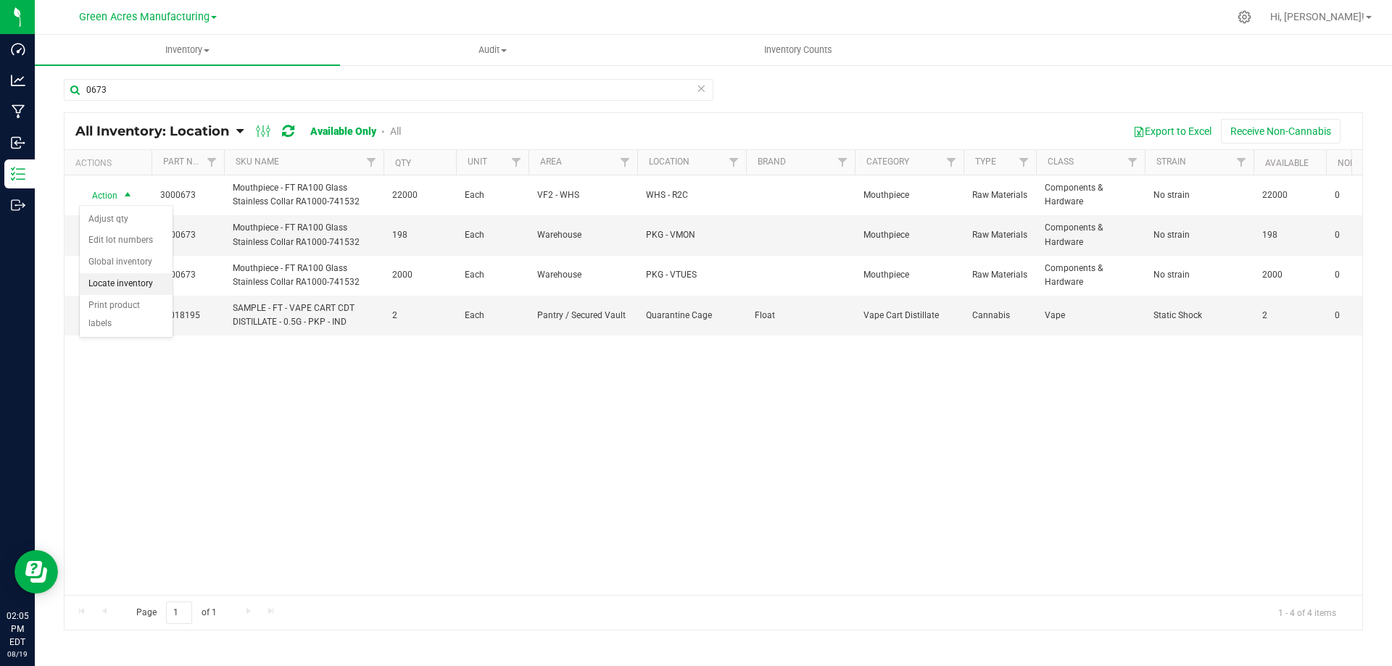
click at [146, 278] on li "Locate inventory" at bounding box center [126, 284] width 93 height 22
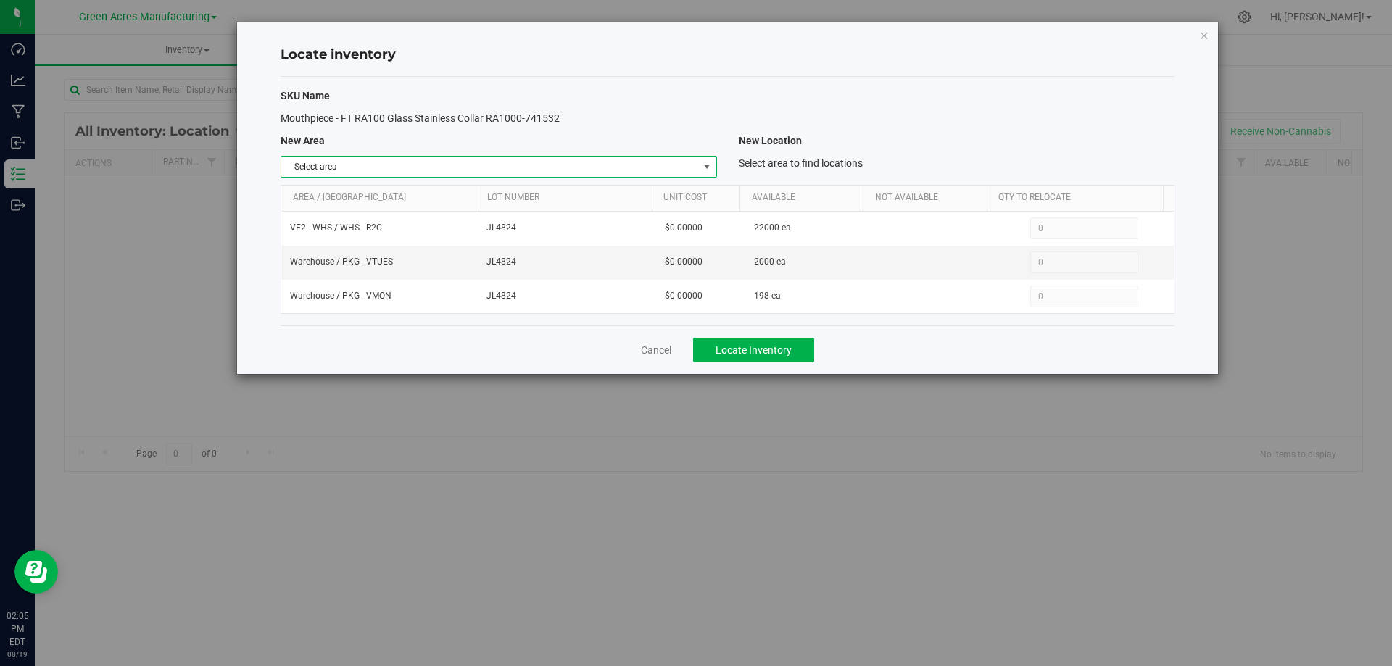
click at [699, 159] on span "select" at bounding box center [706, 167] width 18 height 20
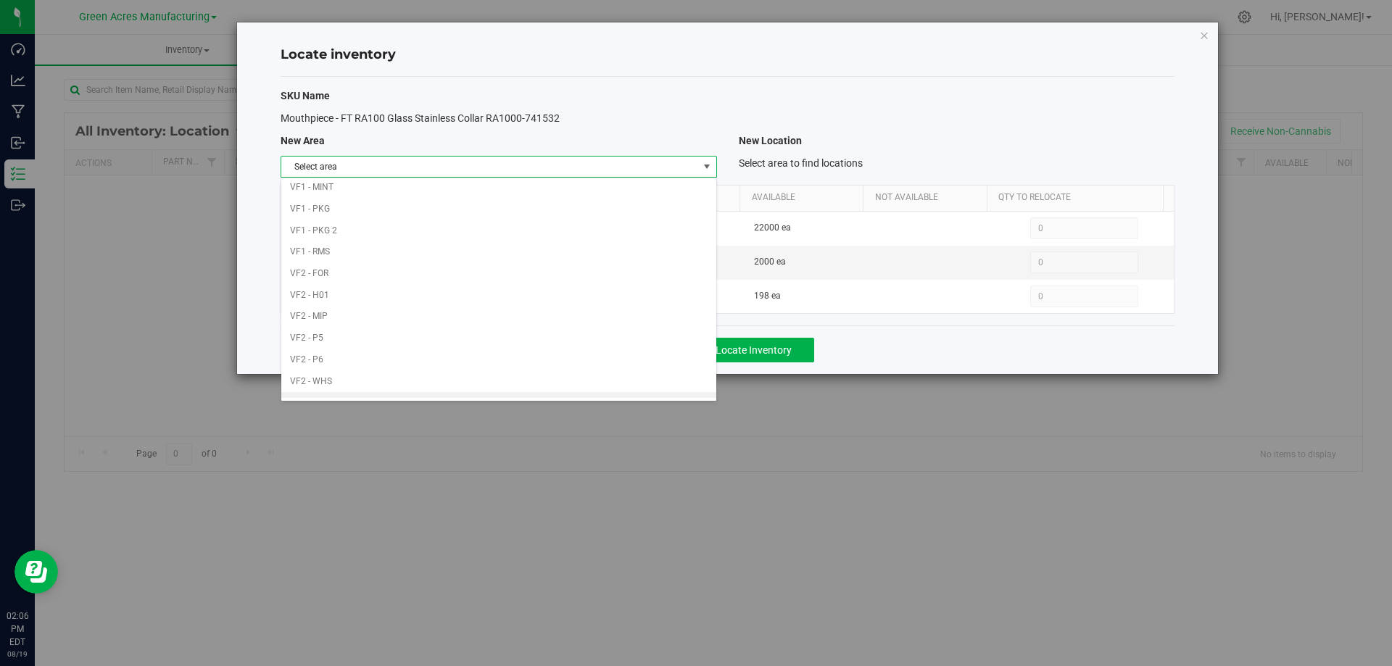
scroll to position [709, 0]
click at [573, 381] on li "Warehouse" at bounding box center [498, 387] width 434 height 22
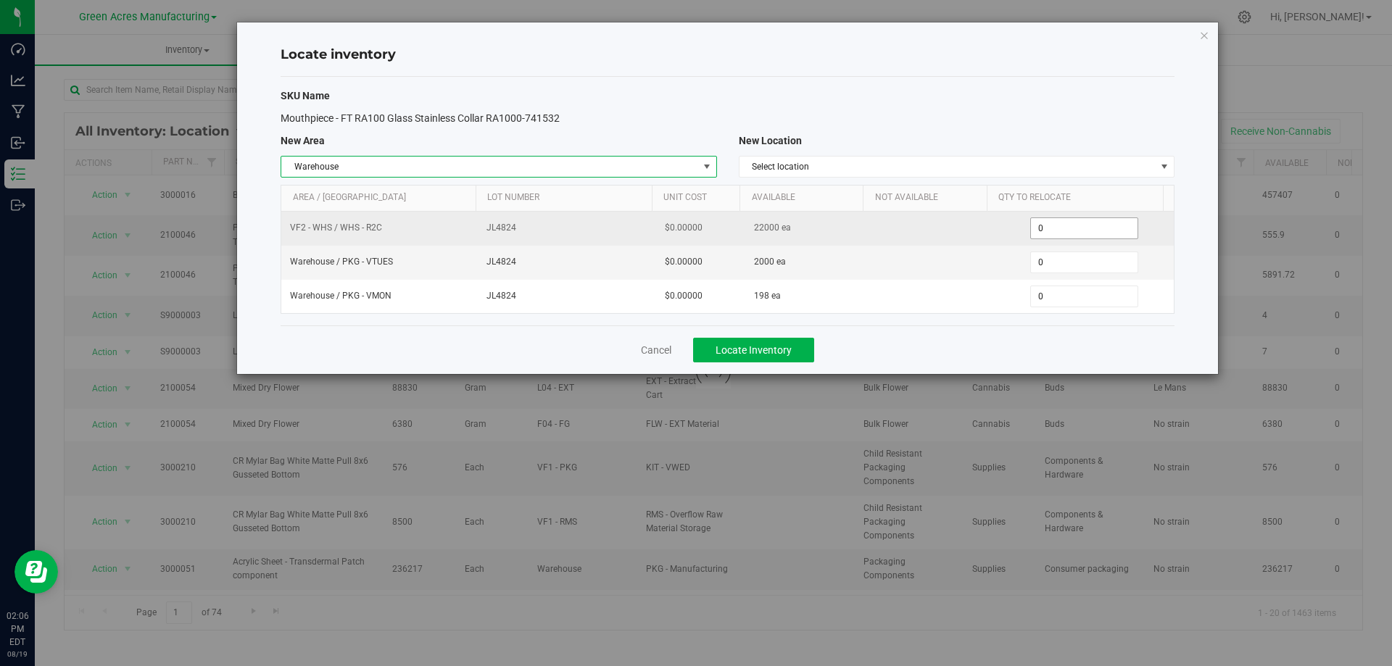
click at [1081, 223] on span "0 0" at bounding box center [1084, 228] width 108 height 22
click at [1081, 223] on input "0" at bounding box center [1084, 228] width 107 height 20
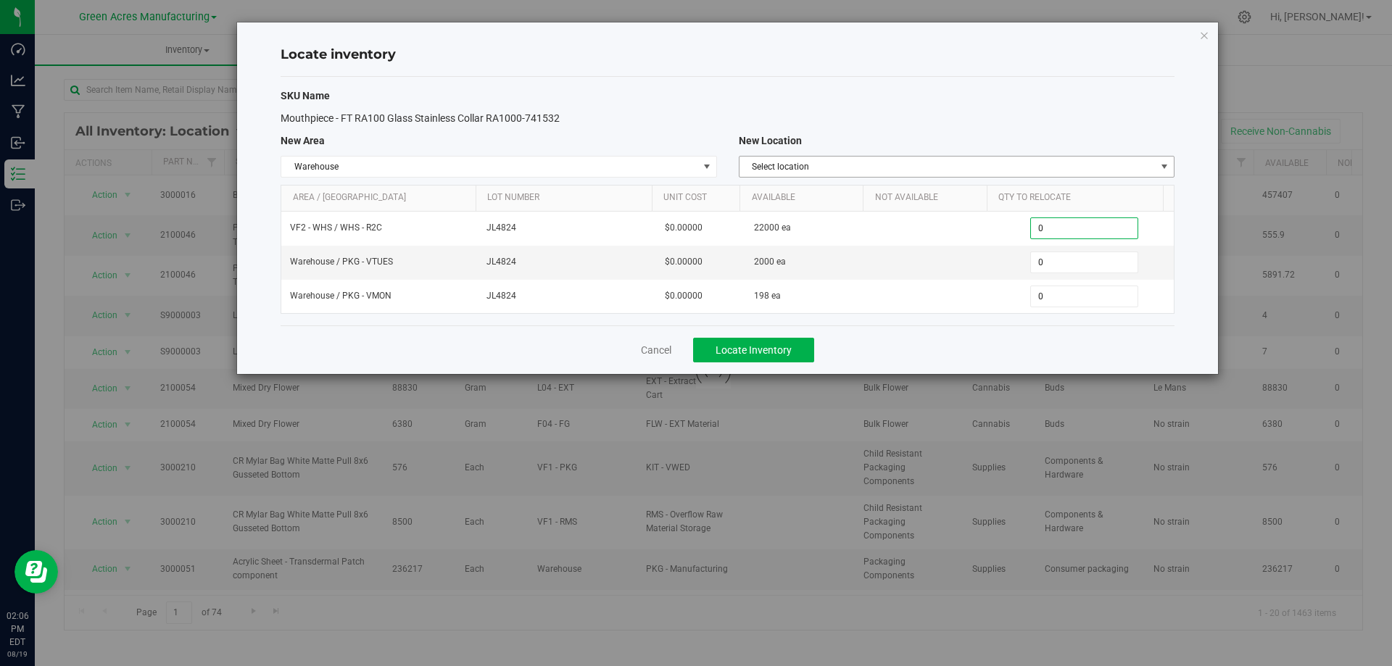
click at [1076, 162] on span "Select location" at bounding box center [947, 167] width 416 height 20
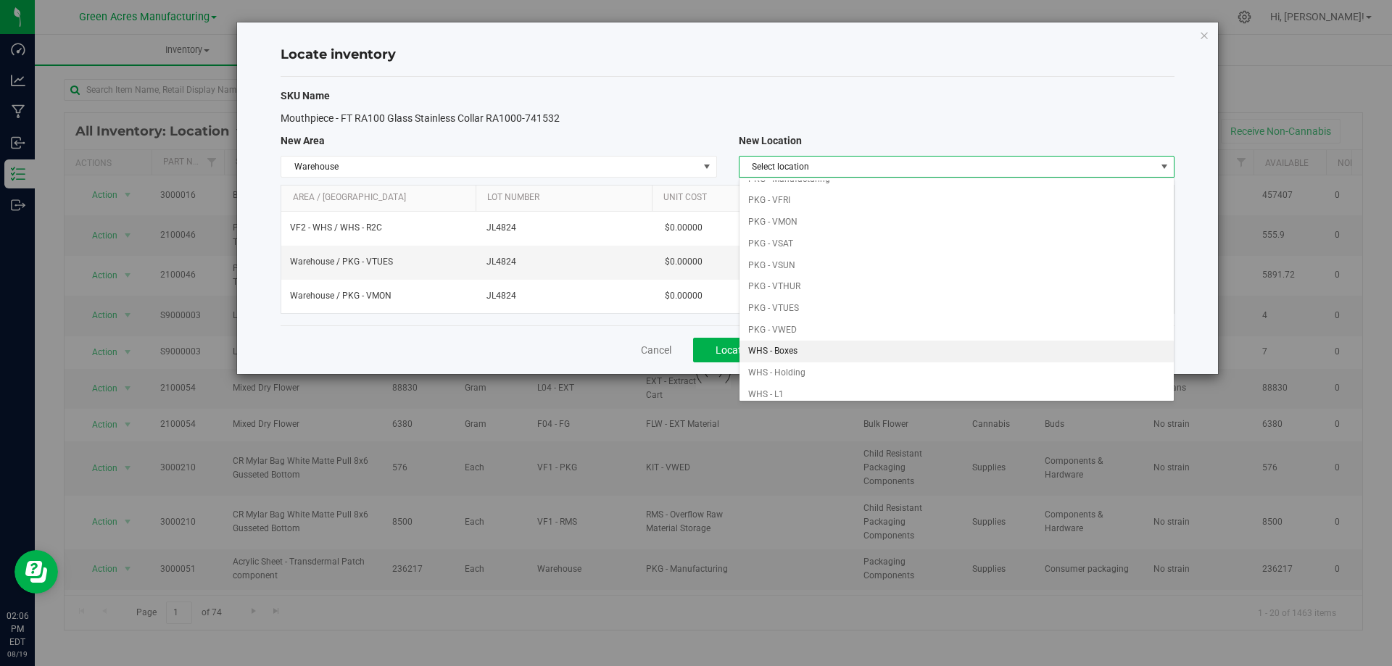
scroll to position [145, 0]
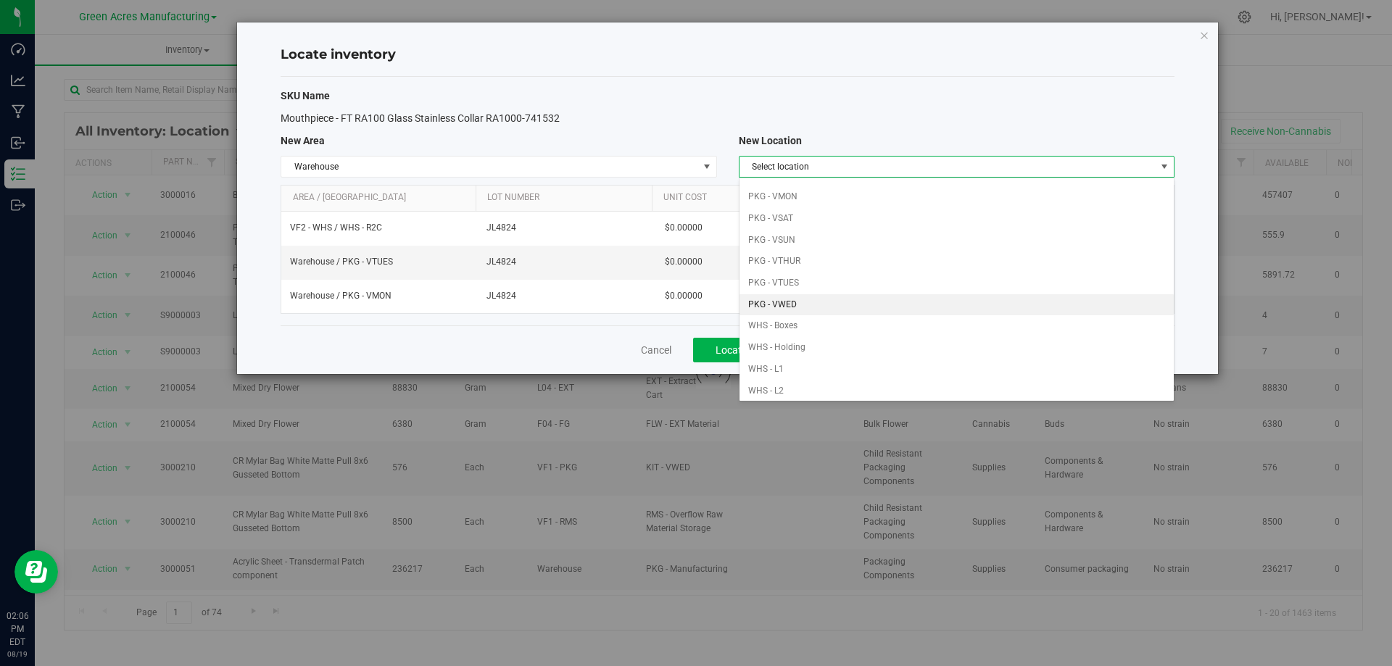
click at [916, 307] on li "PKG - VWED" at bounding box center [956, 305] width 434 height 22
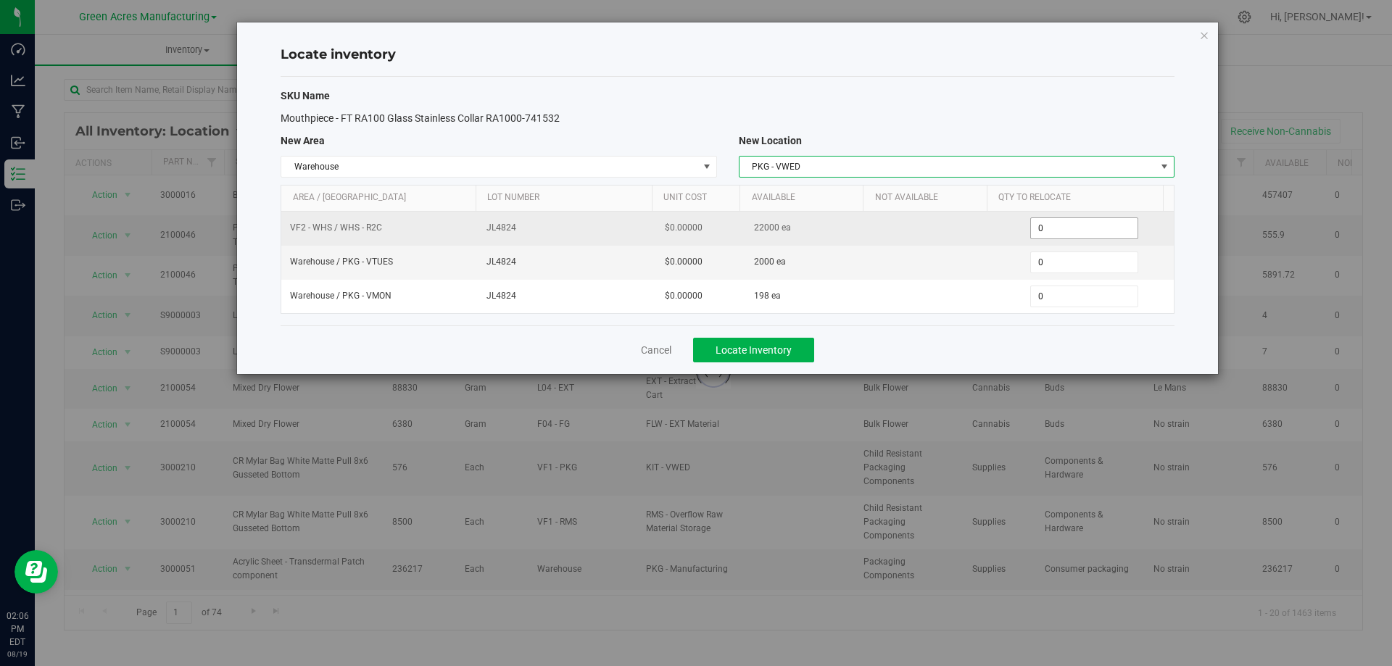
click at [1051, 230] on span "0 0" at bounding box center [1084, 228] width 108 height 22
click at [1051, 230] on input "0" at bounding box center [1084, 228] width 107 height 20
type input "3000"
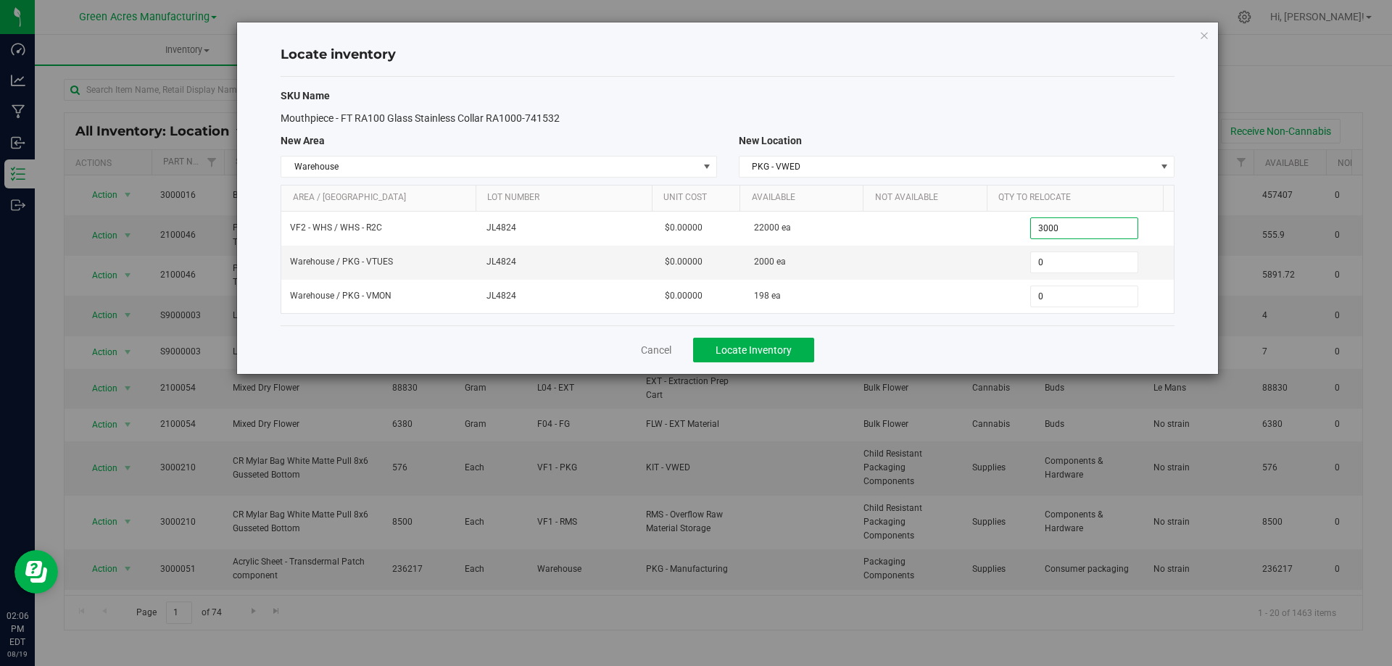
type input "3,000"
click at [1019, 346] on div "Cancel Locate Inventory" at bounding box center [728, 349] width 894 height 49
click at [792, 349] on button "Locate Inventory" at bounding box center [753, 350] width 121 height 25
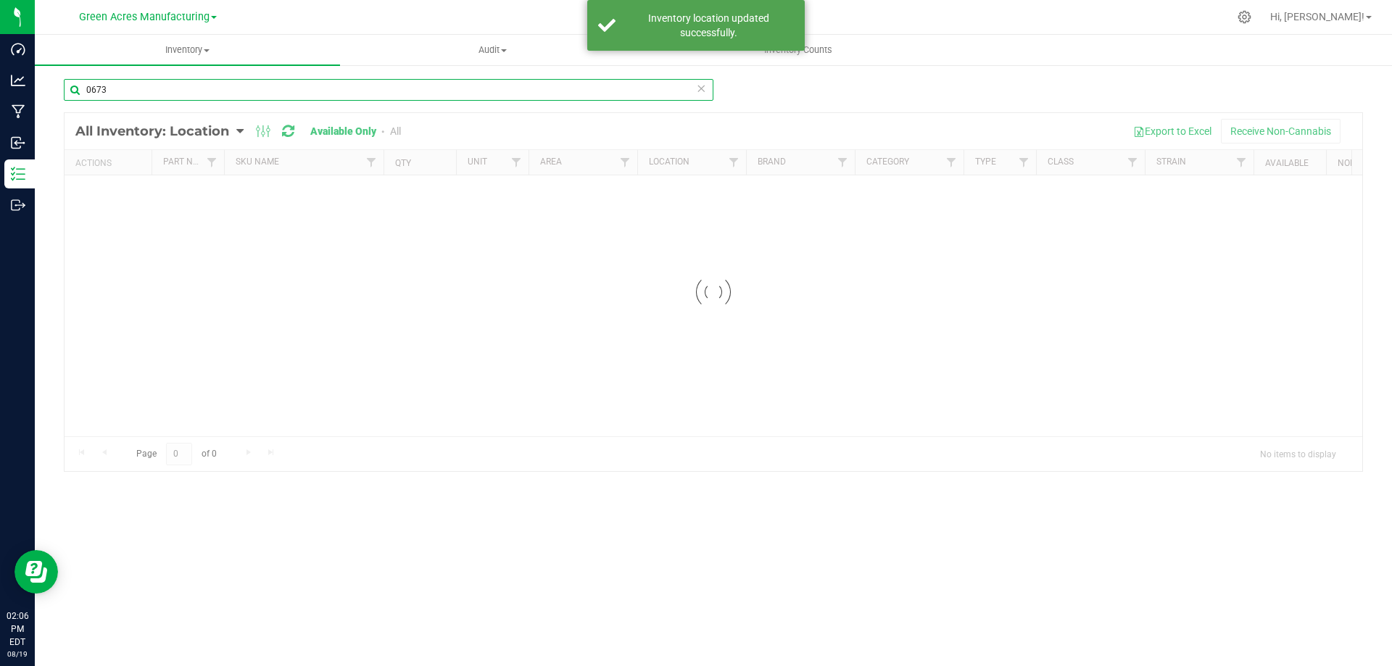
click at [410, 90] on input "0673" at bounding box center [388, 90] width 649 height 22
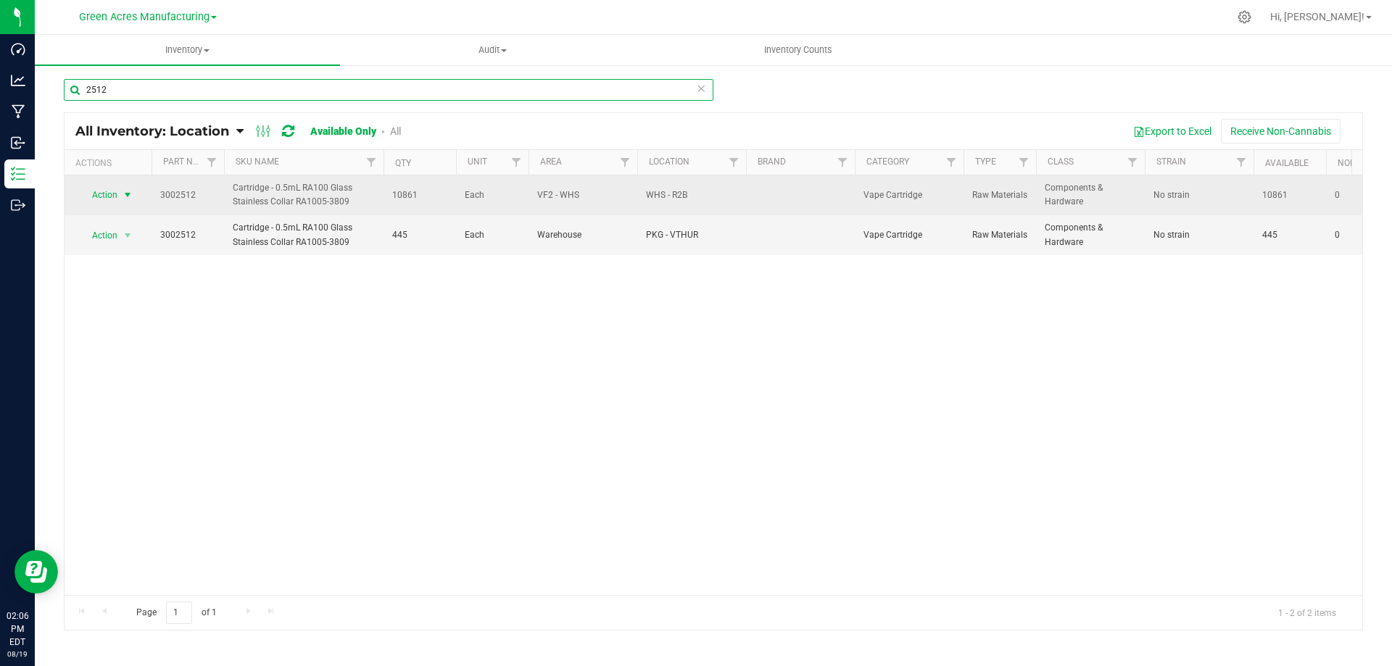
type input "2512"
click at [127, 191] on span "select" at bounding box center [128, 195] width 12 height 12
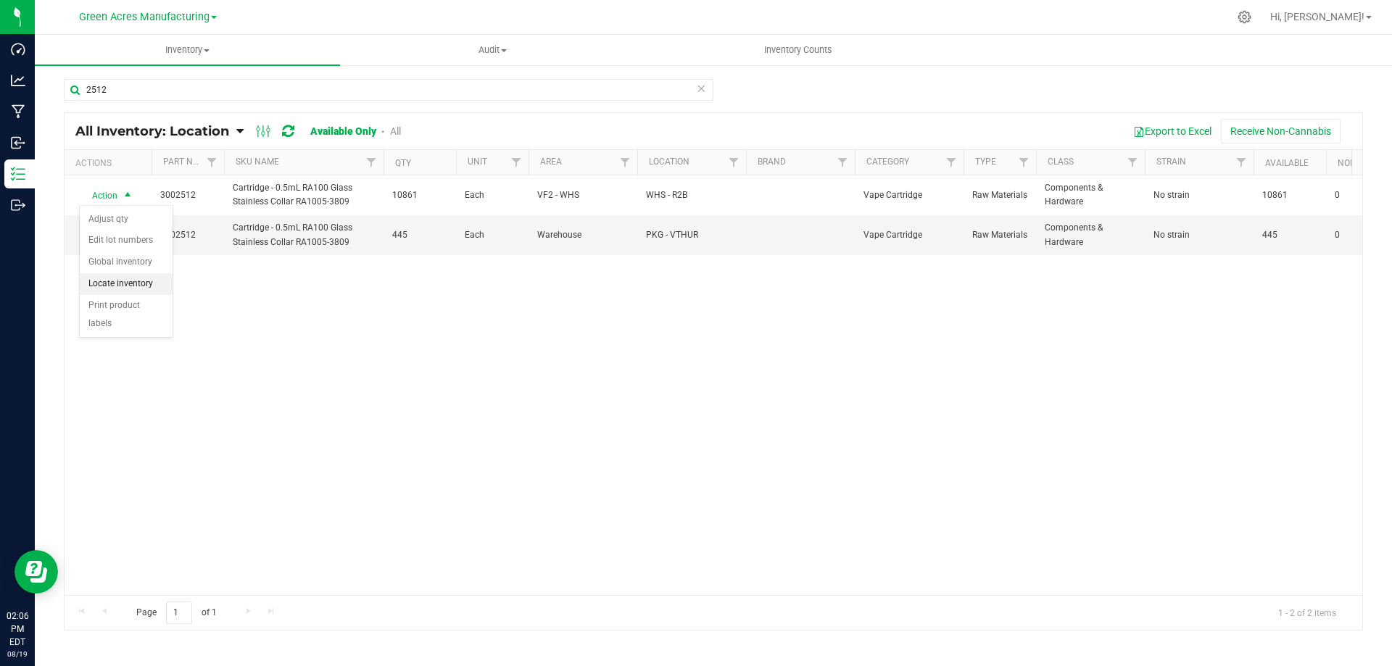
click at [139, 288] on li "Locate inventory" at bounding box center [126, 284] width 93 height 22
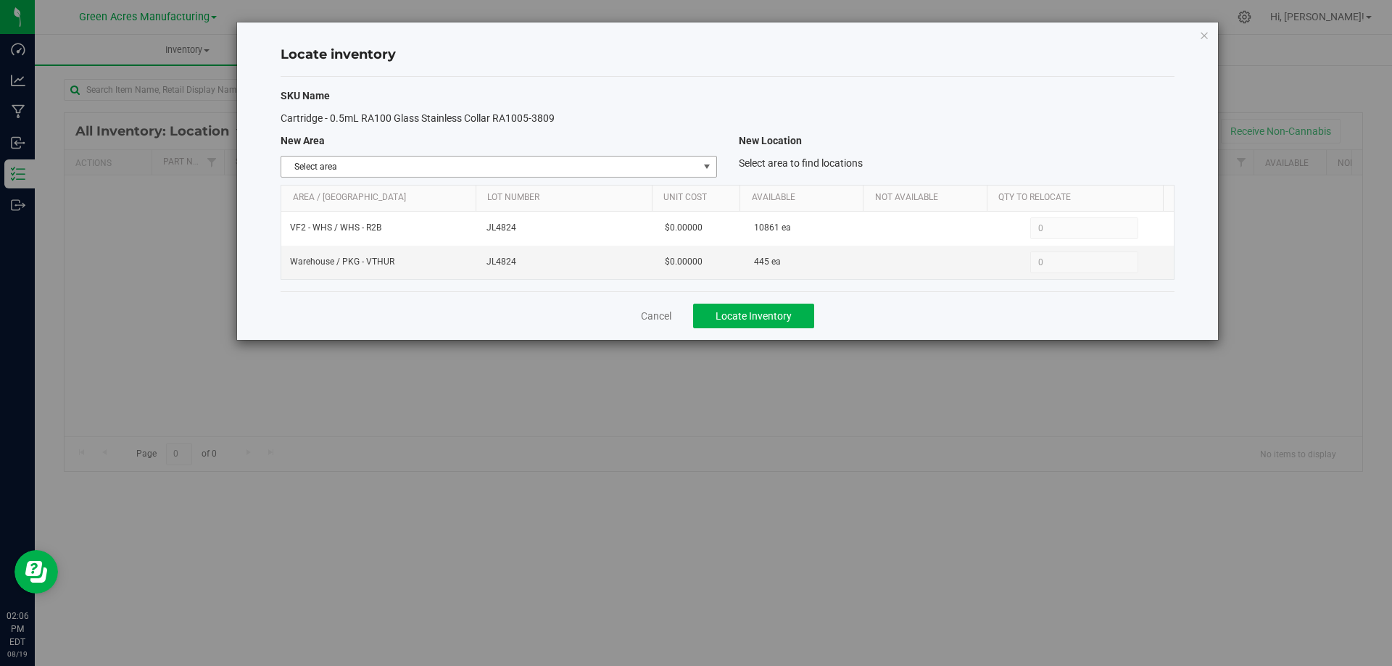
drag, startPoint x: 695, startPoint y: 158, endPoint x: 684, endPoint y: 174, distance: 19.7
click at [696, 159] on span "Select area" at bounding box center [489, 167] width 416 height 20
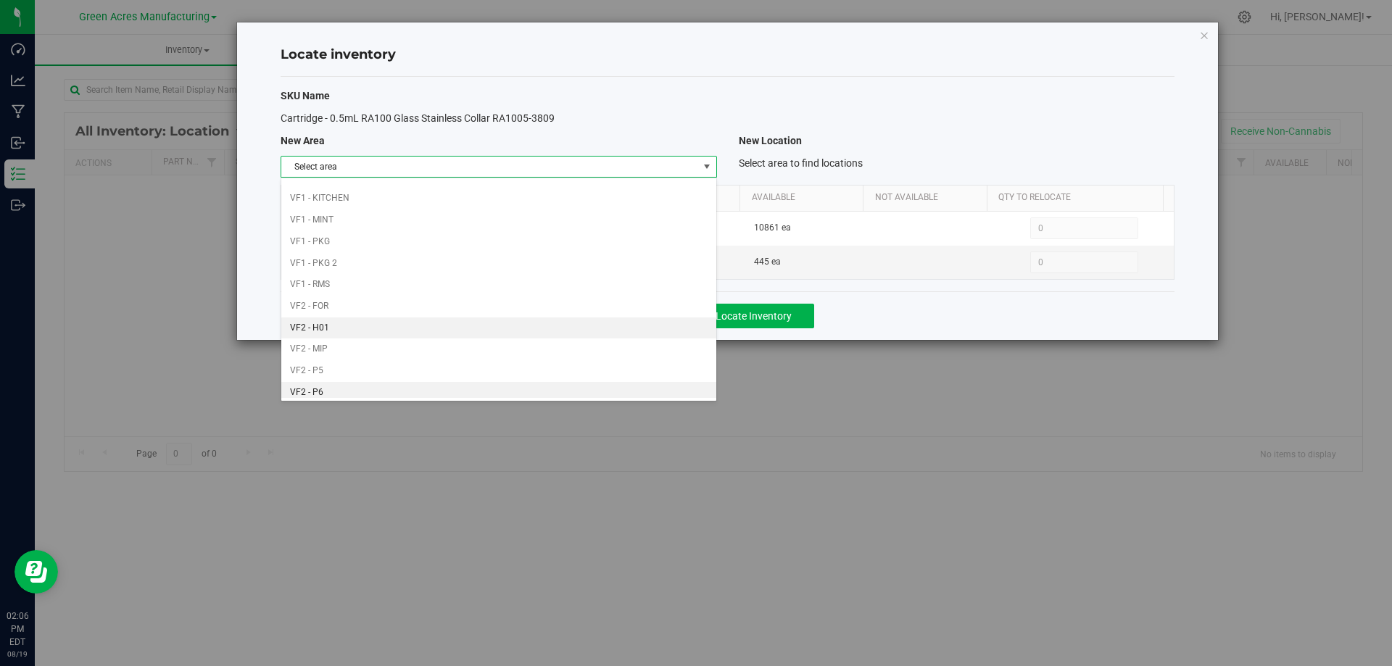
scroll to position [709, 0]
click at [610, 378] on li "Warehouse" at bounding box center [498, 387] width 434 height 22
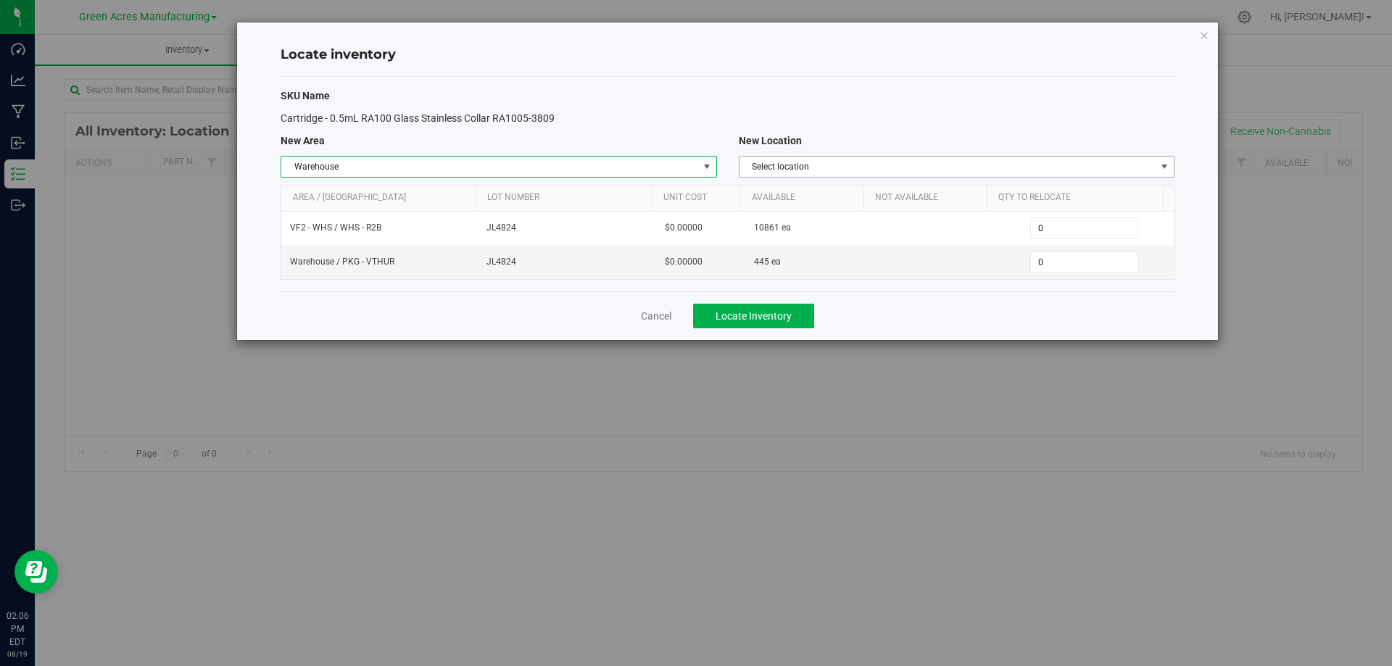
click at [993, 163] on span "Select location" at bounding box center [947, 167] width 416 height 20
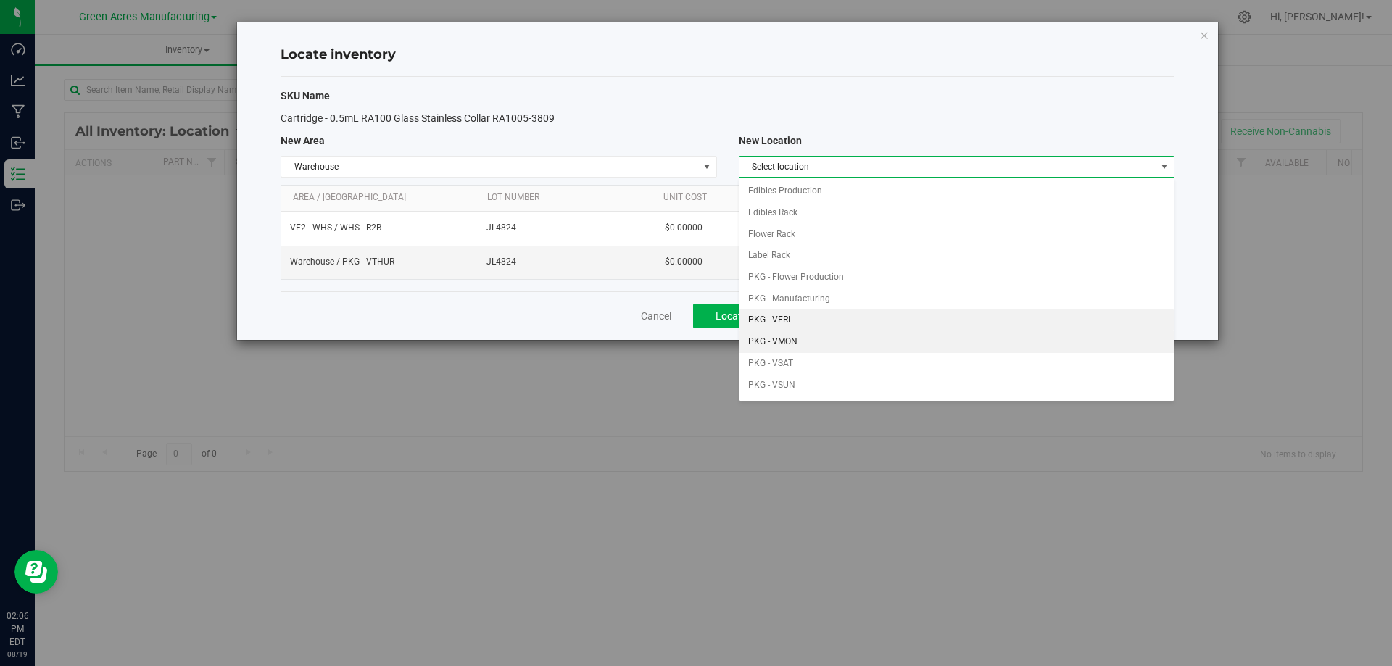
scroll to position [72, 0]
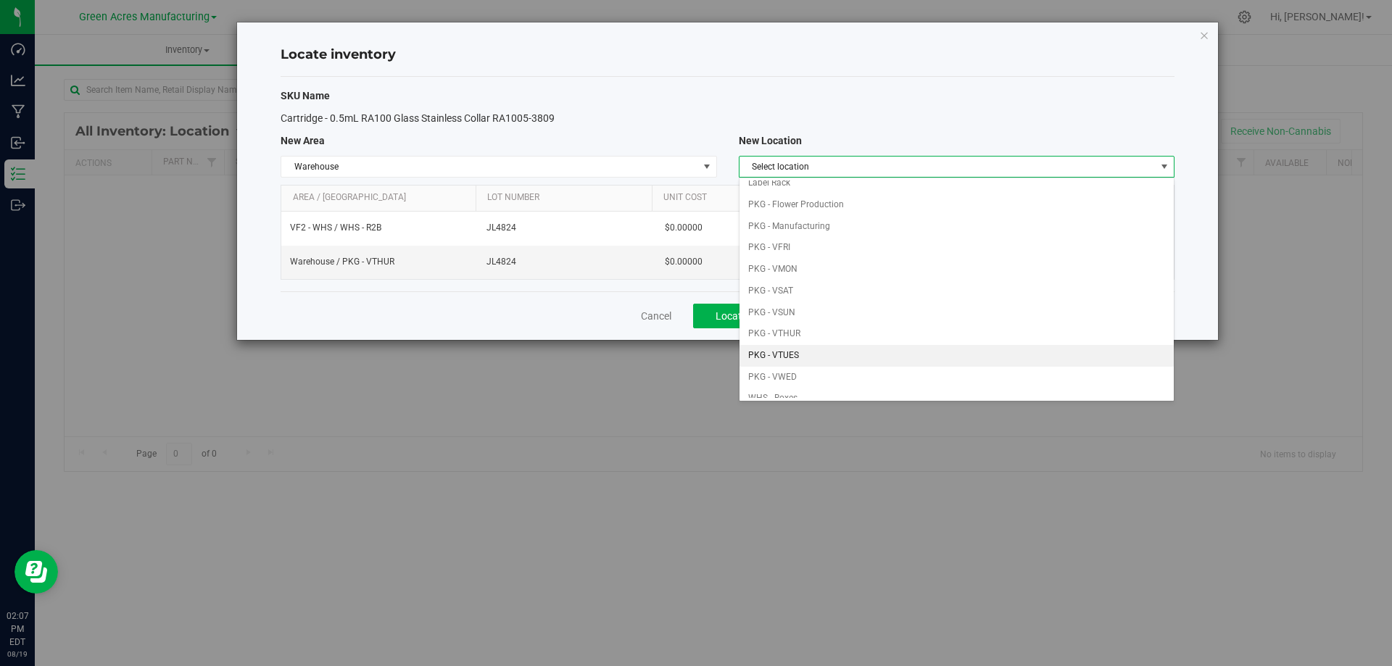
click at [813, 351] on li "PKG - VTUES" at bounding box center [956, 356] width 434 height 22
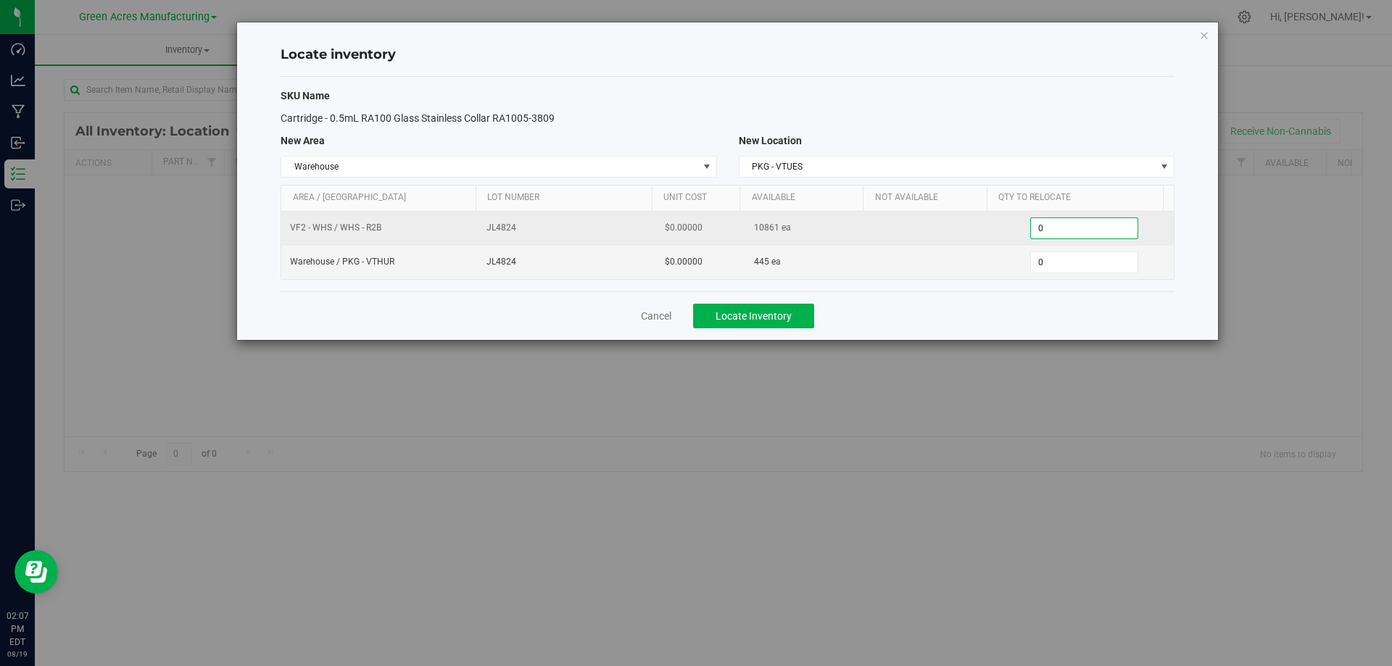
click at [1059, 230] on span "0 0" at bounding box center [1084, 228] width 108 height 22
click at [1059, 230] on input "0" at bounding box center [1084, 228] width 107 height 20
type input "1861"
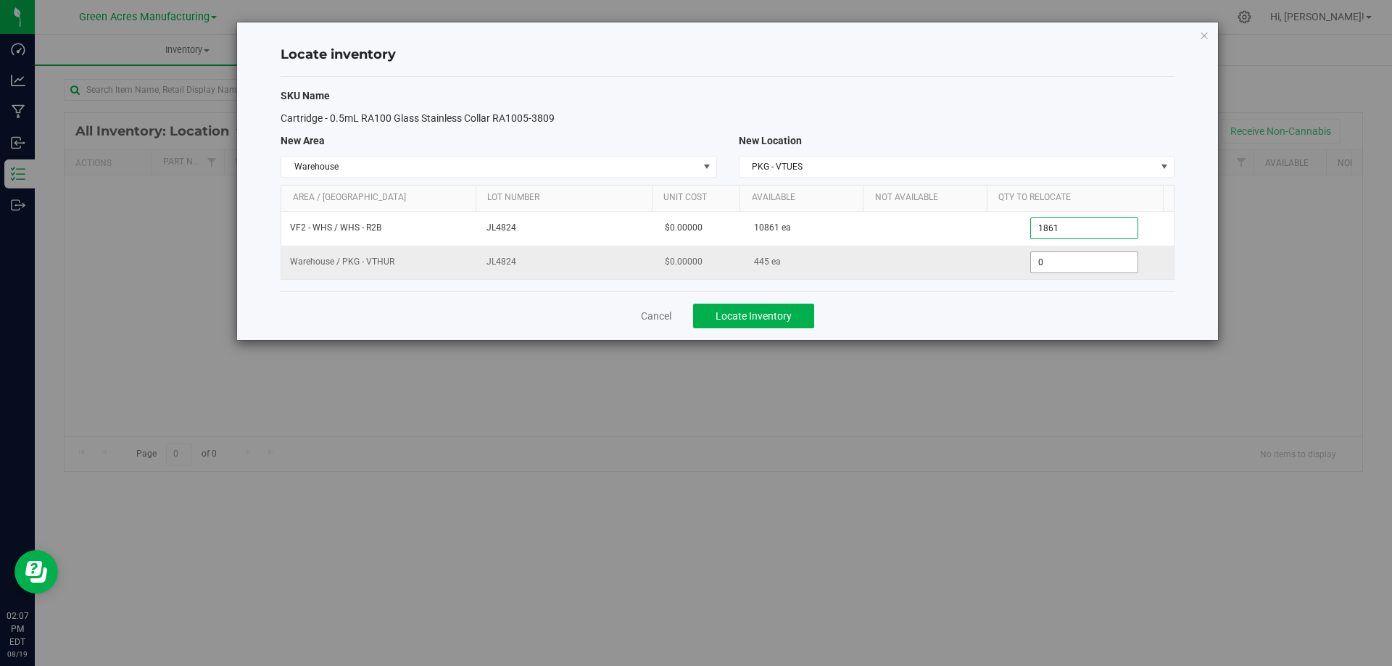
type input "1,861"
click at [1063, 266] on span "0 0" at bounding box center [1084, 263] width 108 height 22
click at [1063, 266] on input "0" at bounding box center [1084, 262] width 107 height 20
type input "445"
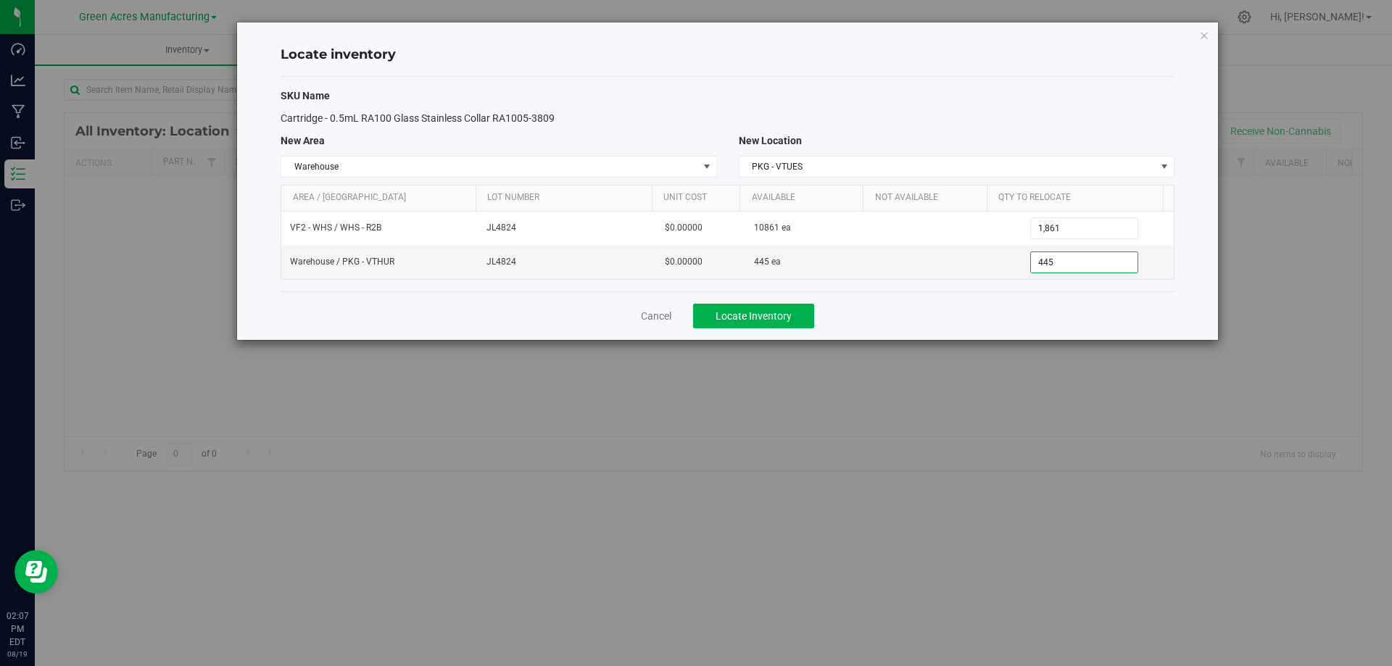
click at [909, 317] on div "Cancel Locate Inventory" at bounding box center [728, 315] width 894 height 49
click at [729, 317] on span "Locate Inventory" at bounding box center [753, 316] width 76 height 12
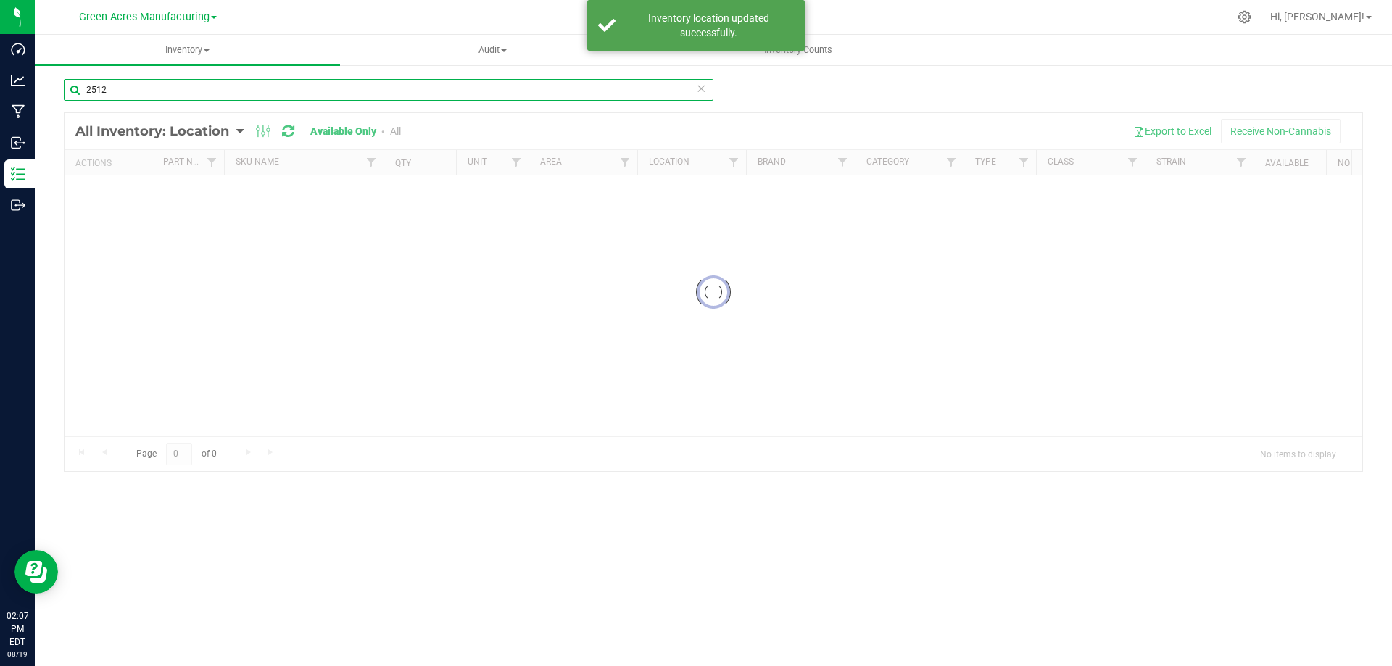
click at [268, 88] on input "2512" at bounding box center [388, 90] width 649 height 22
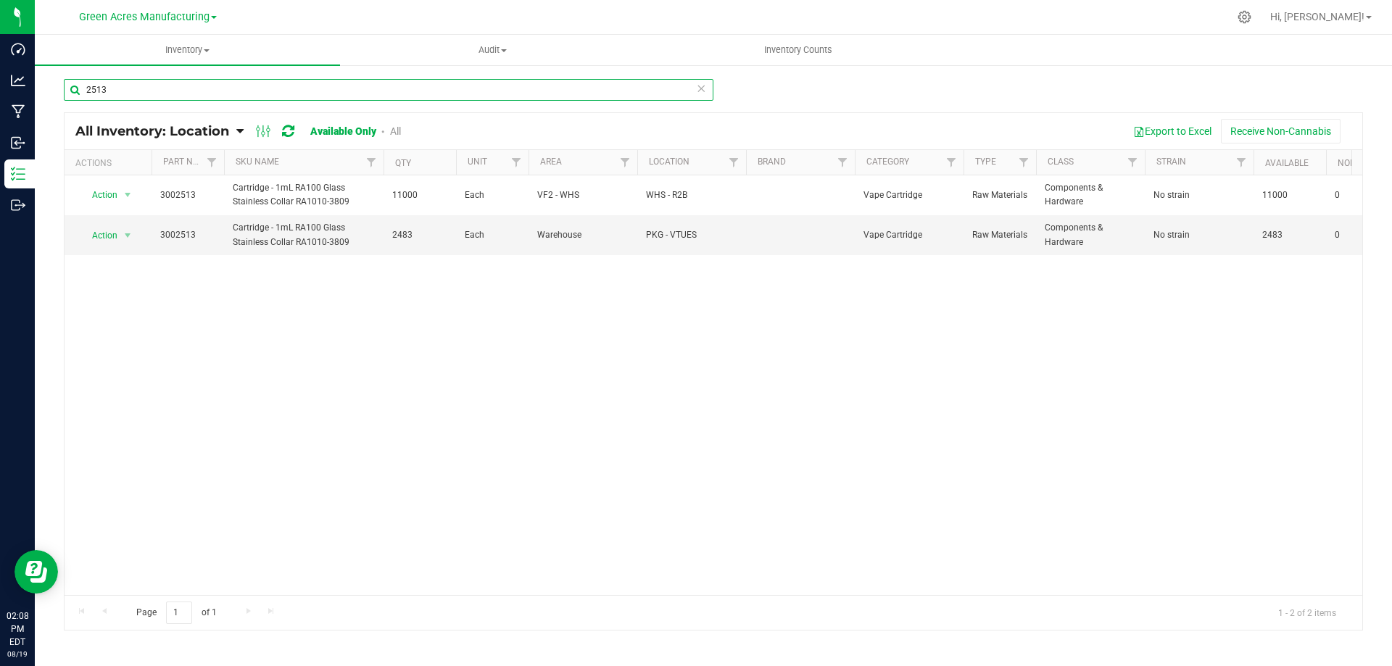
click at [220, 88] on input "2513" at bounding box center [388, 90] width 649 height 22
click at [146, 85] on input "2513" at bounding box center [388, 90] width 649 height 22
type input "4371"
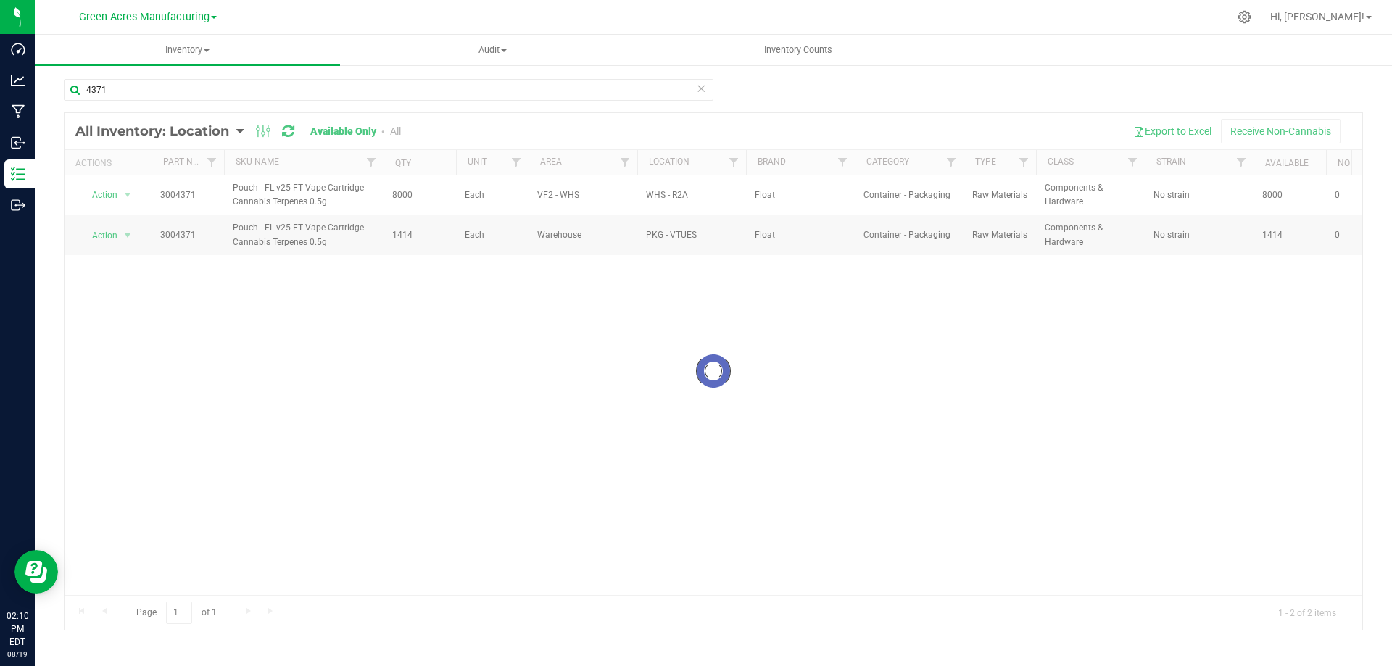
click at [125, 194] on div at bounding box center [713, 371] width 1297 height 517
click at [125, 194] on span "select" at bounding box center [128, 195] width 12 height 12
click at [138, 286] on li "Locate inventory" at bounding box center [126, 284] width 93 height 22
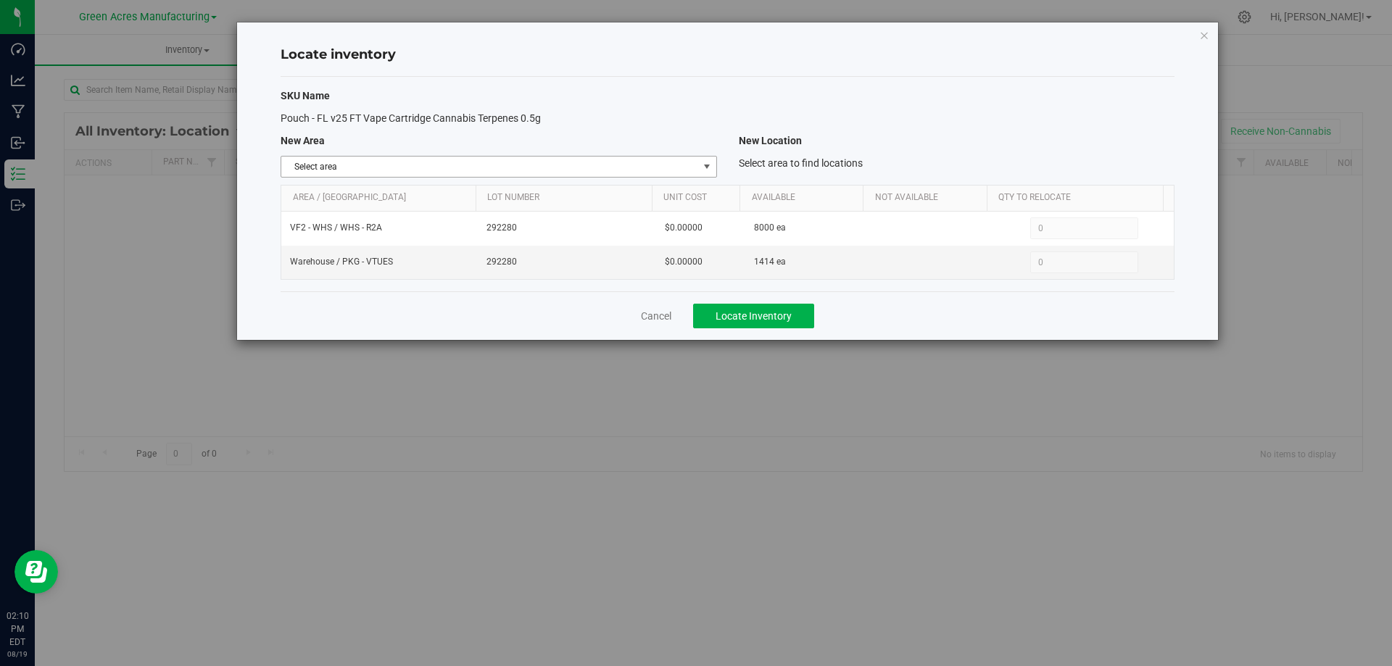
click at [690, 157] on span "Select area" at bounding box center [489, 167] width 416 height 20
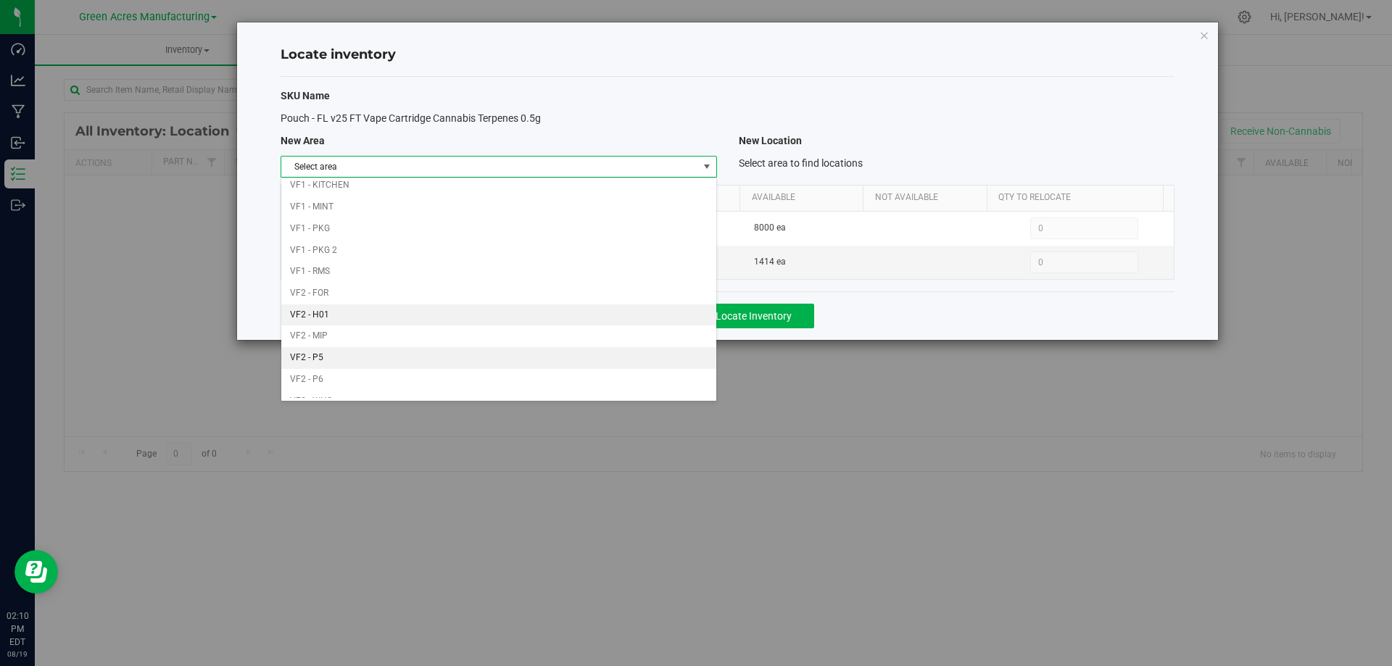
scroll to position [709, 0]
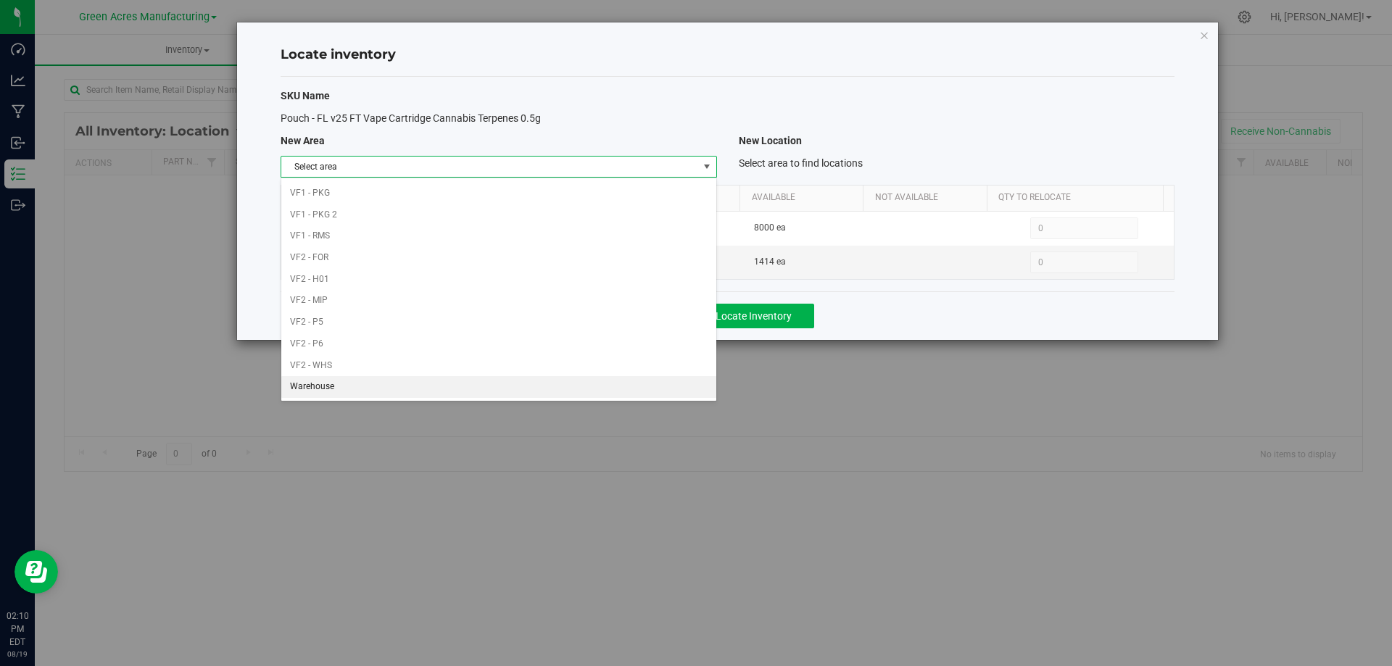
click at [583, 391] on li "Warehouse" at bounding box center [498, 387] width 434 height 22
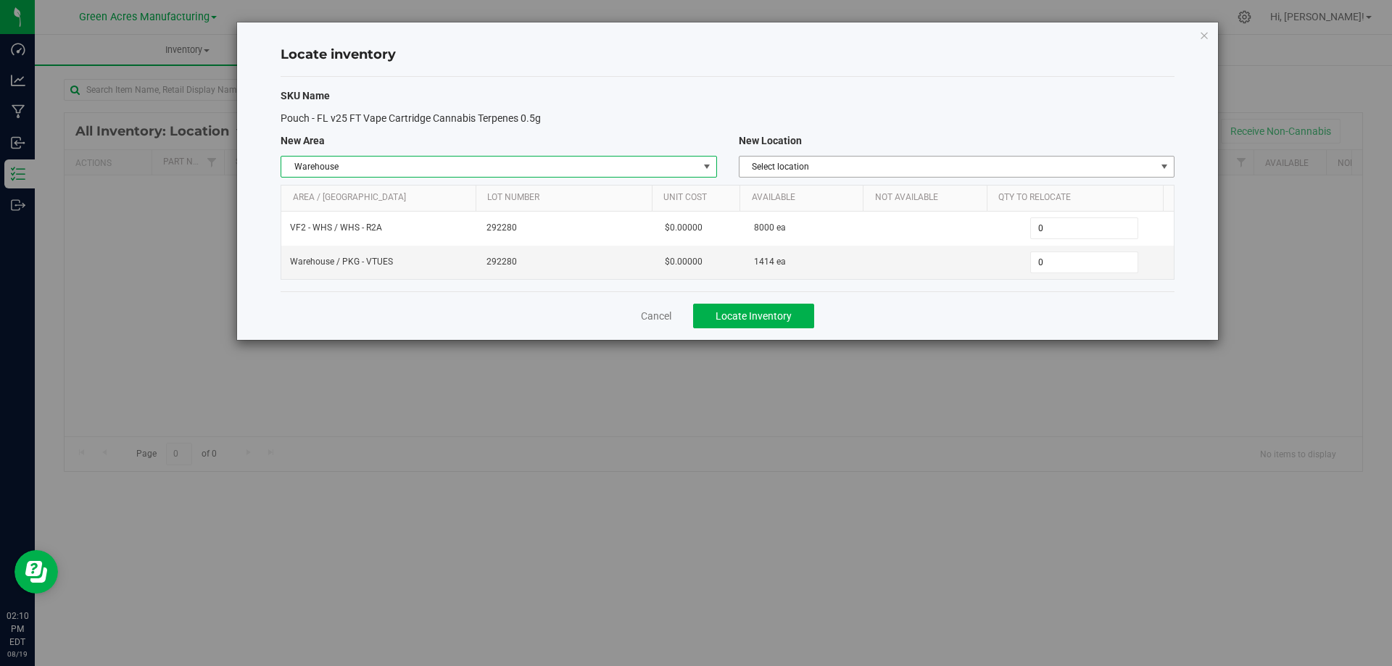
click at [1134, 170] on span "Select location" at bounding box center [947, 167] width 416 height 20
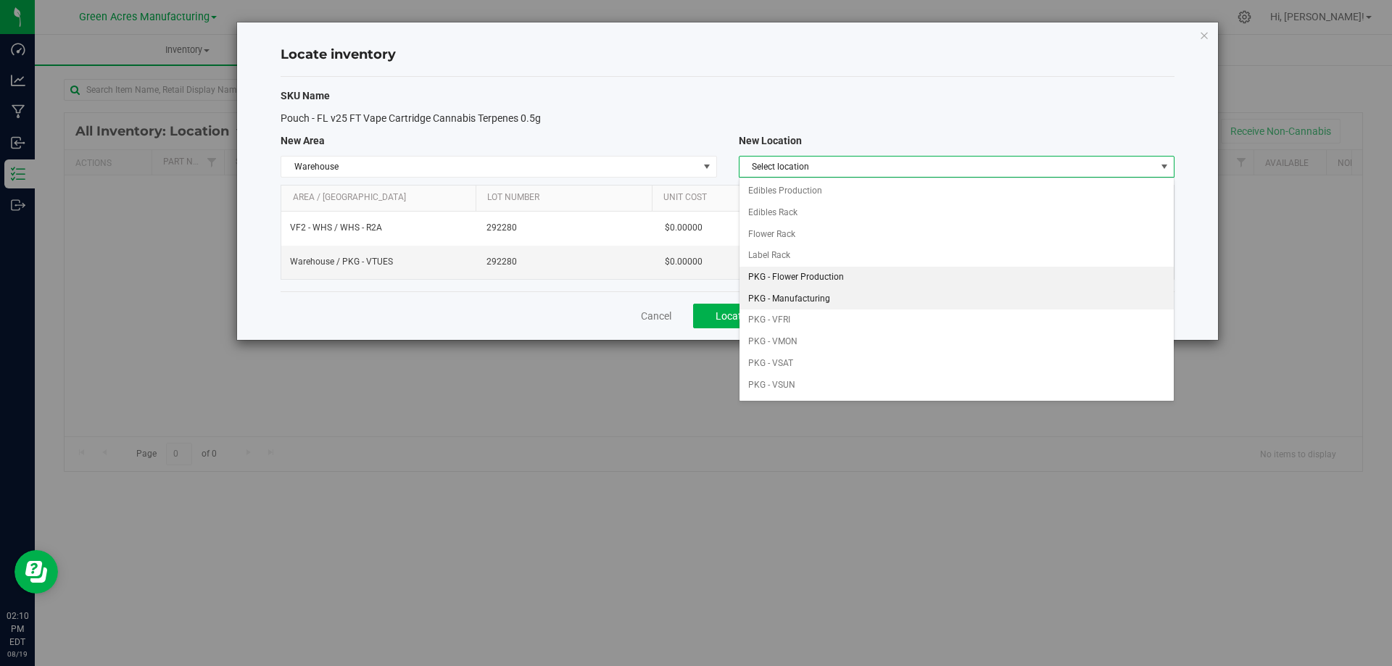
scroll to position [72, 0]
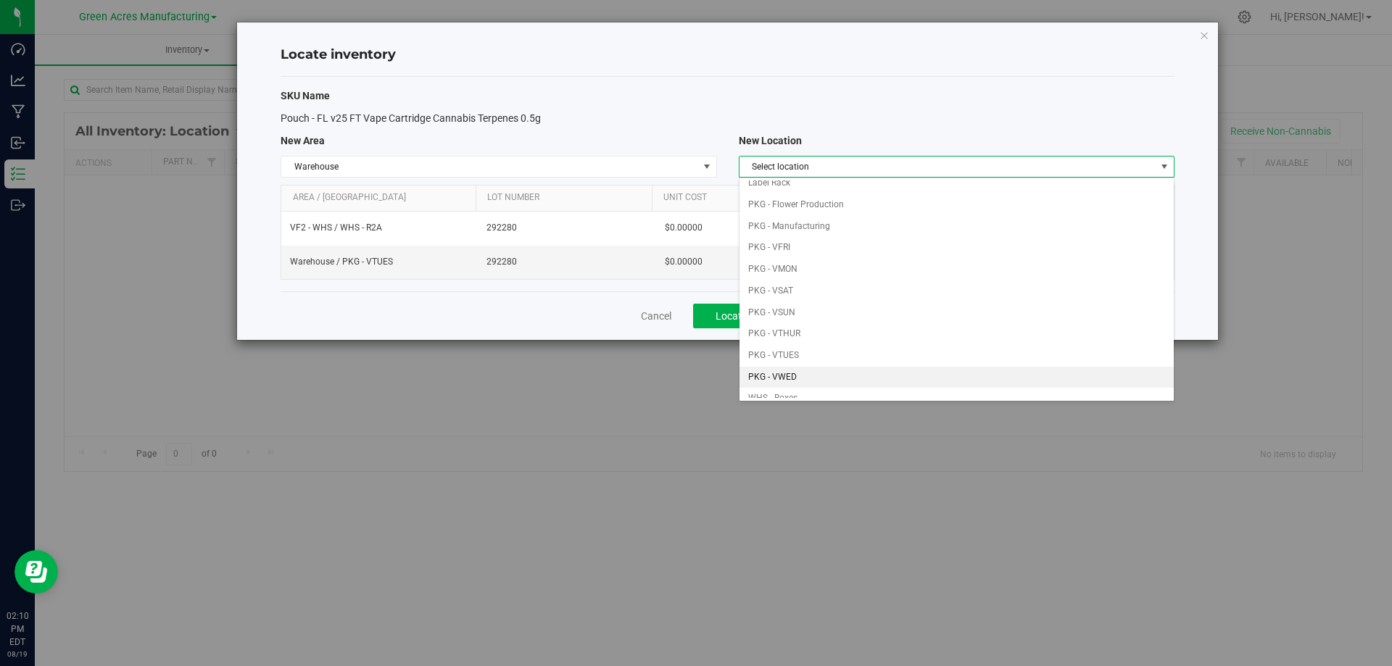
click at [839, 374] on li "PKG - VWED" at bounding box center [956, 378] width 434 height 22
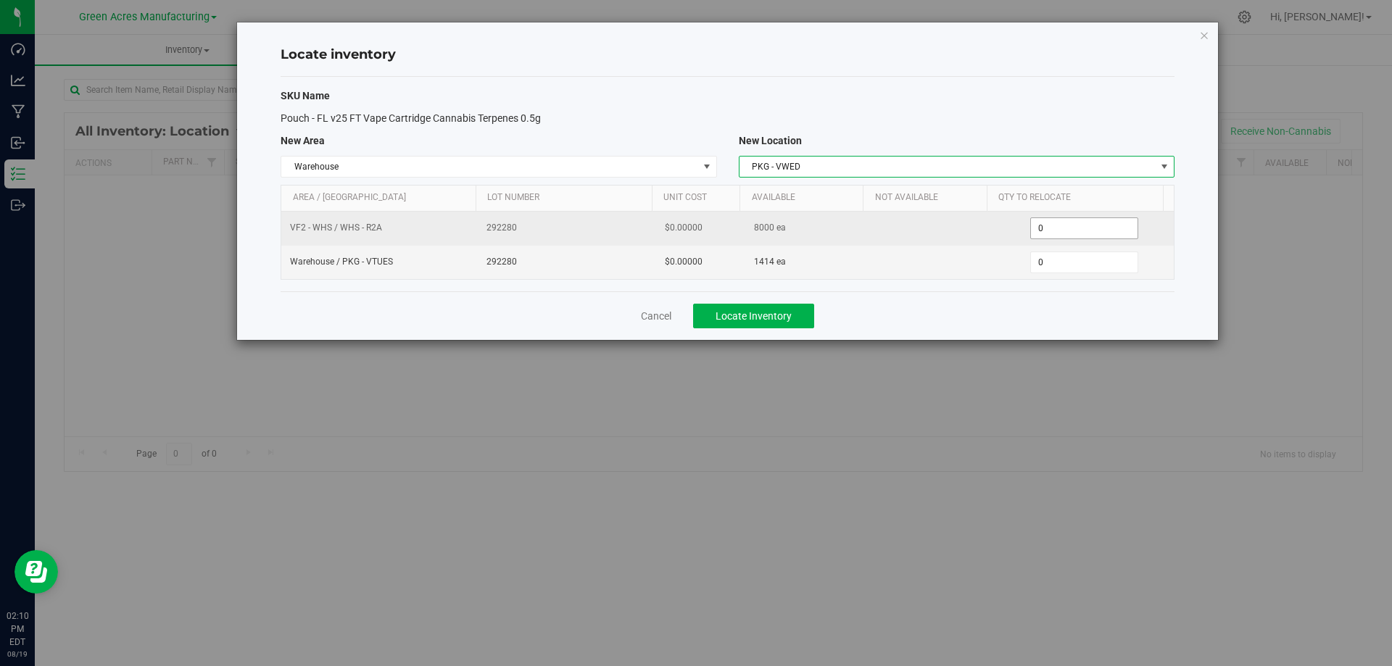
click at [1085, 223] on span "0 0" at bounding box center [1084, 228] width 108 height 22
click at [0, 0] on input "0" at bounding box center [0, 0] width 0 height 0
type input "2000"
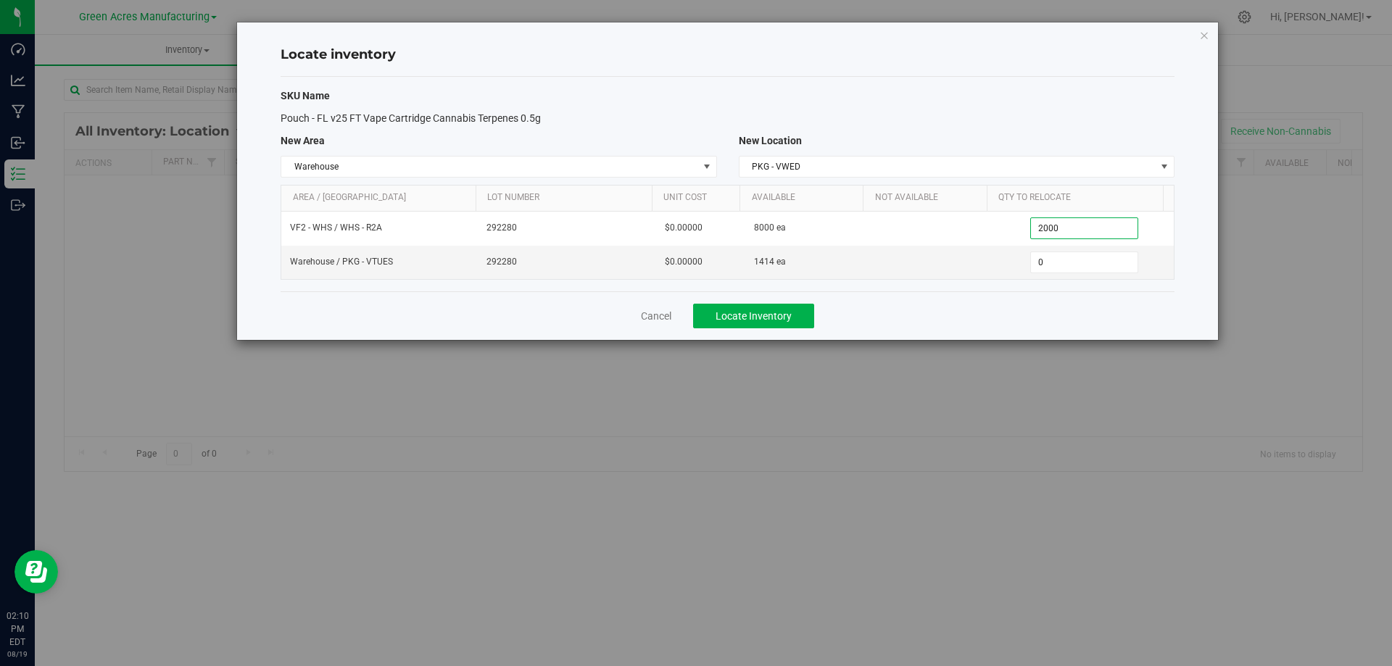
type input "2,000"
click at [1044, 310] on div "Cancel Locate Inventory" at bounding box center [728, 315] width 894 height 49
click at [694, 316] on button "Locate Inventory" at bounding box center [753, 316] width 121 height 25
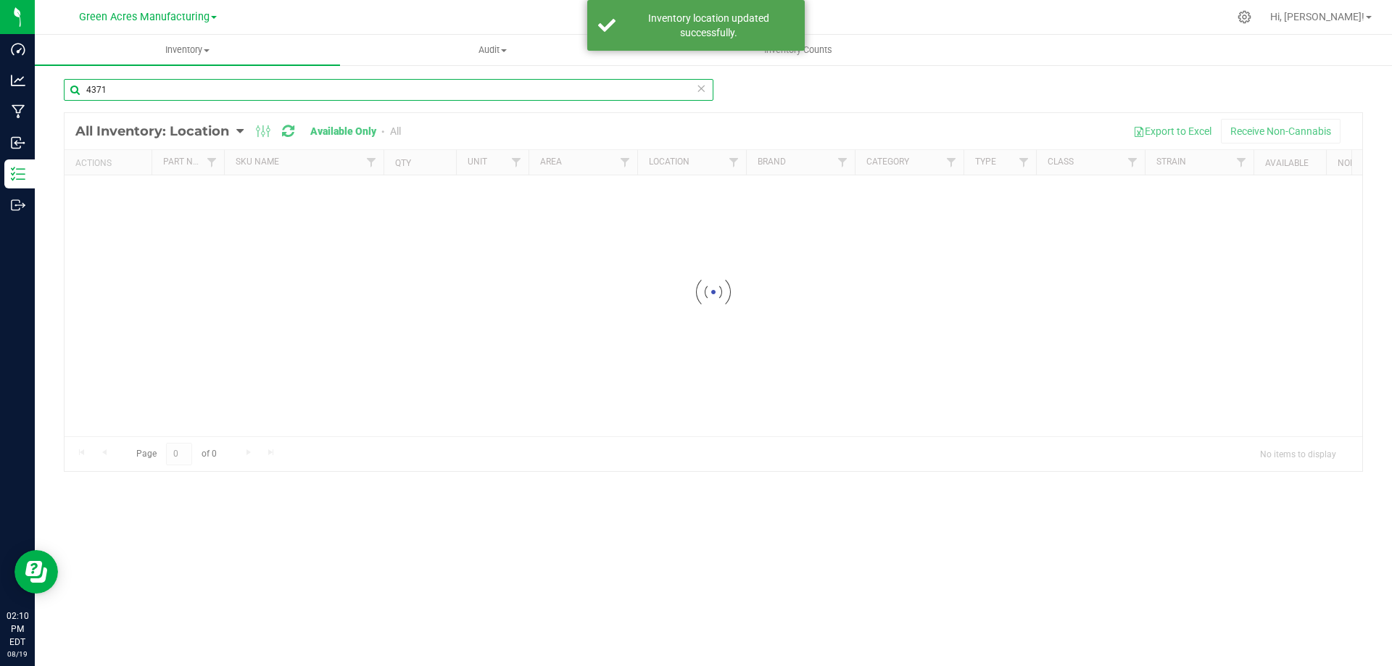
click at [360, 84] on input "4371" at bounding box center [388, 90] width 649 height 22
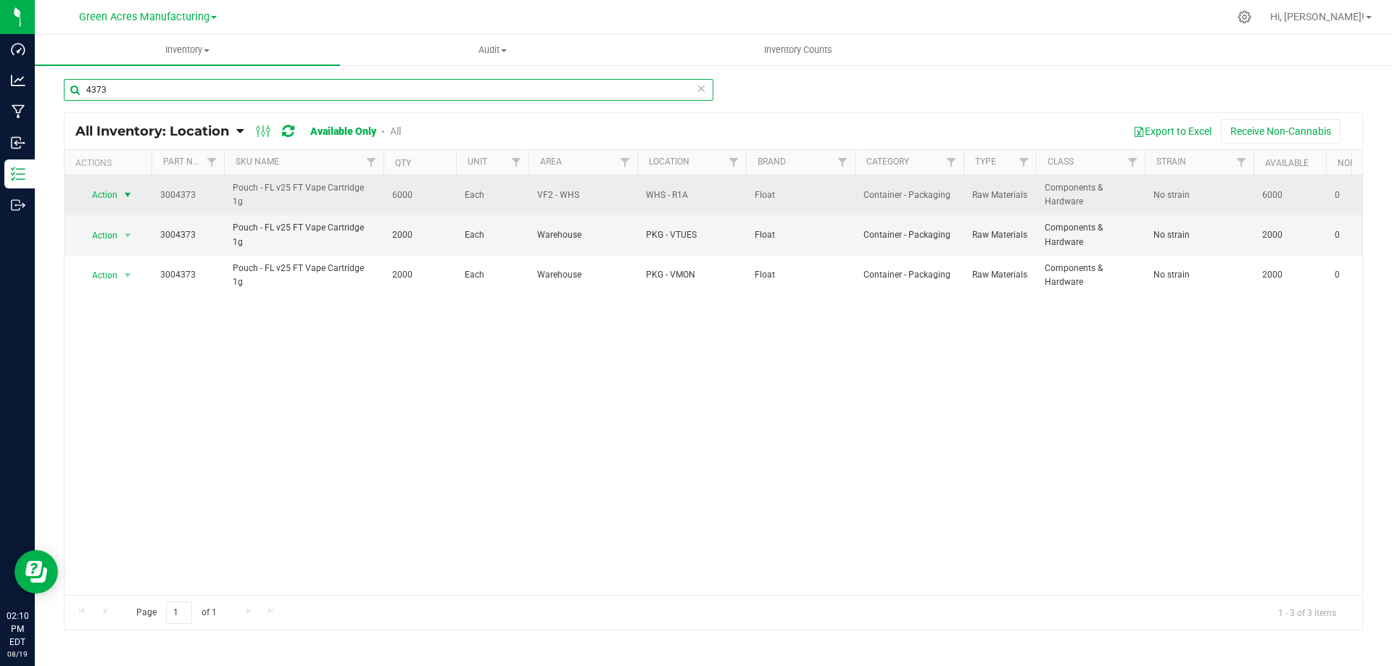
type input "4373"
click at [127, 194] on span "select" at bounding box center [128, 195] width 12 height 12
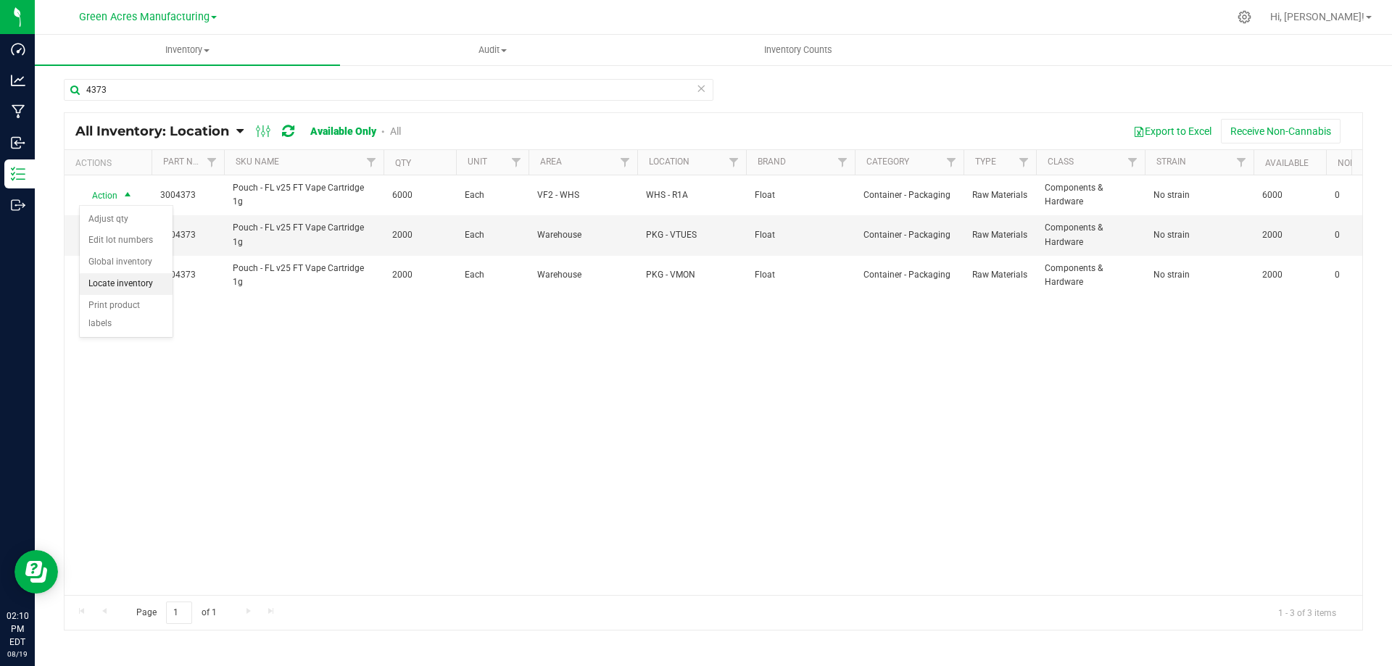
click at [133, 284] on li "Locate inventory" at bounding box center [126, 284] width 93 height 22
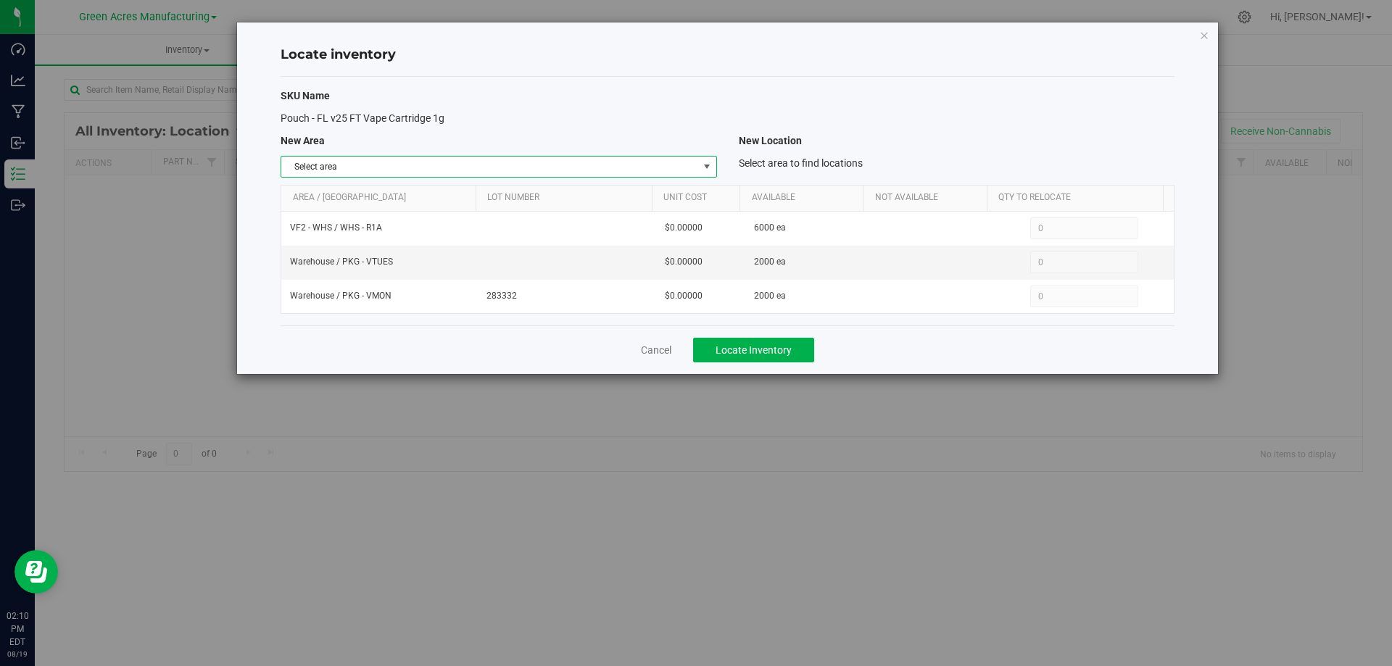
click at [705, 167] on span "select" at bounding box center [707, 167] width 12 height 12
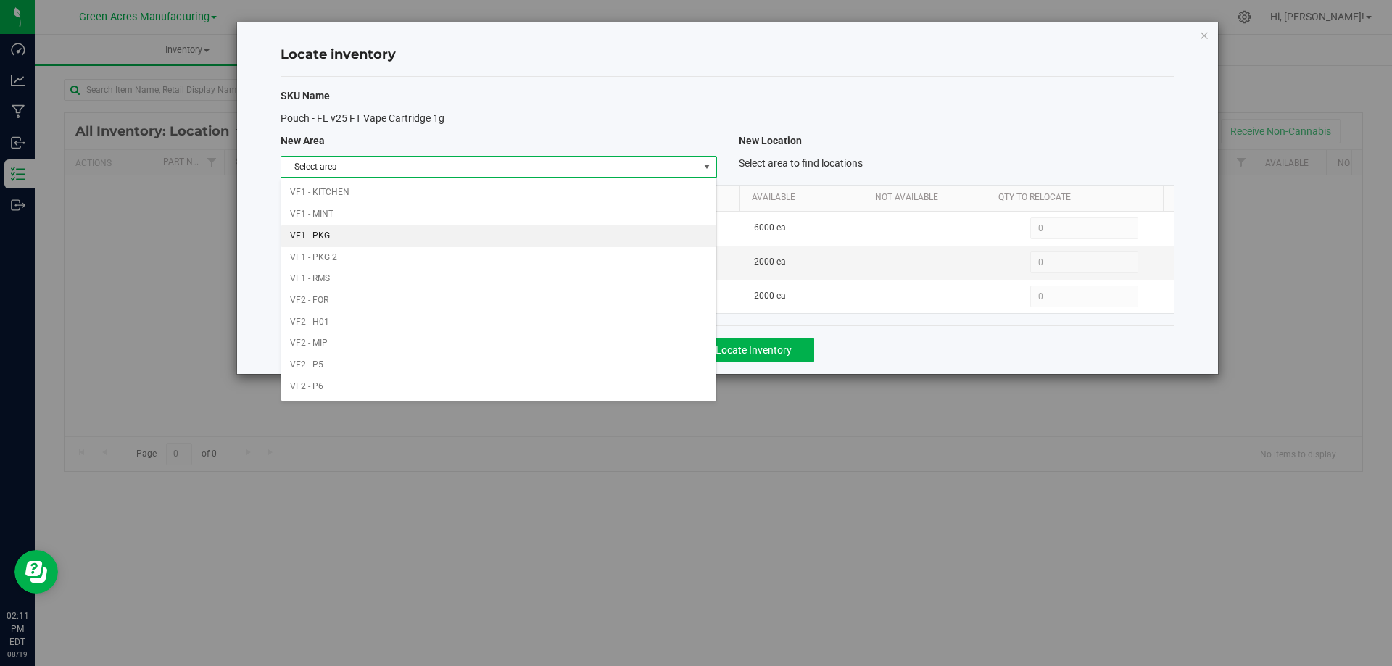
scroll to position [709, 0]
click at [592, 369] on li "VF2 - WHS" at bounding box center [498, 366] width 434 height 22
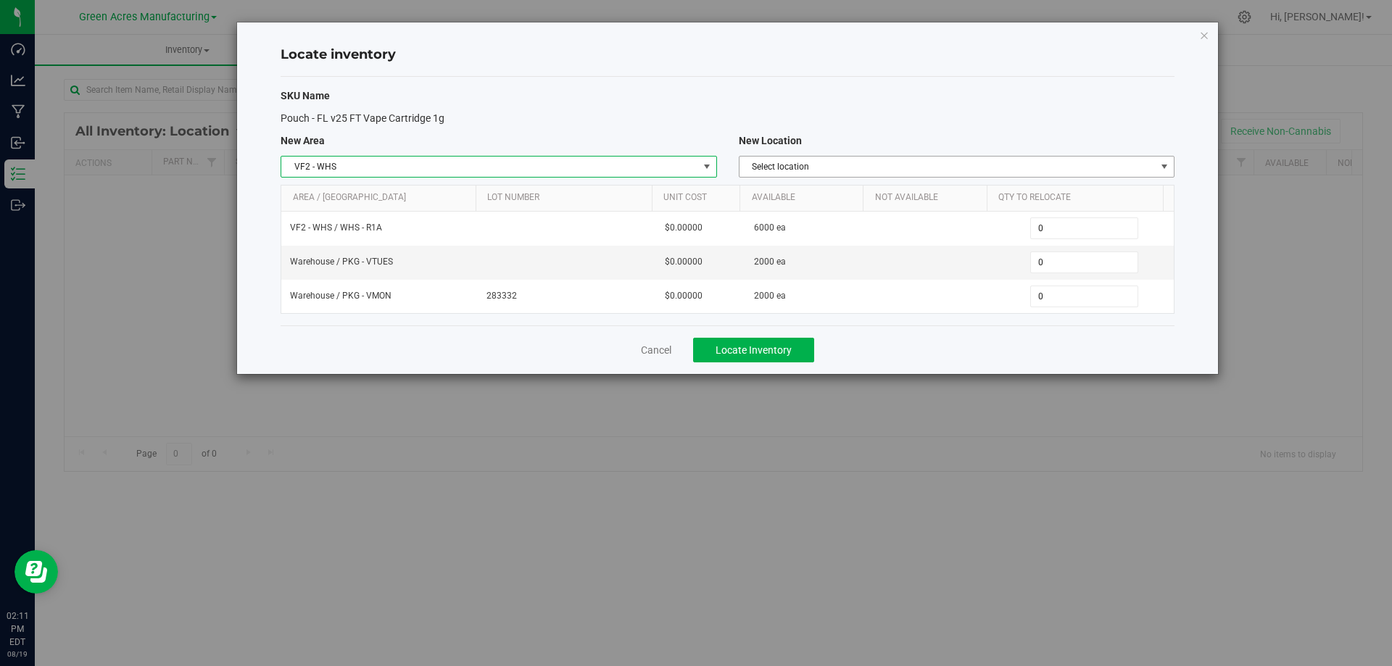
click at [976, 170] on span "Select location" at bounding box center [947, 167] width 416 height 20
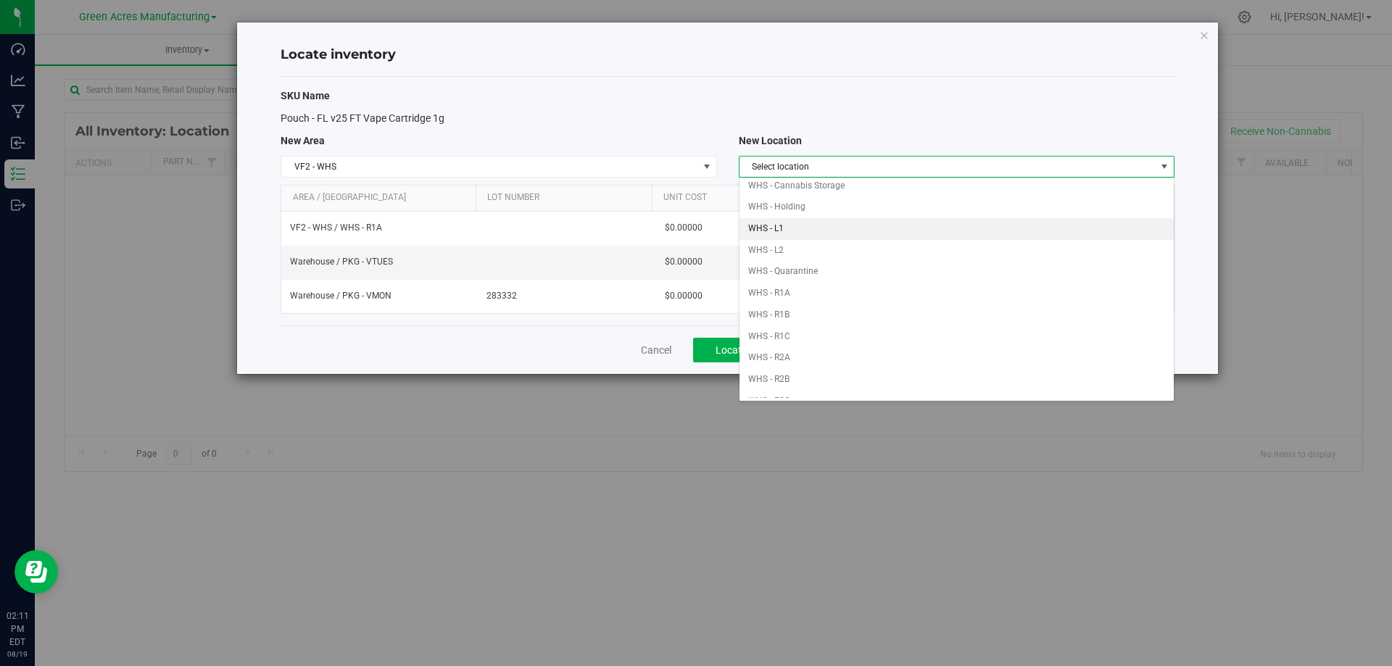
scroll to position [72, 0]
click at [871, 275] on li "WHS - R1A" at bounding box center [956, 270] width 434 height 22
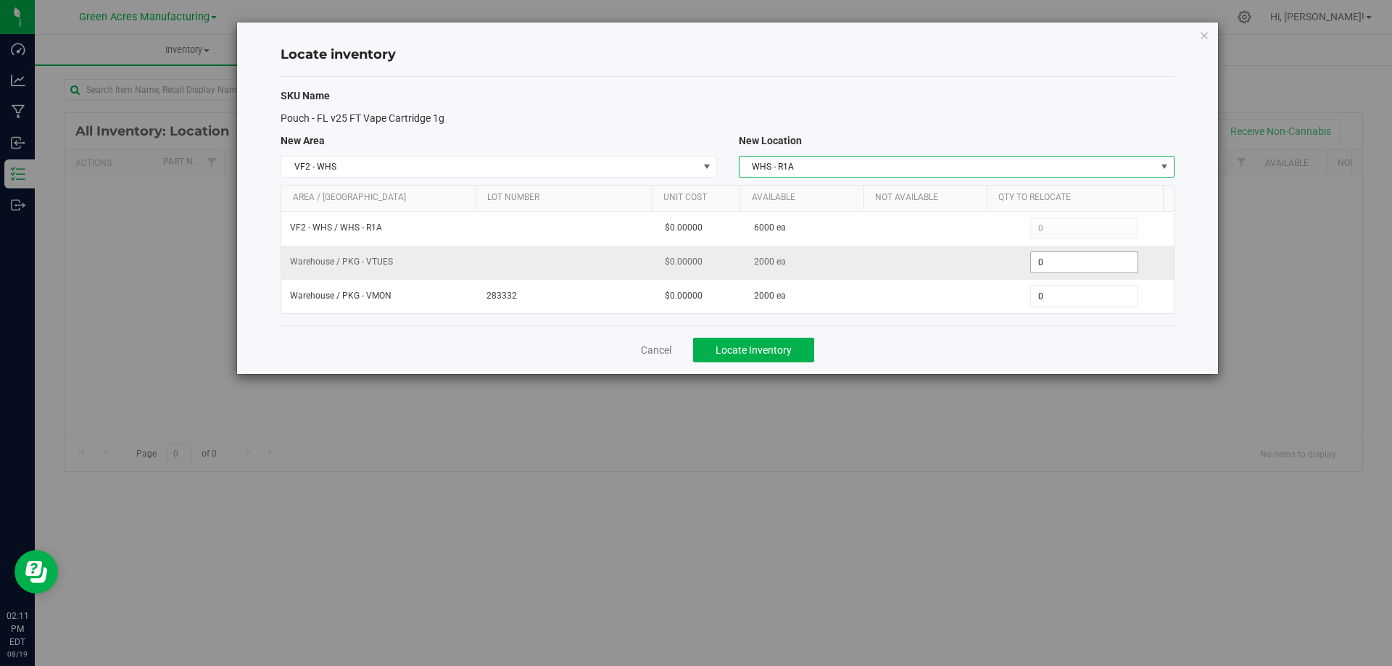
click at [1074, 262] on span "0 0" at bounding box center [1084, 263] width 108 height 22
click at [1074, 262] on input "0" at bounding box center [1084, 262] width 107 height 20
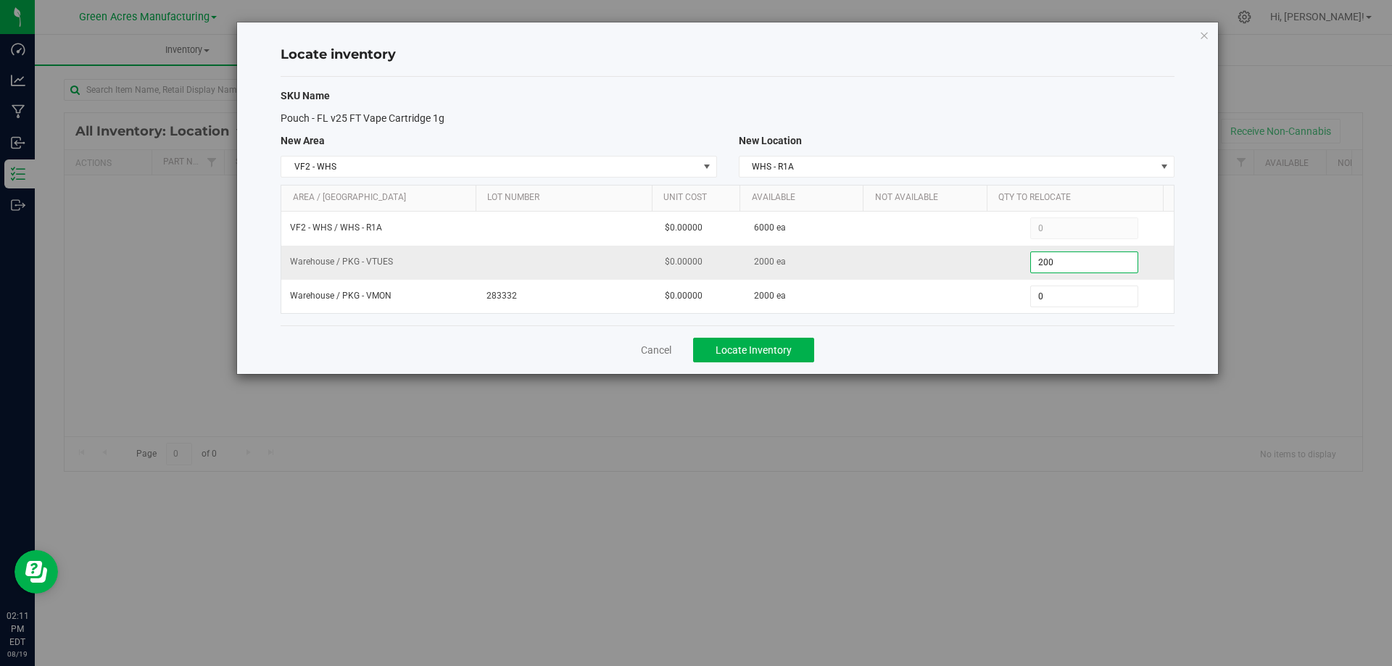
type input "2000"
type input "2,000"
type input "2000"
type input "2,000"
click at [948, 354] on div "Cancel Locate Inventory" at bounding box center [728, 349] width 894 height 49
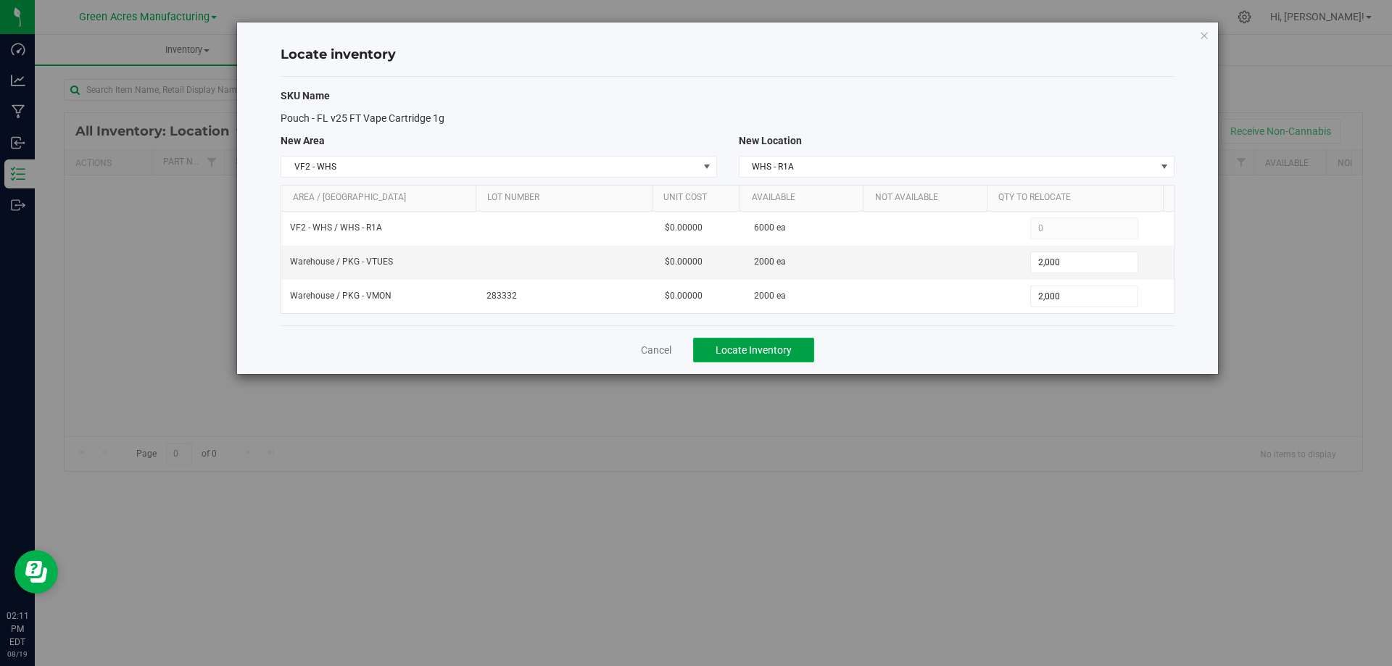
click at [800, 354] on button "Locate Inventory" at bounding box center [753, 350] width 121 height 25
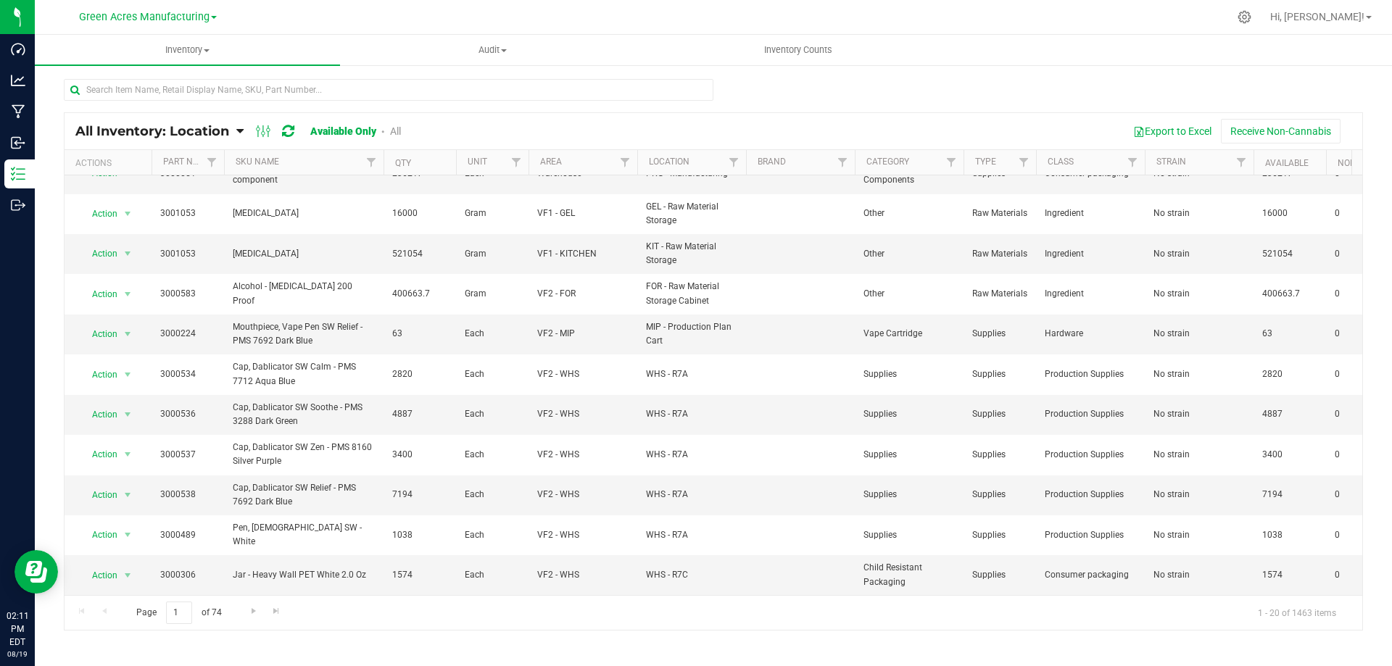
scroll to position [0, 0]
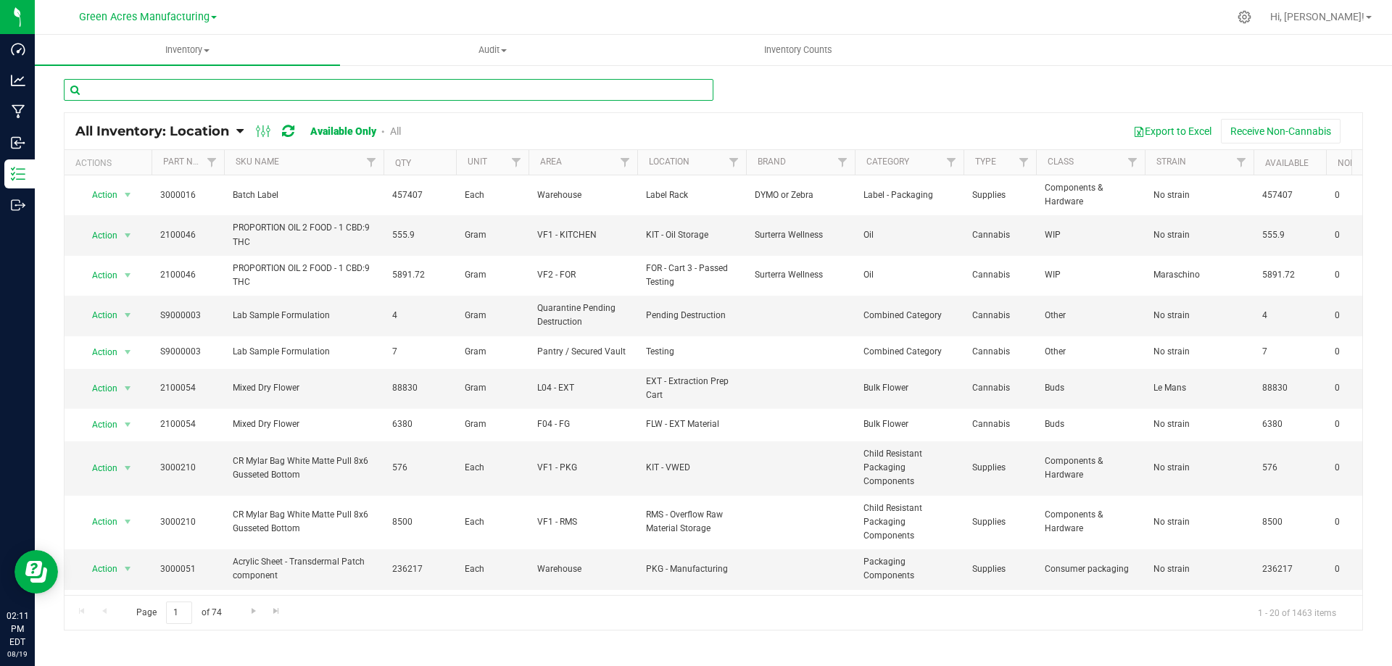
click at [278, 95] on input "text" at bounding box center [388, 90] width 649 height 22
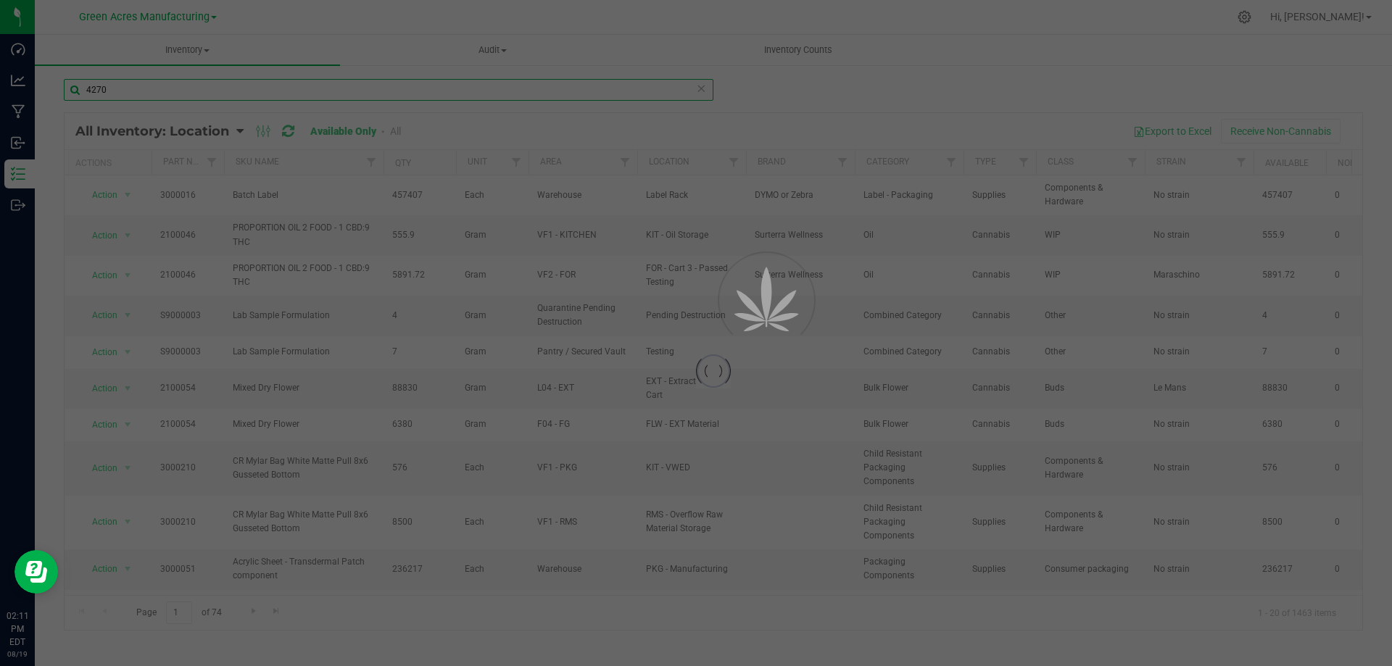
type input "4270"
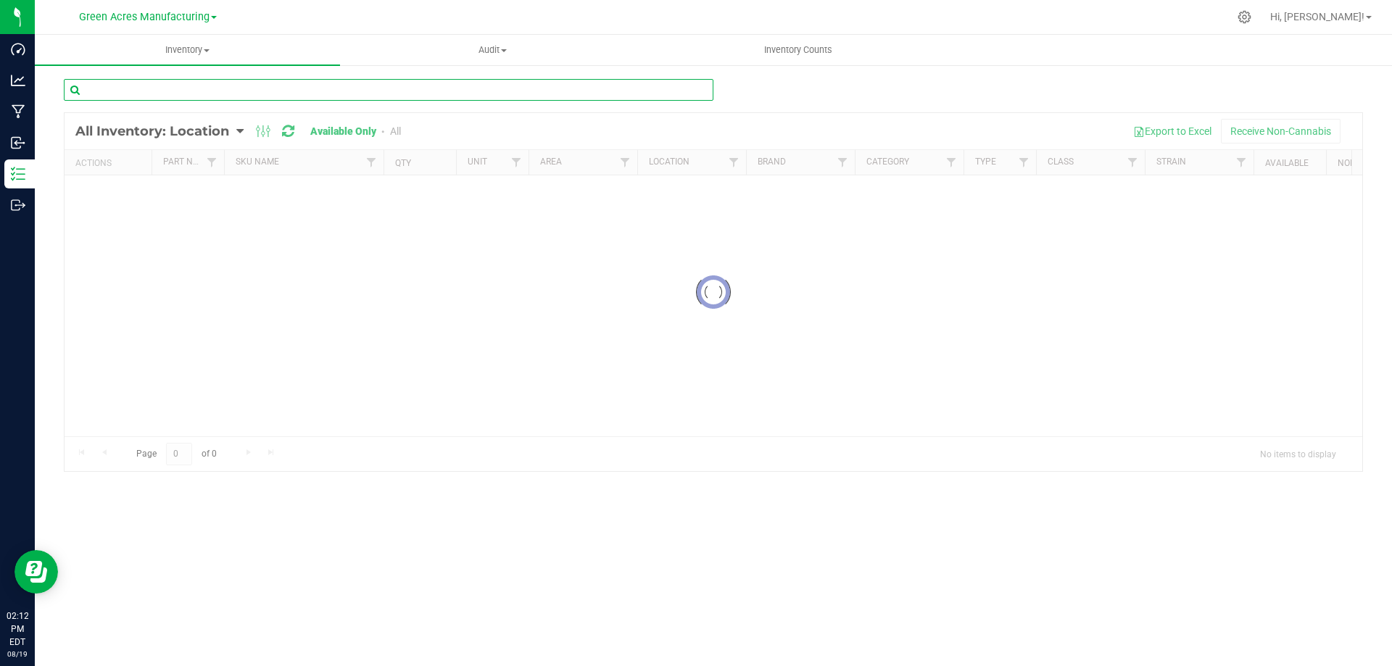
click at [294, 83] on input "text" at bounding box center [388, 90] width 649 height 22
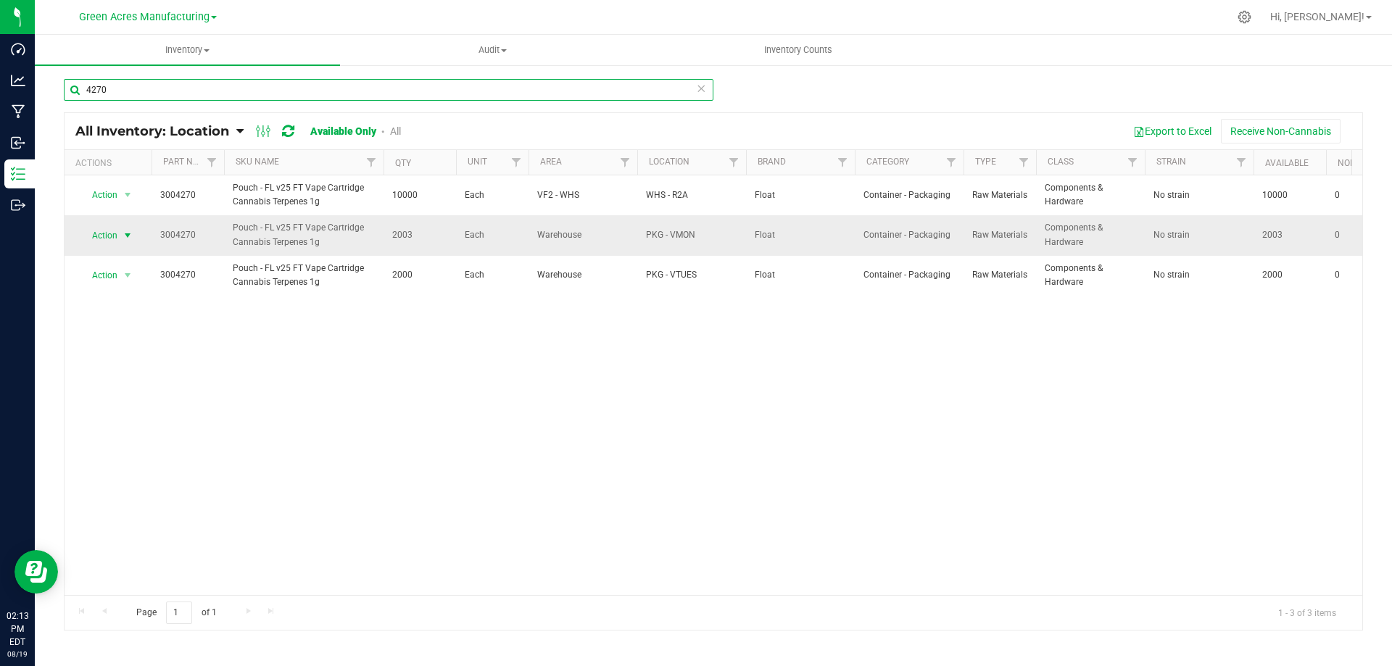
type input "4270"
click at [109, 232] on span "Action" at bounding box center [98, 235] width 39 height 20
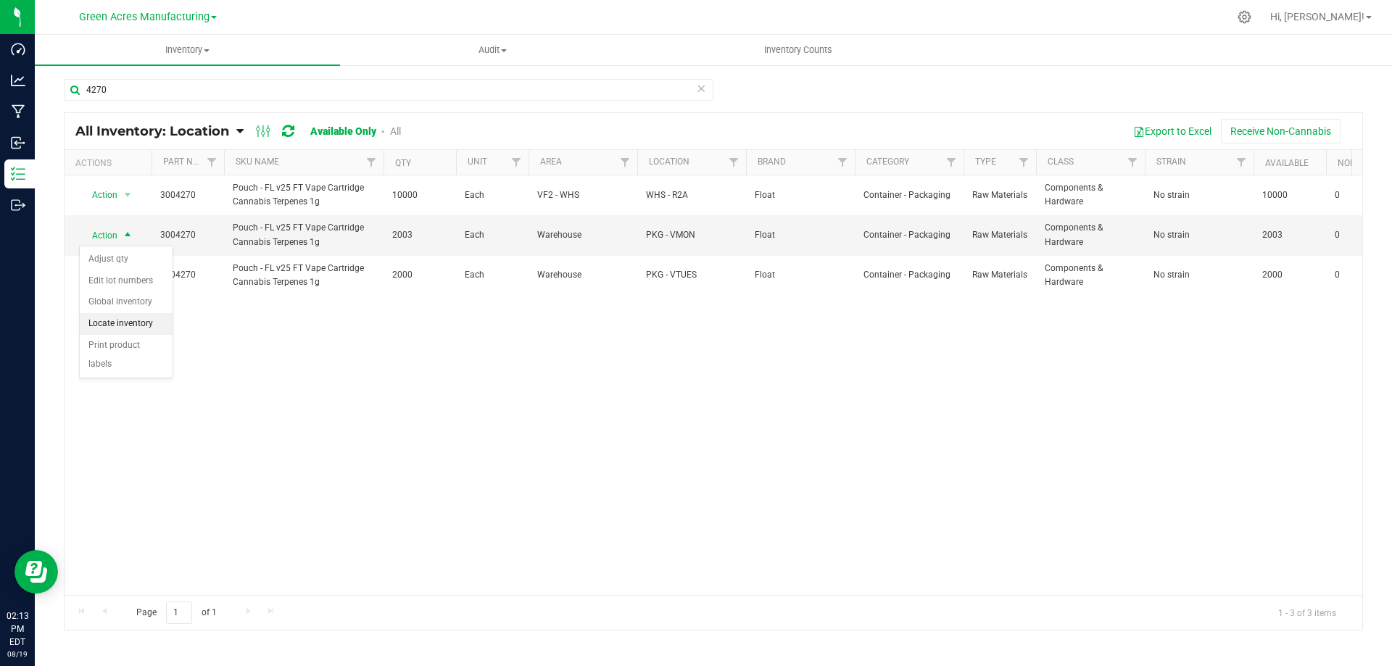
click at [114, 326] on li "Locate inventory" at bounding box center [126, 324] width 93 height 22
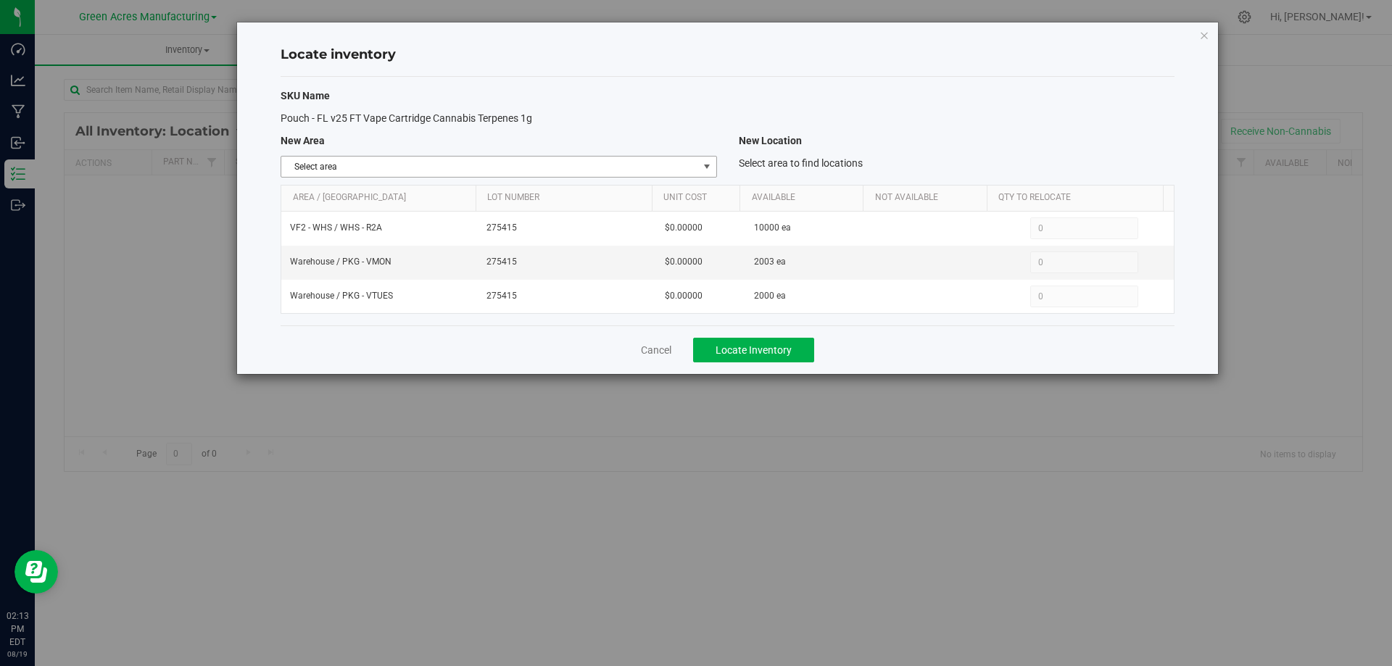
click at [711, 162] on span "select" at bounding box center [707, 167] width 12 height 12
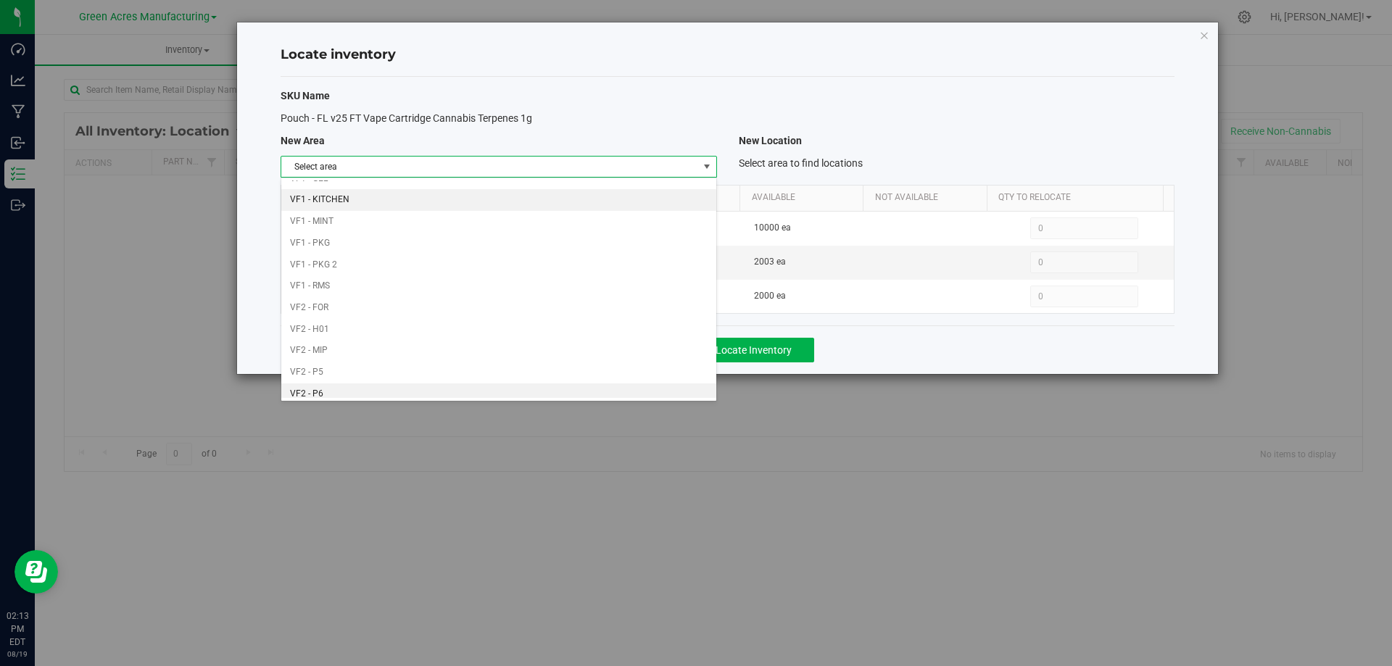
scroll to position [709, 0]
click at [522, 362] on li "VF2 - WHS" at bounding box center [498, 366] width 434 height 22
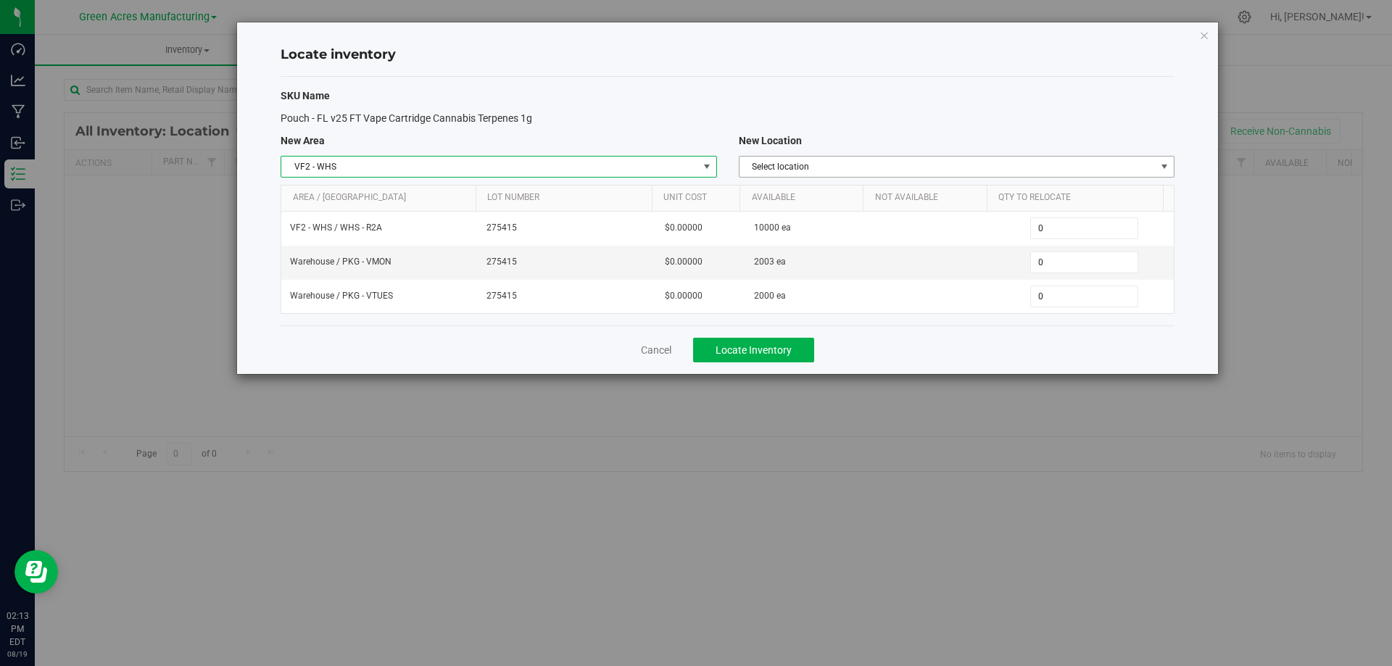
click at [991, 165] on span "Select location" at bounding box center [947, 167] width 416 height 20
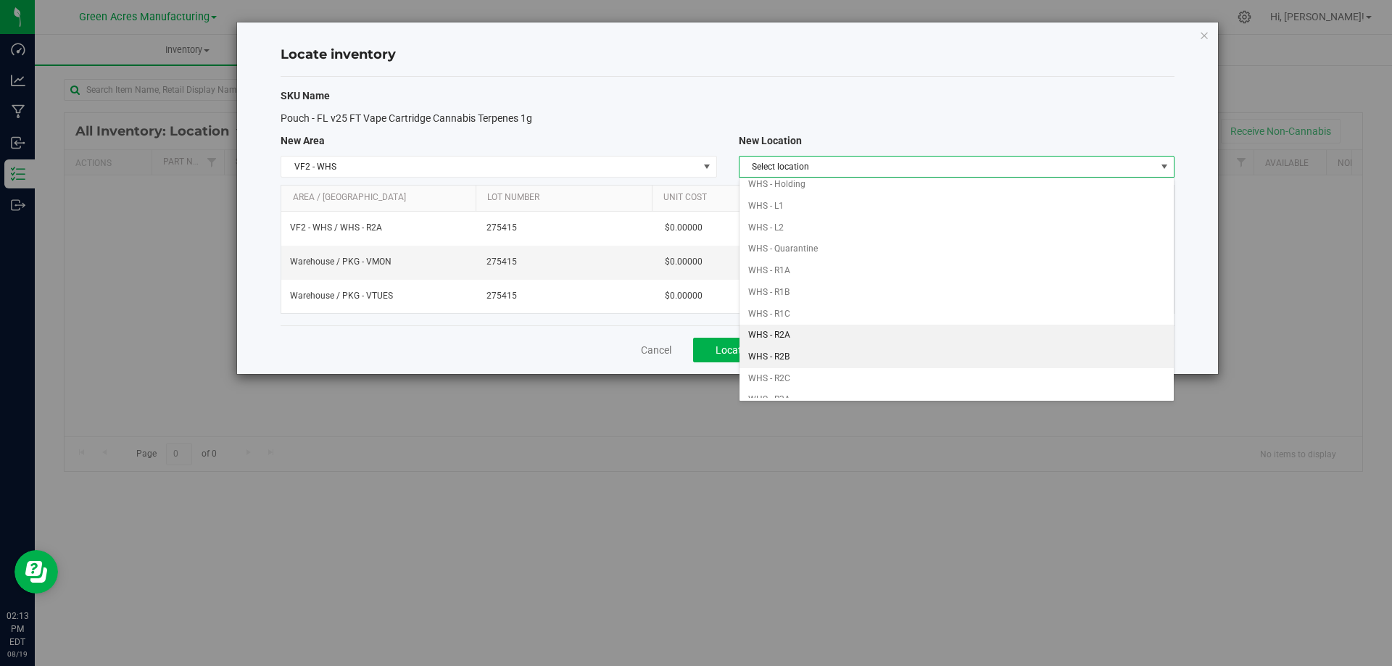
scroll to position [145, 0]
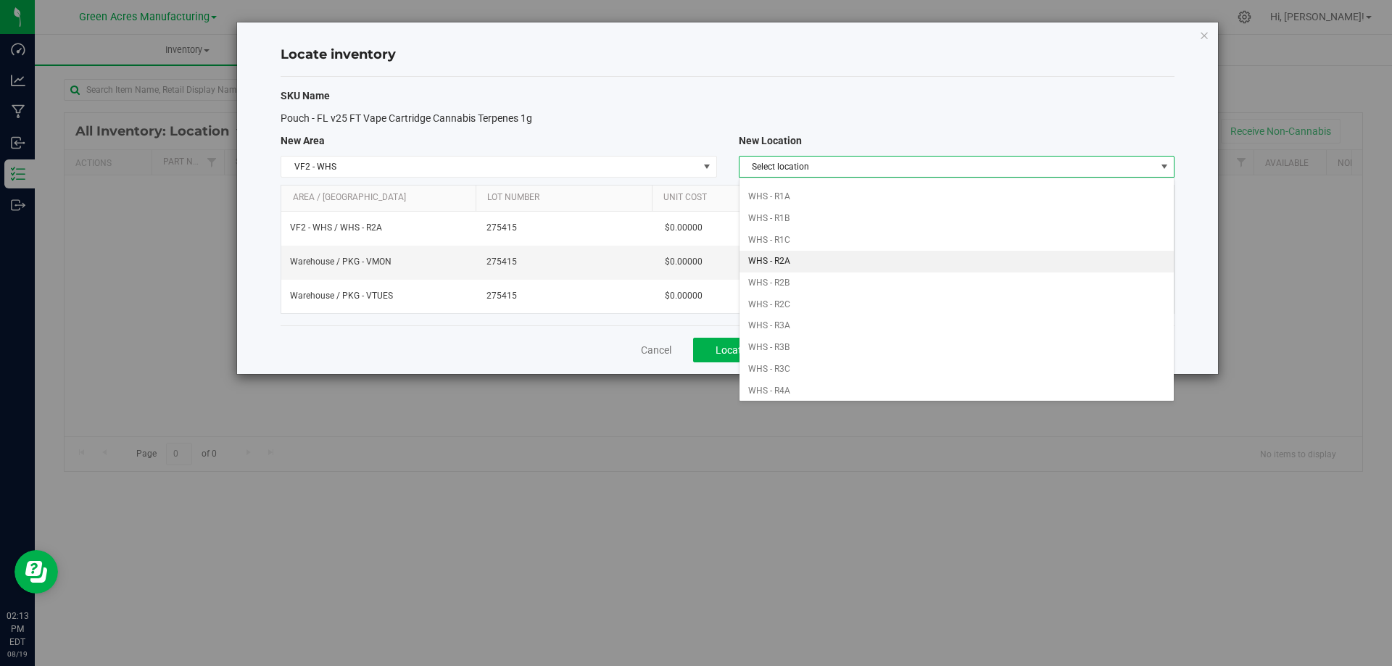
click at [861, 267] on li "WHS - R2A" at bounding box center [956, 262] width 434 height 22
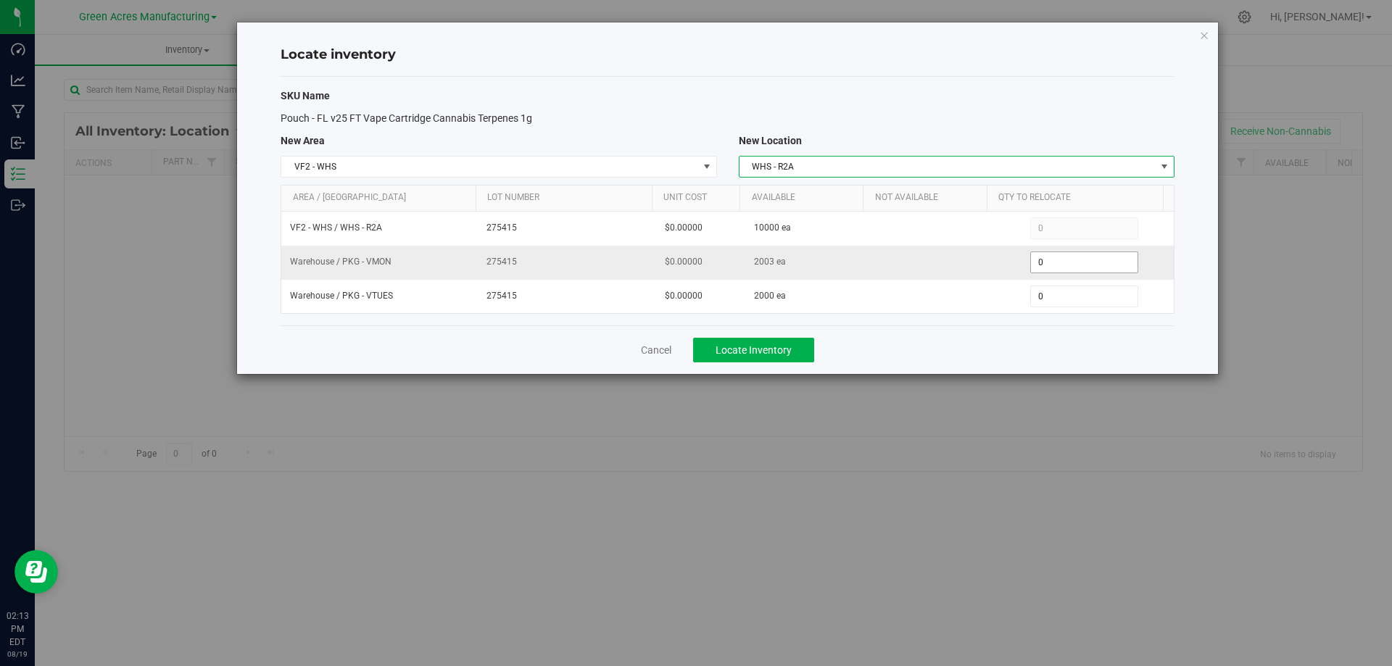
click at [1067, 260] on span "0 0" at bounding box center [1084, 263] width 108 height 22
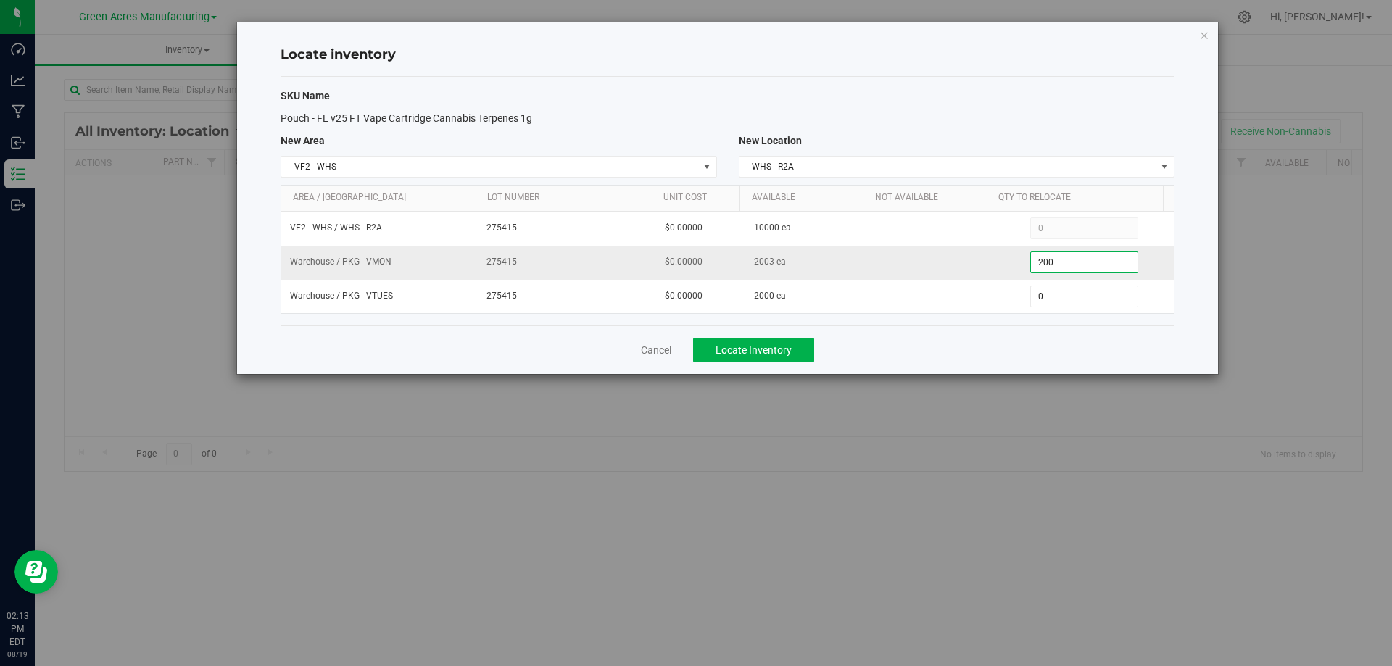
type input "2000"
type input "2,000"
click at [1010, 346] on div "Cancel Locate Inventory" at bounding box center [728, 349] width 894 height 49
click at [787, 350] on span "Locate Inventory" at bounding box center [753, 350] width 76 height 12
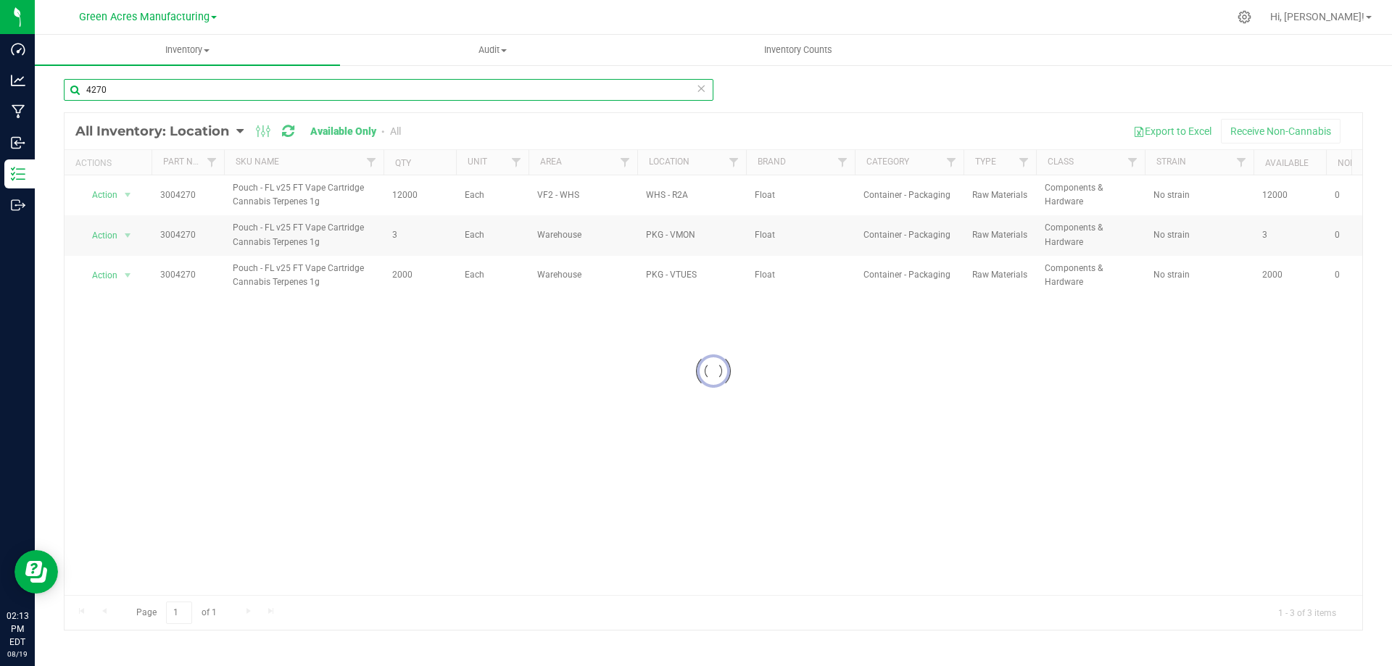
click at [294, 88] on input "4270" at bounding box center [388, 90] width 649 height 22
click at [517, 95] on input "4278" at bounding box center [388, 90] width 649 height 22
click at [517, 94] on input "4278" at bounding box center [388, 90] width 649 height 22
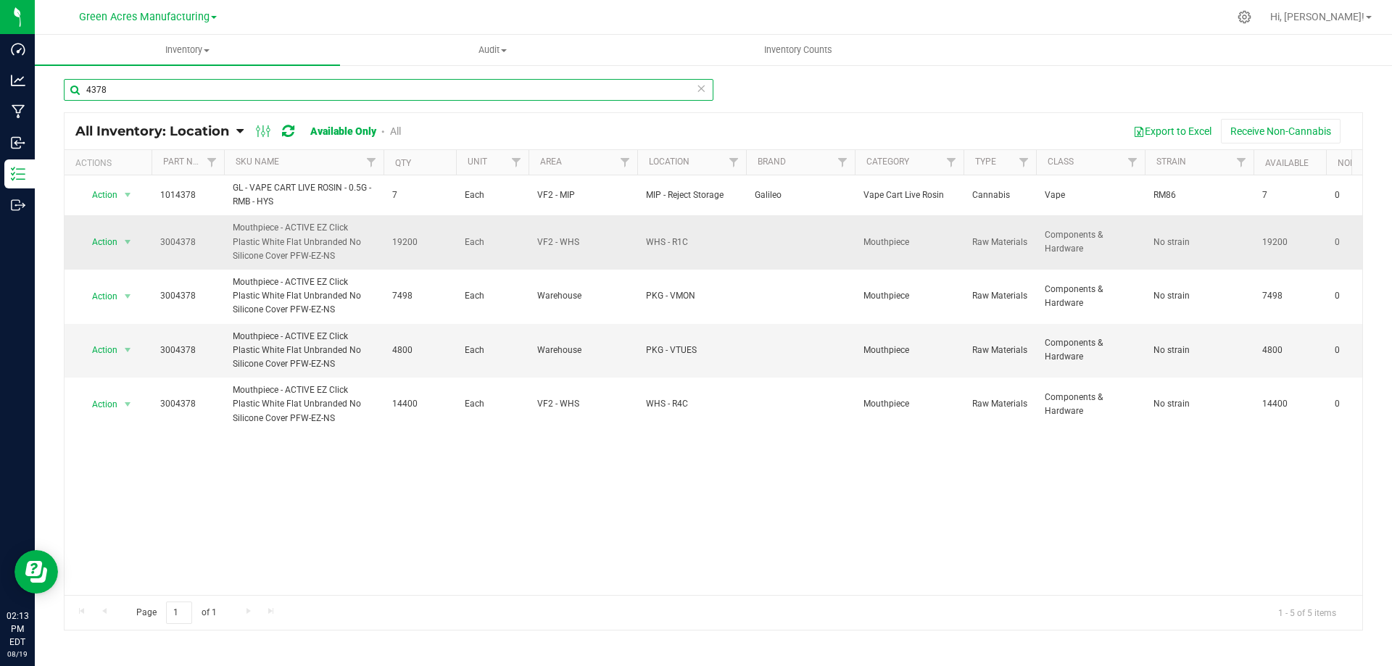
type input "4378"
click at [405, 244] on span "19200" at bounding box center [419, 243] width 55 height 14
copy span "19200"
click at [123, 238] on span "select" at bounding box center [128, 242] width 12 height 12
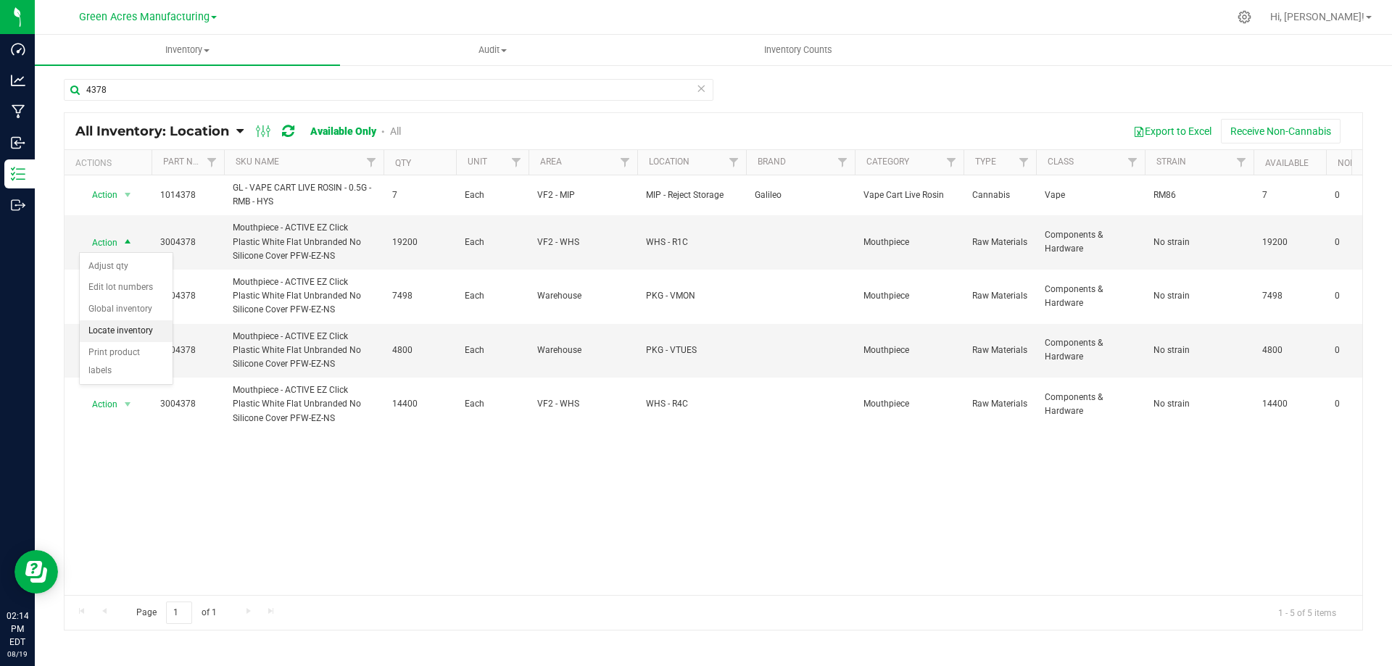
click at [133, 329] on li "Locate inventory" at bounding box center [126, 331] width 93 height 22
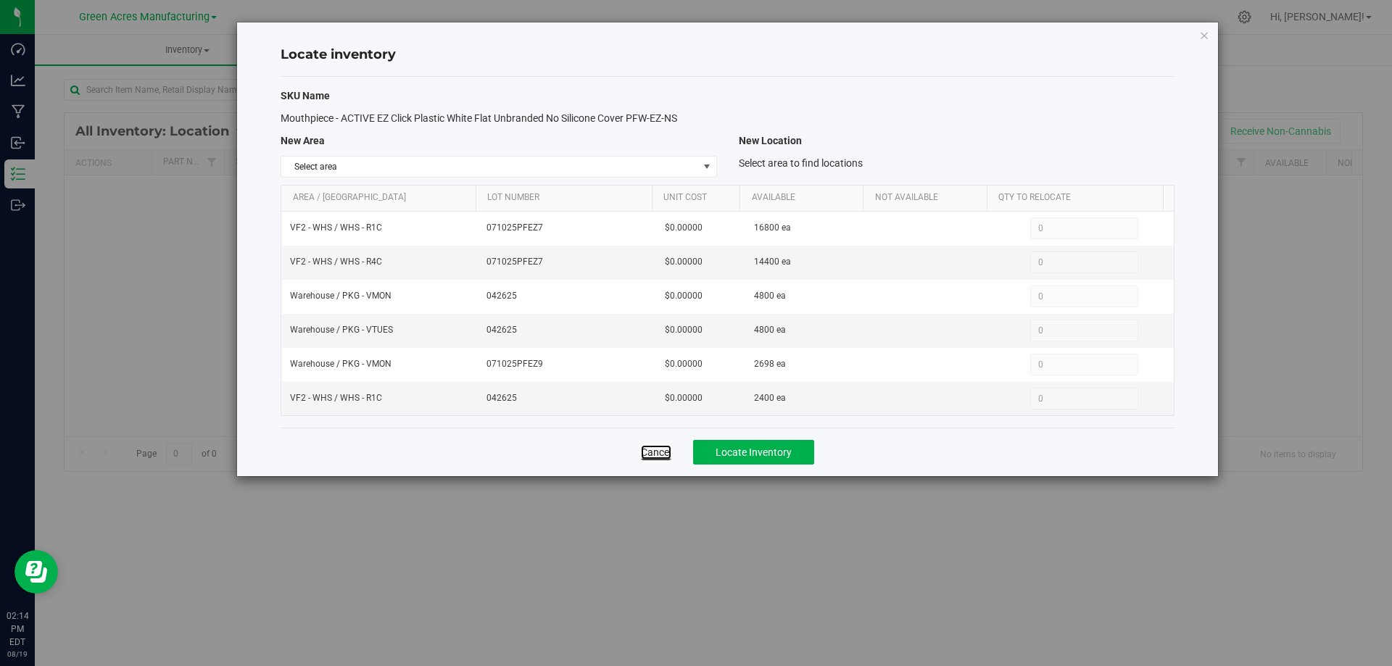
click at [662, 451] on link "Cancel" at bounding box center [656, 452] width 30 height 14
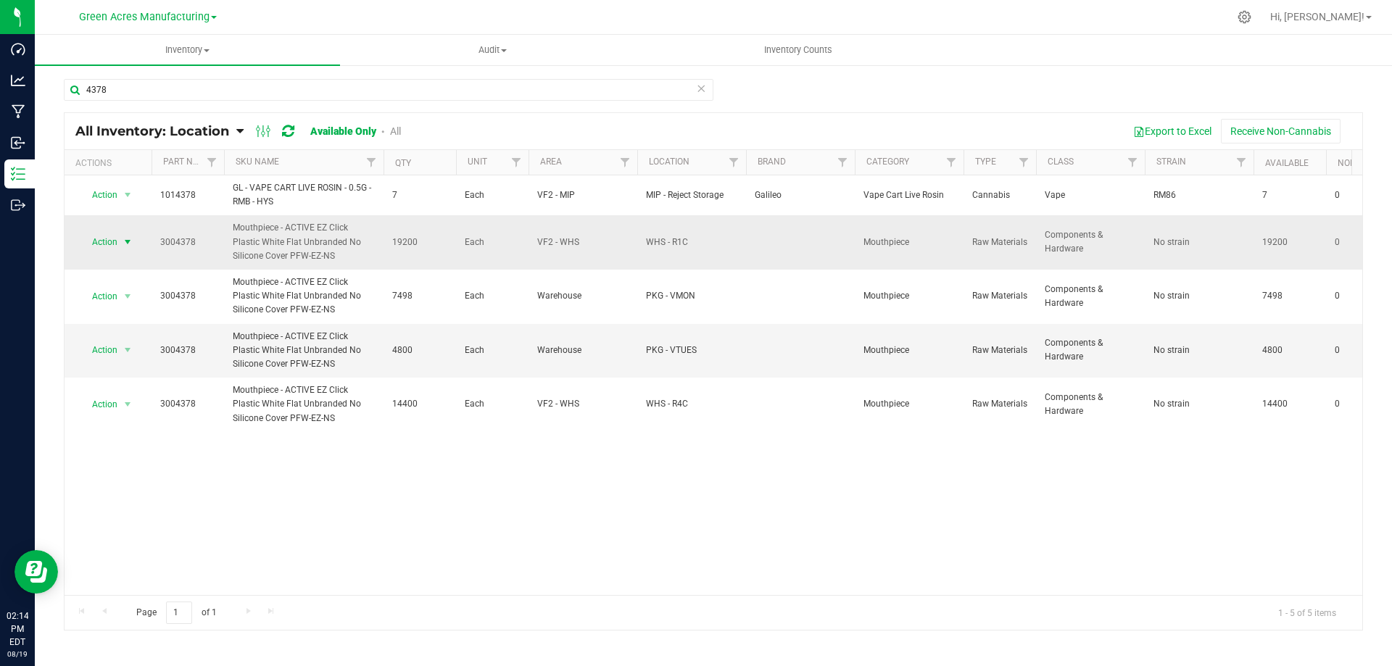
click at [117, 244] on span "Action" at bounding box center [98, 242] width 39 height 20
click at [125, 325] on li "Locate inventory" at bounding box center [126, 331] width 93 height 22
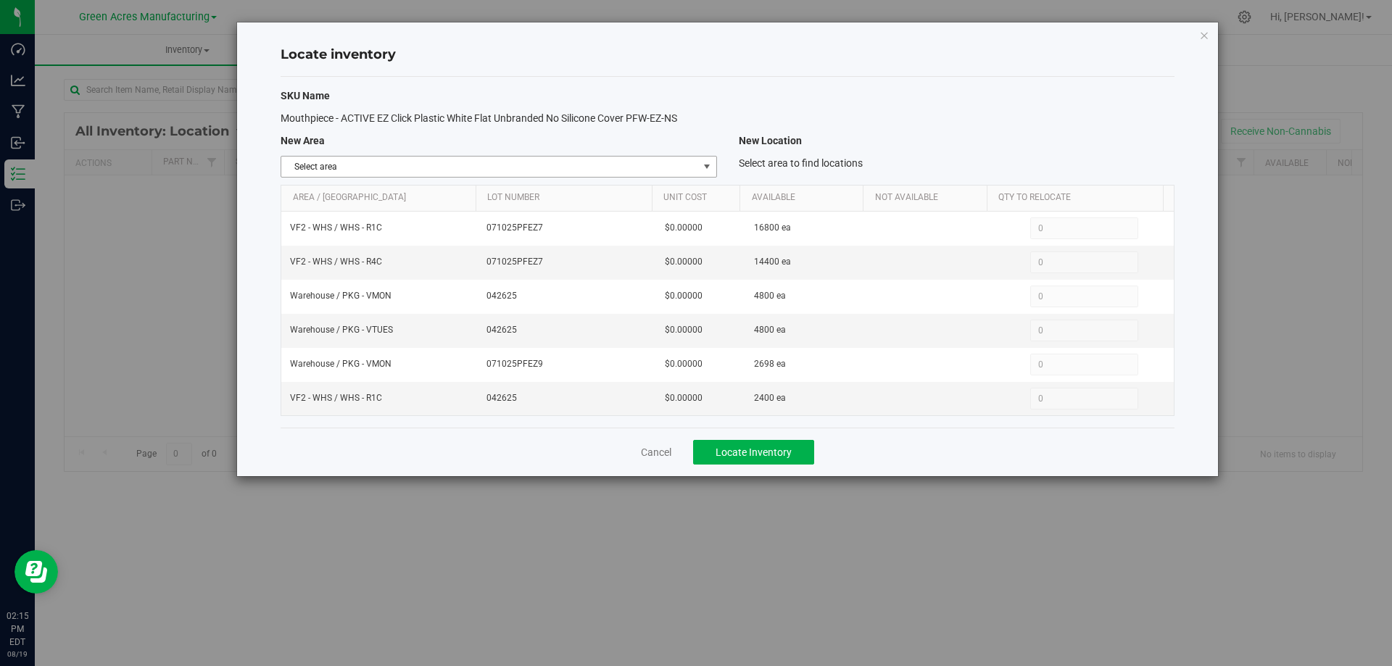
click at [694, 168] on span "Select area" at bounding box center [489, 167] width 416 height 20
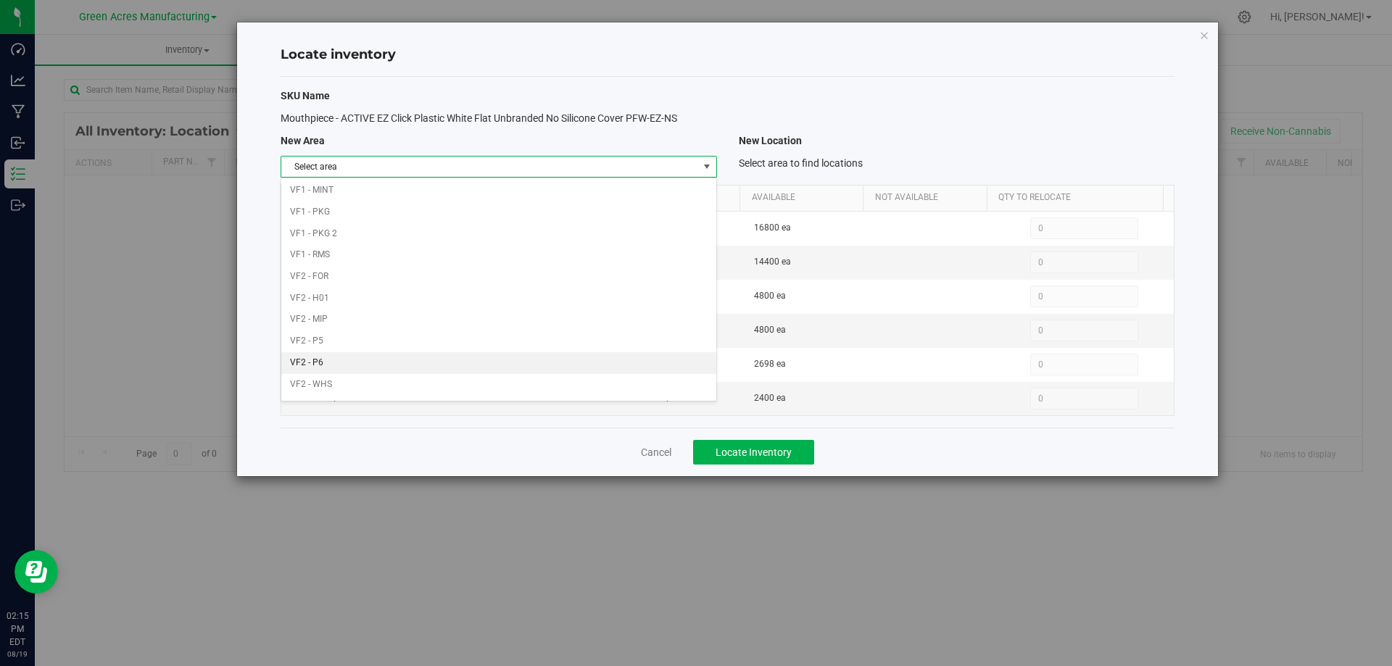
scroll to position [709, 0]
click at [524, 358] on li "VF2 - WHS" at bounding box center [498, 366] width 434 height 22
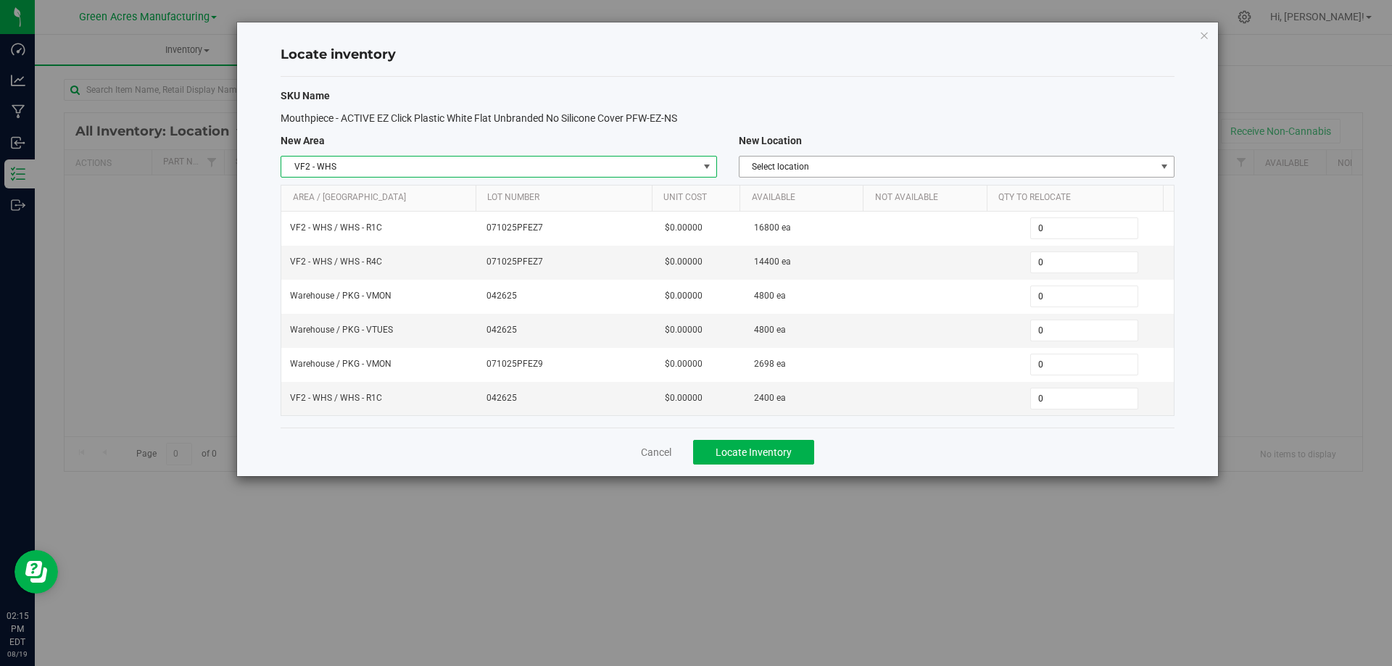
click at [947, 163] on span "Select location" at bounding box center [947, 167] width 416 height 20
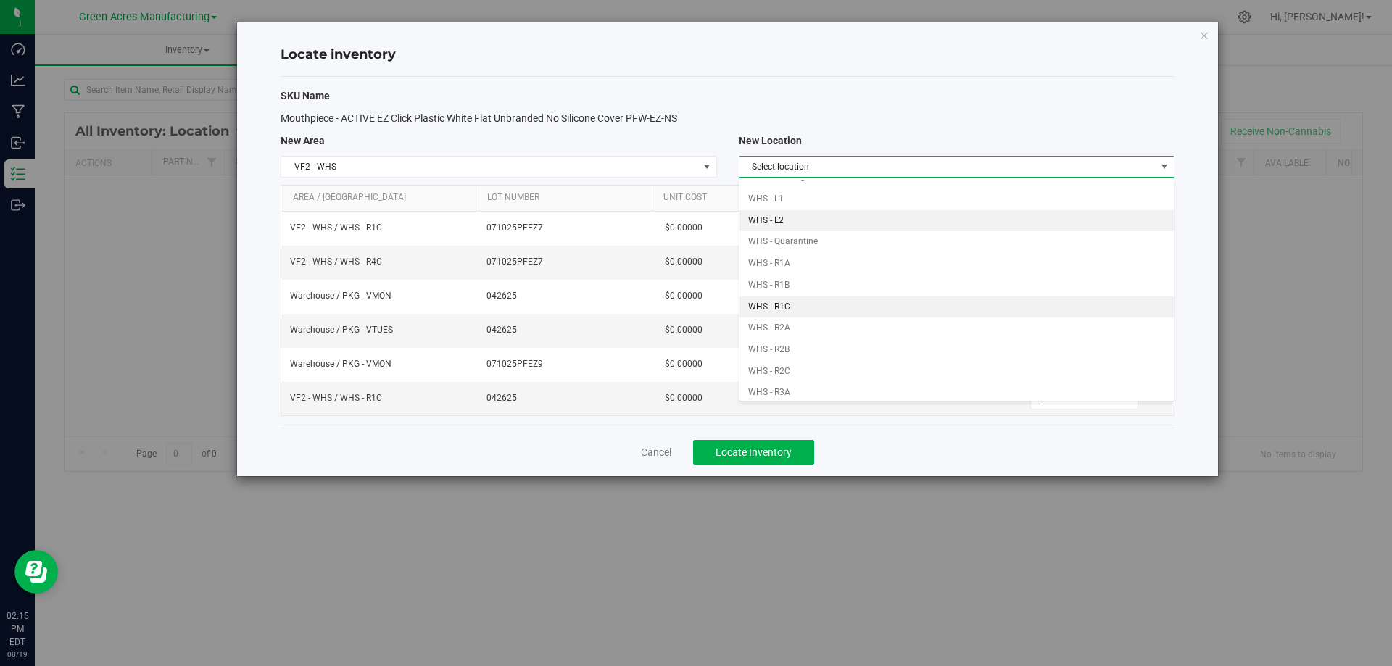
scroll to position [72, 0]
click at [829, 309] on li "WHS - R1C" at bounding box center [956, 313] width 434 height 22
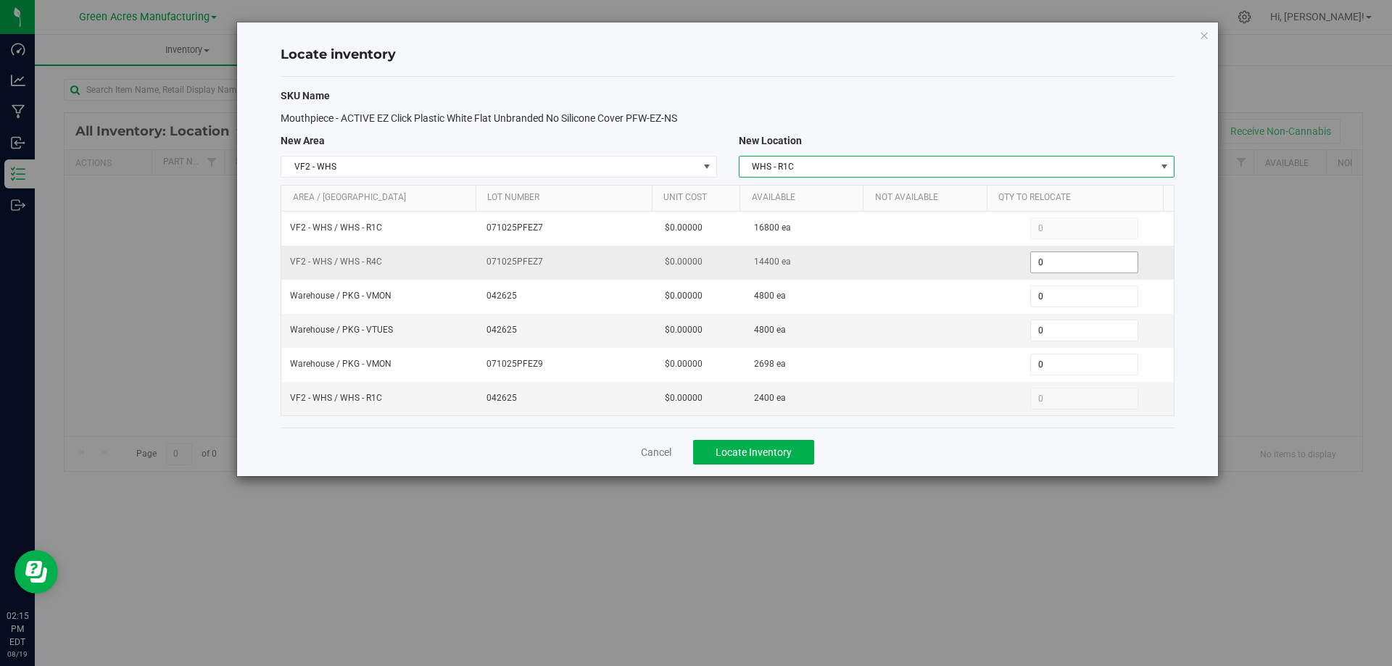
click at [1055, 261] on span "0 0" at bounding box center [1084, 263] width 108 height 22
click at [0, 0] on input "0" at bounding box center [0, 0] width 0 height 0
click at [1055, 261] on input "0" at bounding box center [1084, 262] width 107 height 20
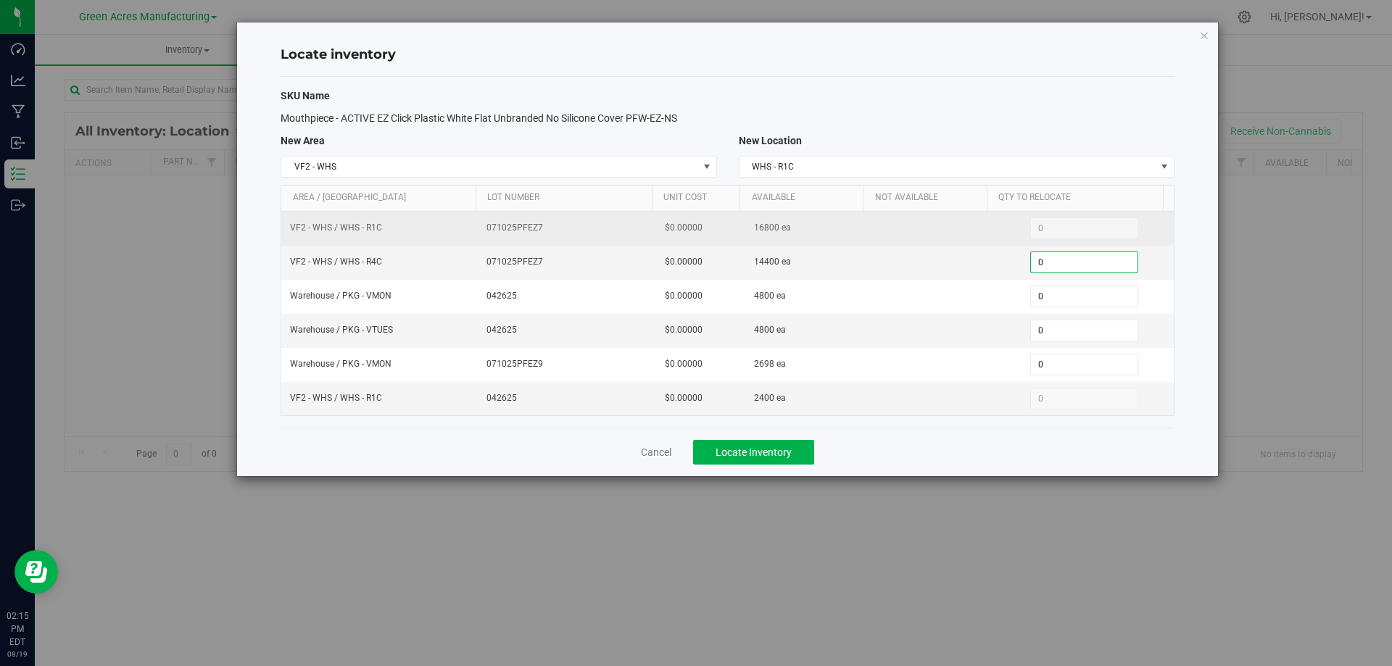
click at [755, 227] on span "16800 ea" at bounding box center [772, 228] width 37 height 14
copy span "16800"
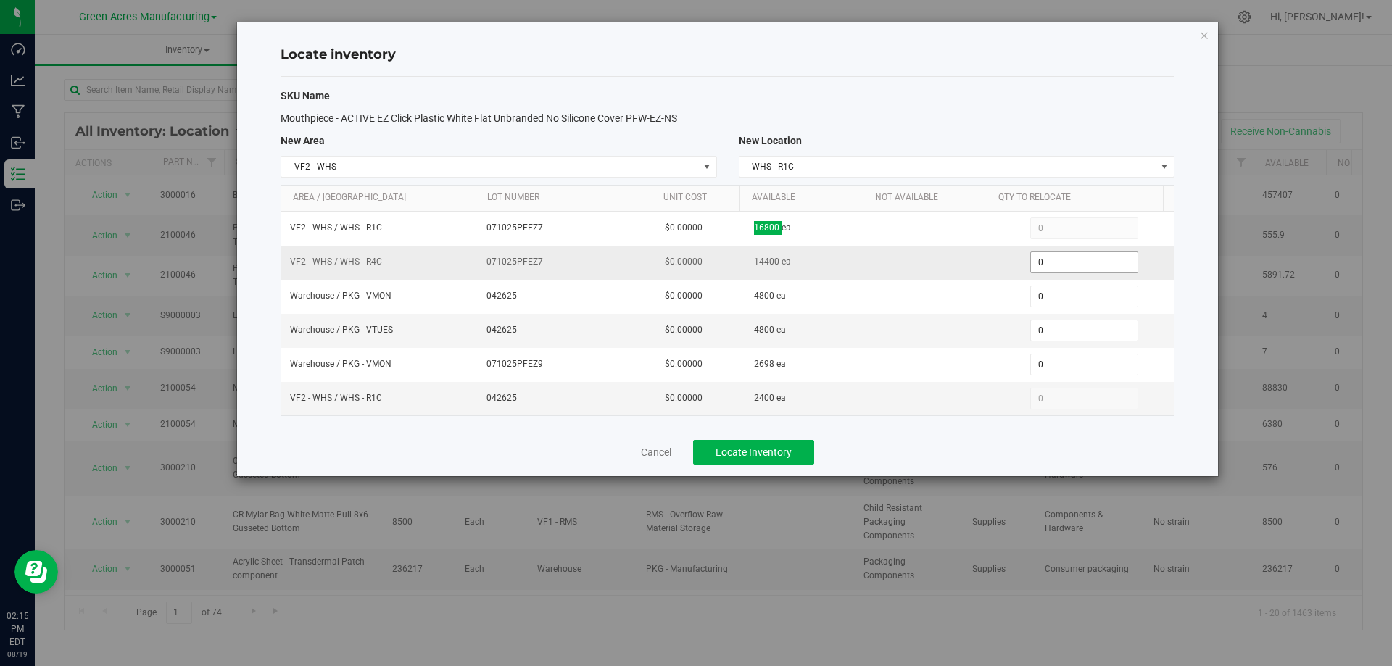
click at [1074, 265] on input "0" at bounding box center [1084, 262] width 107 height 20
click at [0, 0] on input "0" at bounding box center [0, 0] width 0 height 0
paste input "960"
type input "9600"
type input "9,600"
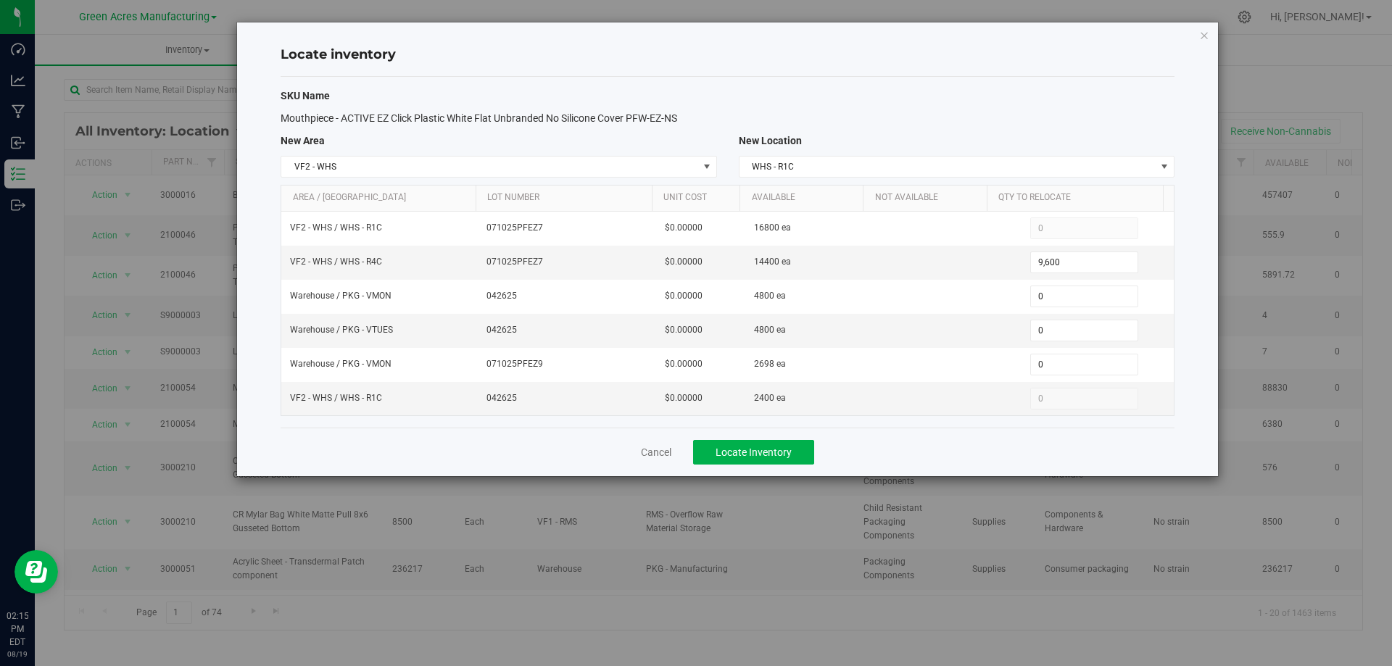
click at [914, 460] on div "Cancel Locate Inventory" at bounding box center [728, 452] width 894 height 49
click at [797, 454] on button "Locate Inventory" at bounding box center [753, 452] width 121 height 25
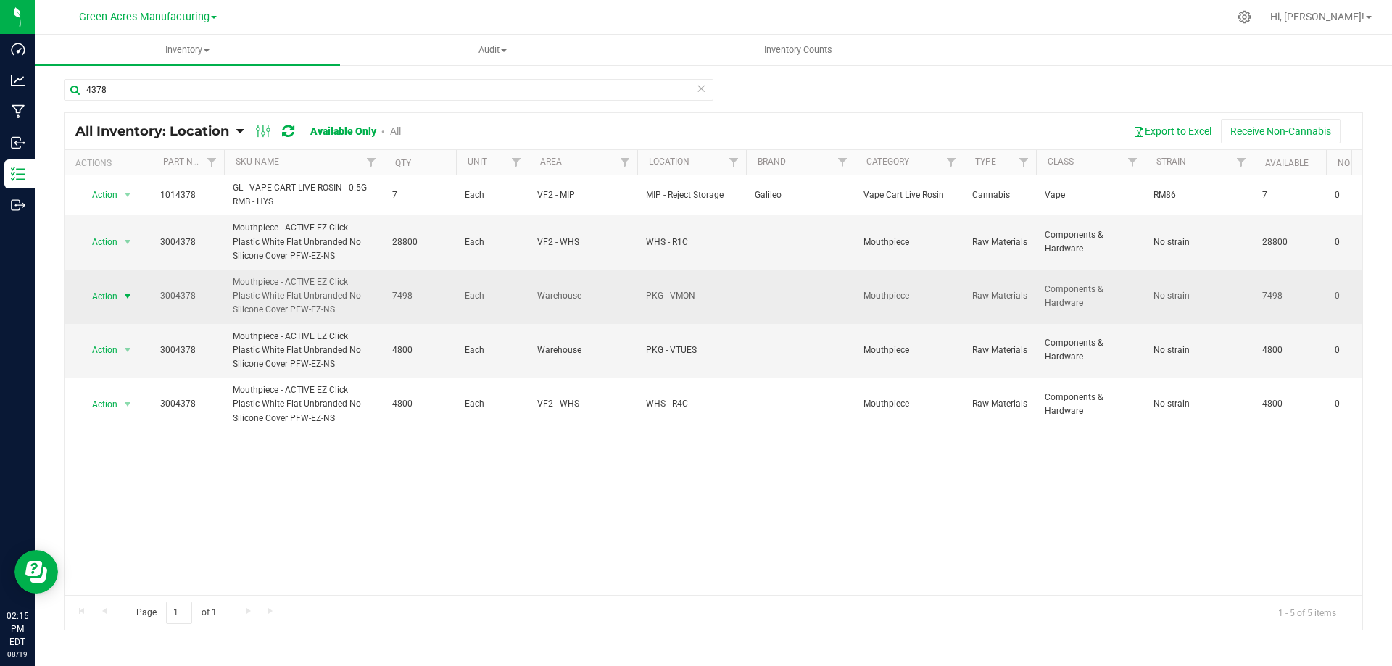
drag, startPoint x: 130, startPoint y: 295, endPoint x: 128, endPoint y: 330, distance: 34.9
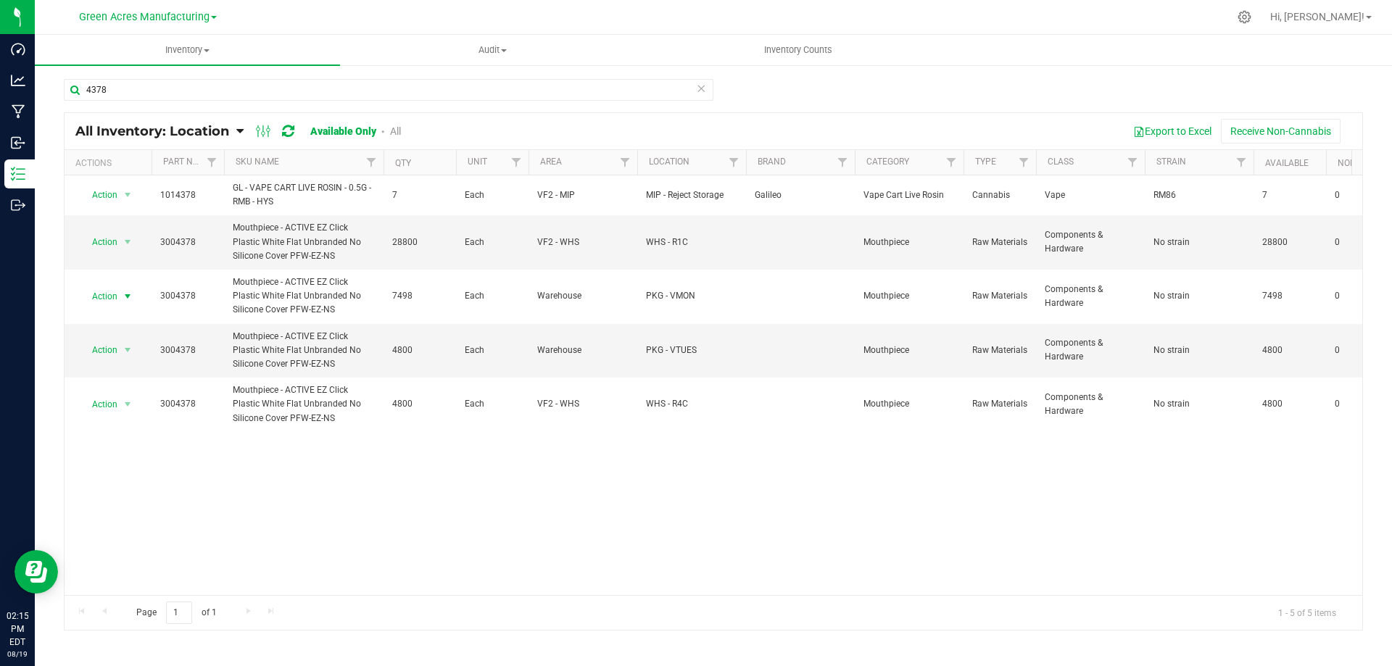
click at [130, 296] on span "select" at bounding box center [128, 297] width 12 height 12
click at [138, 383] on li "Locate inventory" at bounding box center [126, 385] width 93 height 22
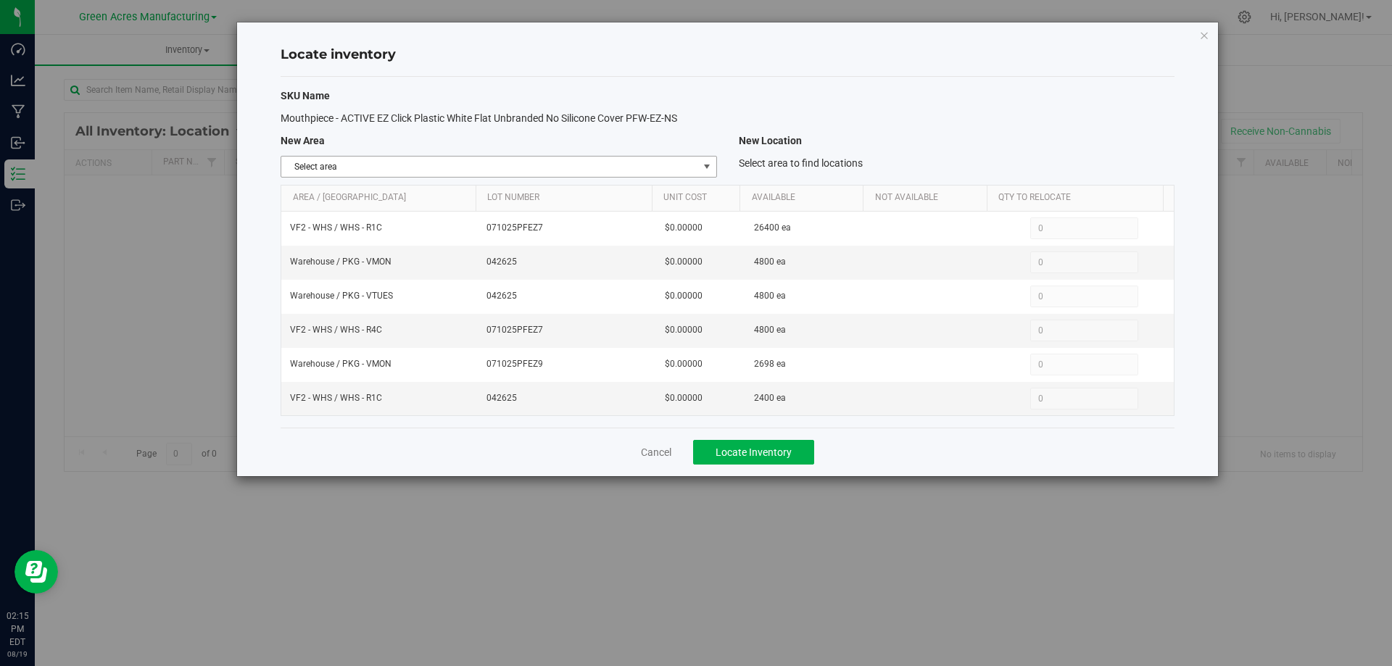
click at [691, 169] on span "Select area" at bounding box center [489, 167] width 416 height 20
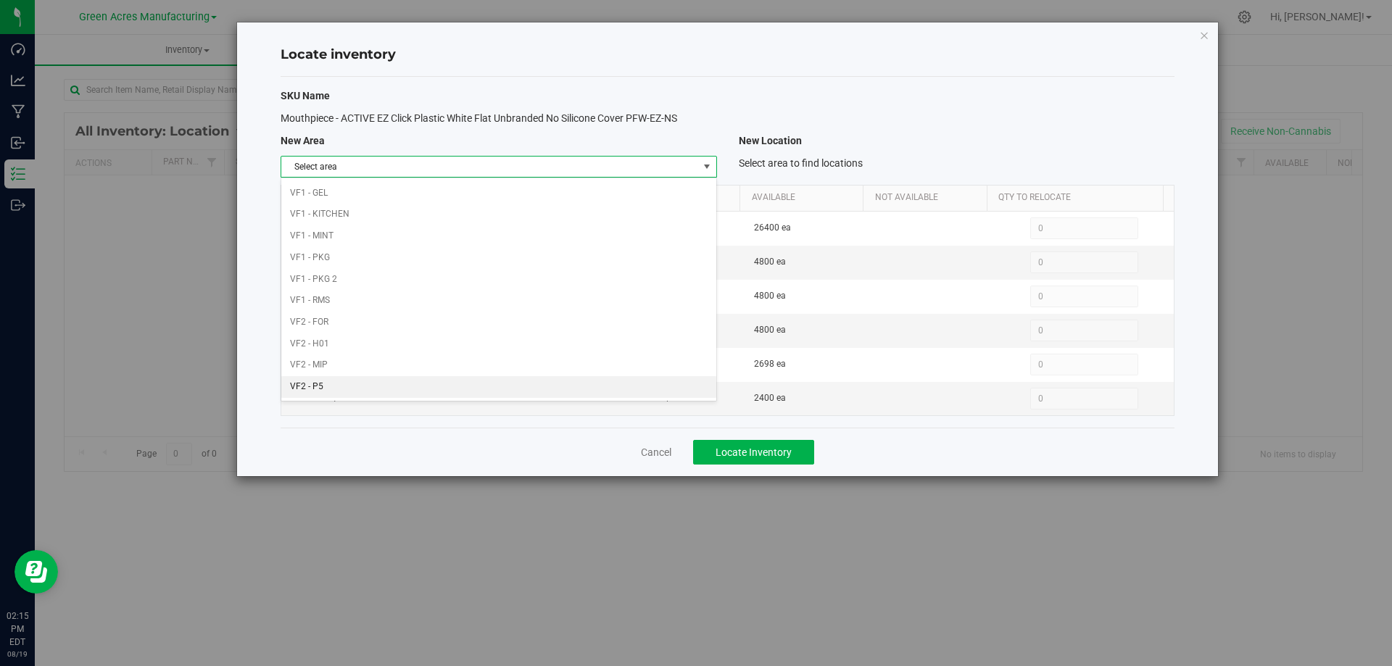
scroll to position [709, 0]
click at [526, 377] on li "Warehouse" at bounding box center [498, 387] width 434 height 22
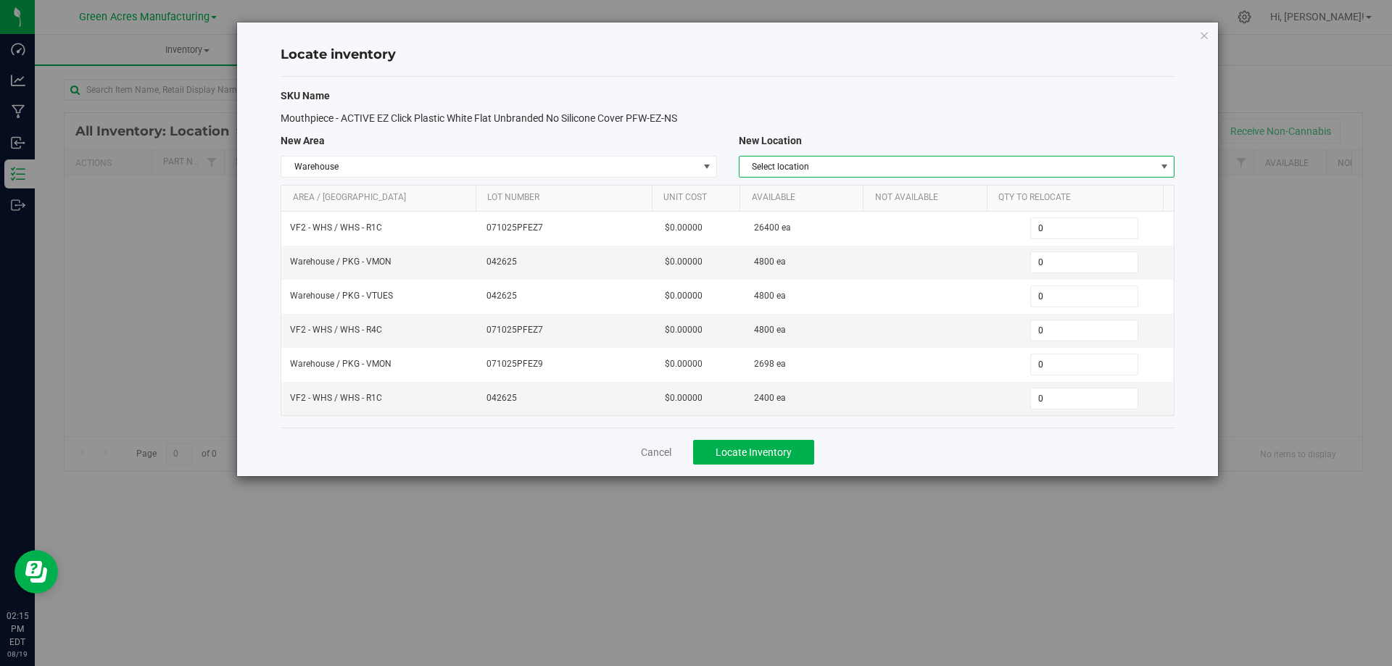
click at [949, 163] on span "Select location" at bounding box center [947, 167] width 416 height 20
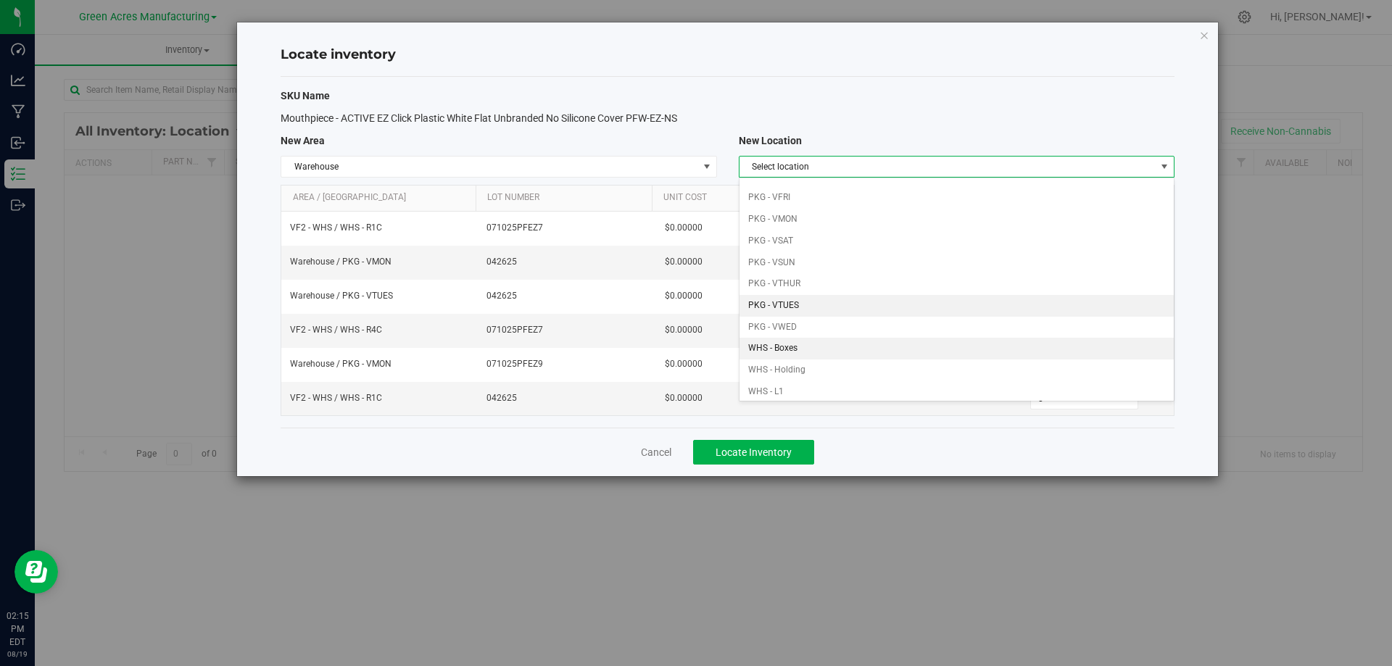
scroll to position [145, 0]
click at [828, 303] on li "PKG - VWED" at bounding box center [956, 305] width 434 height 22
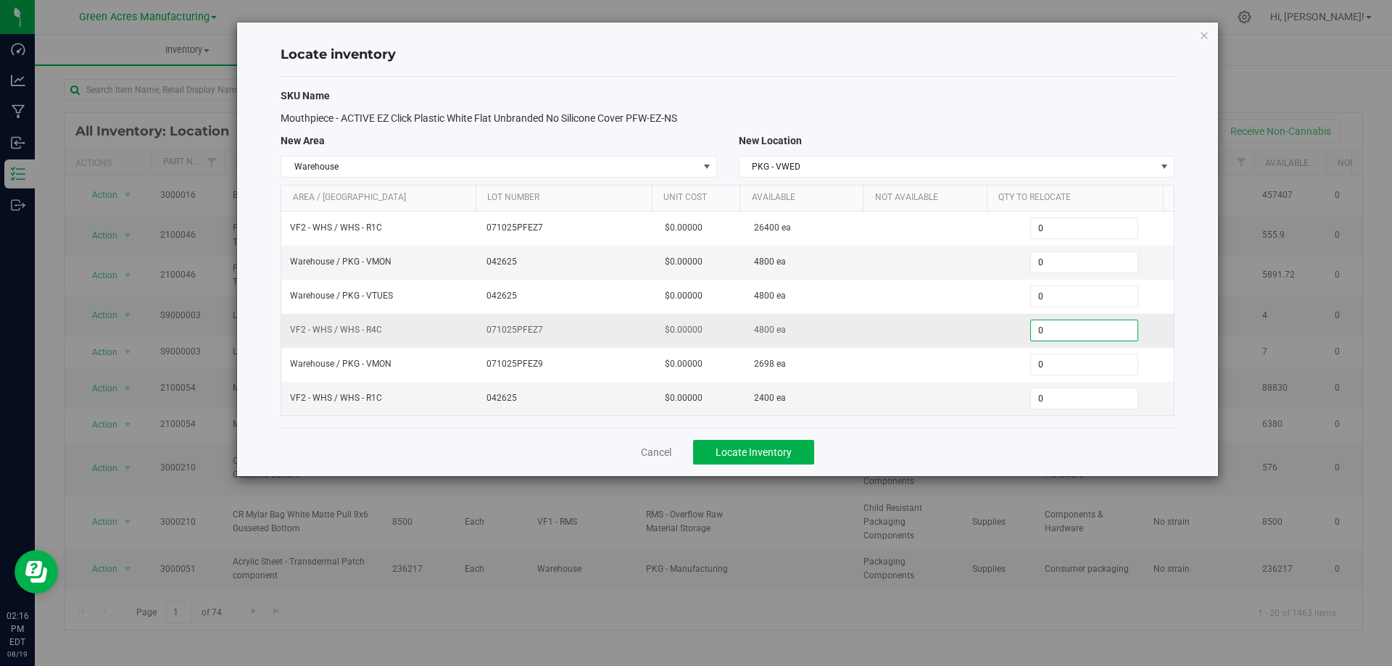
click at [1042, 331] on span "0 0" at bounding box center [1084, 331] width 108 height 22
click at [1042, 331] on input "0" at bounding box center [1084, 330] width 107 height 20
type input "4800"
type input "4,800"
click at [1052, 397] on span "0 0" at bounding box center [1084, 399] width 108 height 22
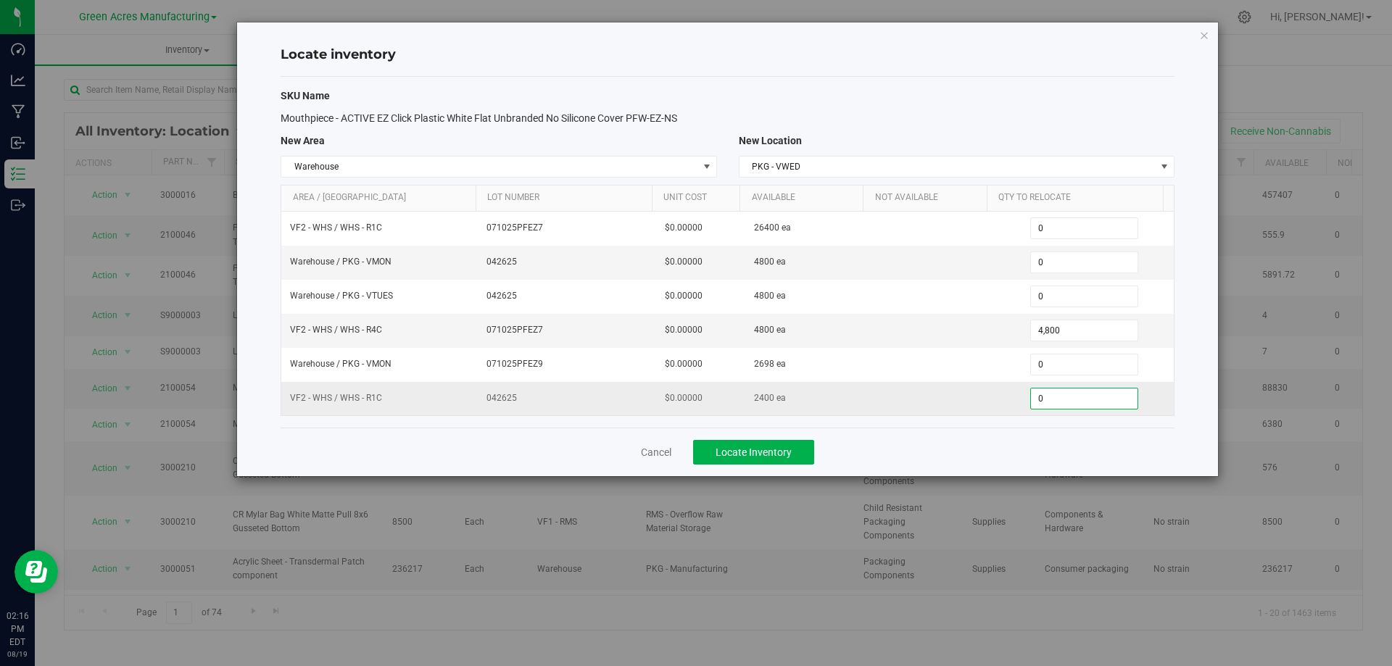
click at [1052, 397] on input "0" at bounding box center [1084, 399] width 107 height 20
type input "2400"
type input "2,400"
click at [992, 452] on div "Cancel Locate Inventory" at bounding box center [728, 452] width 894 height 49
click at [765, 453] on span "Locate Inventory" at bounding box center [753, 452] width 76 height 12
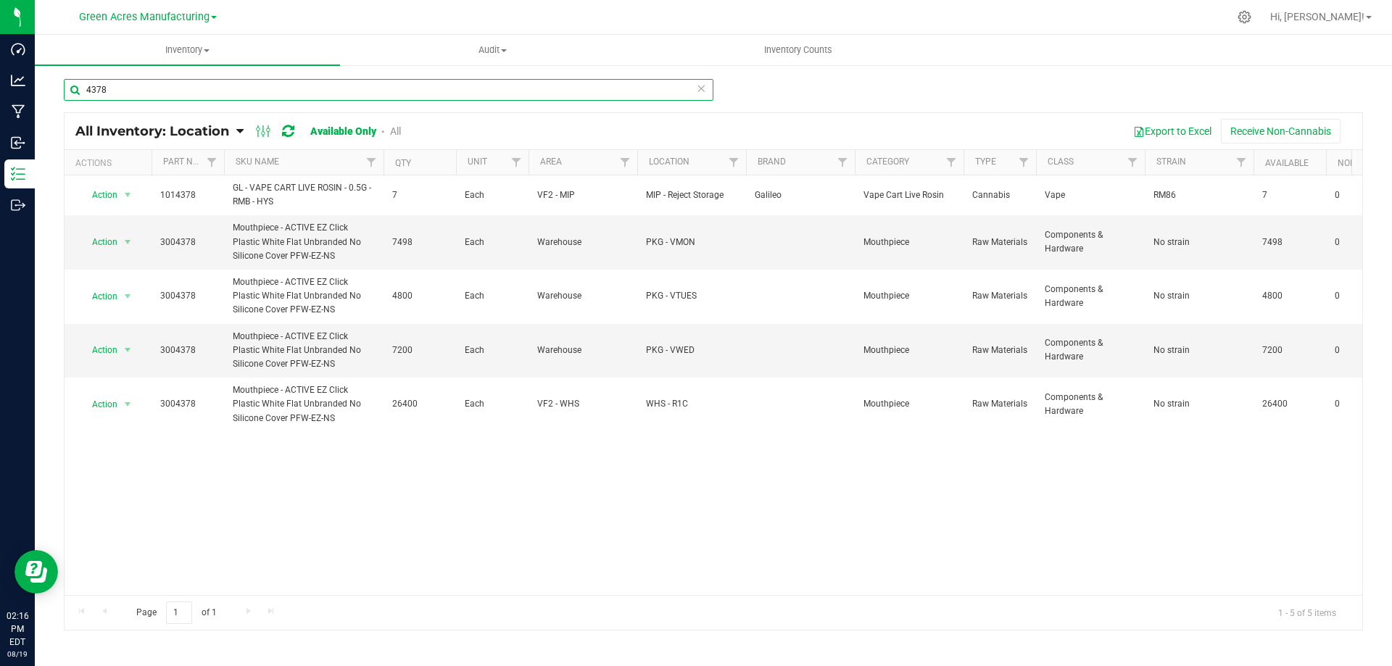
click at [216, 79] on input "4378" at bounding box center [388, 90] width 649 height 22
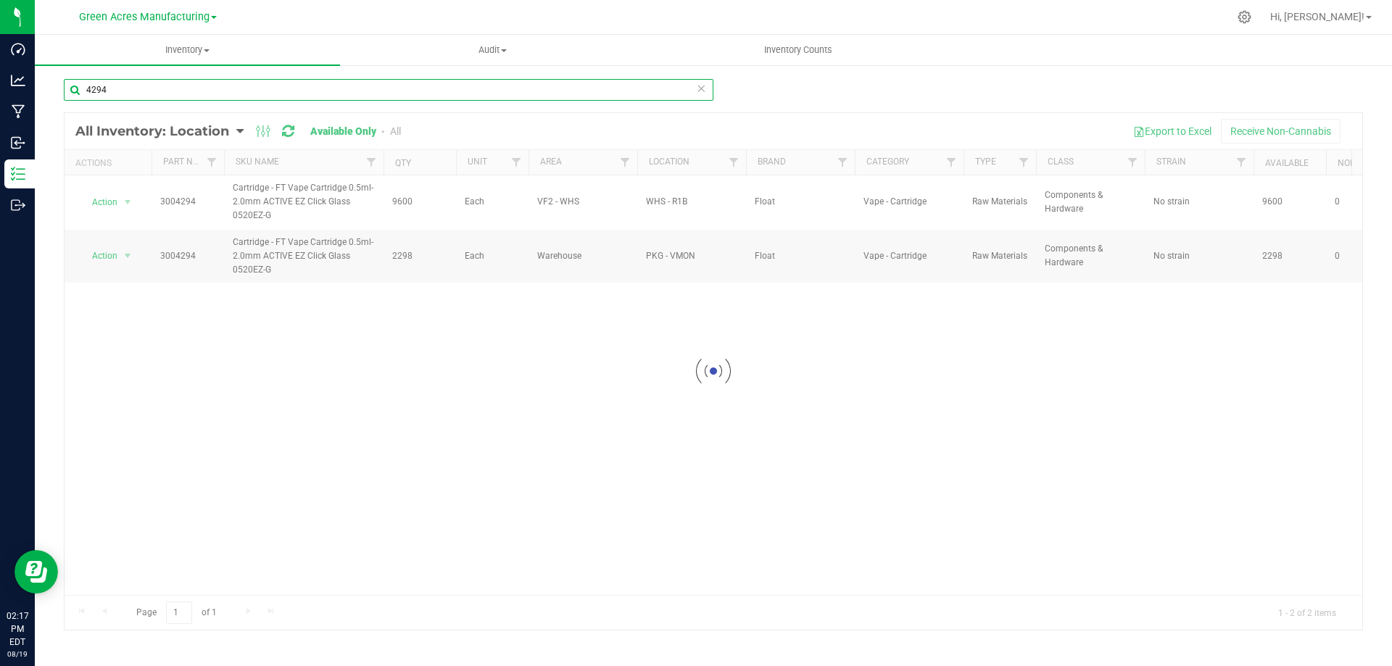
type input "4294"
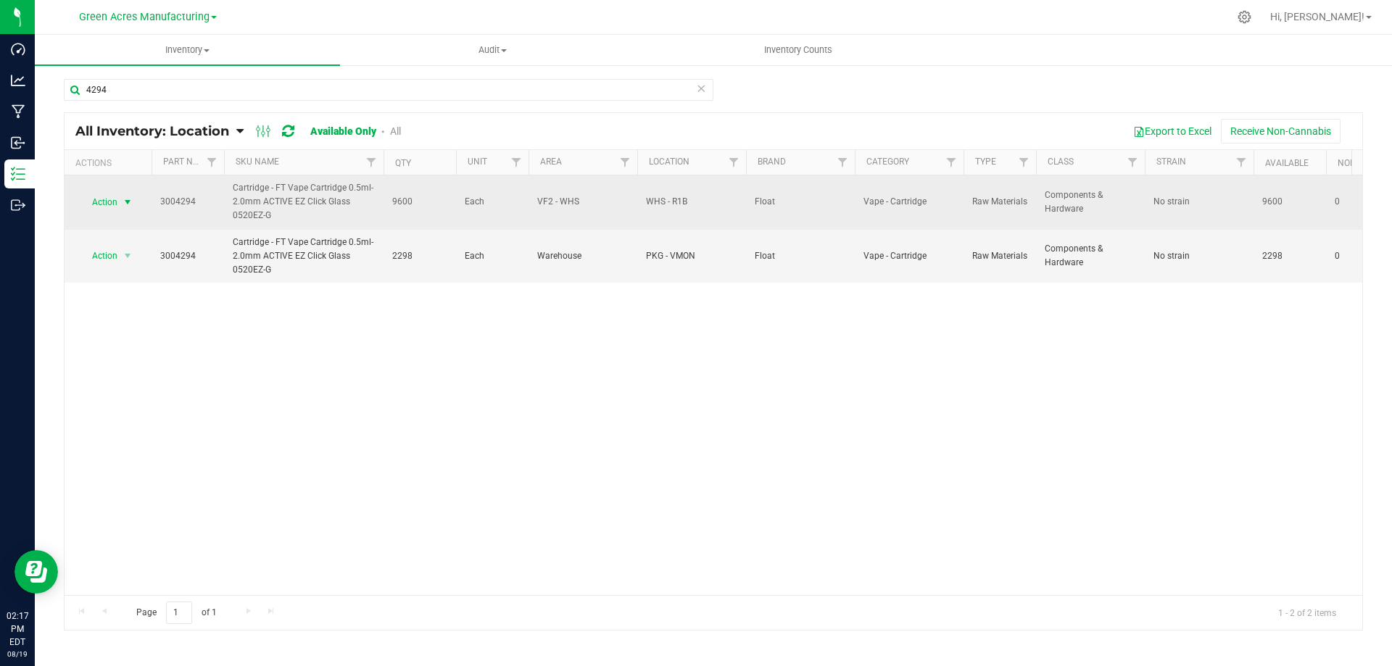
click at [128, 203] on span "select" at bounding box center [128, 202] width 12 height 12
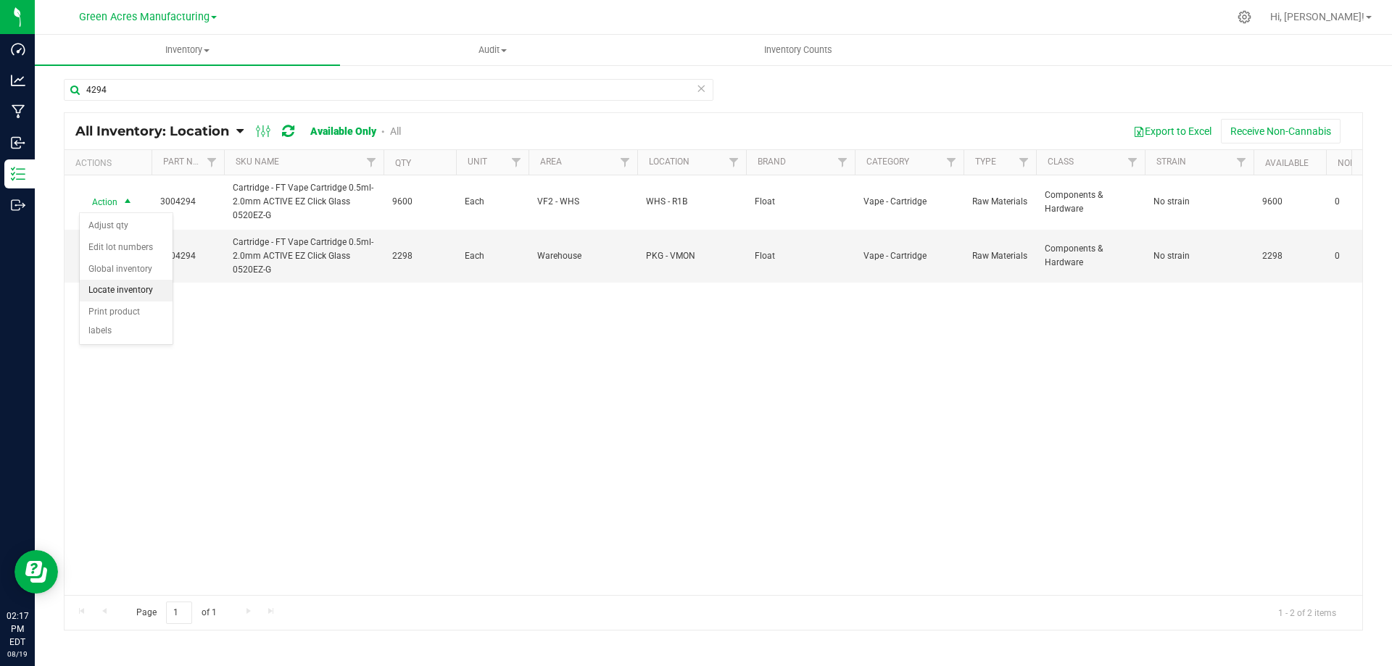
click at [135, 290] on li "Locate inventory" at bounding box center [126, 291] width 93 height 22
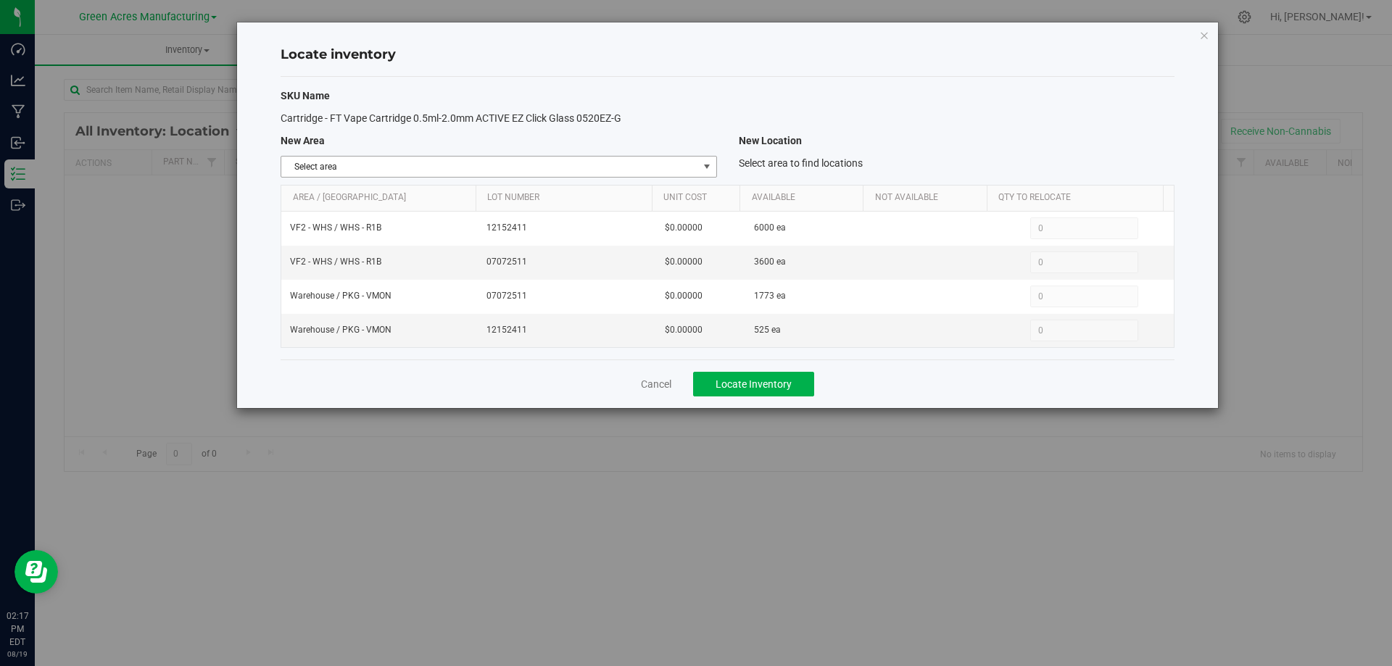
click at [684, 154] on div "SKU Name Cartridge - FT Vape Cartridge 0.5ml-2.0mm ACTIVE EZ Click Glass 0520EZ…" at bounding box center [728, 218] width 894 height 283
click at [708, 165] on span "select" at bounding box center [707, 167] width 12 height 12
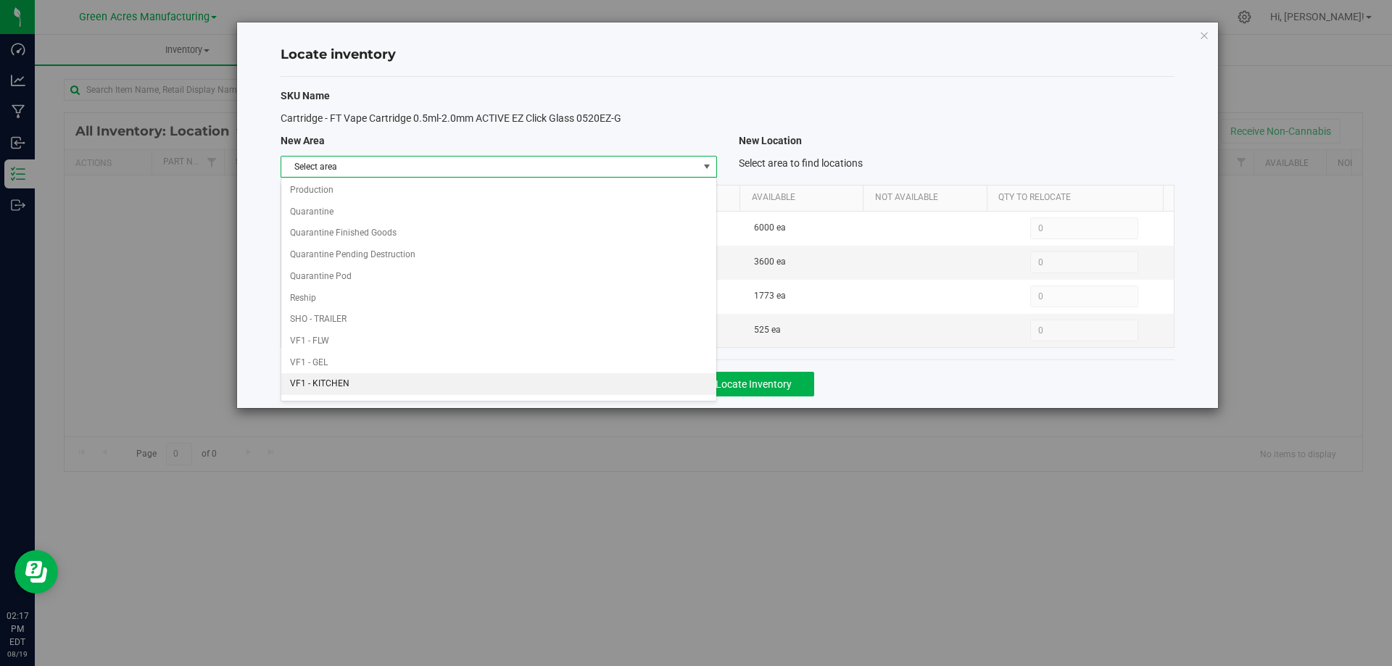
scroll to position [709, 0]
click at [583, 382] on li "Warehouse" at bounding box center [498, 387] width 434 height 22
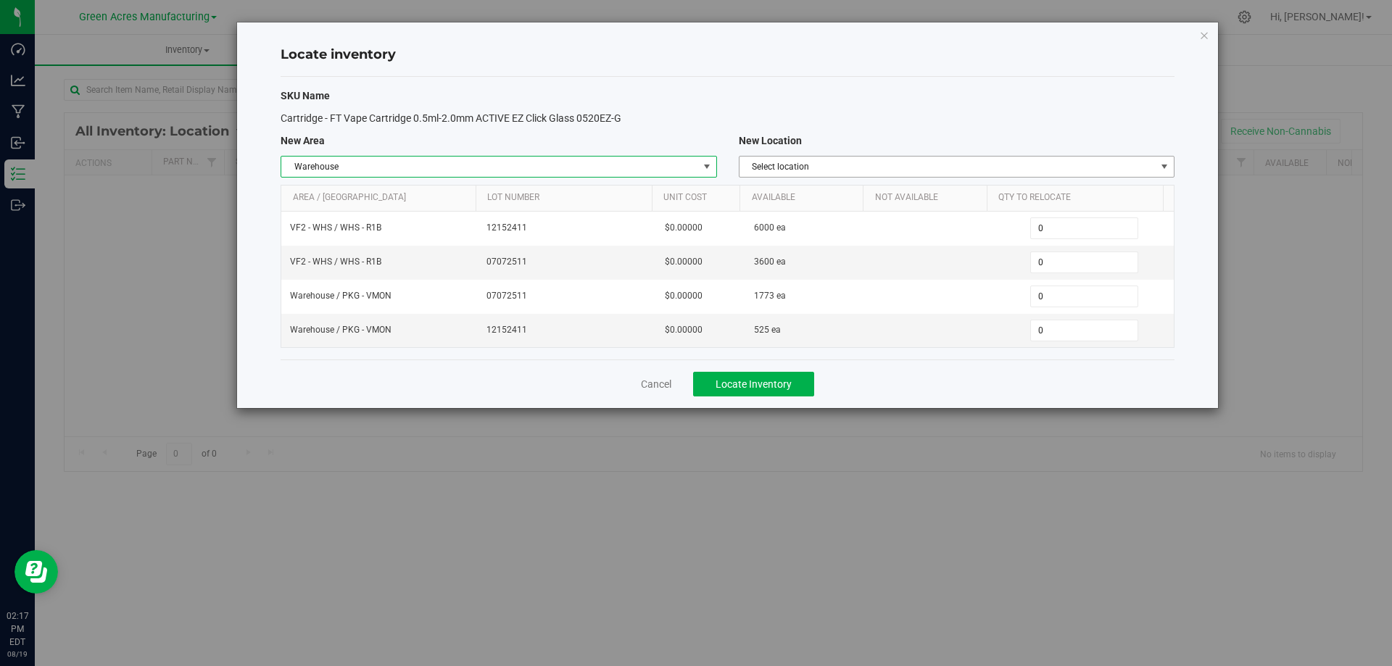
click at [1073, 169] on span "Select location" at bounding box center [947, 167] width 416 height 20
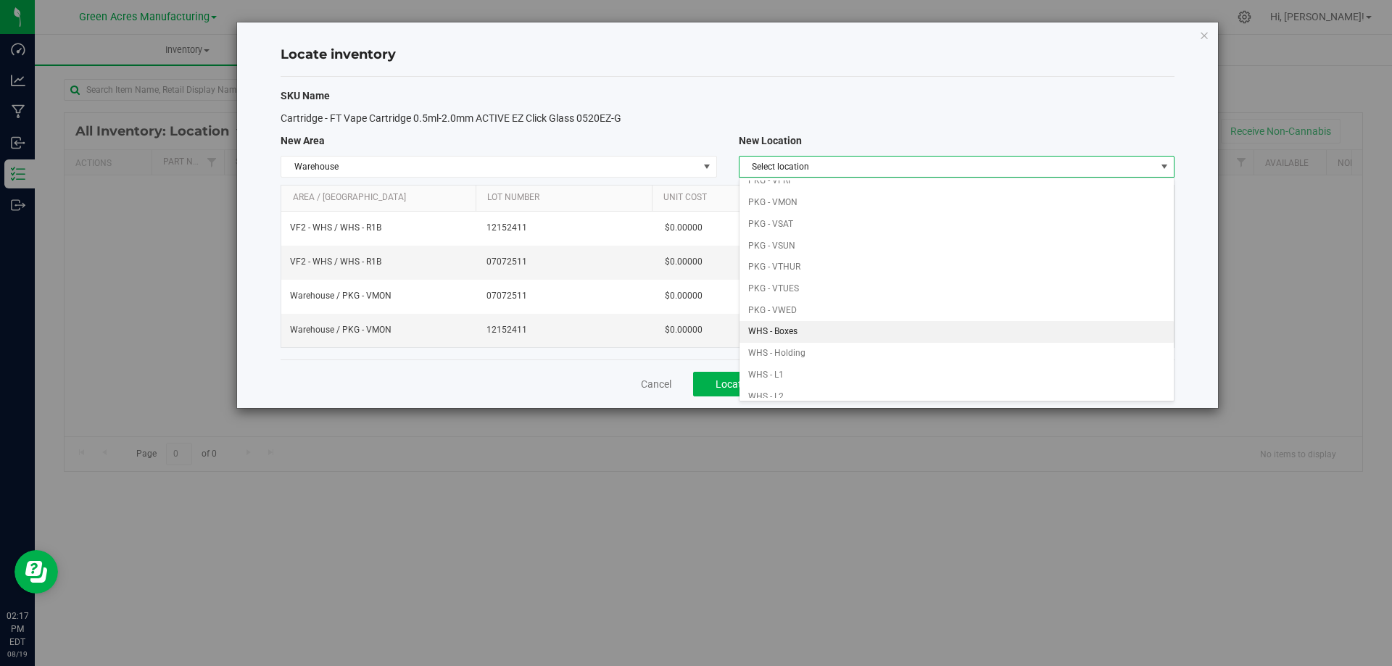
scroll to position [145, 0]
click at [860, 304] on li "PKG - VWED" at bounding box center [956, 305] width 434 height 22
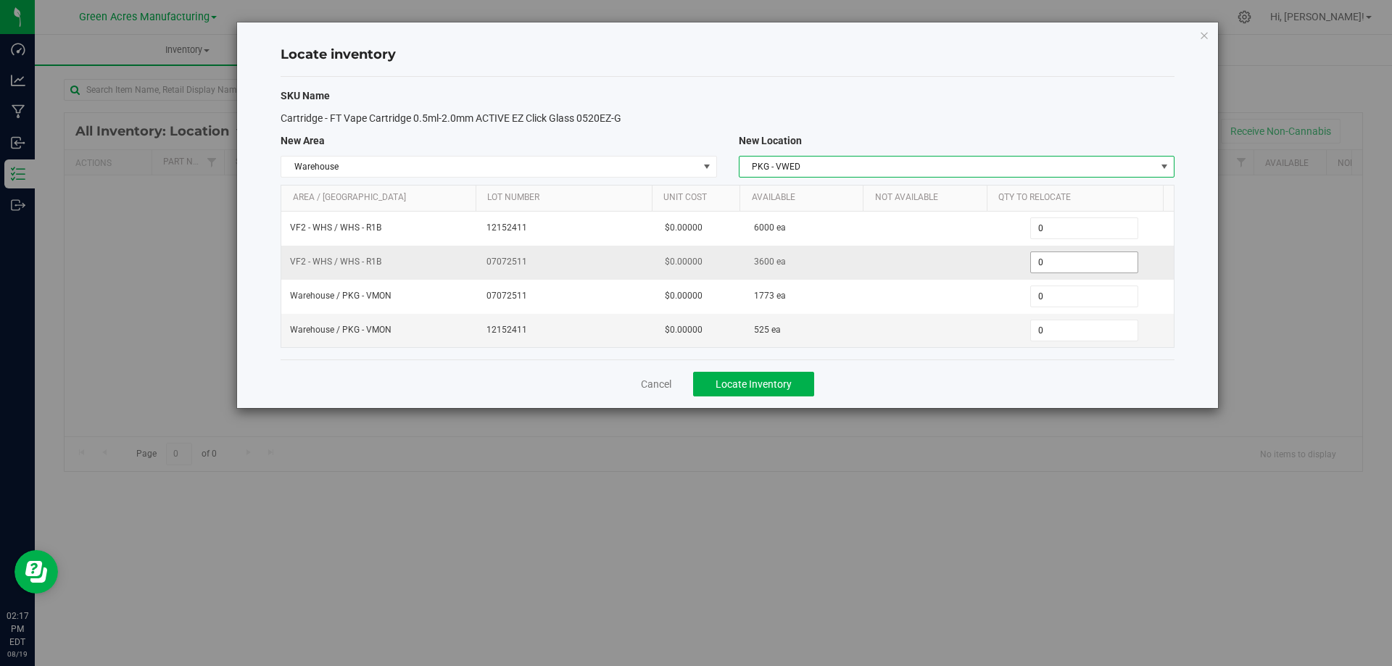
click at [1057, 262] on span "0 0" at bounding box center [1084, 263] width 108 height 22
click at [1057, 262] on input "0" at bounding box center [1084, 262] width 107 height 20
paste input "360"
type input "3600"
type input "3,600"
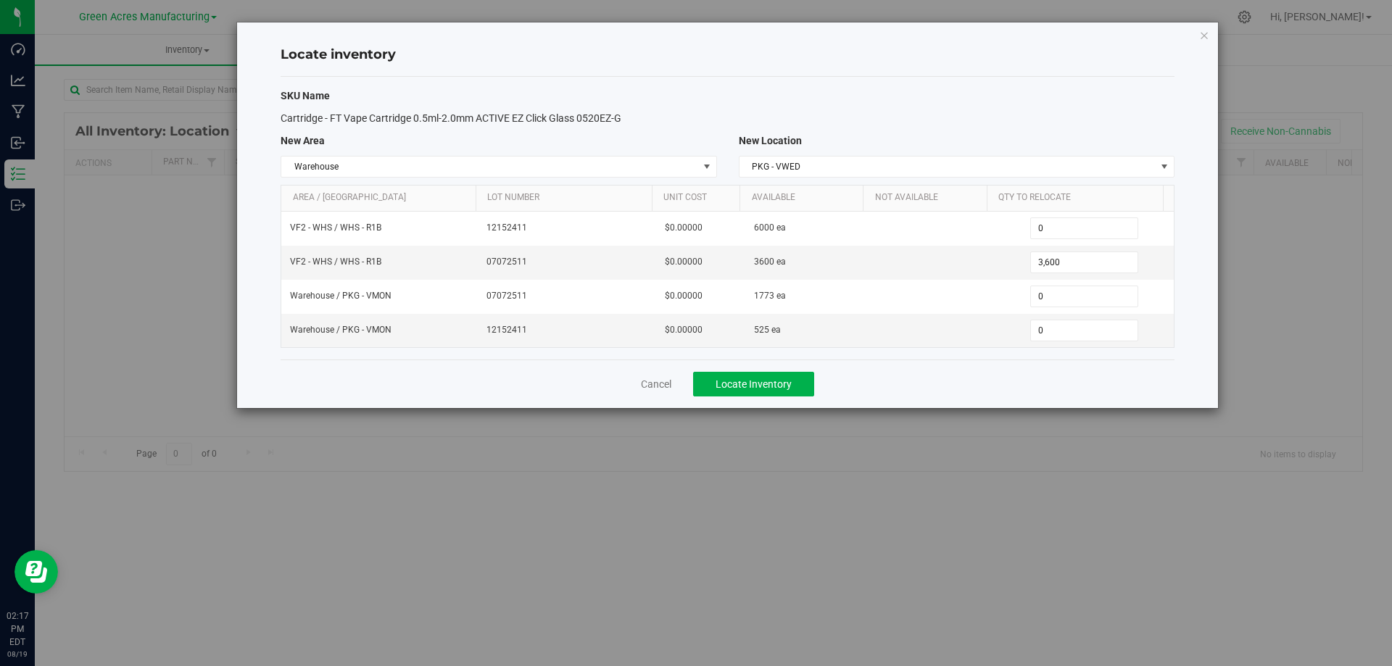
click at [985, 378] on div "Cancel Locate Inventory" at bounding box center [728, 384] width 894 height 49
click at [789, 375] on button "Locate Inventory" at bounding box center [753, 384] width 121 height 25
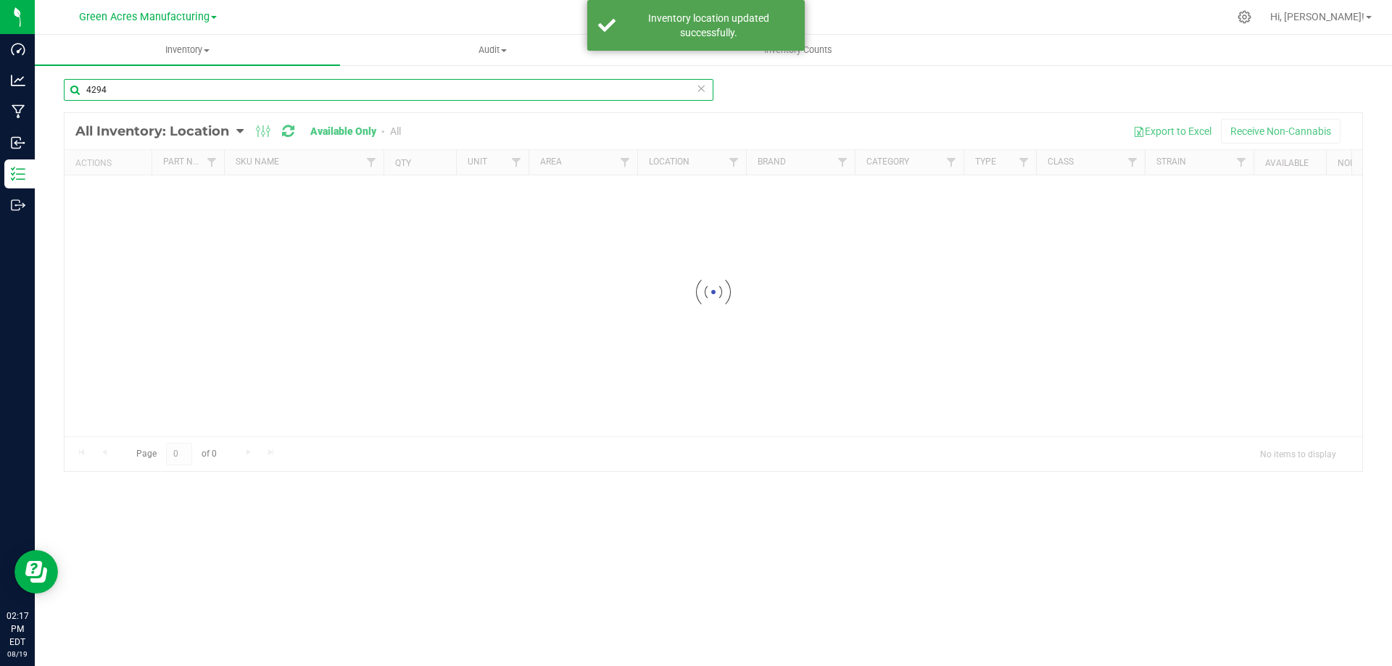
click at [206, 87] on input "4294" at bounding box center [388, 90] width 649 height 22
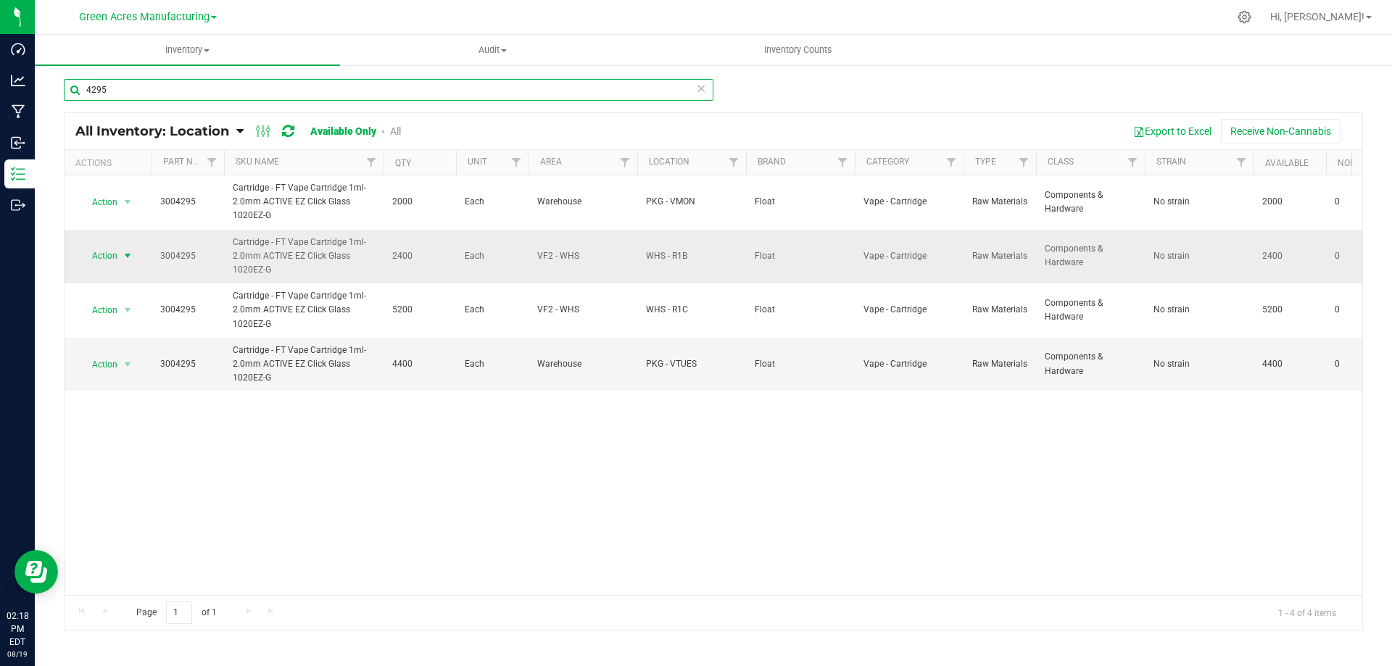
type input "4295"
click at [122, 252] on span "select" at bounding box center [128, 256] width 12 height 12
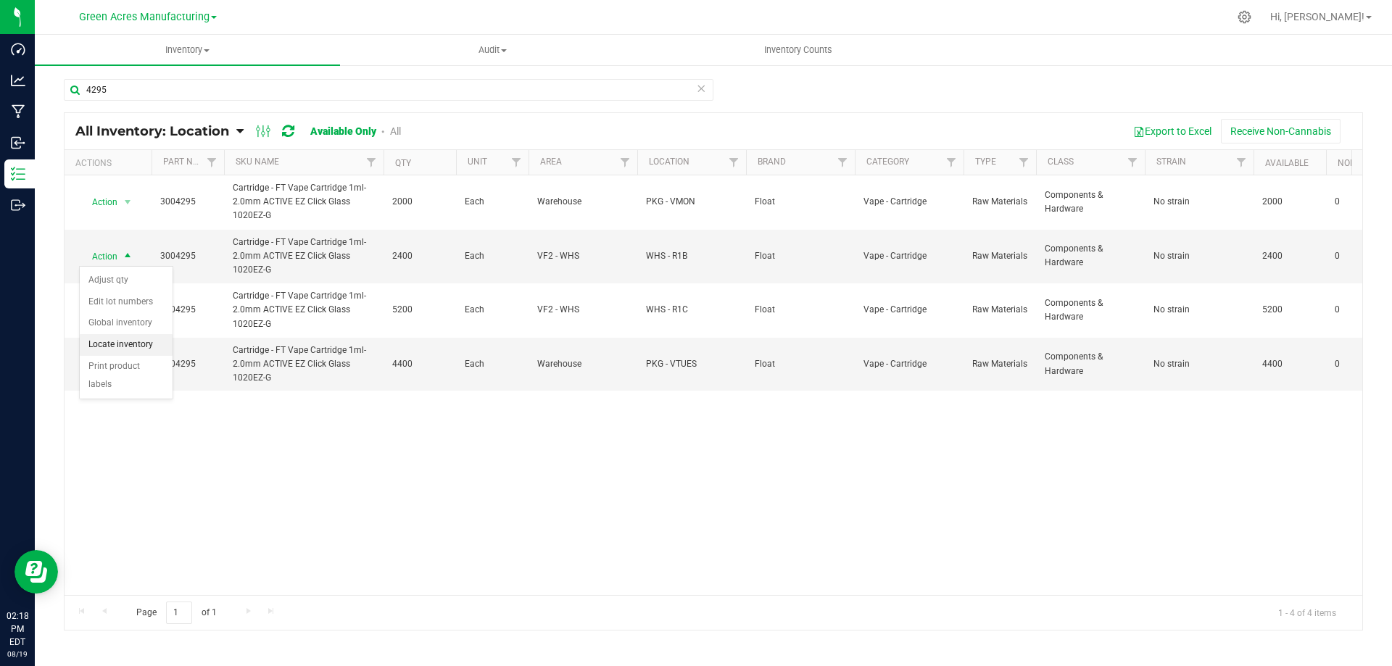
click at [146, 341] on li "Locate inventory" at bounding box center [126, 345] width 93 height 22
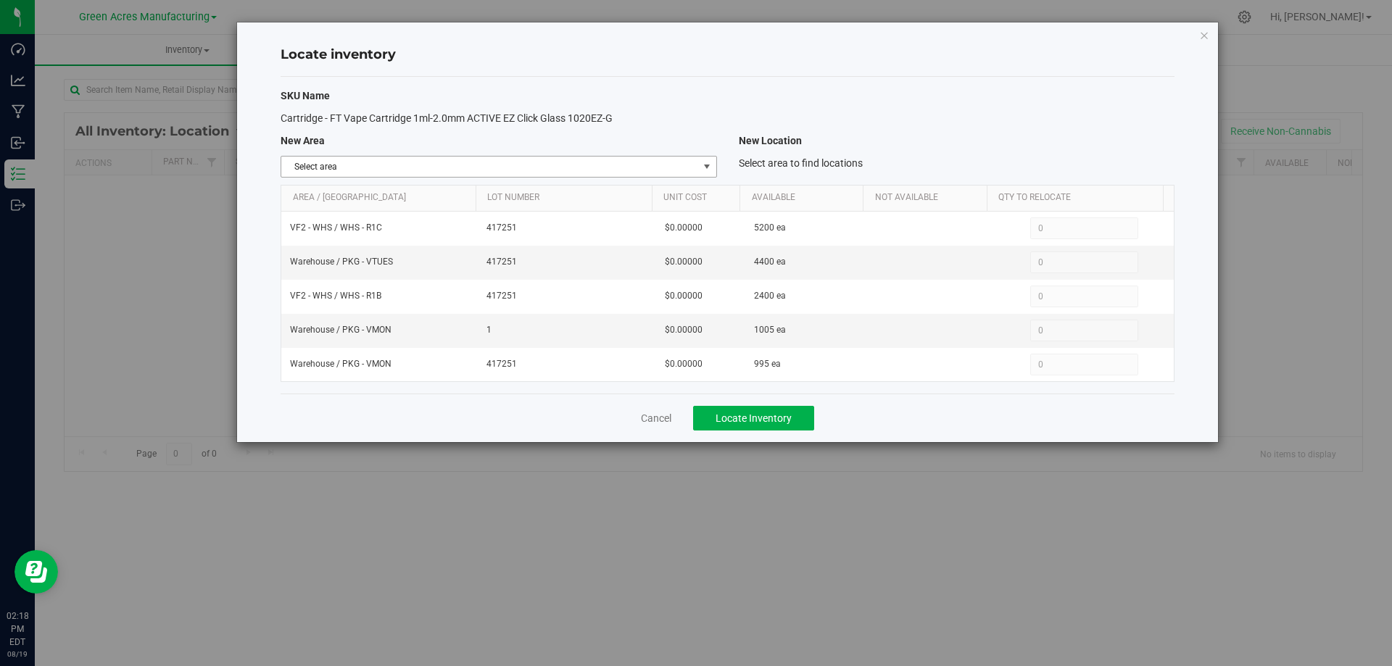
click at [705, 161] on span "select" at bounding box center [707, 167] width 12 height 12
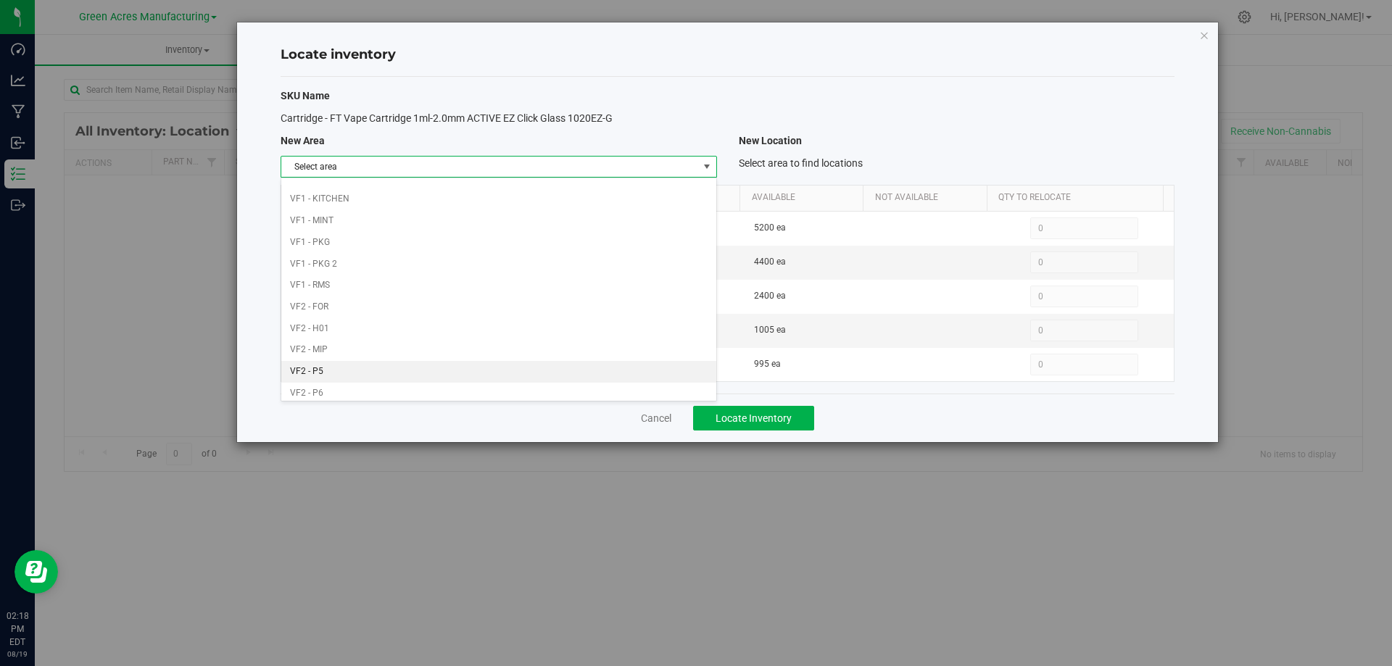
scroll to position [709, 0]
click at [558, 357] on li "VF2 - WHS" at bounding box center [498, 366] width 434 height 22
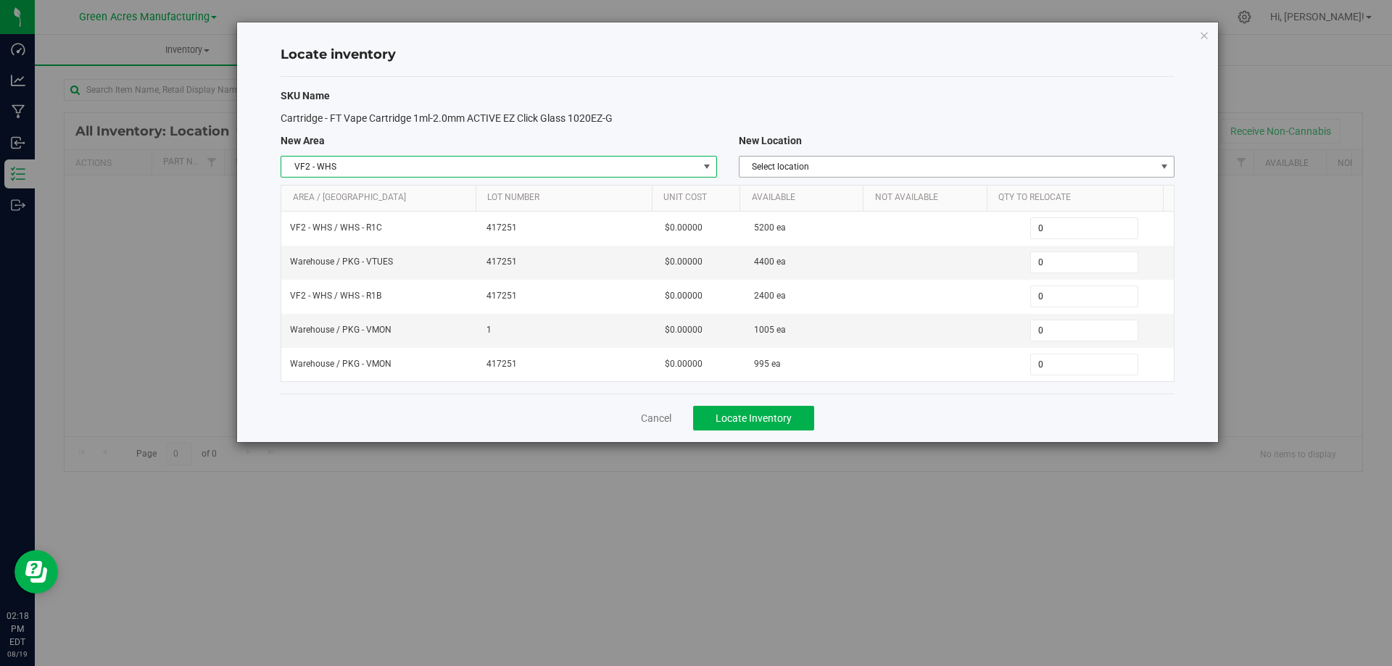
click at [982, 165] on span "Select location" at bounding box center [947, 167] width 416 height 20
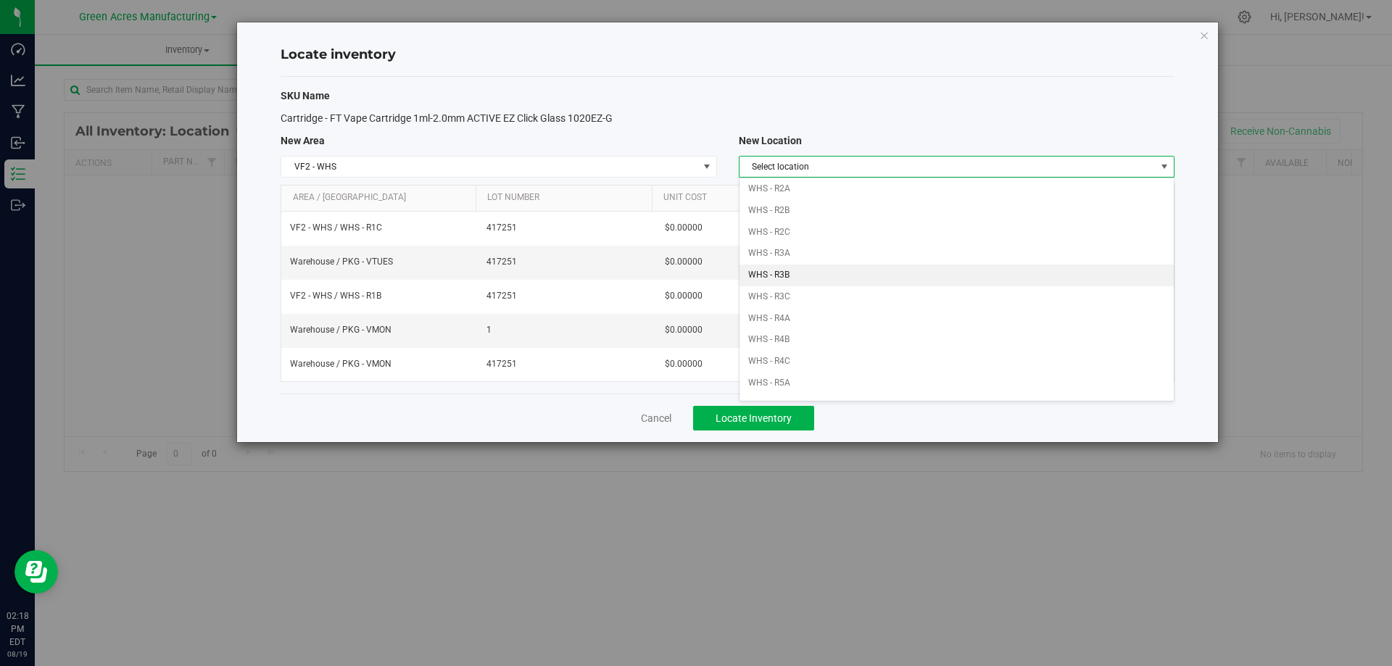
scroll to position [145, 0]
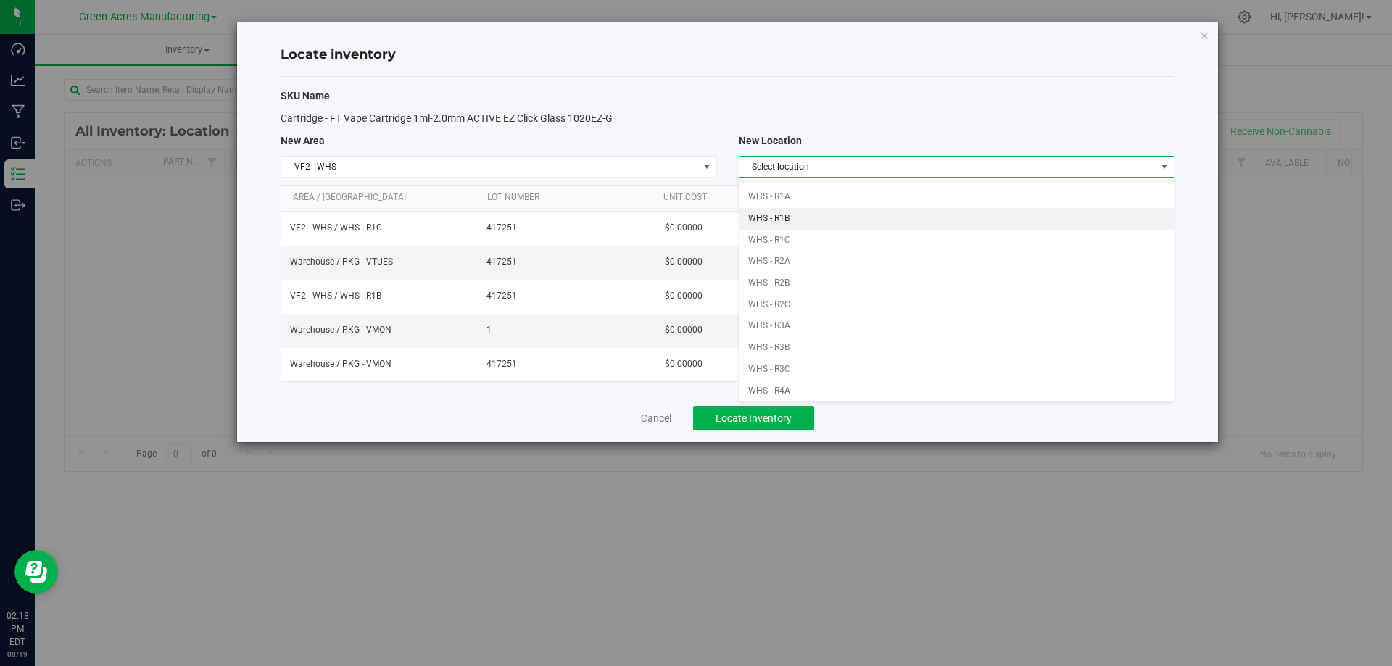
click at [819, 218] on li "WHS - R1B" at bounding box center [956, 219] width 434 height 22
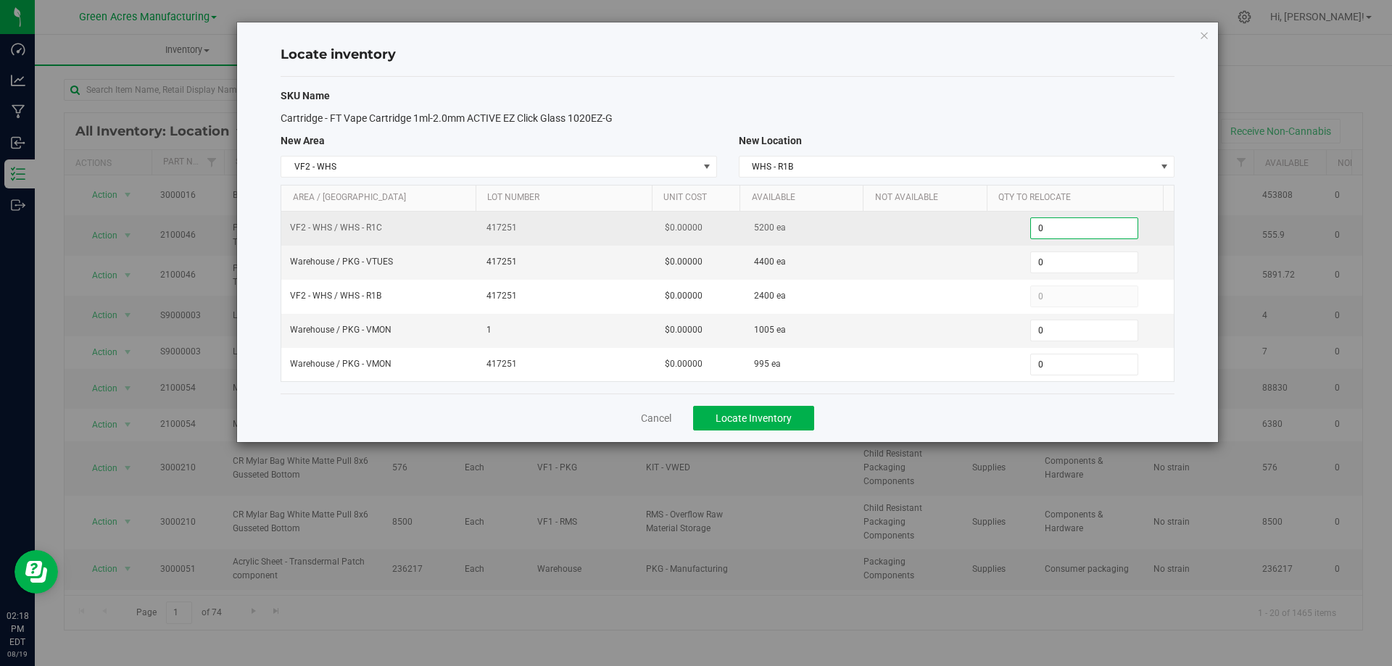
click at [1052, 225] on span "0 0" at bounding box center [1084, 228] width 108 height 22
click at [1052, 225] on input "0" at bounding box center [1084, 228] width 107 height 20
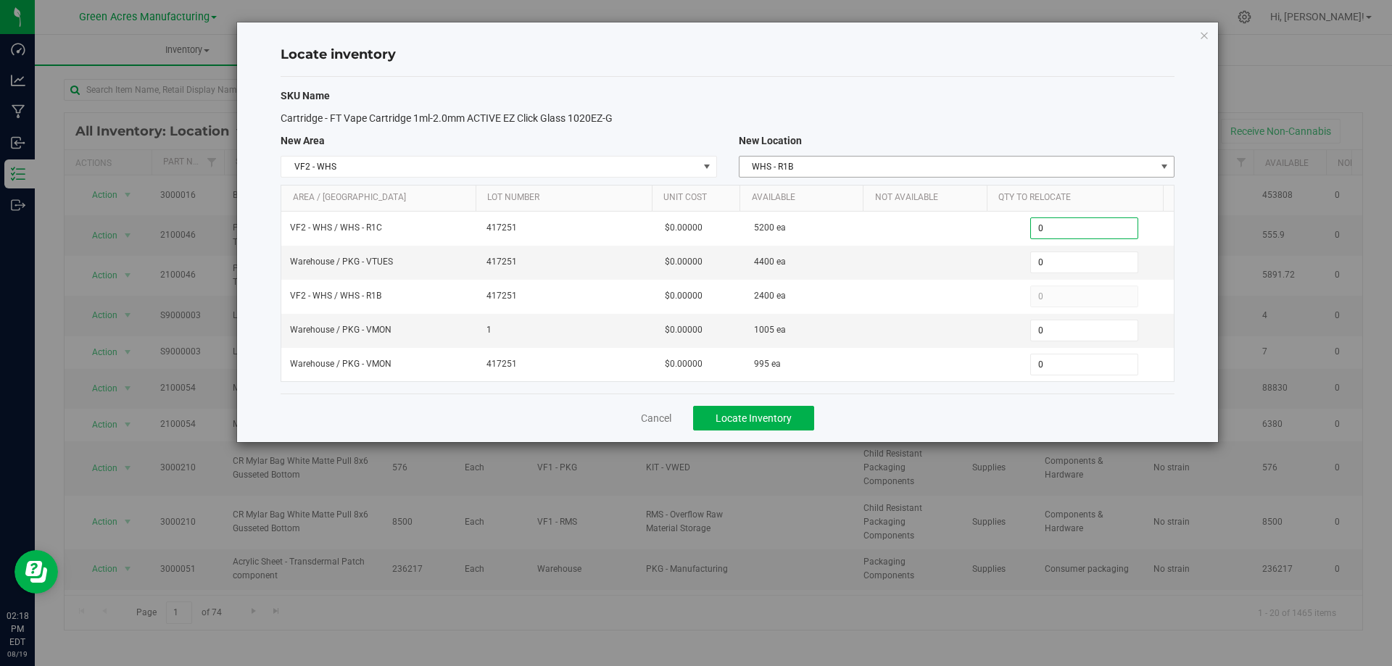
click at [1137, 165] on span "WHS - R1B" at bounding box center [947, 167] width 416 height 20
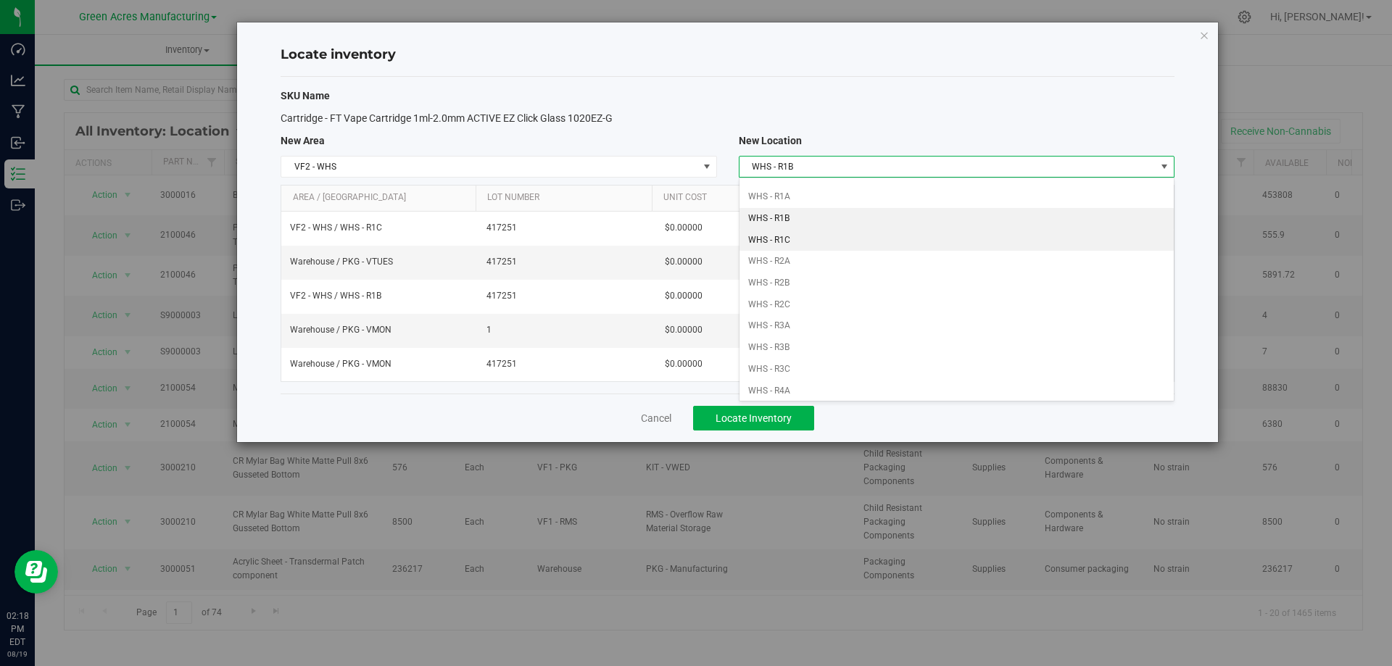
click at [818, 236] on li "WHS - R1C" at bounding box center [956, 241] width 434 height 22
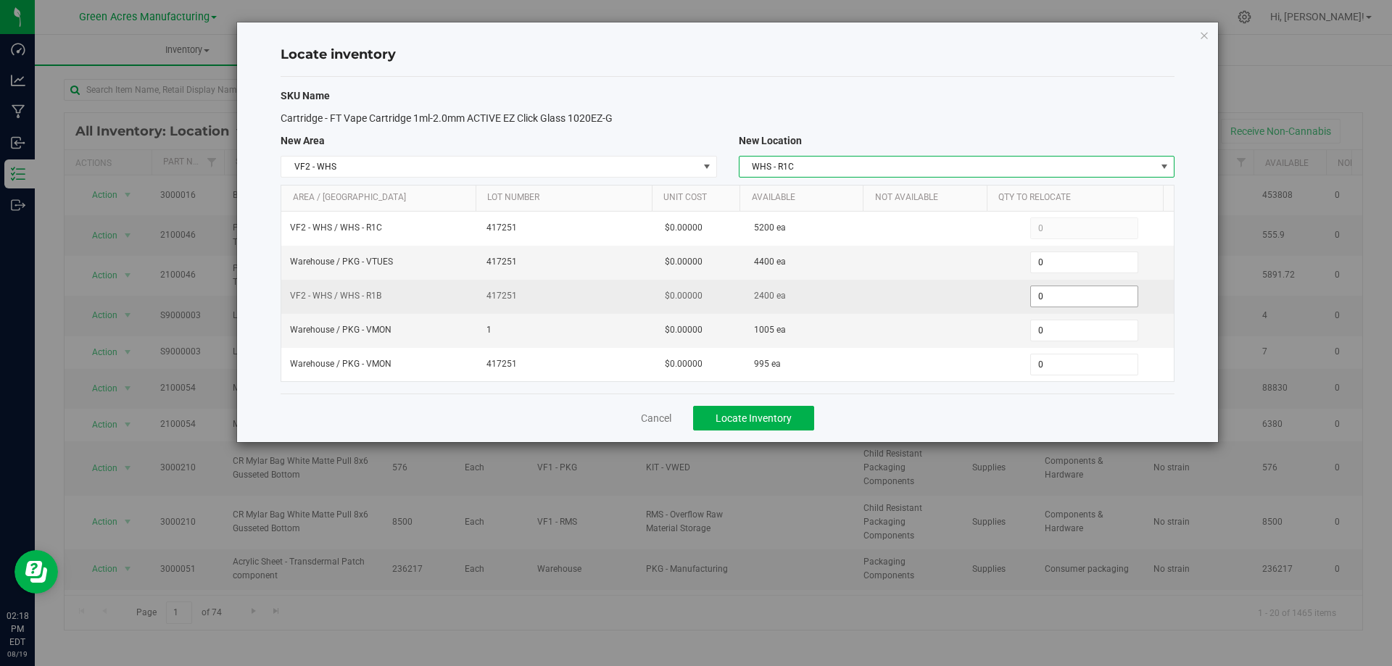
click at [1075, 292] on span "0 0" at bounding box center [1084, 297] width 108 height 22
click at [1075, 292] on input "0" at bounding box center [1084, 296] width 107 height 20
type input "2400"
click at [1075, 293] on input "2400" at bounding box center [1084, 296] width 107 height 20
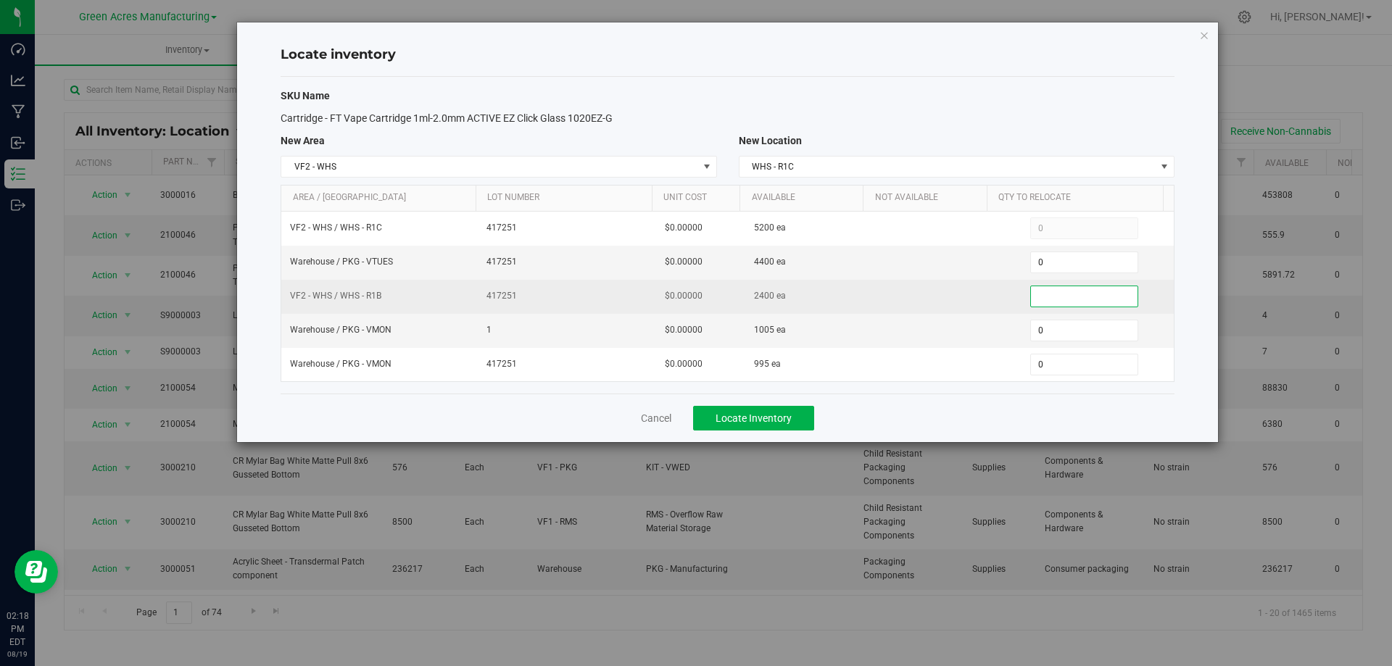
click at [1102, 299] on span at bounding box center [1084, 297] width 108 height 22
click at [1102, 299] on input "text" at bounding box center [1084, 296] width 107 height 20
type input "800"
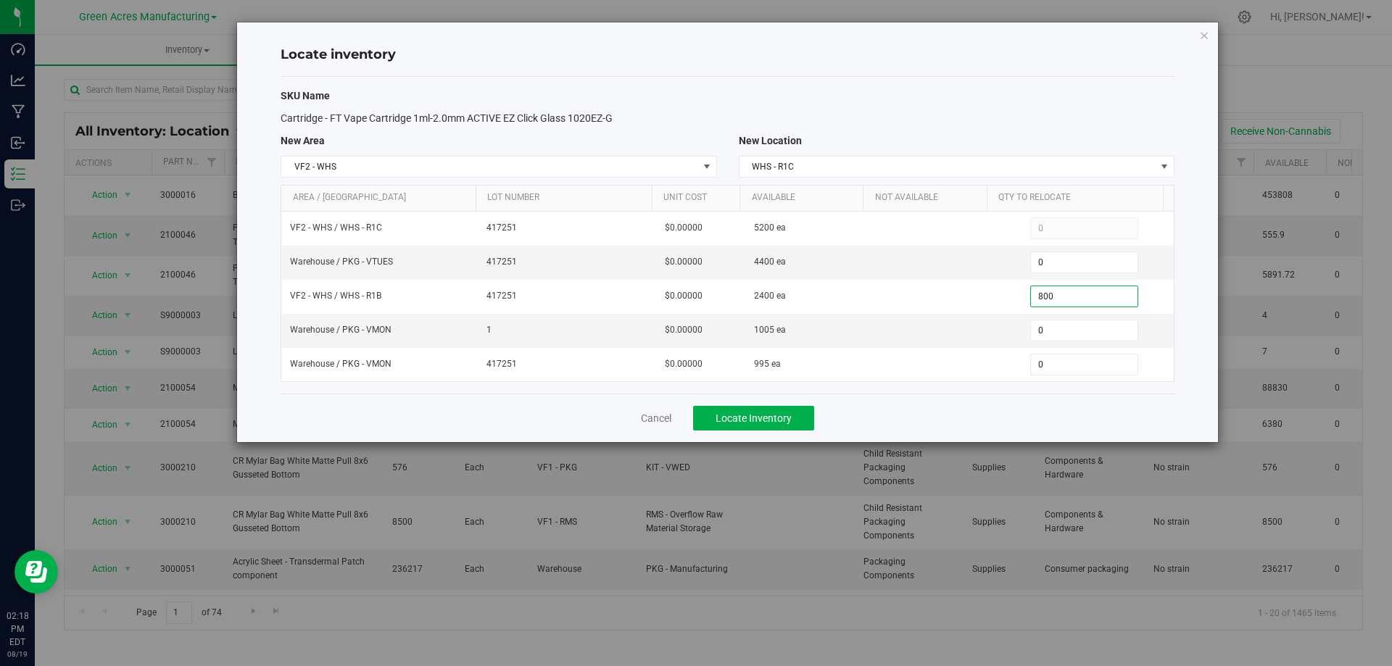
type input "800"
click at [970, 422] on div "Cancel Locate Inventory" at bounding box center [728, 418] width 894 height 49
click at [797, 431] on div "Cancel Locate Inventory" at bounding box center [728, 418] width 894 height 49
click at [791, 420] on span "Locate Inventory" at bounding box center [753, 418] width 76 height 12
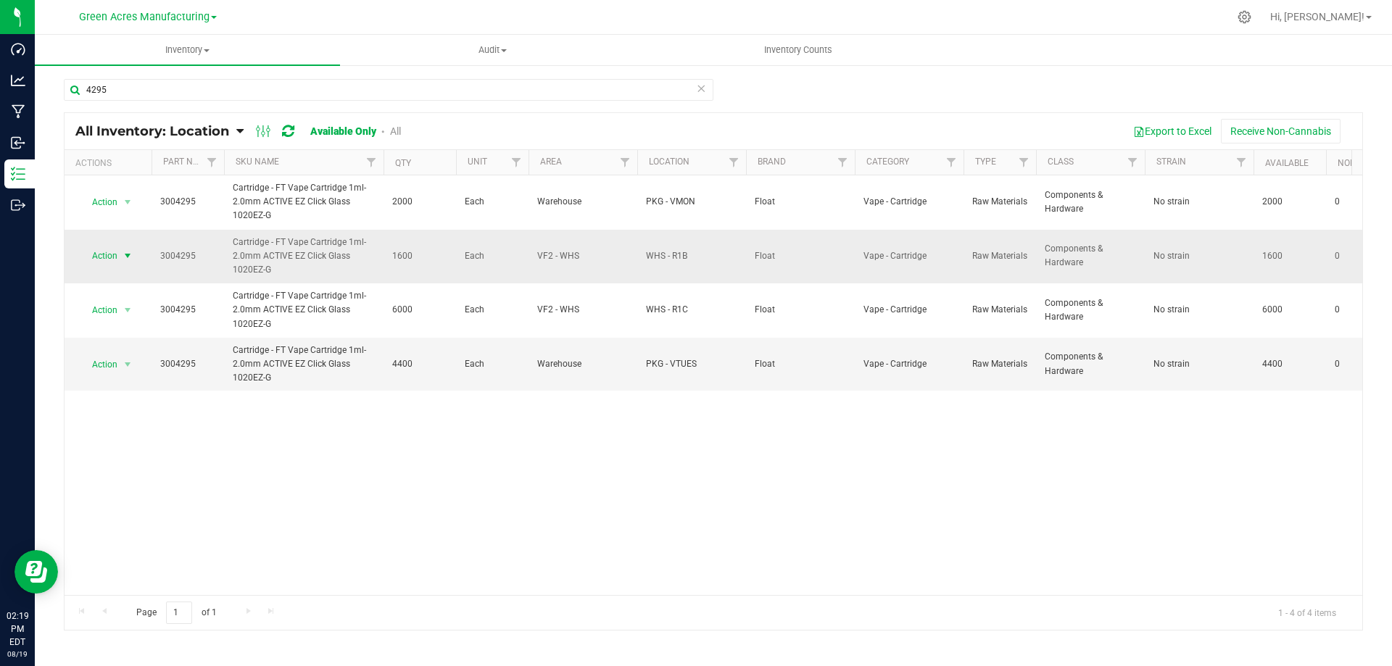
click at [127, 253] on span "select" at bounding box center [128, 256] width 12 height 12
click at [145, 345] on li "Locate inventory" at bounding box center [126, 345] width 93 height 22
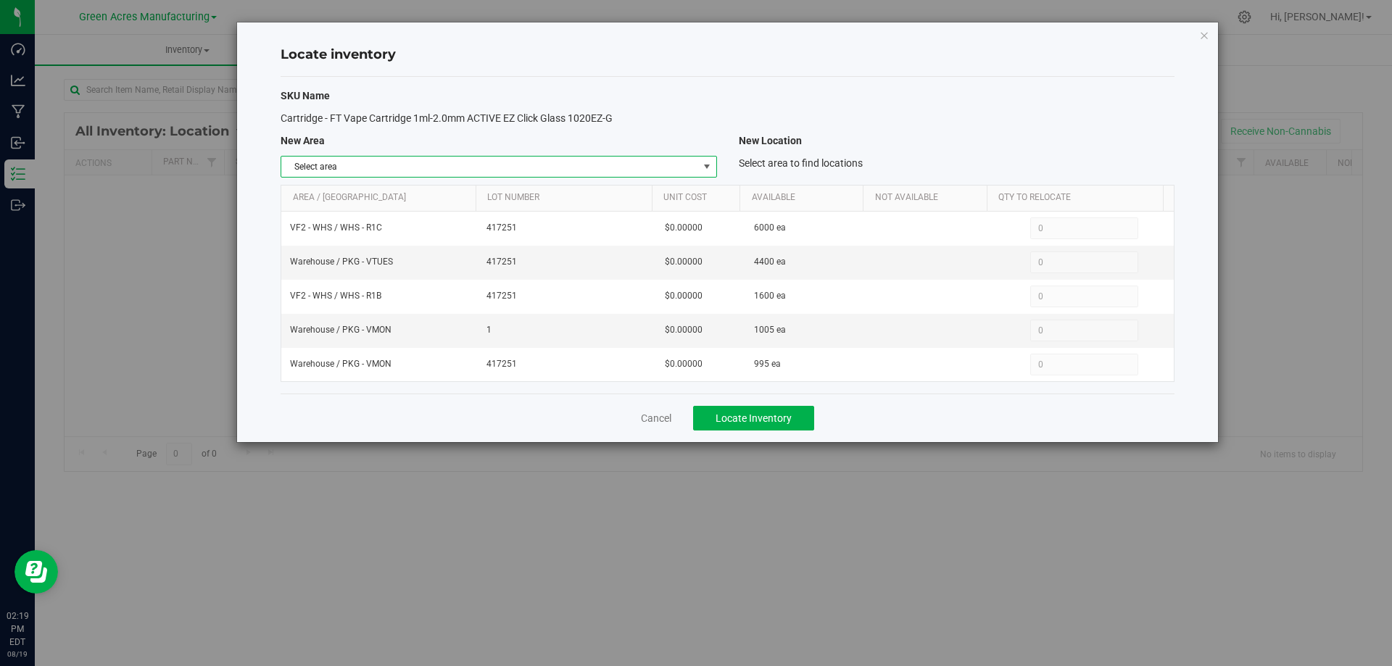
click at [699, 168] on span "select" at bounding box center [706, 167] width 18 height 20
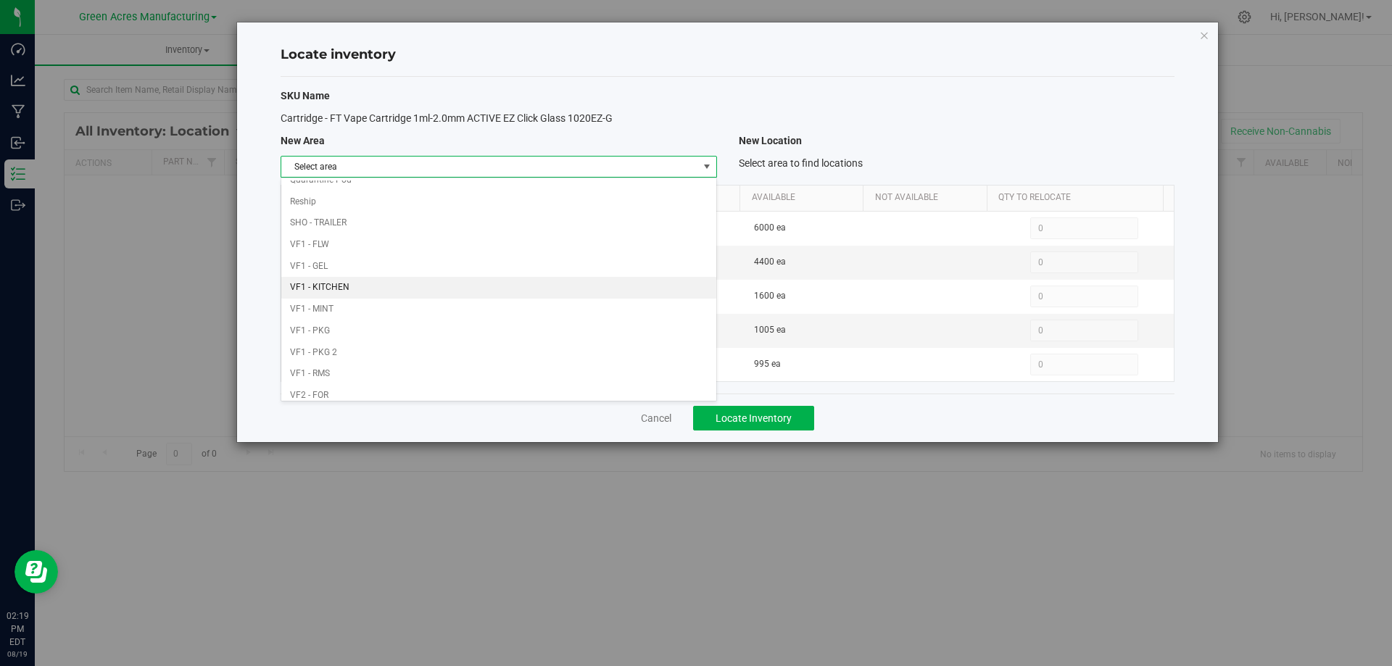
scroll to position [709, 0]
click at [580, 380] on li "Warehouse" at bounding box center [498, 387] width 434 height 22
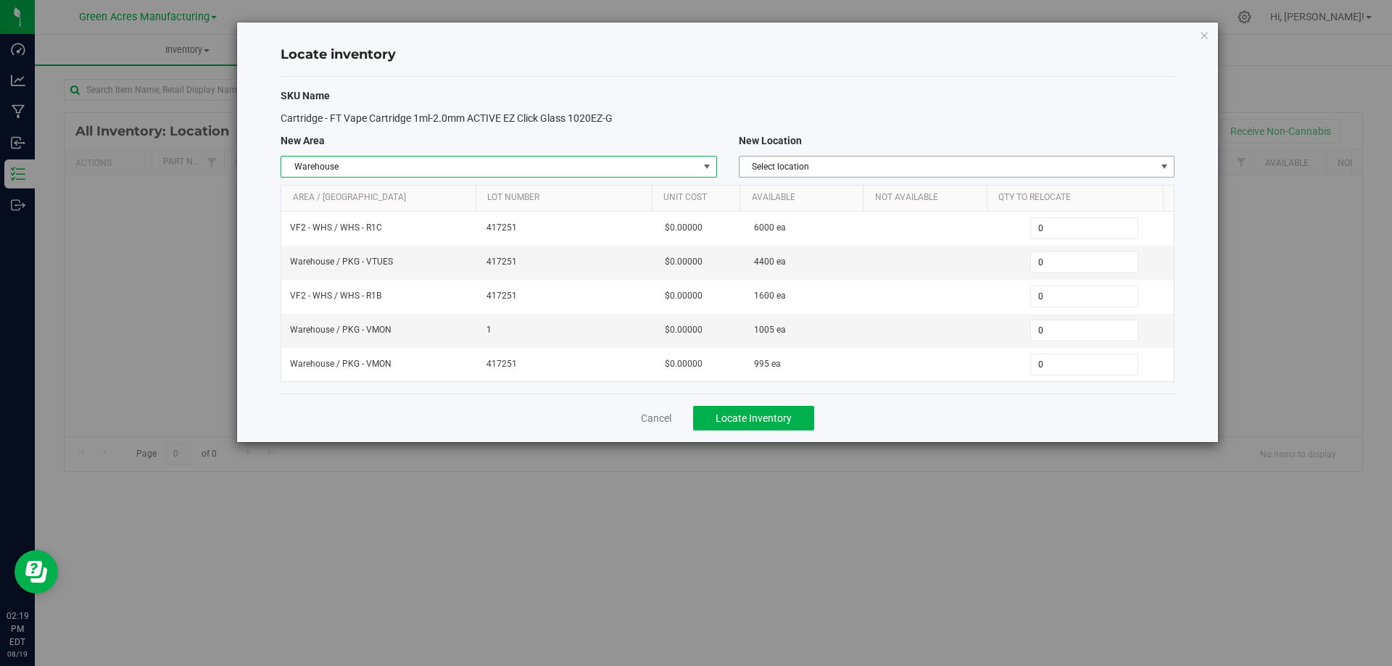
click at [1028, 160] on span "Select location" at bounding box center [947, 167] width 416 height 20
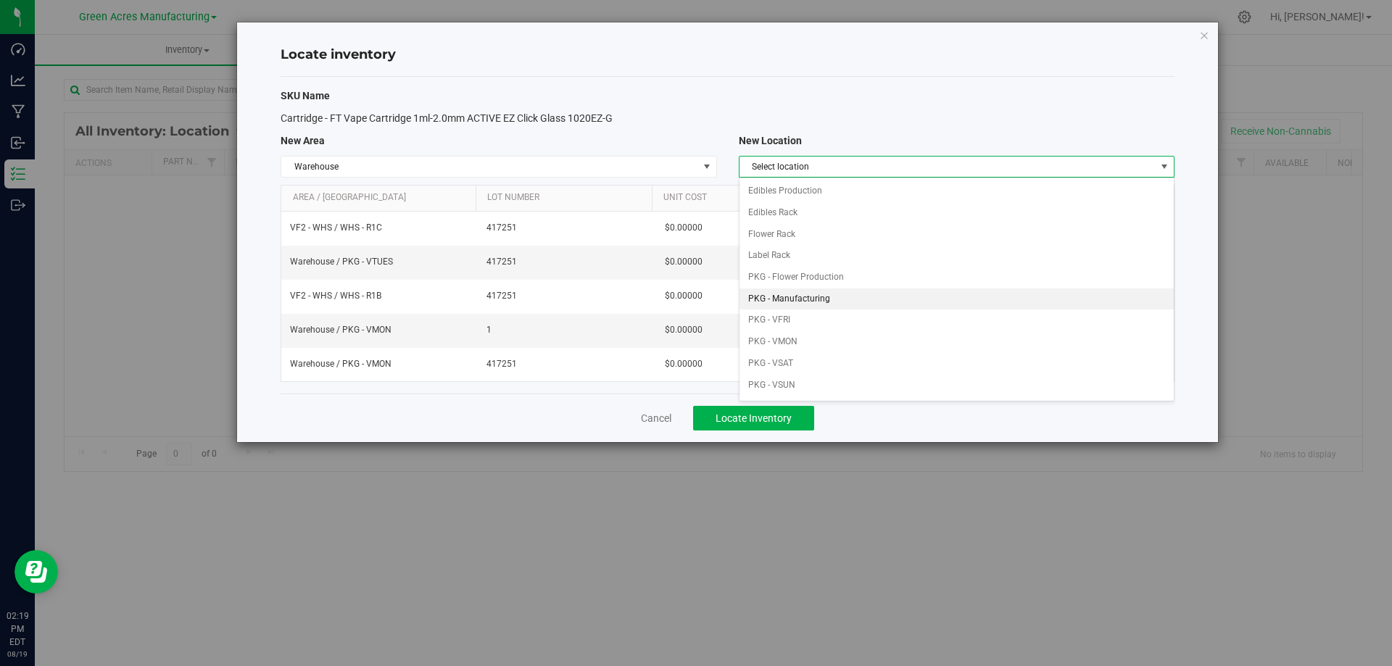
scroll to position [72, 0]
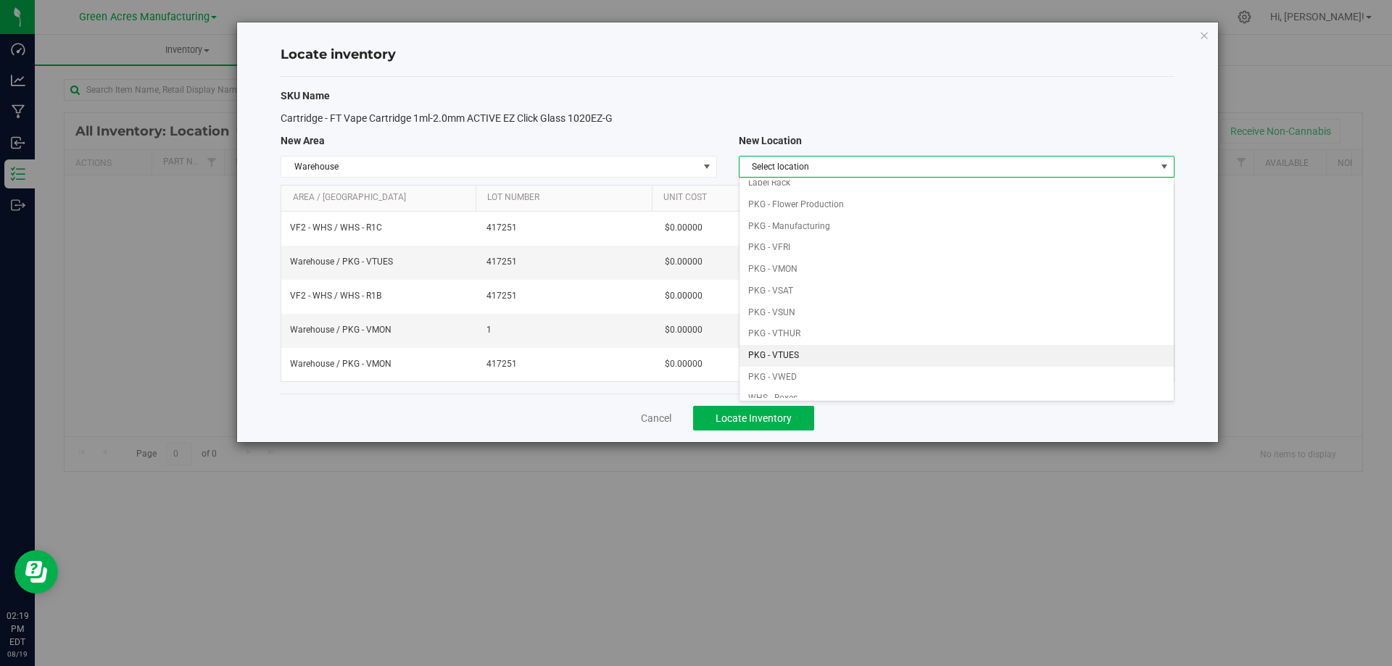
click at [815, 349] on li "PKG - VTUES" at bounding box center [956, 356] width 434 height 22
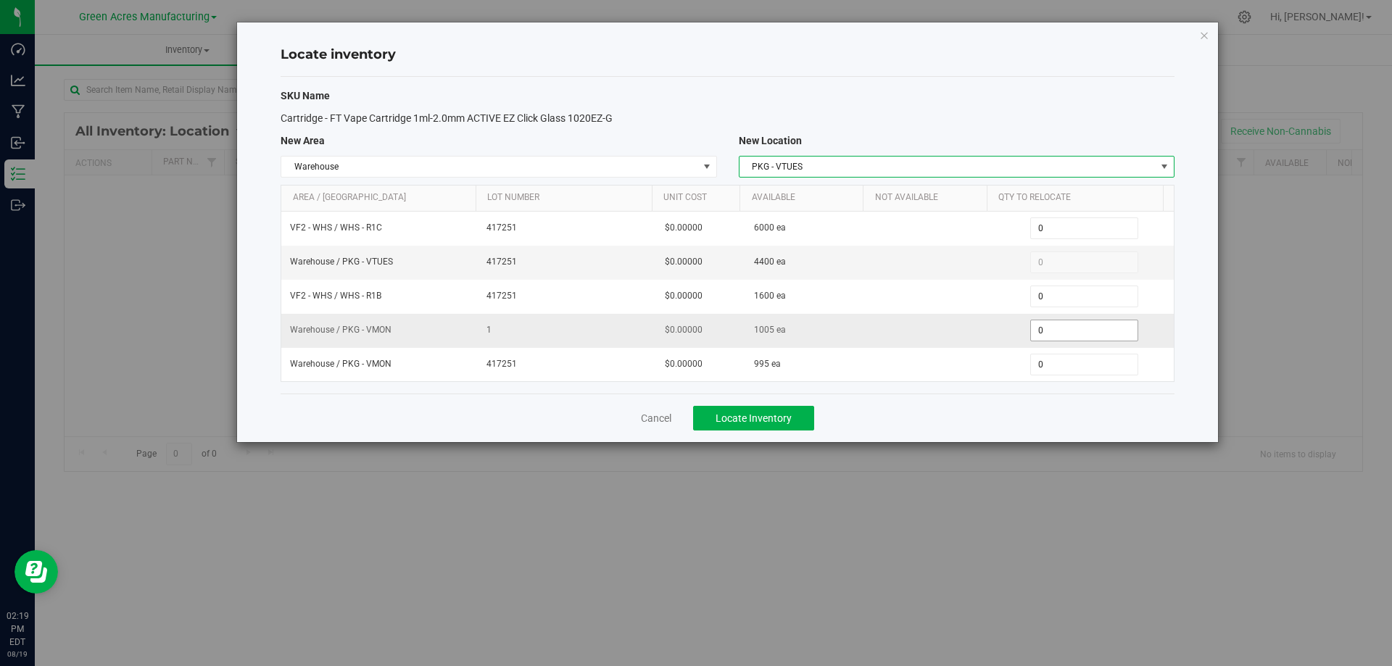
click at [1075, 333] on span "0 0" at bounding box center [1084, 331] width 108 height 22
click at [1075, 333] on input "0" at bounding box center [1084, 330] width 107 height 20
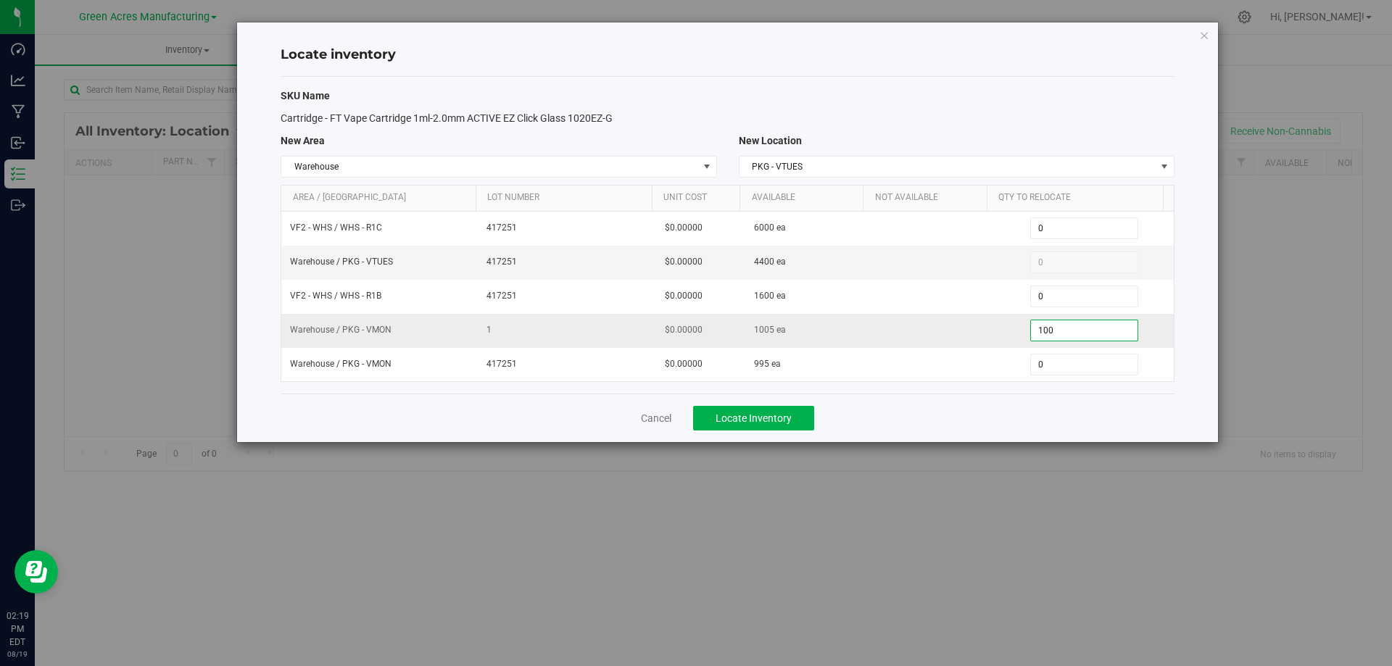
type input "1005"
type input "1,005"
type input "9550"
type input "995"
click at [979, 401] on div "Cancel Locate Inventory" at bounding box center [728, 418] width 894 height 49
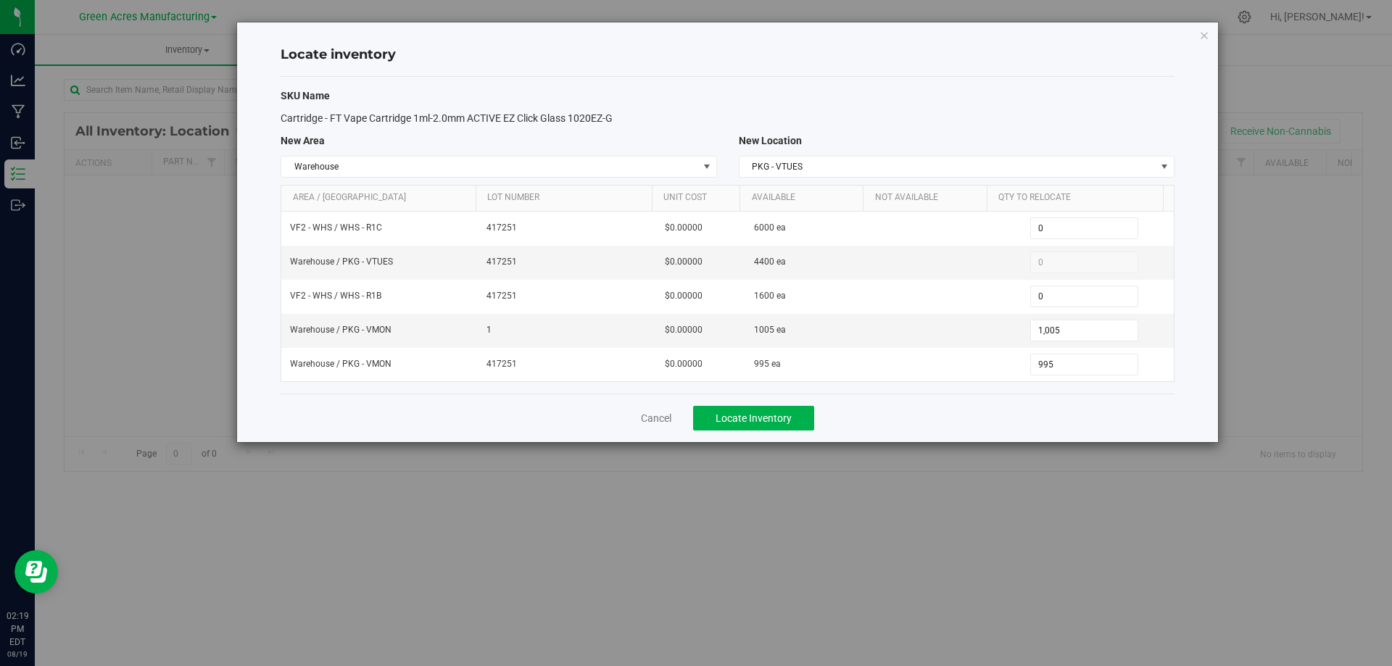
click at [965, 413] on div "Cancel Locate Inventory" at bounding box center [728, 418] width 894 height 49
click at [752, 419] on span "Locate Inventory" at bounding box center [753, 418] width 76 height 12
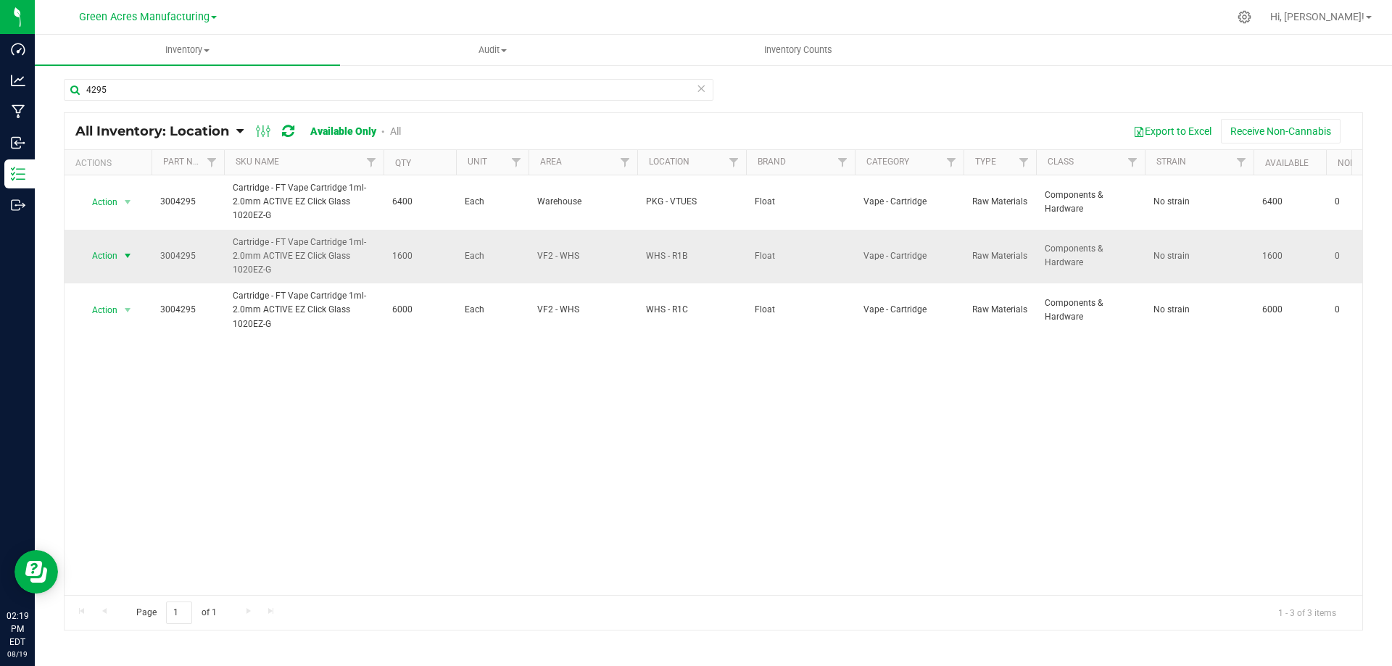
click at [122, 257] on span "select" at bounding box center [128, 256] width 12 height 12
click at [150, 341] on li "Locate inventory" at bounding box center [126, 345] width 93 height 22
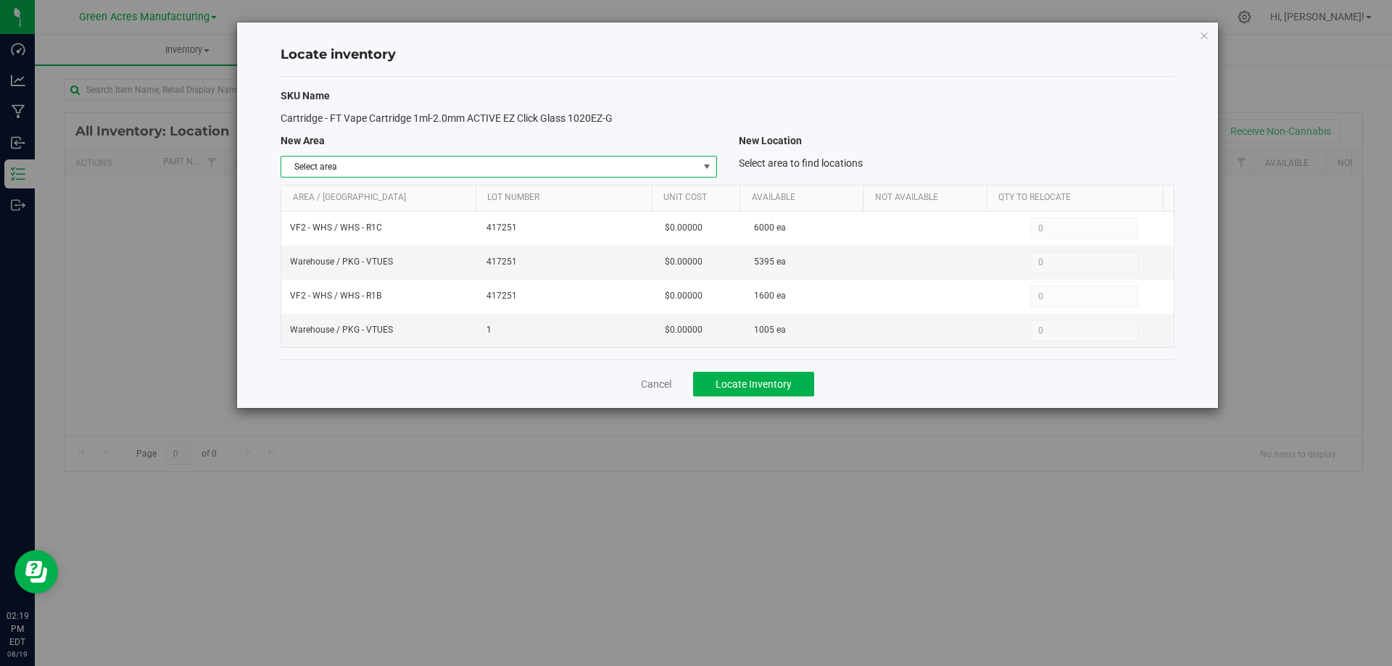
click at [708, 165] on span "select" at bounding box center [707, 167] width 12 height 12
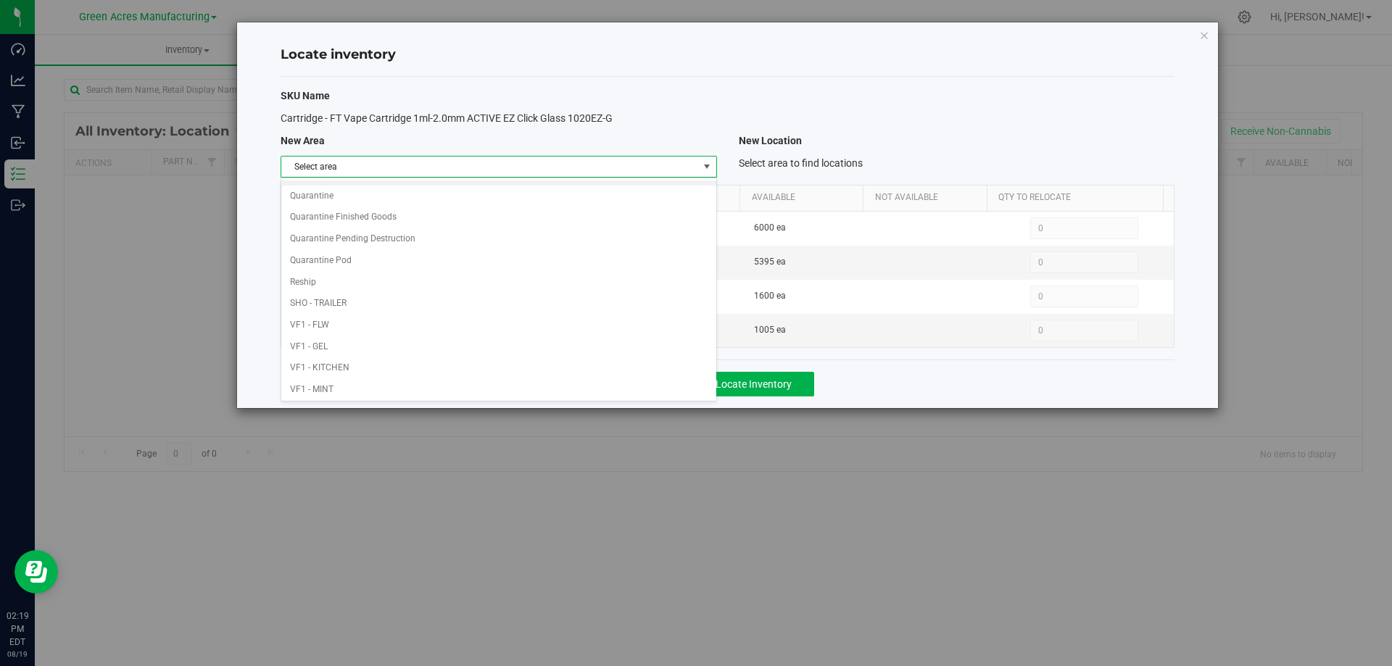
scroll to position [709, 0]
click at [629, 381] on li "Warehouse" at bounding box center [498, 387] width 434 height 22
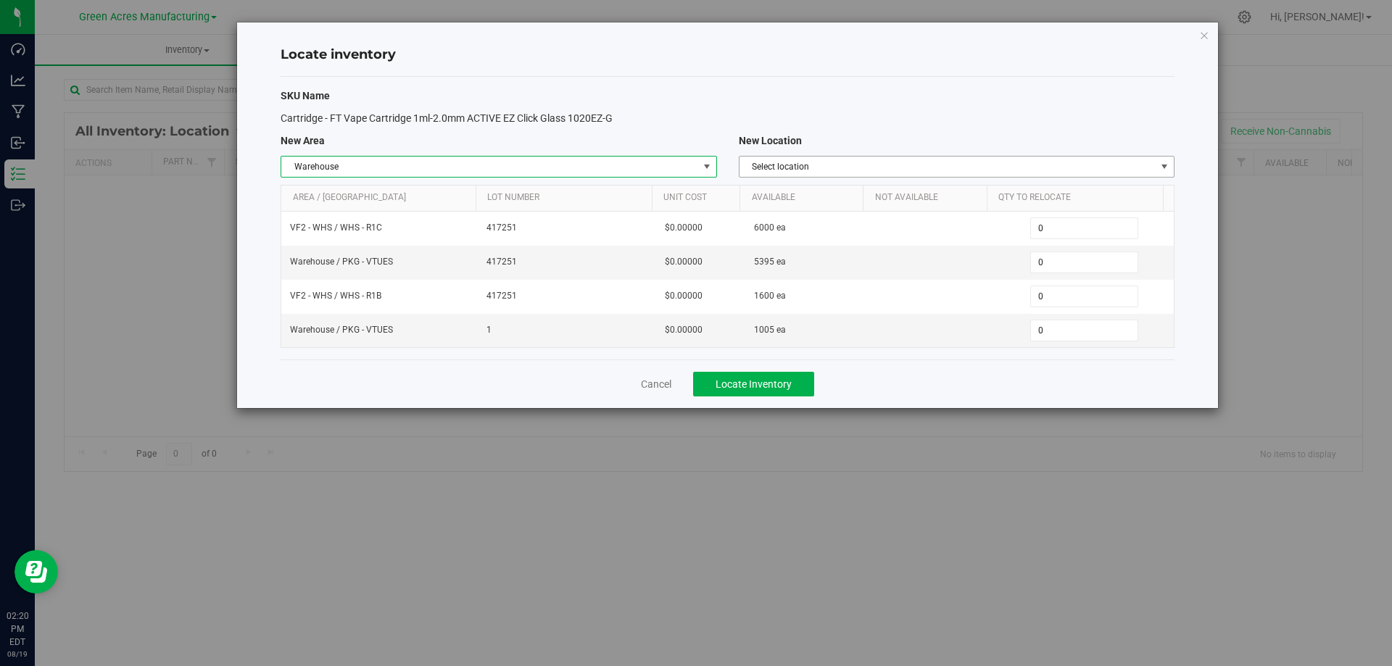
click at [1052, 170] on span "Select location" at bounding box center [947, 167] width 416 height 20
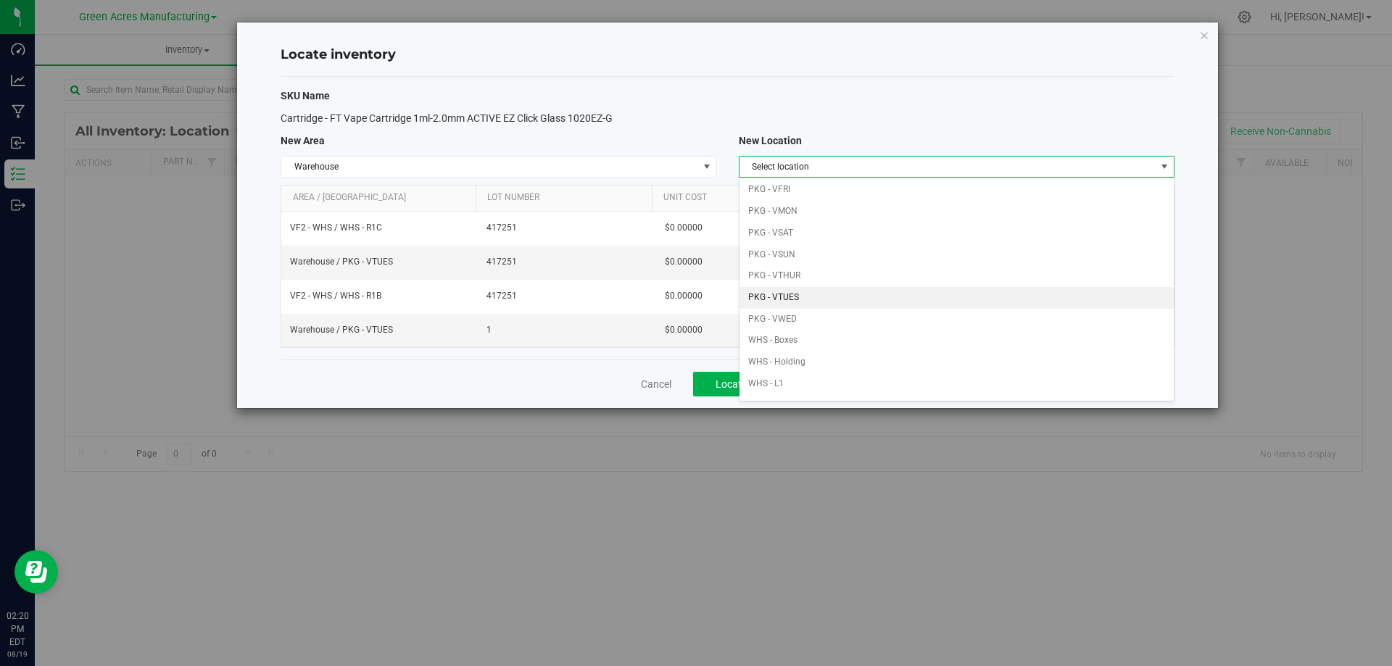
scroll to position [145, 0]
click at [861, 304] on li "PKG - VWED" at bounding box center [956, 305] width 434 height 22
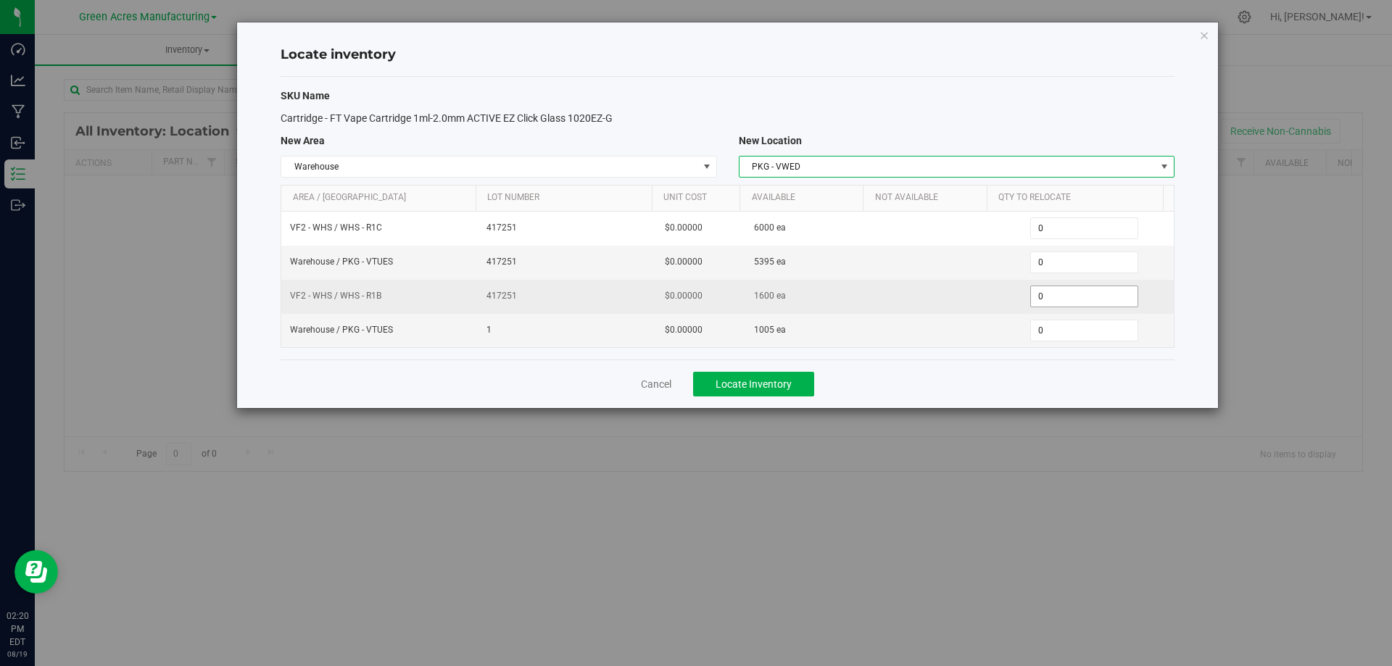
click at [1061, 298] on span "0 0" at bounding box center [1084, 297] width 108 height 22
click at [1061, 298] on input "0" at bounding box center [1084, 296] width 107 height 20
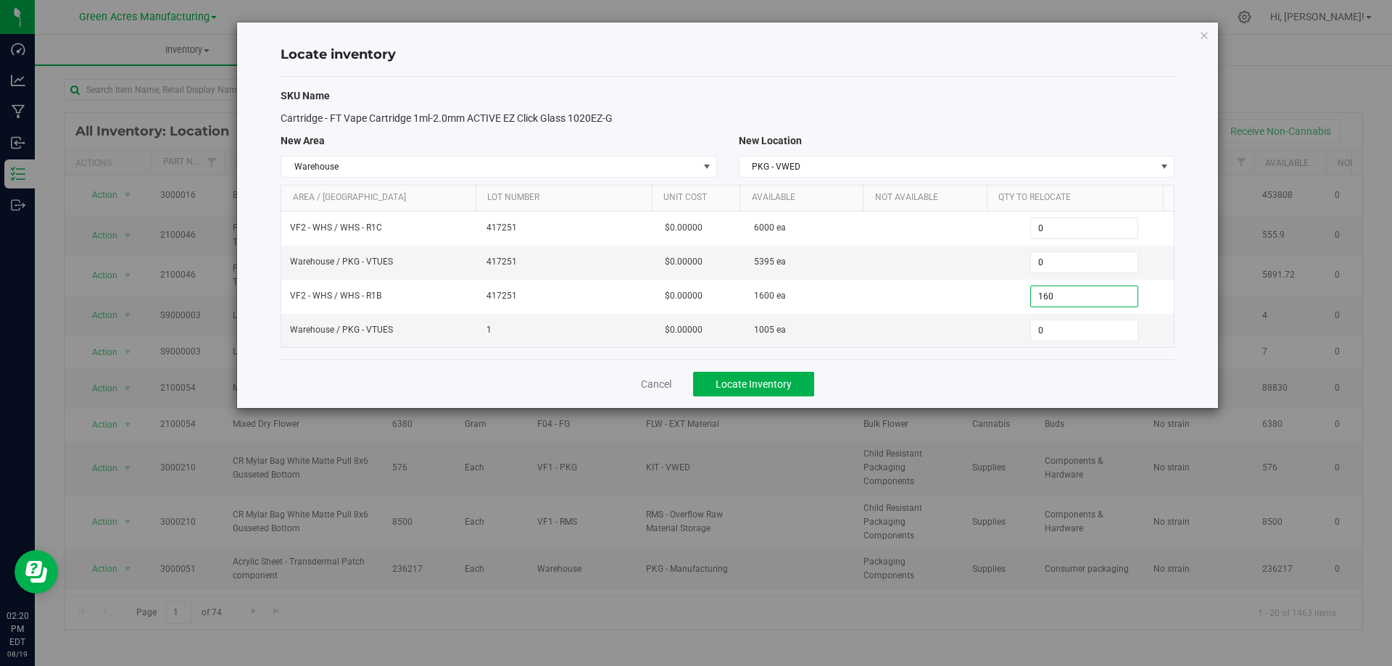
type input "1600"
type input "1,600"
click at [1054, 373] on div "Cancel Locate Inventory" at bounding box center [728, 384] width 894 height 49
click at [815, 389] on div "Cancel Locate Inventory" at bounding box center [728, 384] width 894 height 49
click at [784, 390] on button "Locate Inventory" at bounding box center [753, 384] width 121 height 25
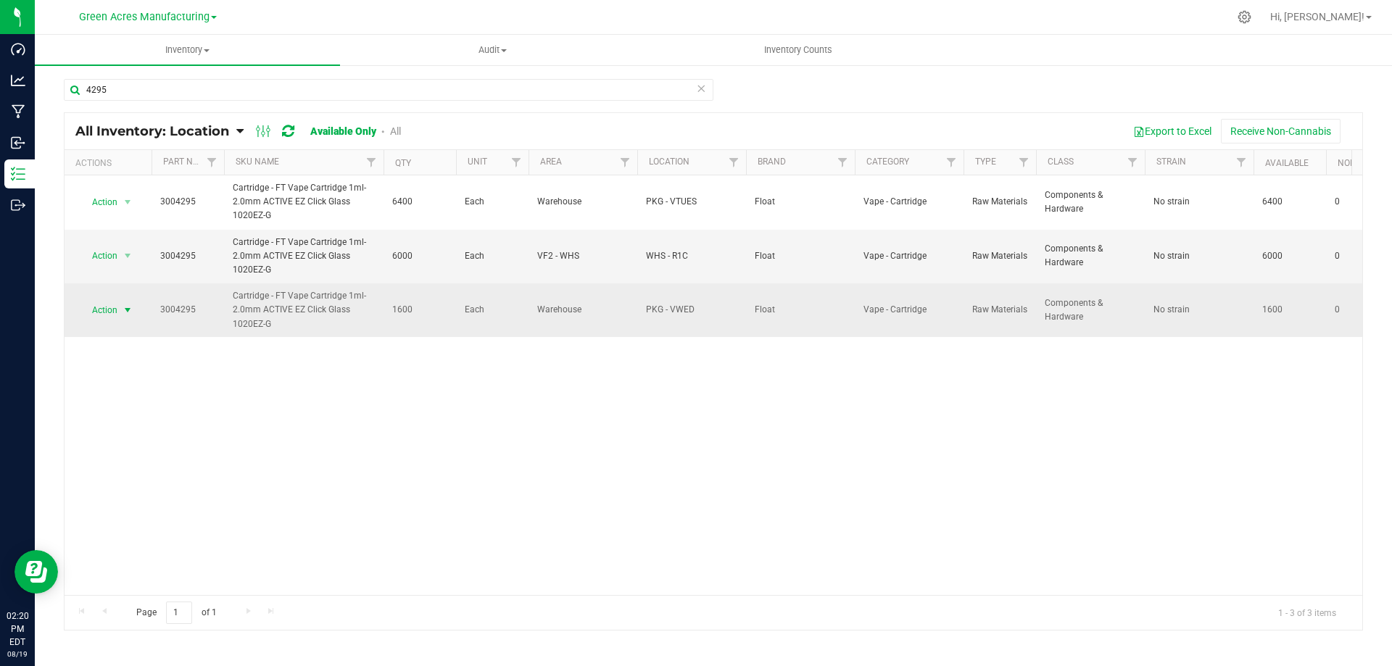
click at [125, 317] on span "select" at bounding box center [128, 310] width 18 height 20
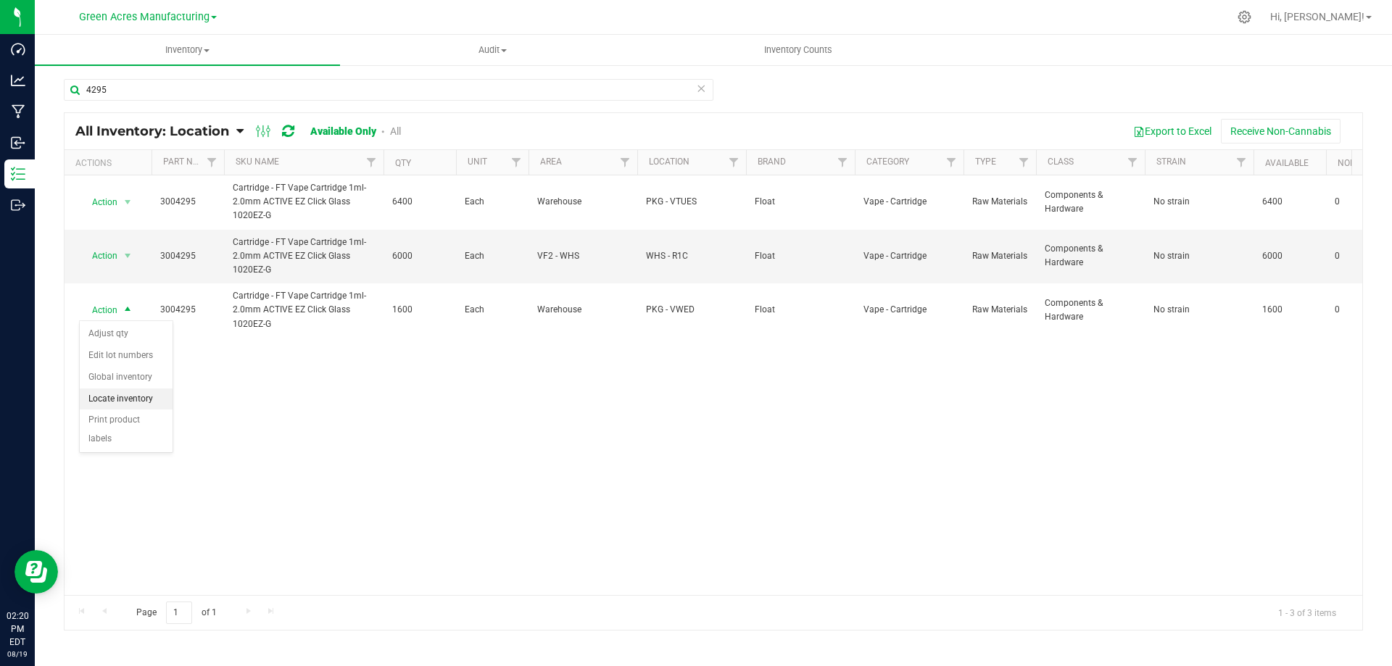
click at [135, 400] on li "Locate inventory" at bounding box center [126, 400] width 93 height 22
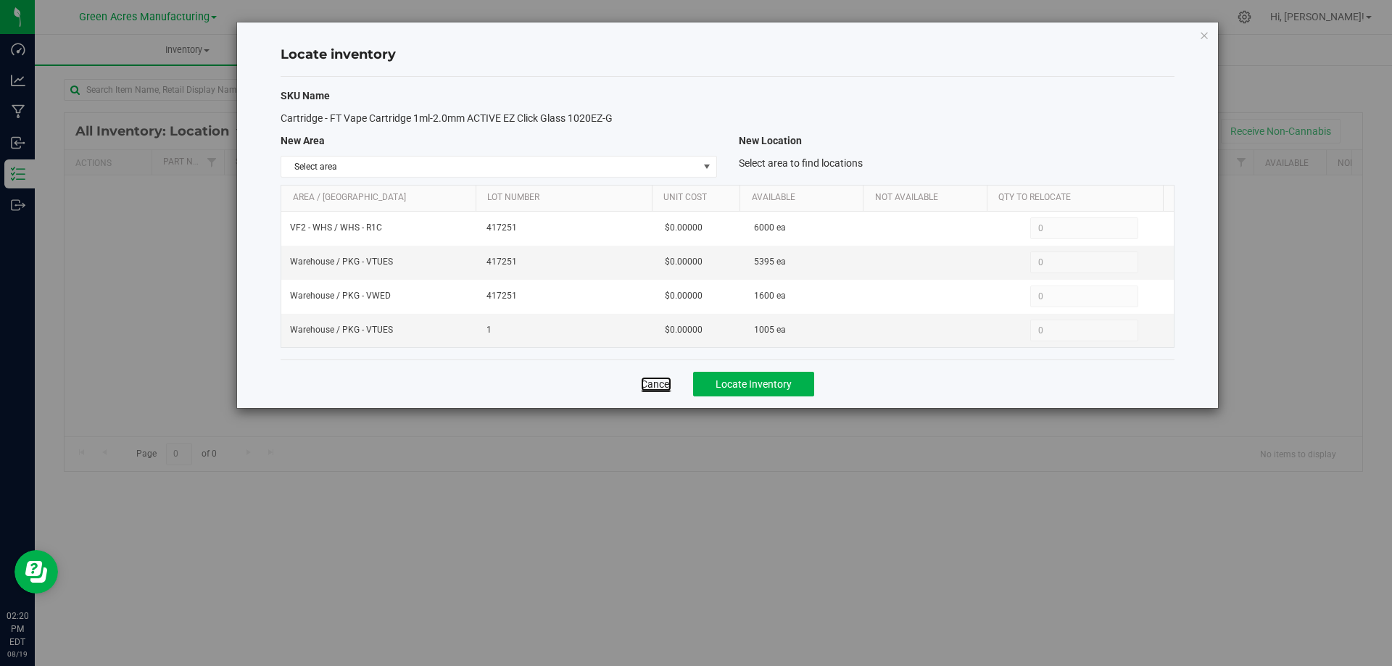
click at [658, 386] on link "Cancel" at bounding box center [656, 384] width 30 height 14
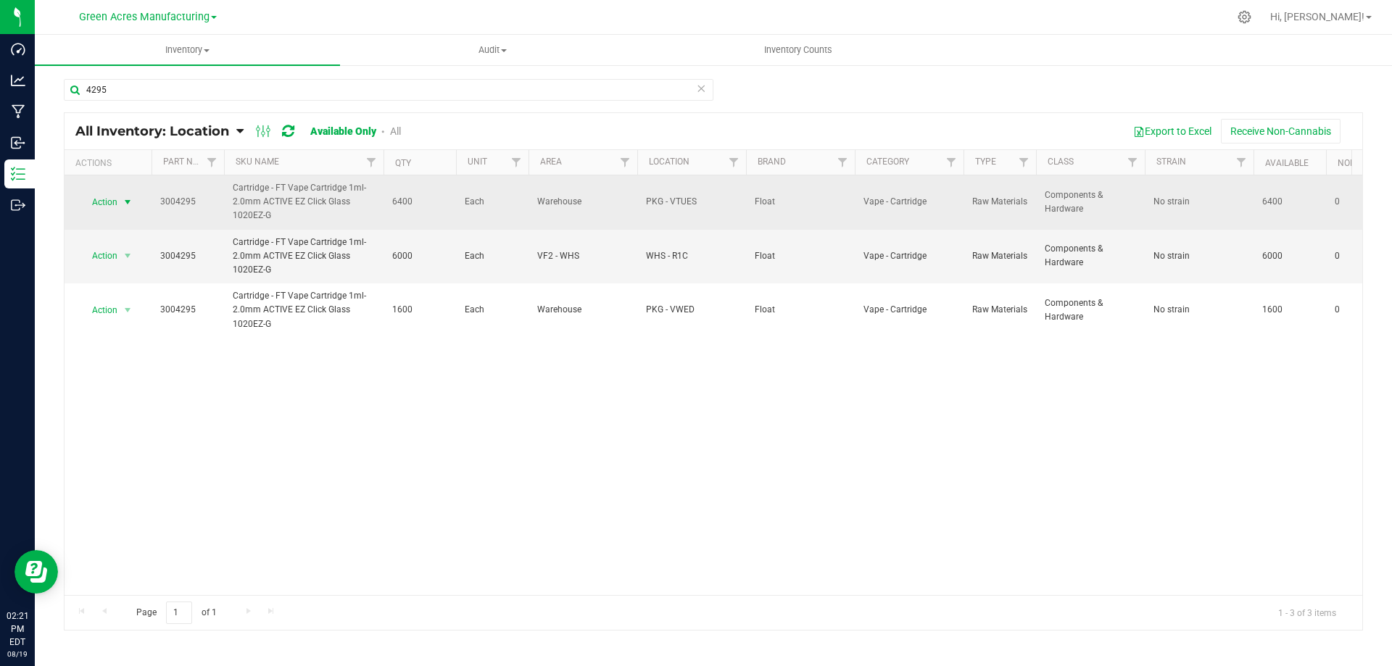
click at [122, 198] on span "select" at bounding box center [128, 202] width 12 height 12
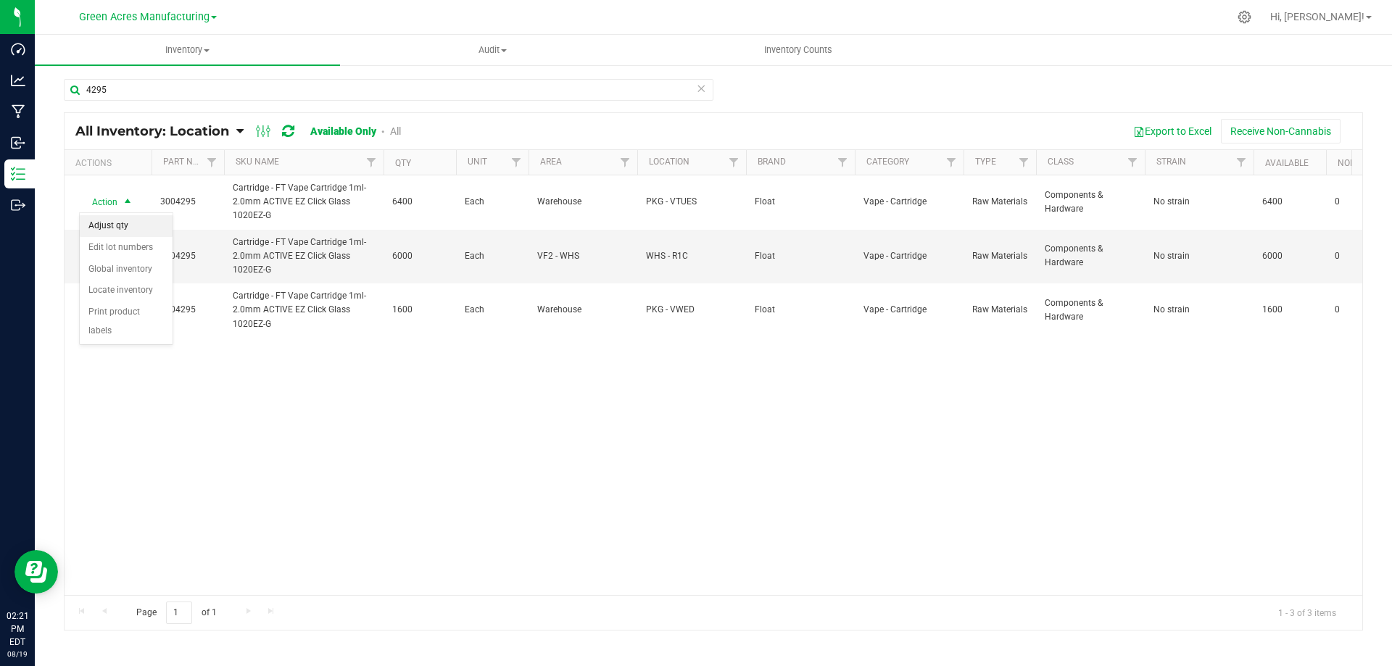
click at [136, 220] on li "Adjust qty" at bounding box center [126, 226] width 93 height 22
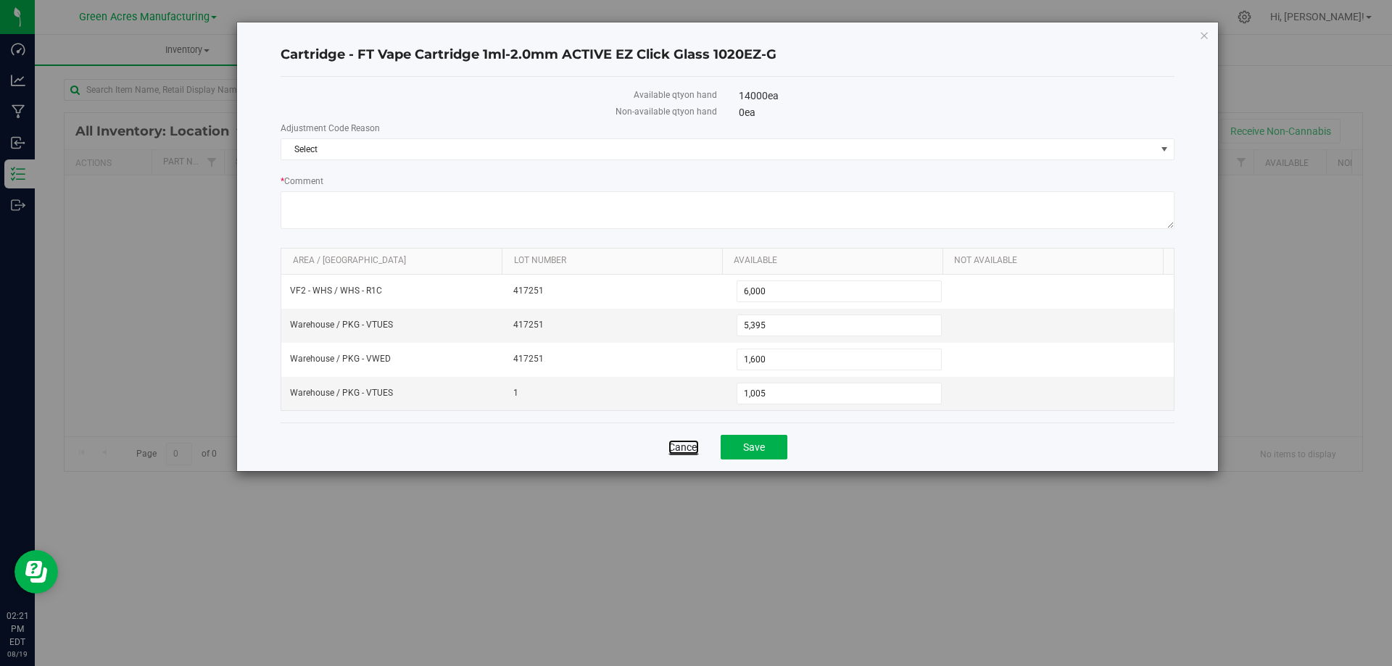
click at [689, 449] on link "Cancel" at bounding box center [683, 447] width 30 height 14
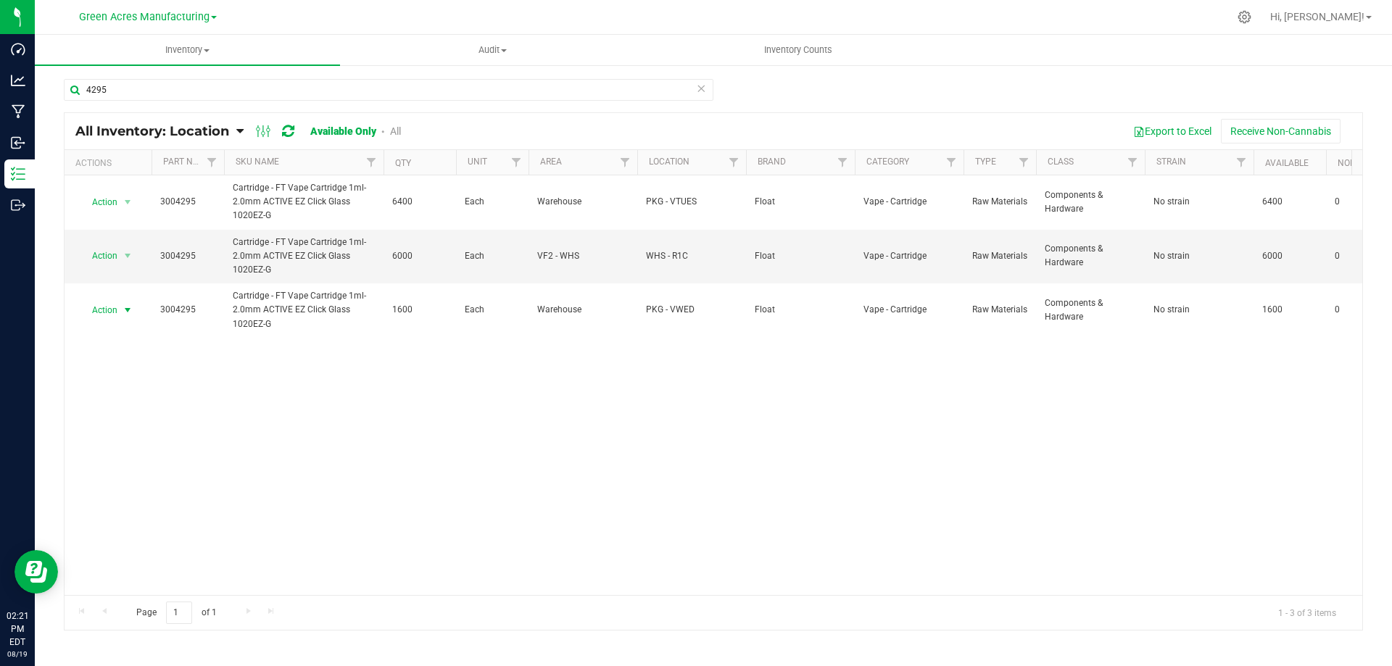
click at [127, 310] on span "select" at bounding box center [128, 310] width 12 height 12
click at [145, 349] on li "Edit lot numbers" at bounding box center [126, 356] width 93 height 22
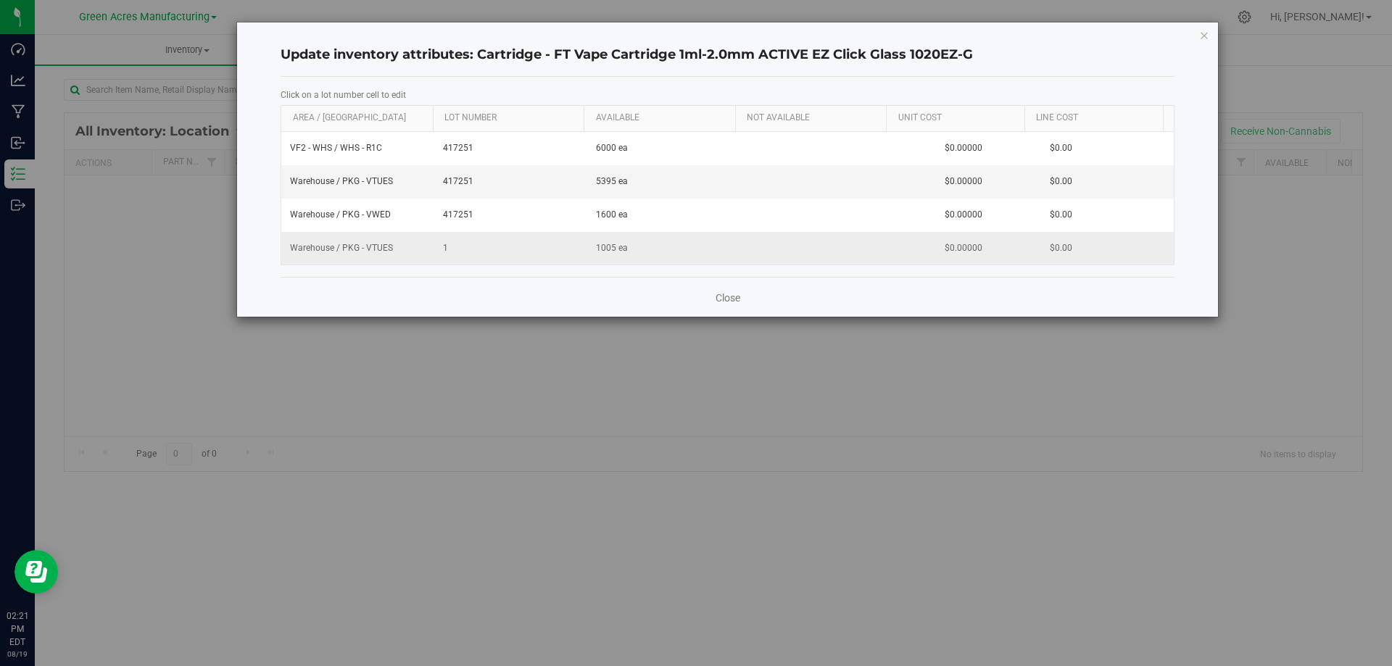
click at [454, 244] on span "1" at bounding box center [511, 248] width 136 height 14
drag, startPoint x: 454, startPoint y: 244, endPoint x: 455, endPoint y: 252, distance: 8.7
click at [454, 246] on input "1" at bounding box center [508, 248] width 138 height 22
click at [576, 289] on div "Close" at bounding box center [728, 296] width 894 height 39
click at [730, 302] on link "Close" at bounding box center [727, 298] width 25 height 14
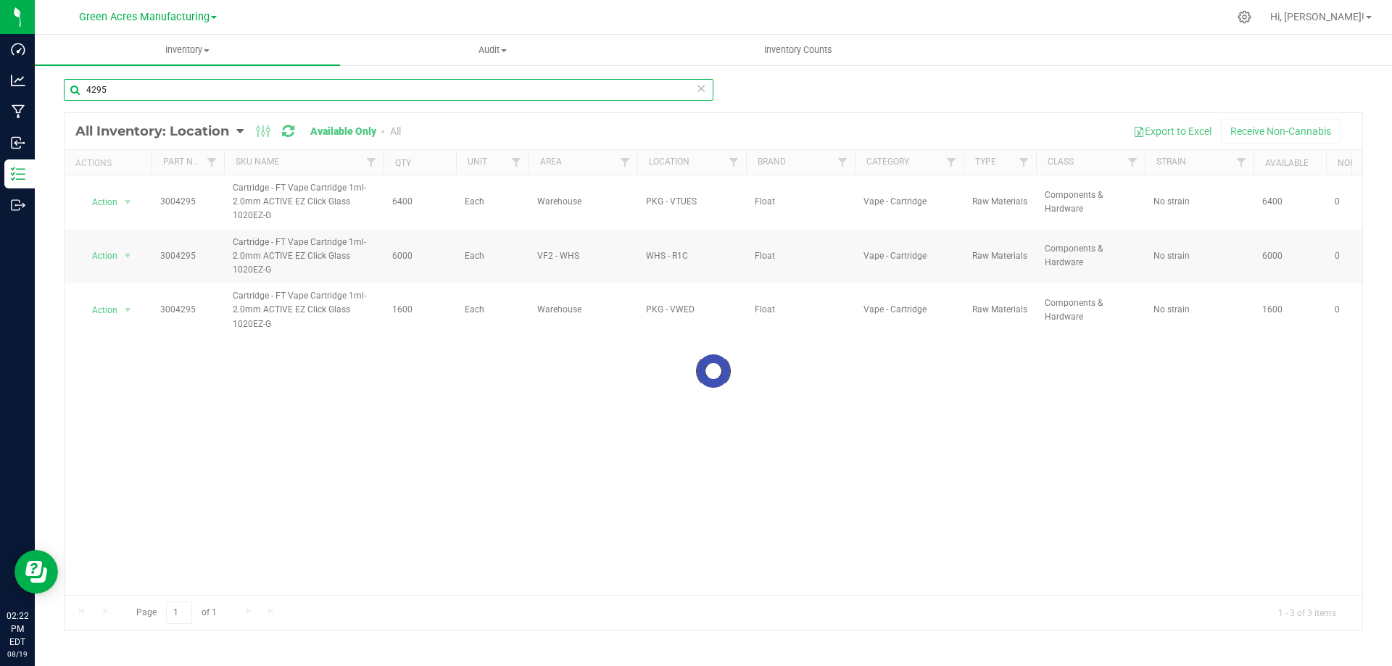
click at [523, 88] on input "4295" at bounding box center [388, 90] width 649 height 22
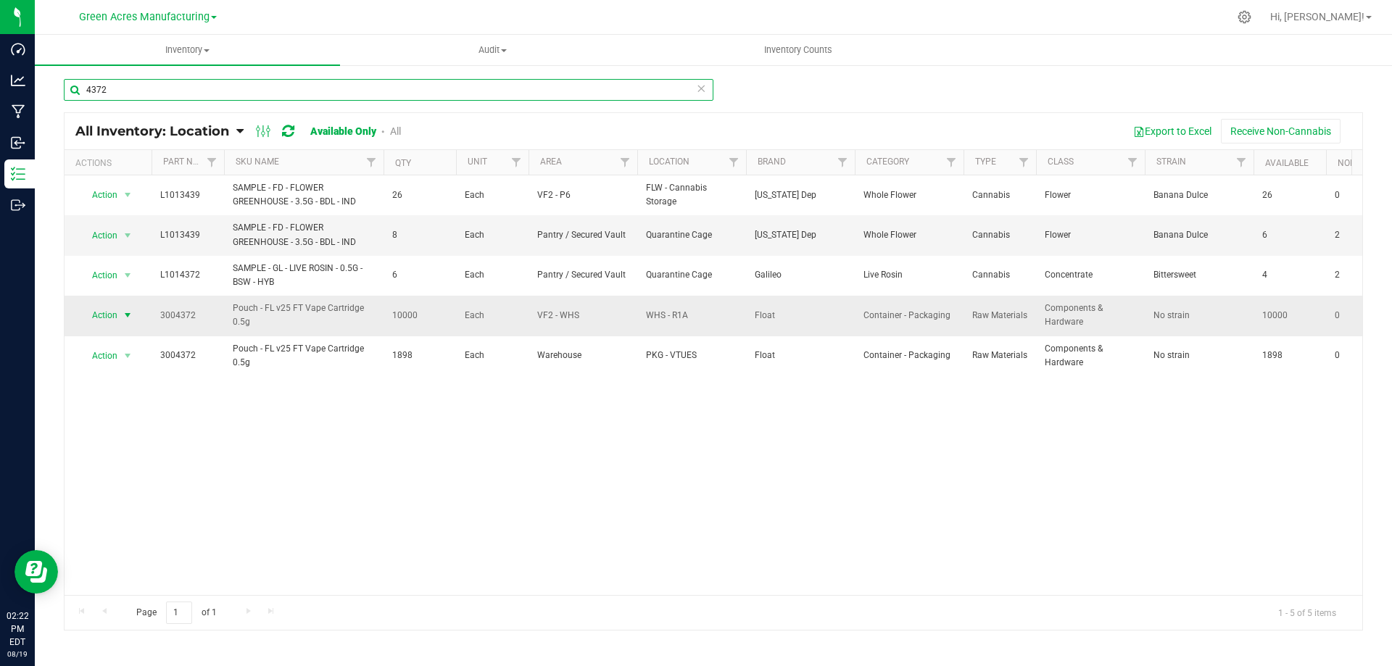
type input "4372"
click at [127, 313] on span "select" at bounding box center [128, 316] width 12 height 12
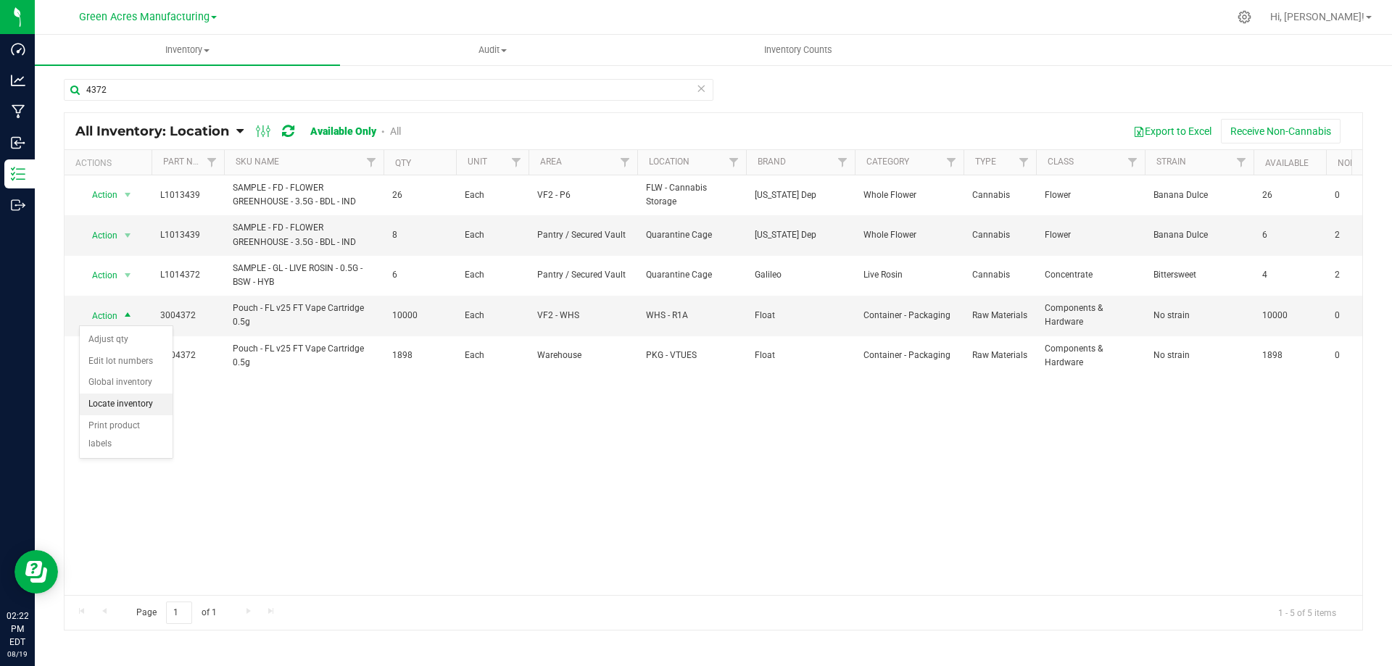
click at [123, 396] on li "Locate inventory" at bounding box center [126, 405] width 93 height 22
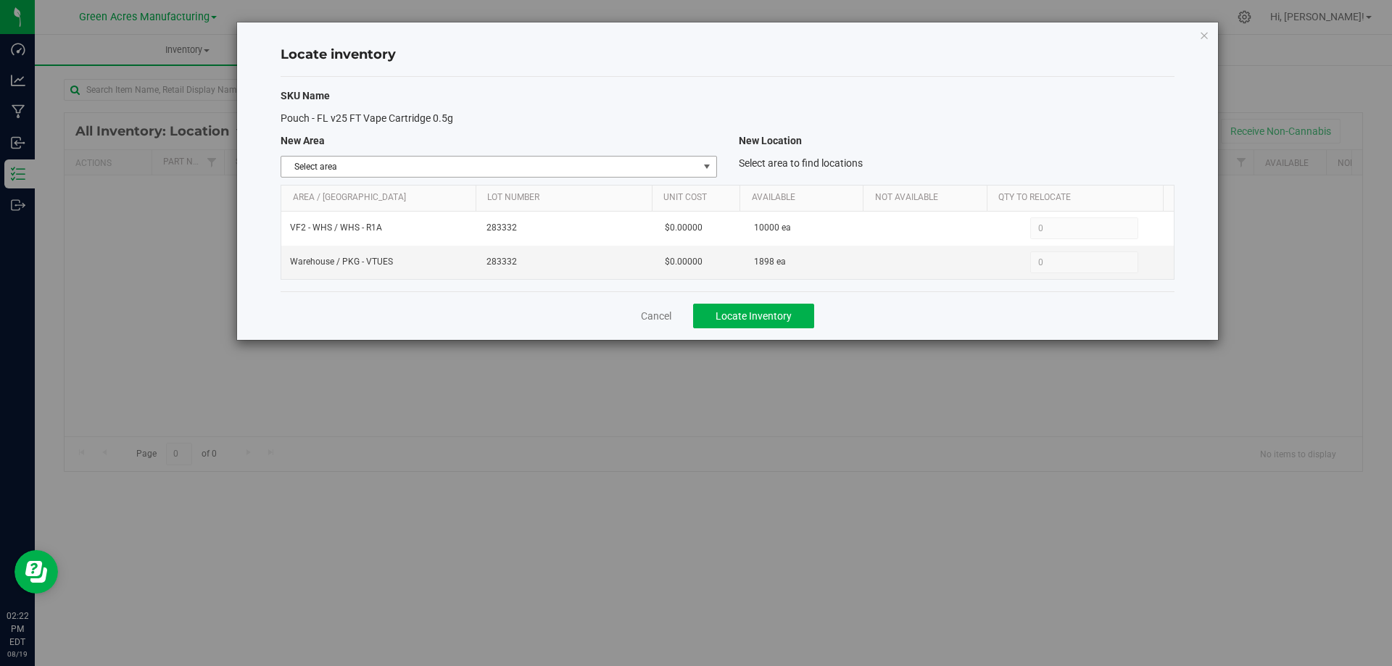
click at [702, 168] on span "select" at bounding box center [707, 167] width 12 height 12
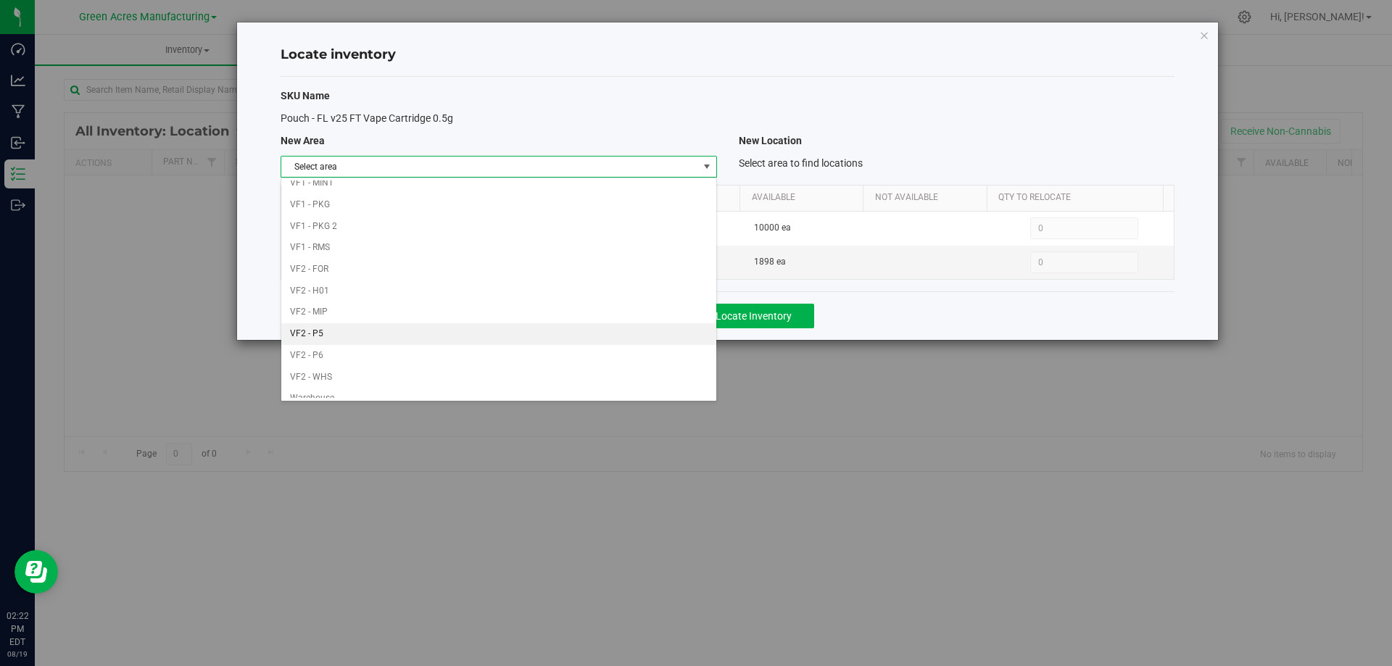
scroll to position [709, 0]
click at [579, 387] on li "Warehouse" at bounding box center [498, 387] width 434 height 22
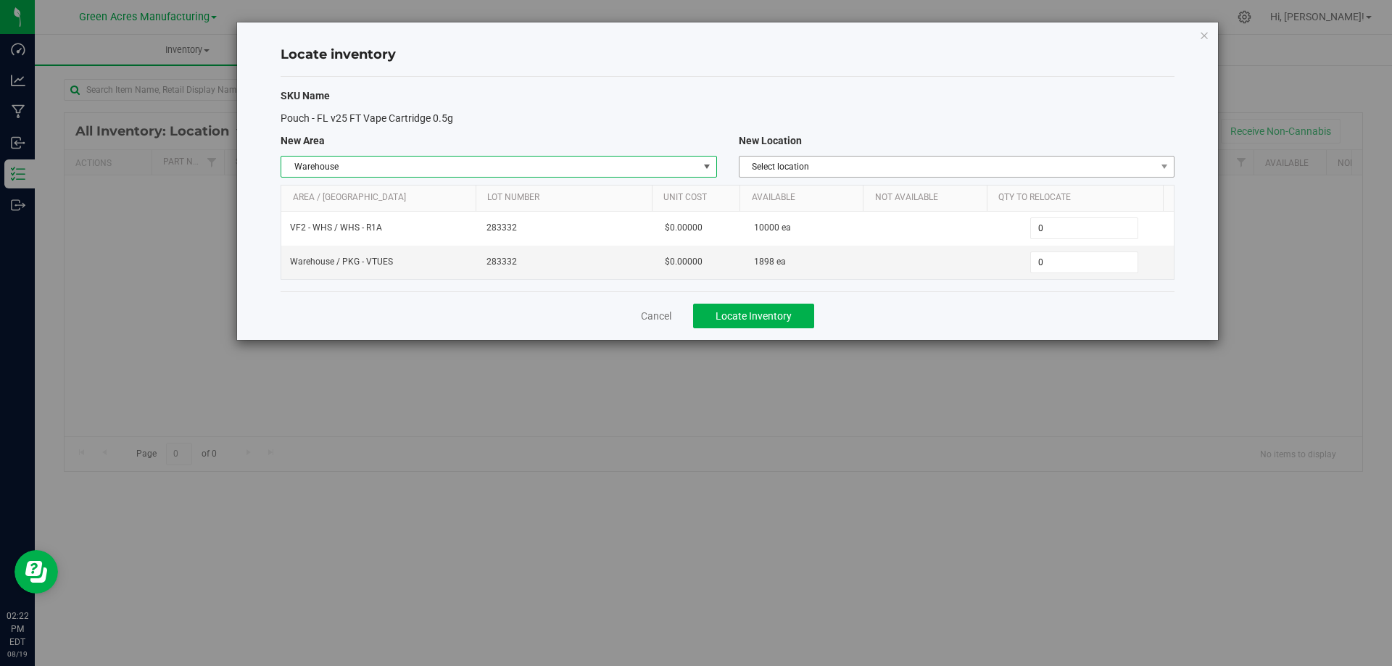
click at [1027, 165] on span "Select location" at bounding box center [947, 167] width 416 height 20
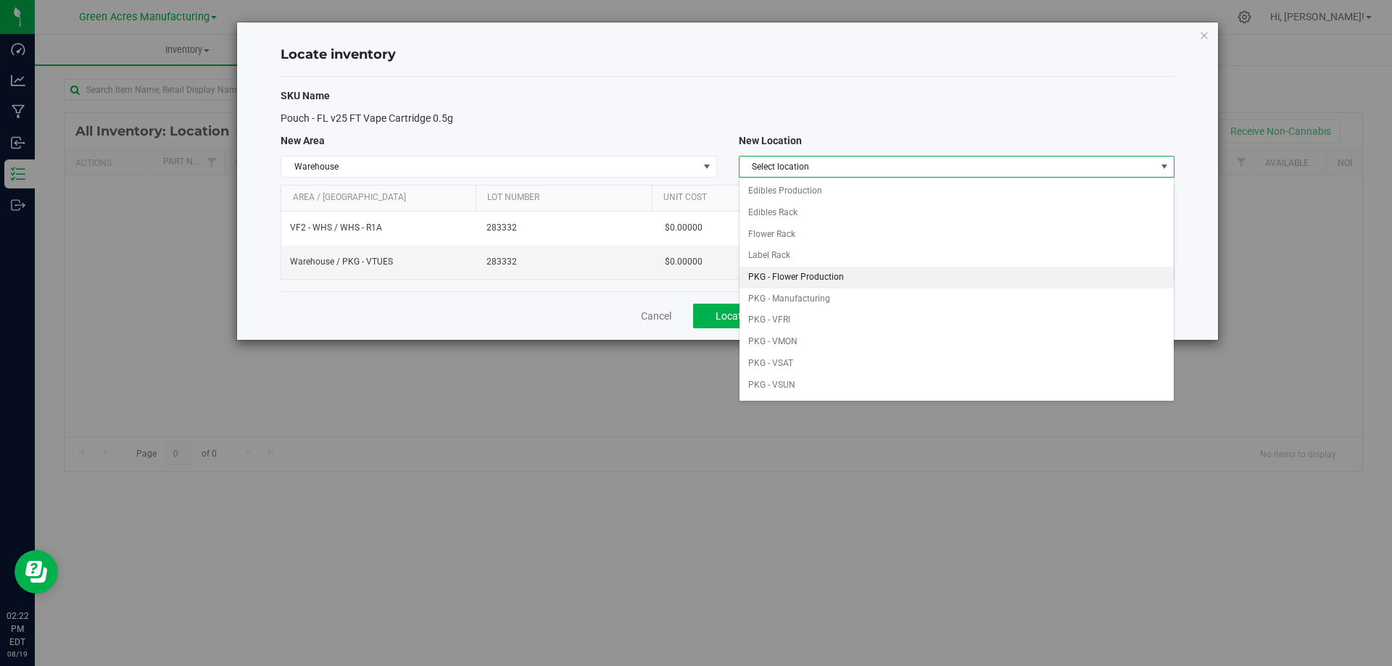
scroll to position [145, 0]
click at [856, 304] on li "PKG - VWED" at bounding box center [956, 305] width 434 height 22
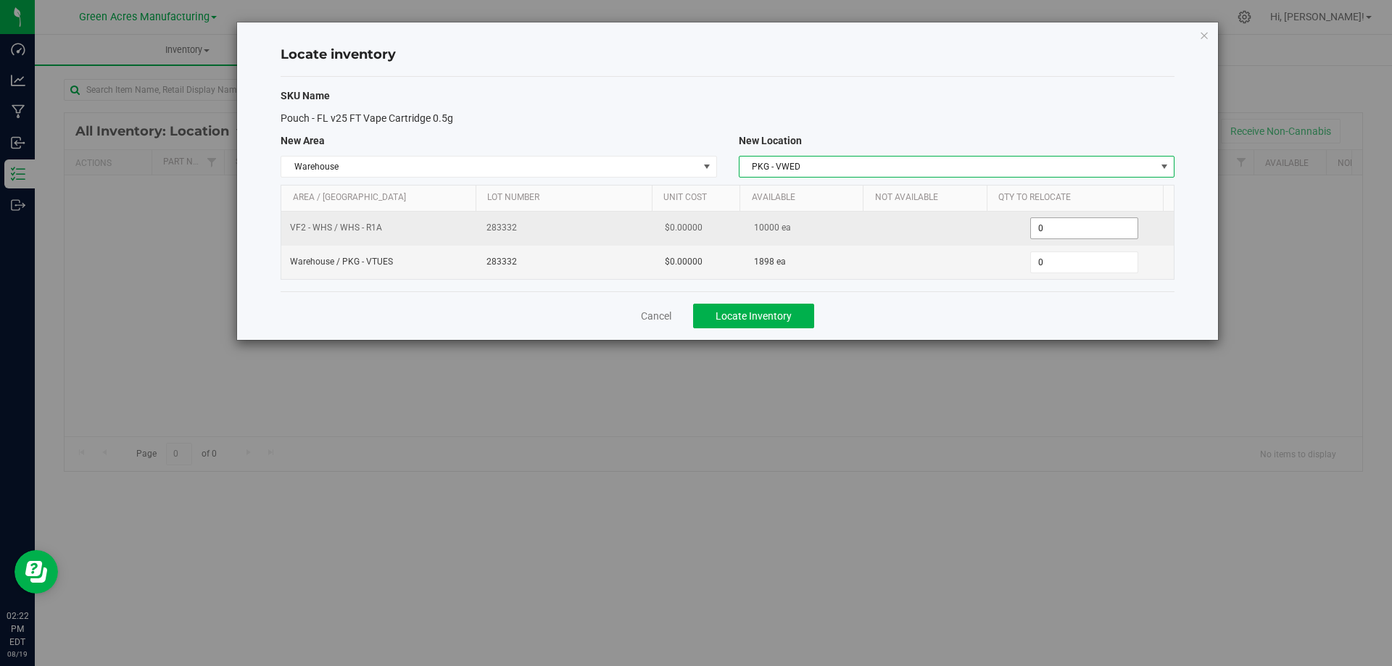
click at [1054, 227] on span "0 0" at bounding box center [1084, 228] width 108 height 22
click at [1054, 227] on input "0" at bounding box center [1084, 228] width 107 height 20
type input "4000"
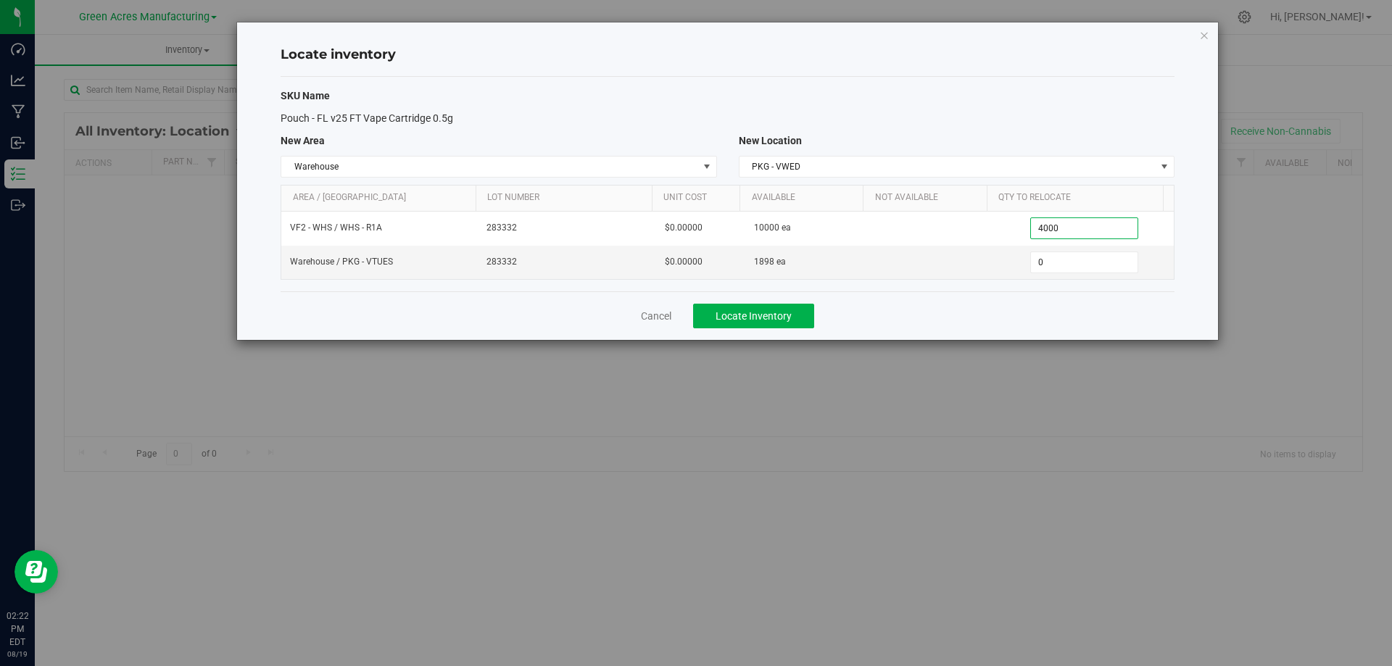
type input "4,000"
drag, startPoint x: 1027, startPoint y: 305, endPoint x: 805, endPoint y: 310, distance: 221.9
click at [1026, 305] on div "Cancel Locate Inventory" at bounding box center [728, 315] width 894 height 49
click at [718, 320] on span "Locate Inventory" at bounding box center [753, 316] width 76 height 12
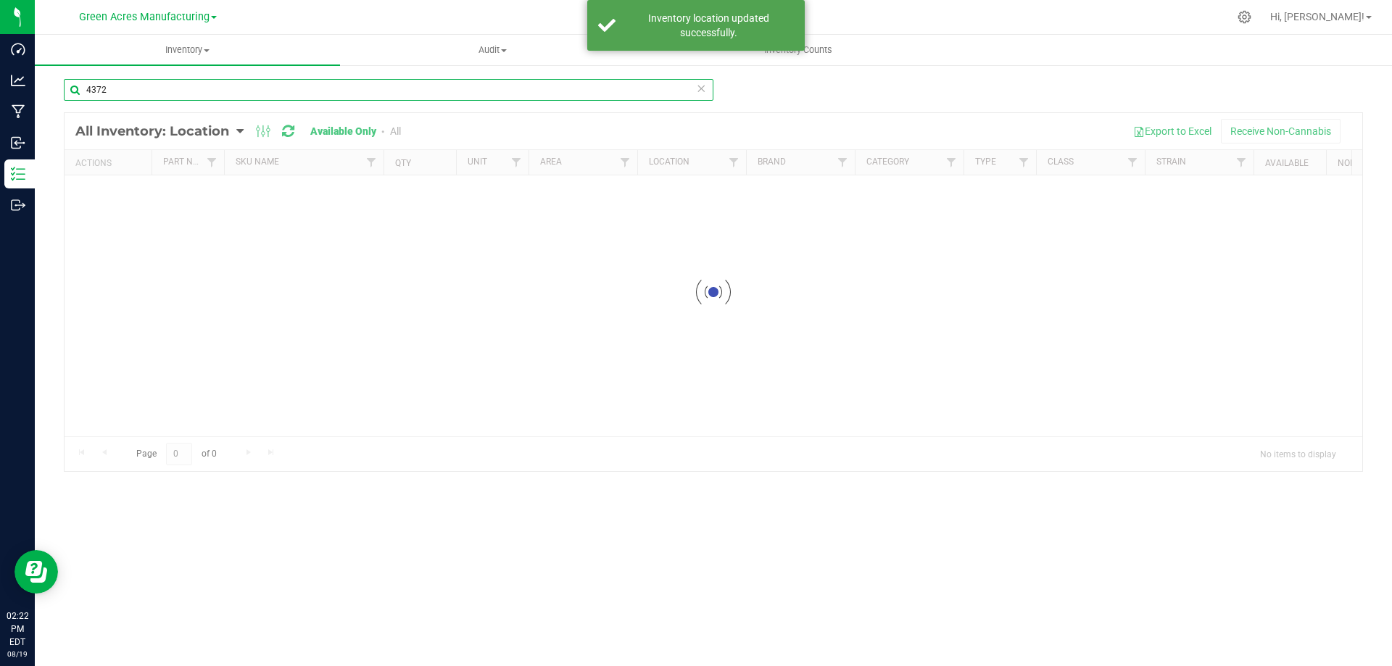
click at [203, 90] on input "4372" at bounding box center [388, 90] width 649 height 22
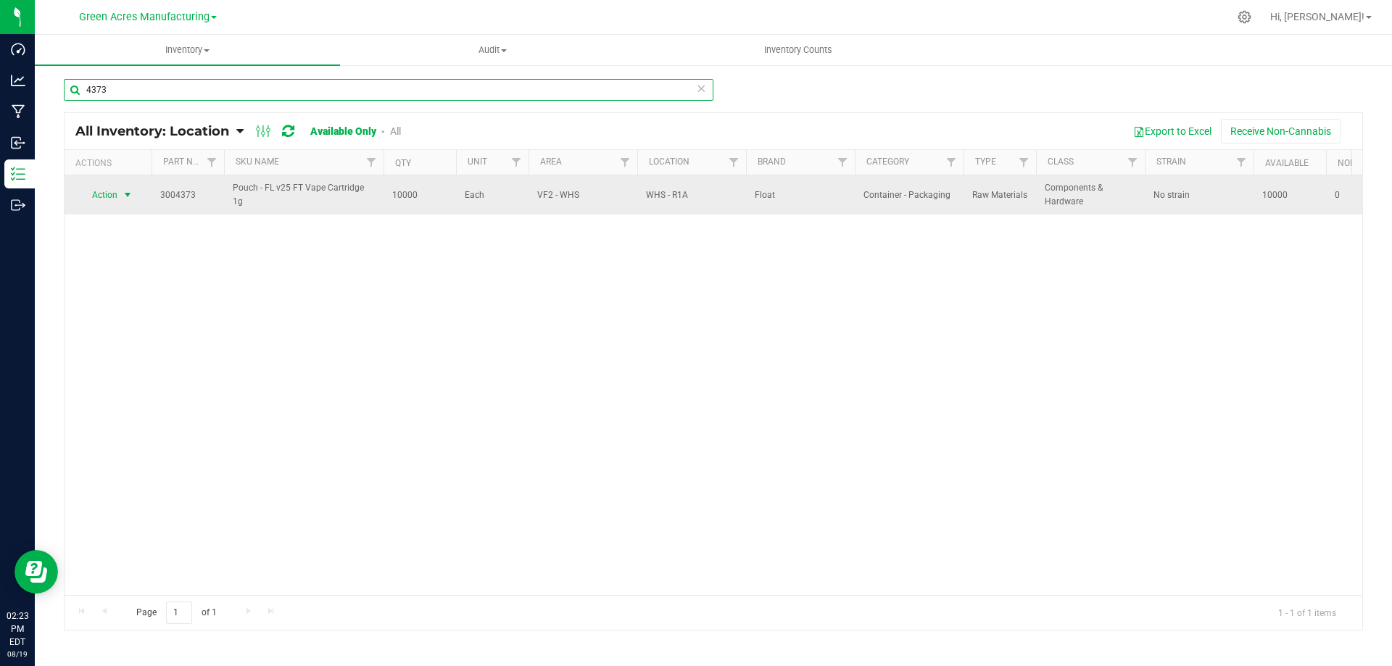
type input "4373"
drag, startPoint x: 122, startPoint y: 192, endPoint x: 131, endPoint y: 202, distance: 13.4
click at [125, 192] on span "select" at bounding box center [128, 195] width 12 height 12
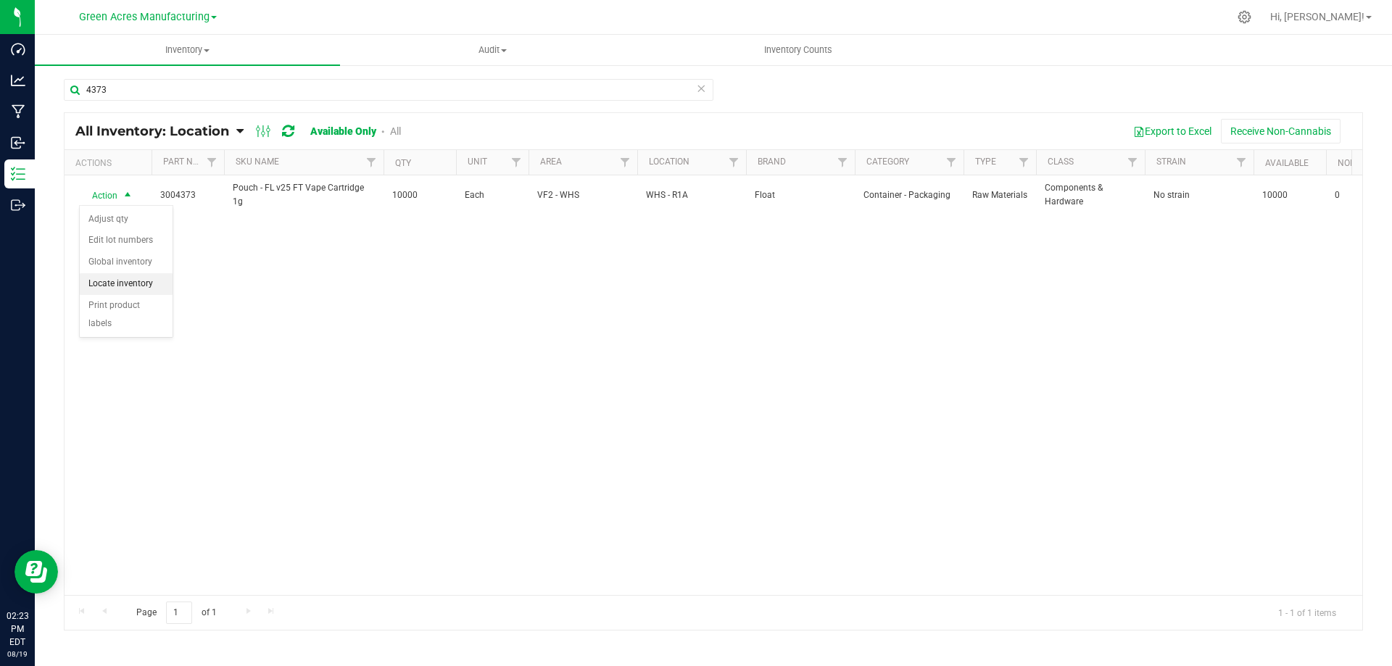
click at [136, 285] on li "Locate inventory" at bounding box center [126, 284] width 93 height 22
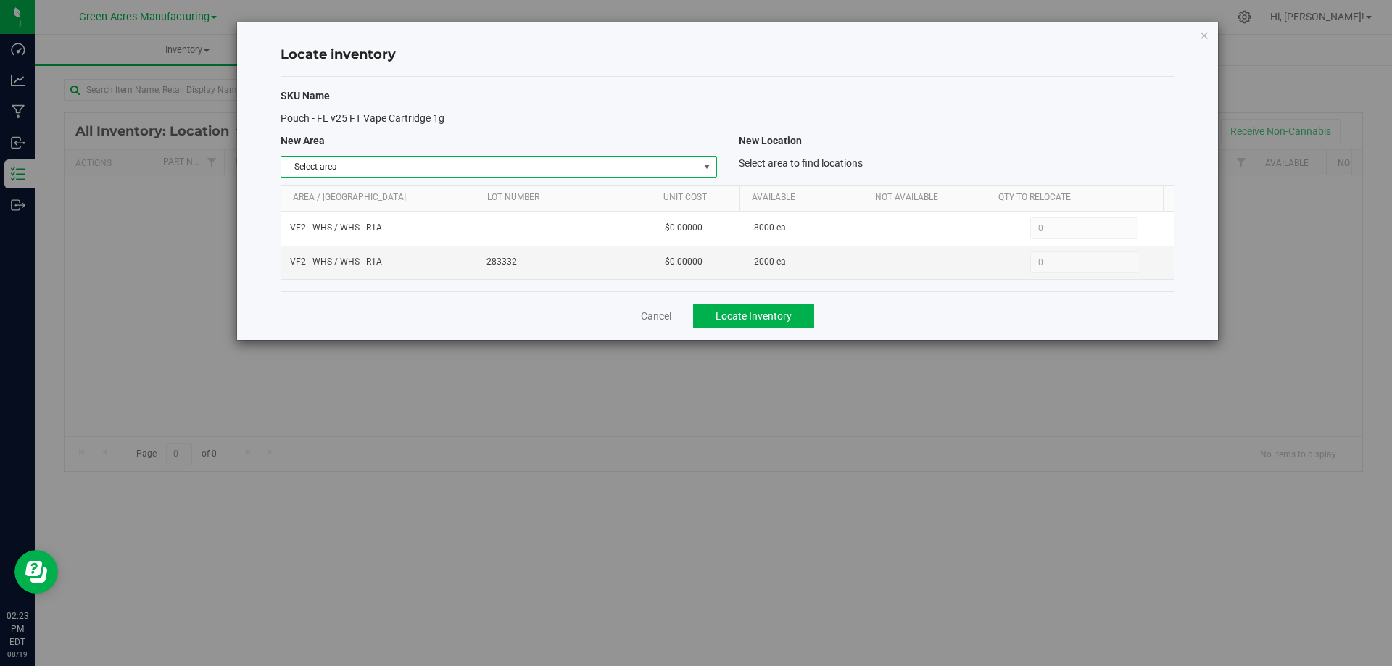
click at [707, 166] on span "select" at bounding box center [707, 167] width 12 height 12
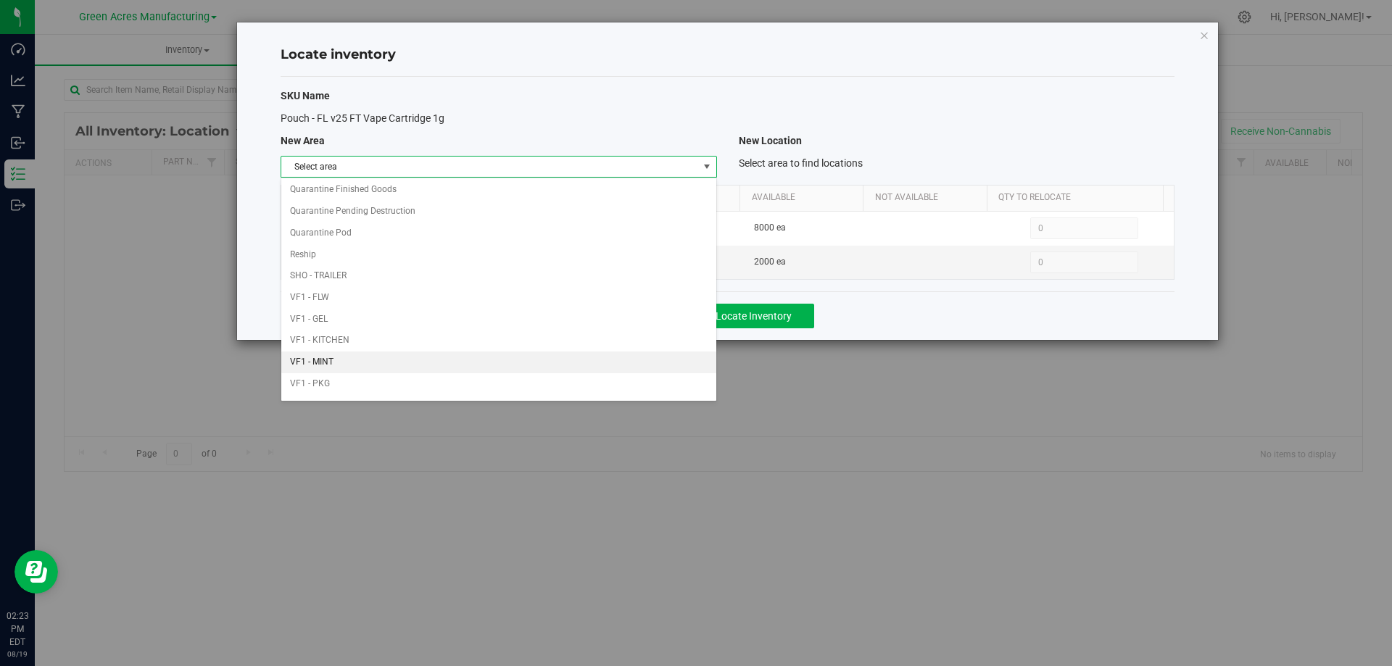
scroll to position [709, 0]
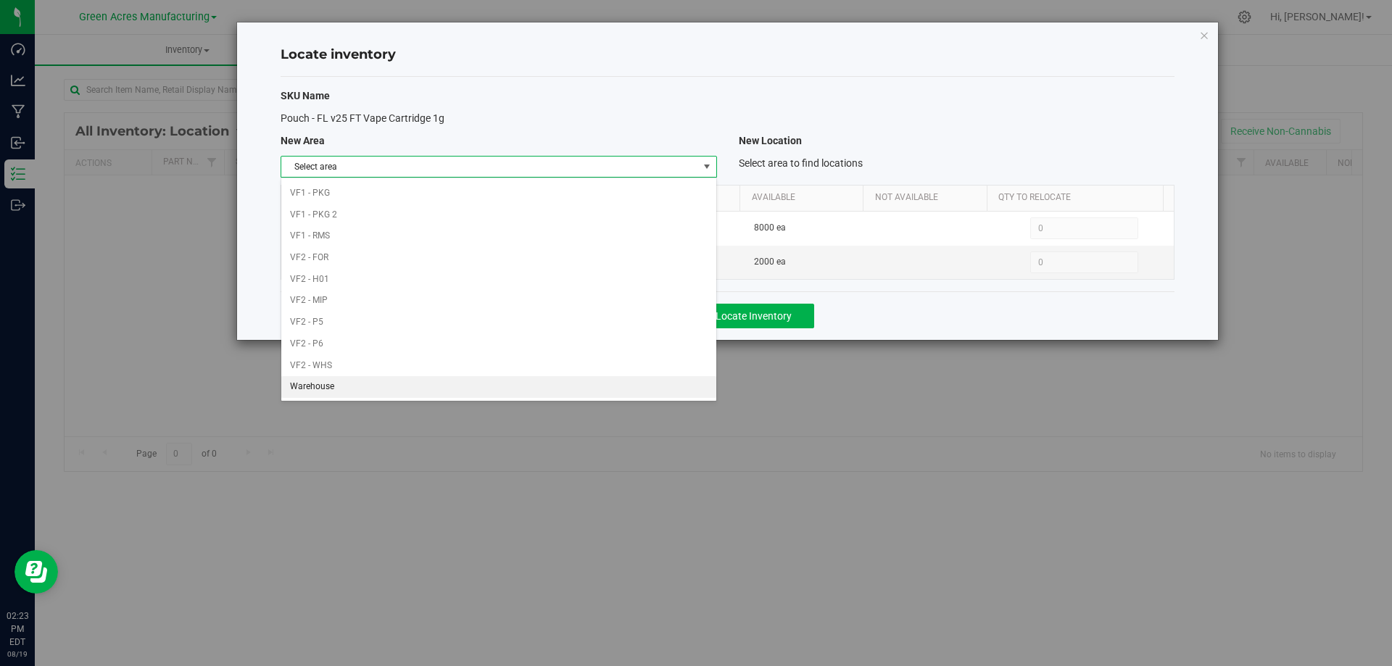
click at [590, 384] on li "Warehouse" at bounding box center [498, 387] width 434 height 22
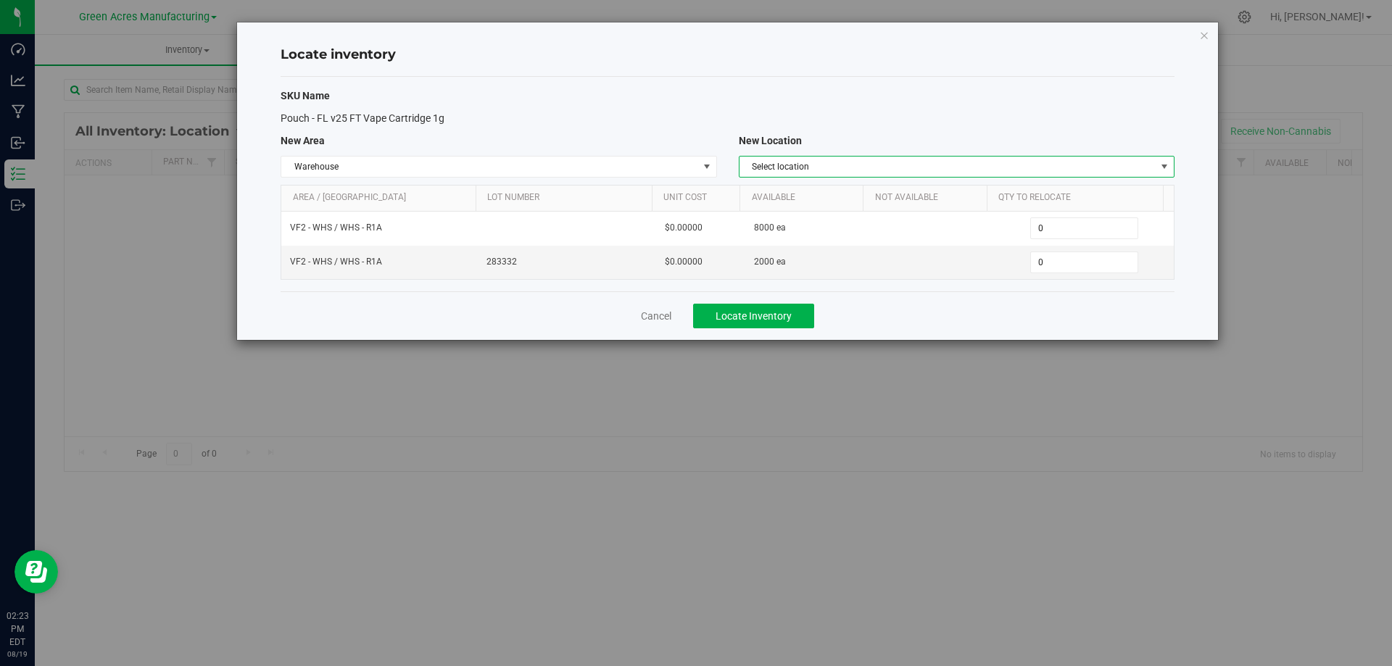
click at [1048, 167] on span "Select location" at bounding box center [947, 167] width 416 height 20
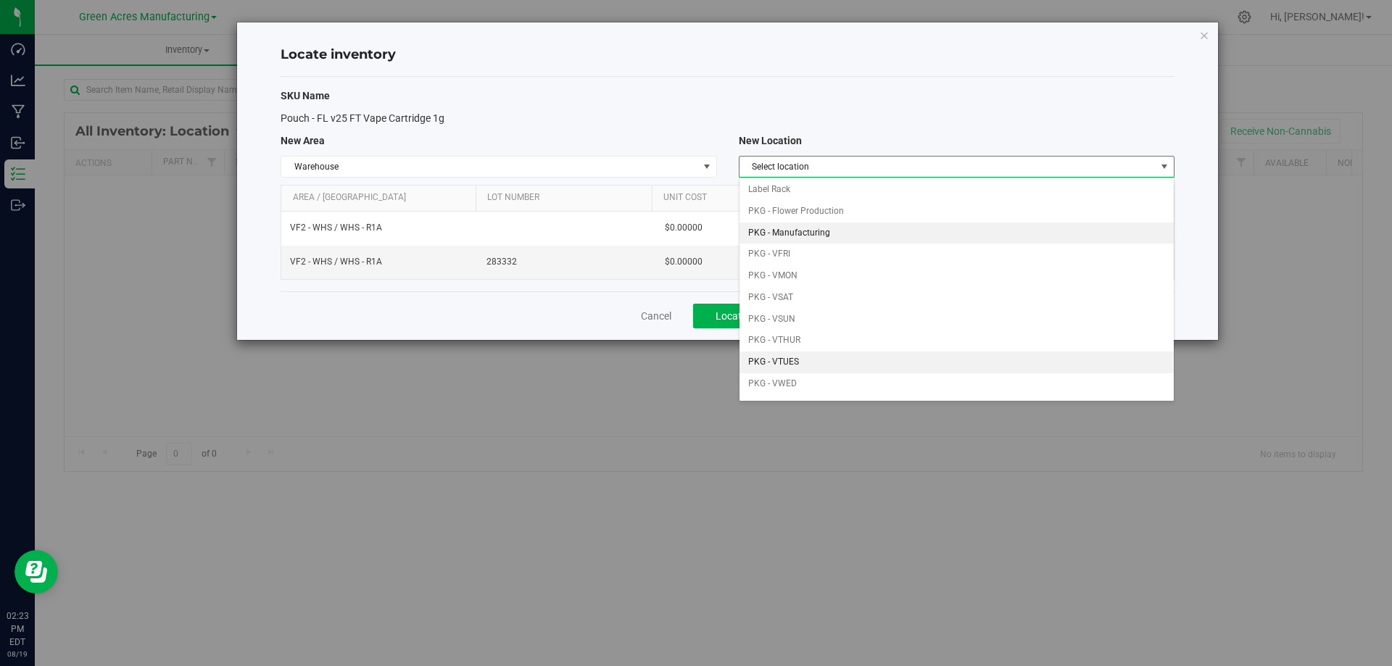
scroll to position [145, 0]
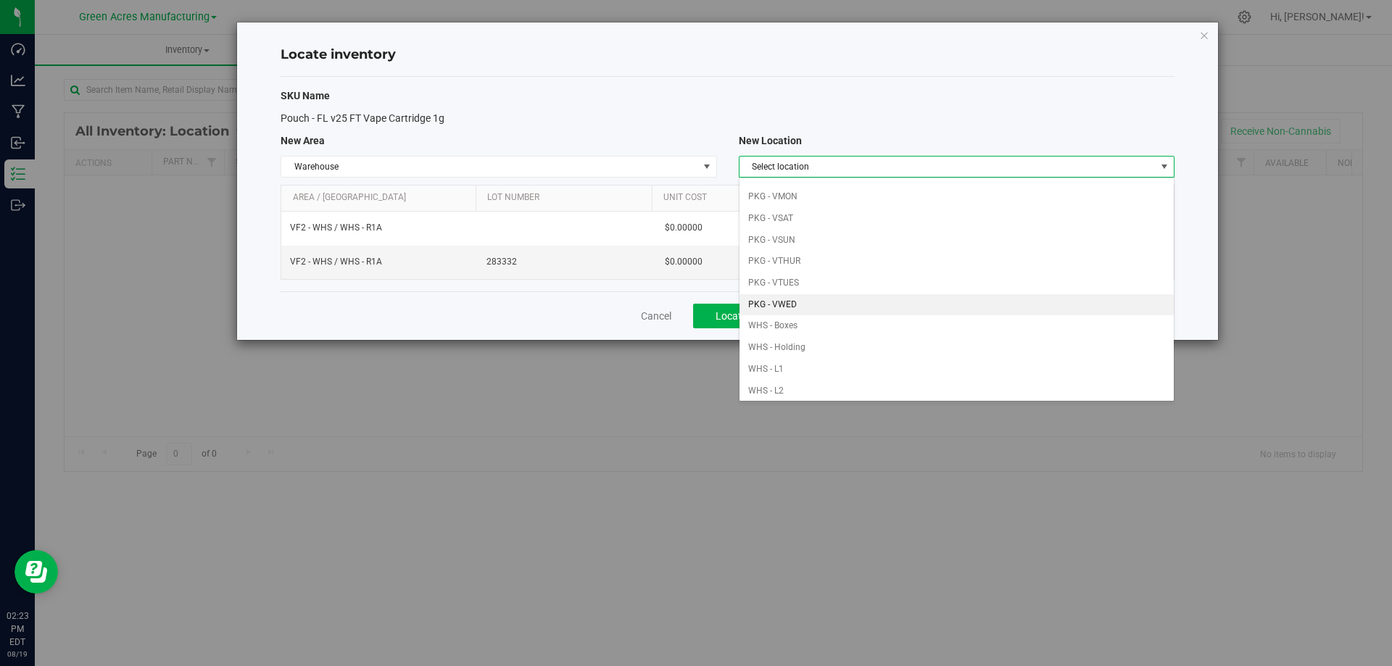
click at [860, 297] on li "PKG - VWED" at bounding box center [956, 305] width 434 height 22
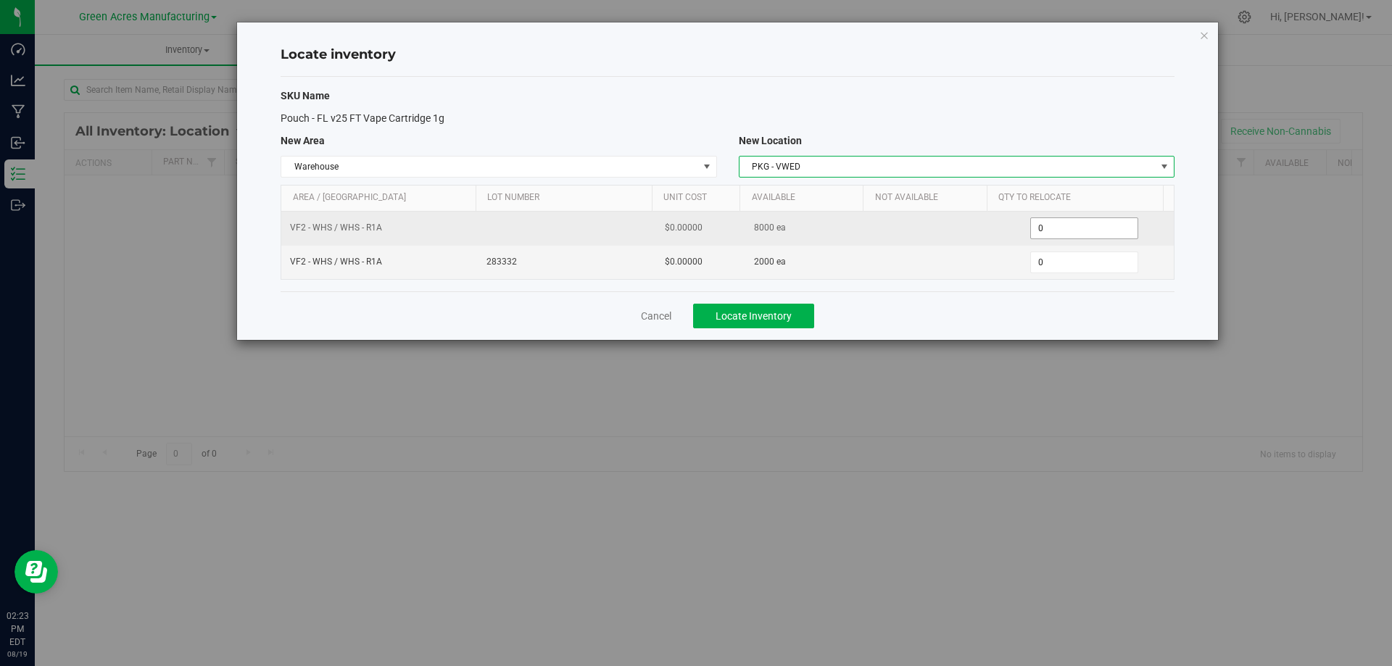
click at [1061, 233] on span "0 0" at bounding box center [1084, 228] width 108 height 22
click at [1061, 233] on input "0" at bounding box center [1084, 228] width 107 height 20
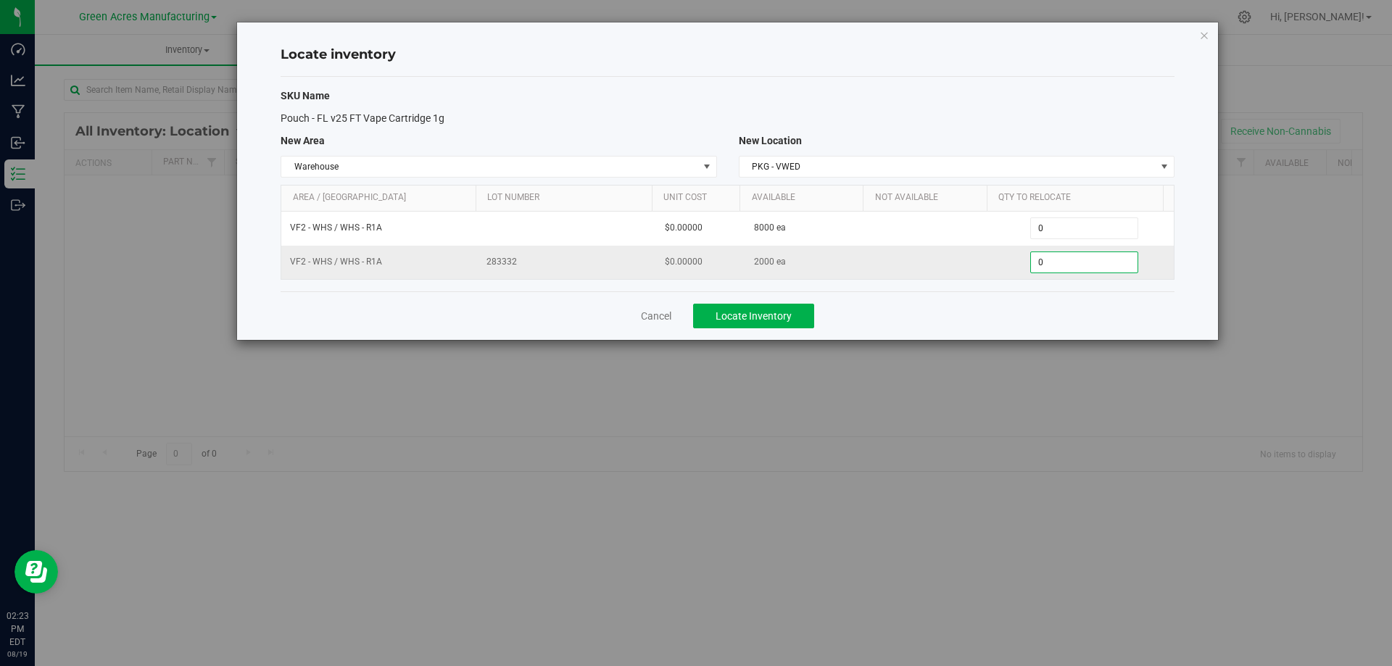
click at [1102, 259] on span "0 0" at bounding box center [1084, 263] width 108 height 22
click at [1102, 259] on input "0" at bounding box center [1084, 262] width 107 height 20
type input "2000"
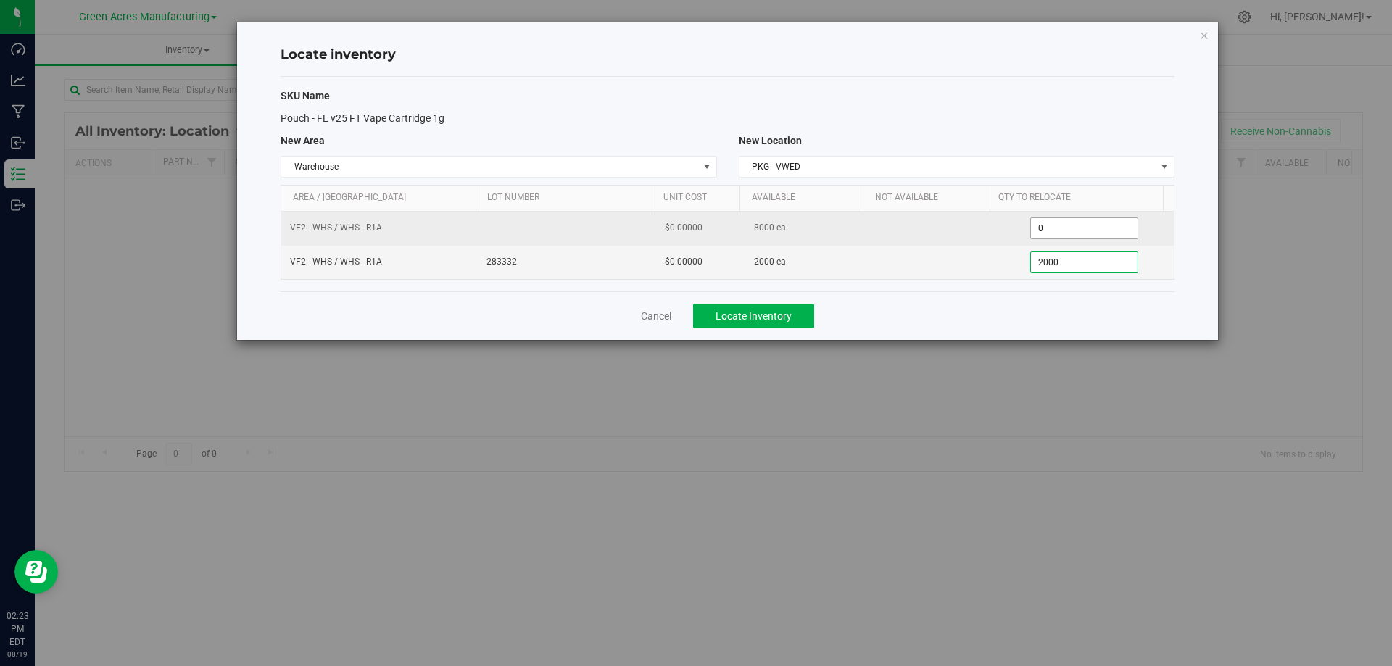
click at [1044, 225] on input "0" at bounding box center [1084, 228] width 107 height 20
type input "2,000"
click at [1044, 225] on input "0" at bounding box center [1084, 228] width 107 height 20
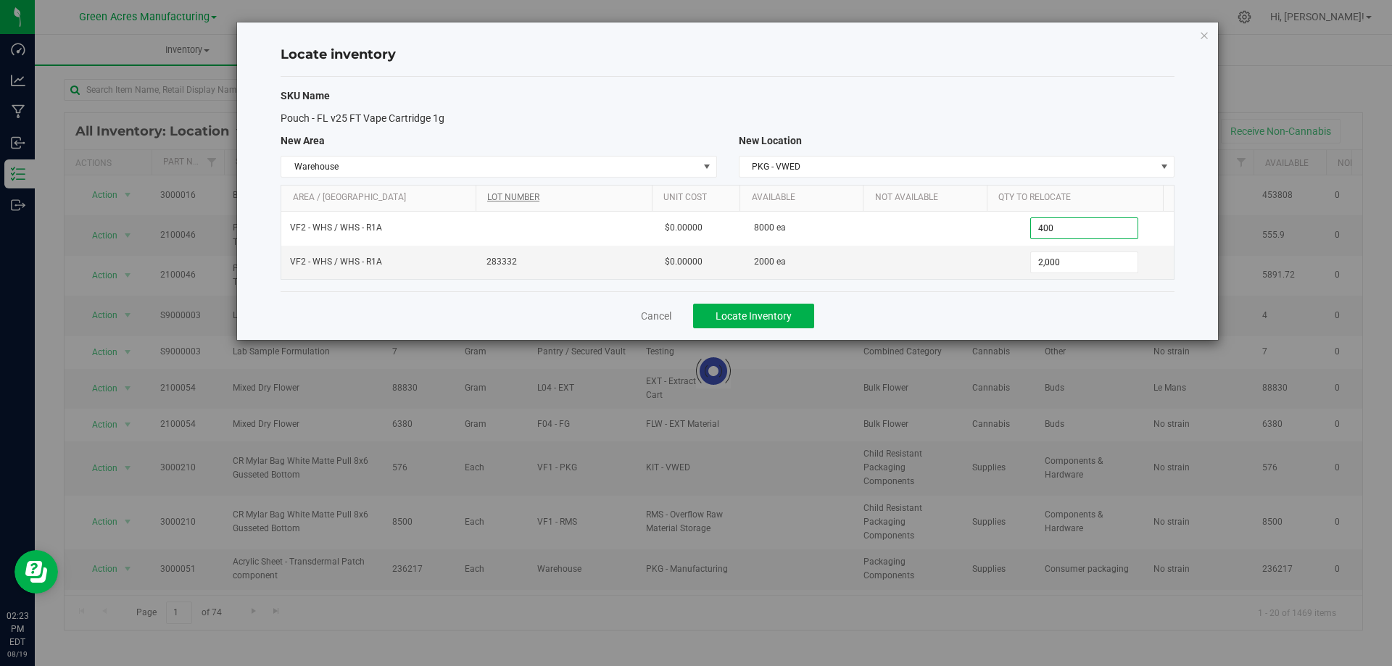
type input "4000"
type input "4,000"
click at [861, 312] on div "Cancel Locate Inventory" at bounding box center [728, 315] width 894 height 49
click at [788, 311] on span "Locate Inventory" at bounding box center [753, 316] width 76 height 12
